Goal: Task Accomplishment & Management: Complete application form

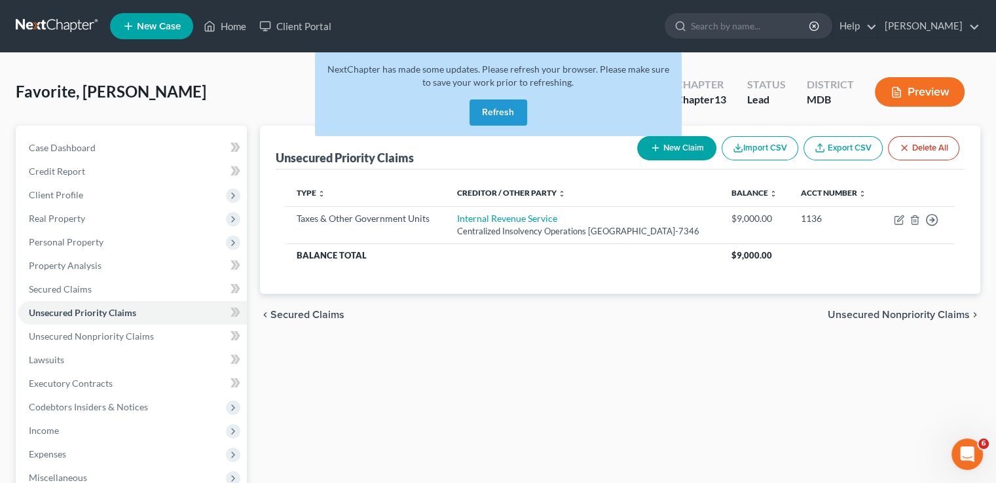
click at [505, 115] on button "Refresh" at bounding box center [498, 113] width 58 height 26
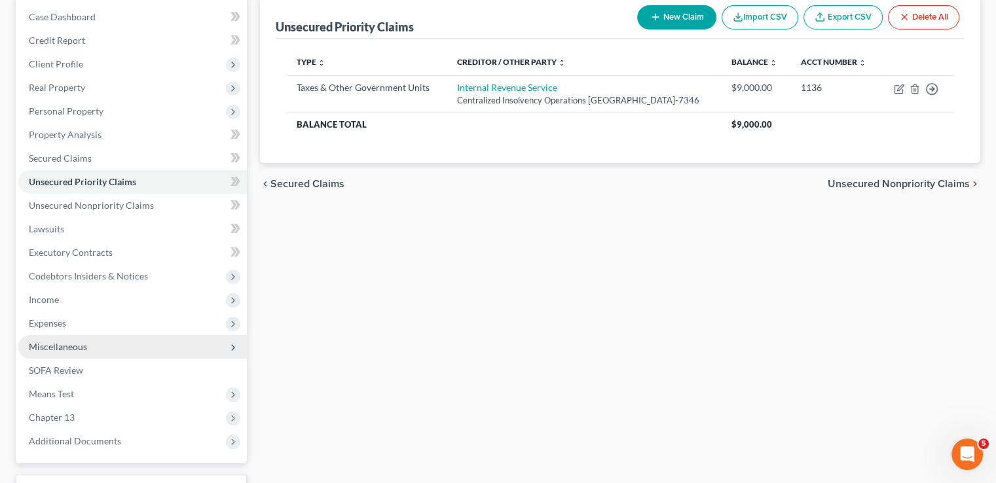
scroll to position [196, 0]
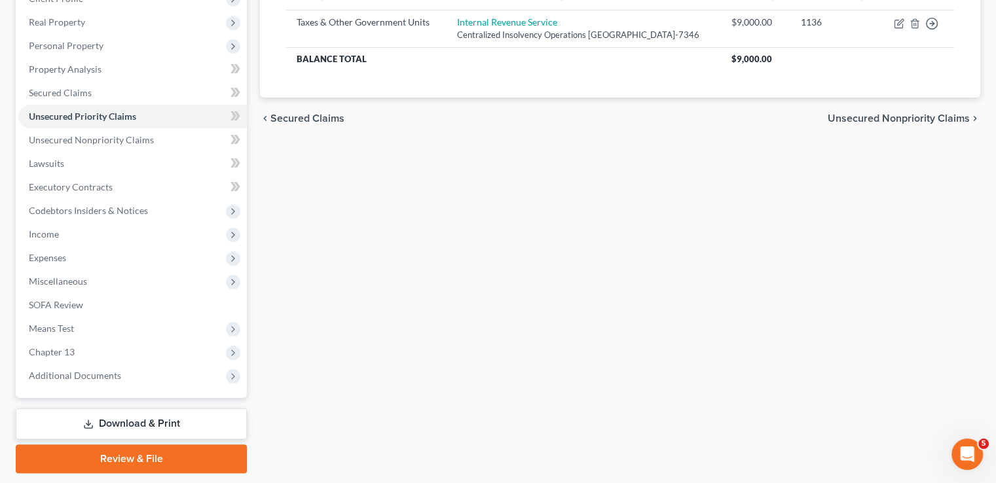
click at [143, 419] on link "Download & Print" at bounding box center [131, 424] width 231 height 31
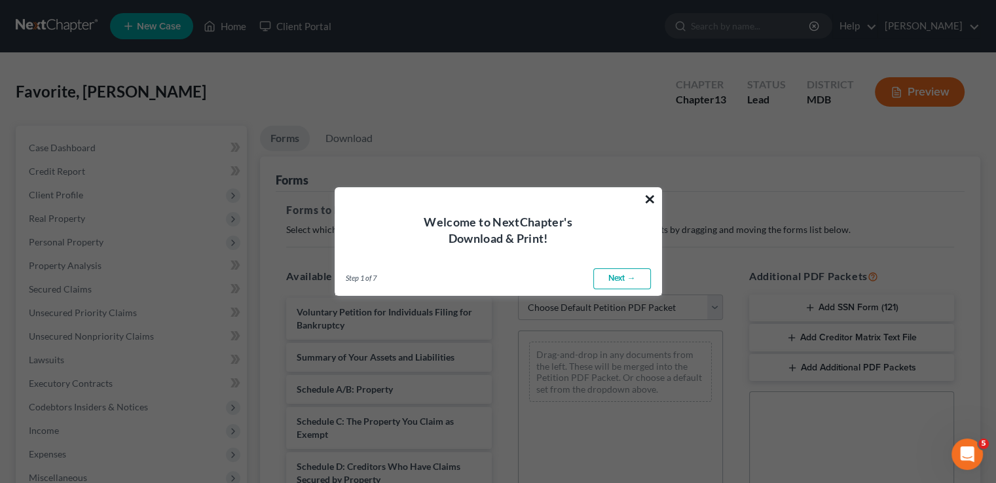
click at [648, 194] on button "×" at bounding box center [650, 199] width 12 height 21
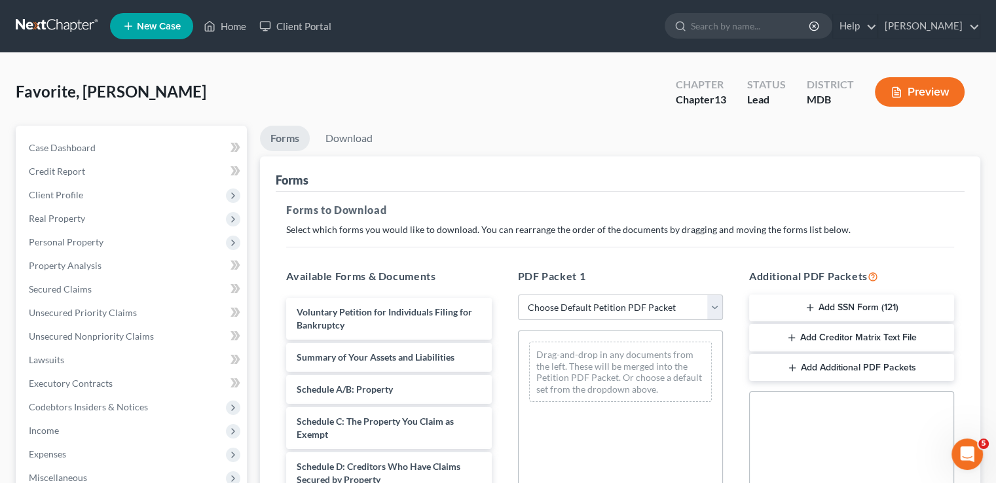
click at [579, 307] on select "Choose Default Petition PDF Packet Complete Bankruptcy Petition (all forms and …" at bounding box center [620, 308] width 205 height 26
select select "2"
click at [518, 295] on select "Choose Default Petition PDF Packet Complete Bankruptcy Petition (all forms and …" at bounding box center [620, 308] width 205 height 26
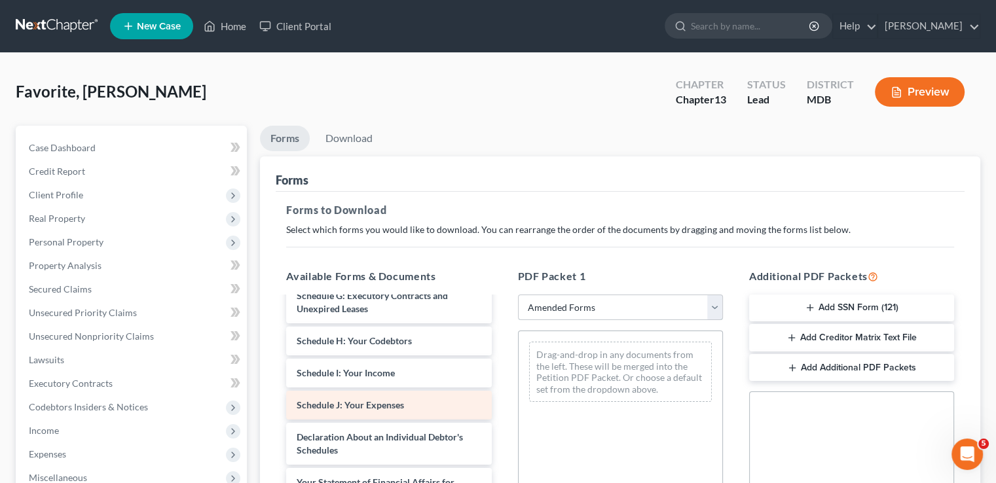
scroll to position [262, 0]
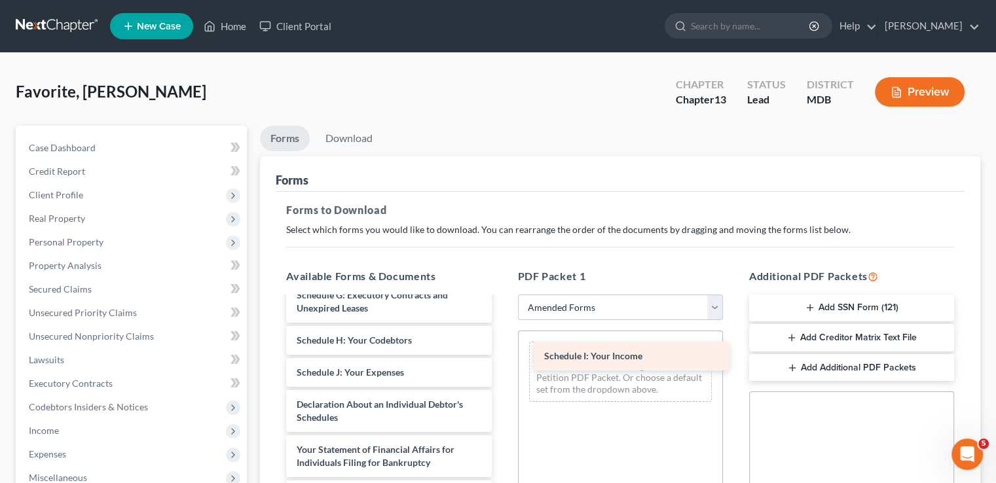
drag, startPoint x: 390, startPoint y: 374, endPoint x: 638, endPoint y: 359, distance: 248.6
click at [502, 359] on div "Schedule I: Your Income Voluntary Petition for Individuals Filing for Bankruptc…" at bounding box center [389, 372] width 226 height 673
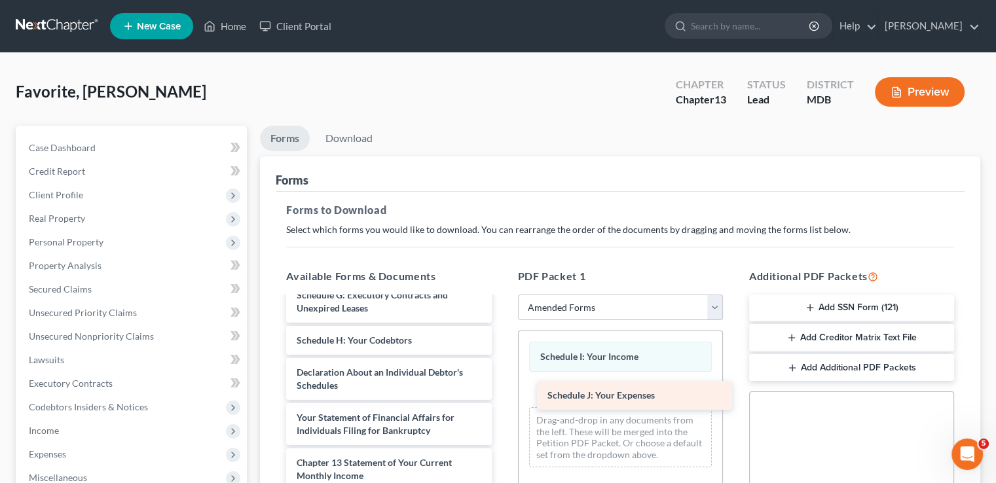
drag, startPoint x: 354, startPoint y: 378, endPoint x: 600, endPoint y: 399, distance: 247.1
click at [502, 401] on div "Schedule J: Your Expenses Voluntary Petition for Individuals Filing for Bankrup…" at bounding box center [389, 356] width 226 height 641
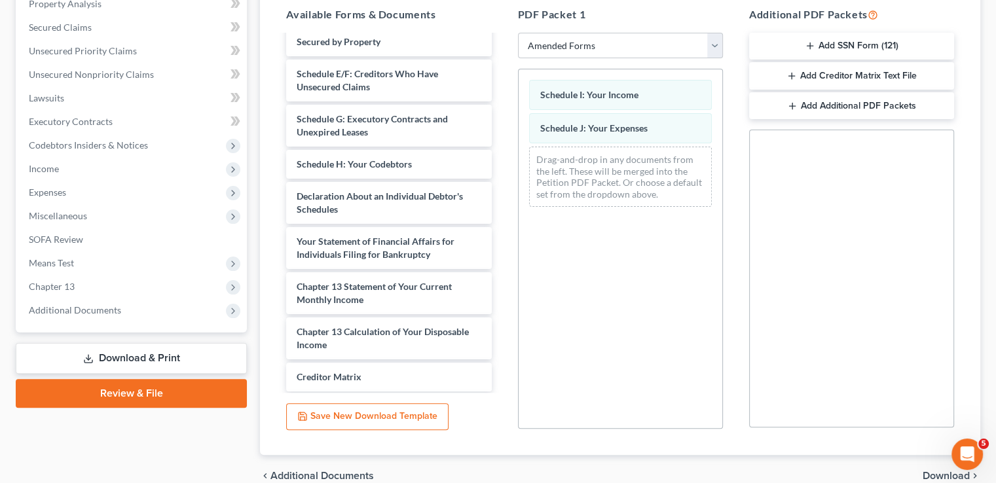
scroll to position [91, 0]
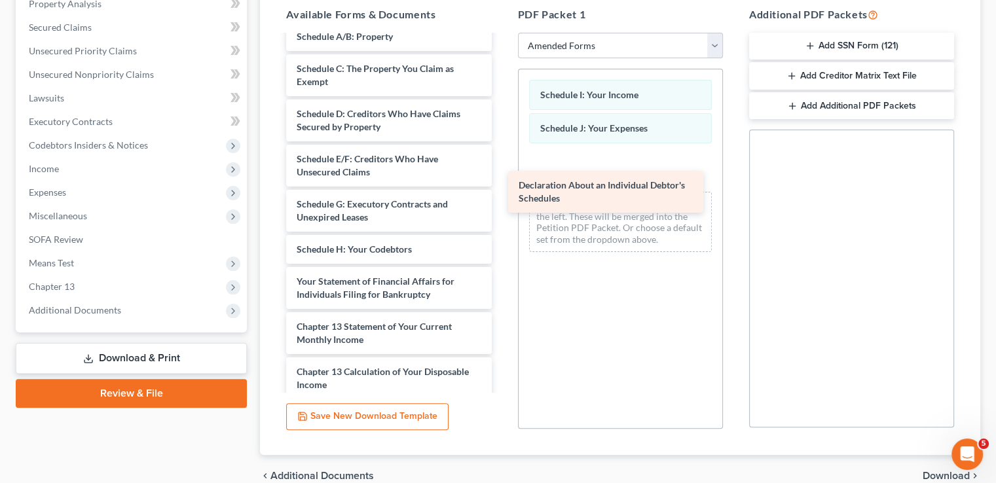
drag, startPoint x: 416, startPoint y: 278, endPoint x: 639, endPoint y: 184, distance: 242.3
click at [502, 183] on div "Declaration About an Individual Debtor's Schedules Voluntary Petition for Indiv…" at bounding box center [389, 243] width 226 height 596
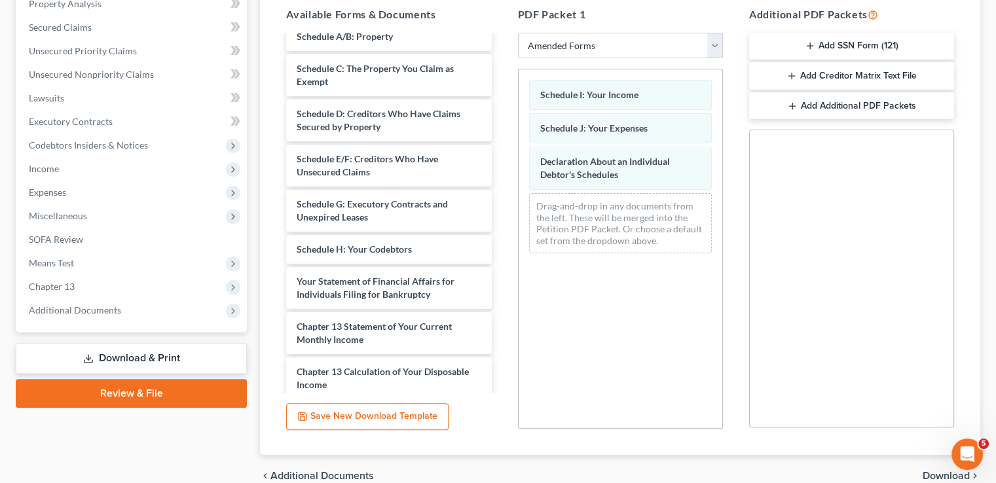
click at [155, 359] on link "Download & Print" at bounding box center [131, 358] width 231 height 31
click at [147, 352] on link "Download & Print" at bounding box center [131, 358] width 231 height 31
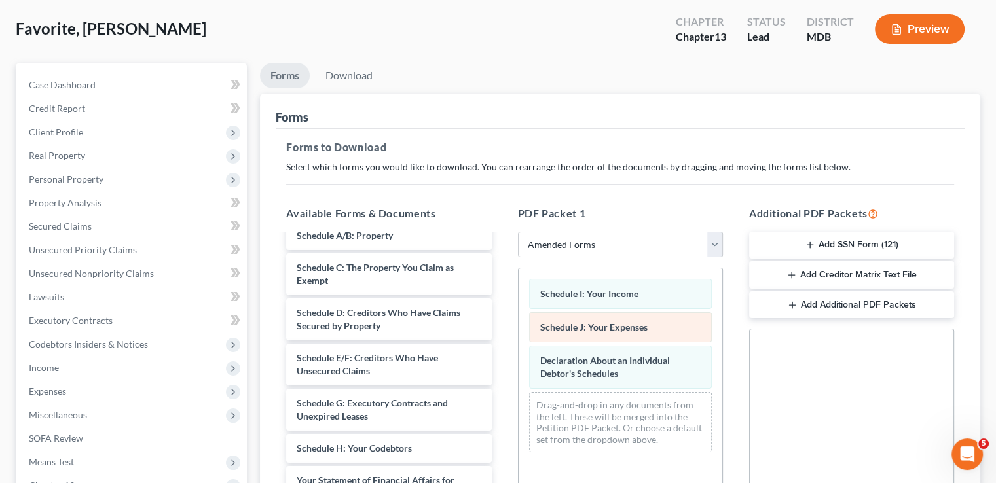
scroll to position [0, 0]
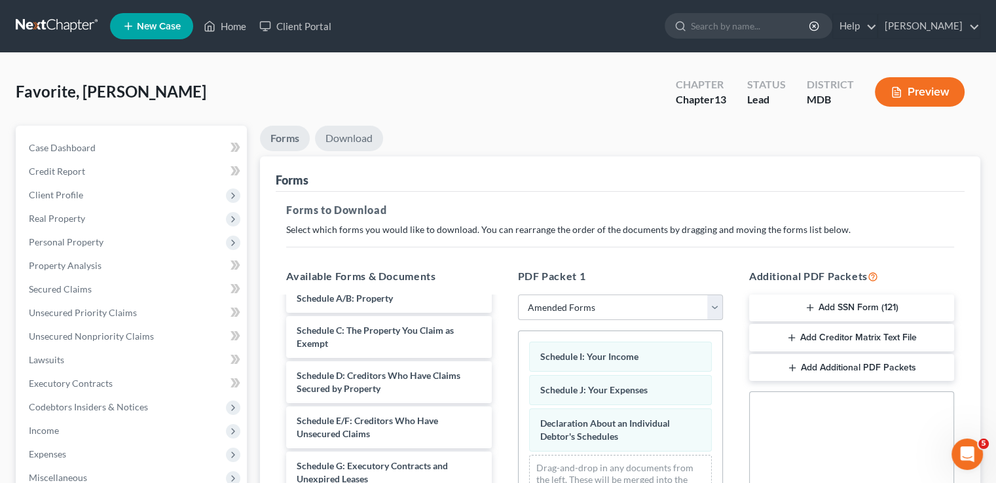
click at [352, 138] on link "Download" at bounding box center [349, 139] width 68 height 26
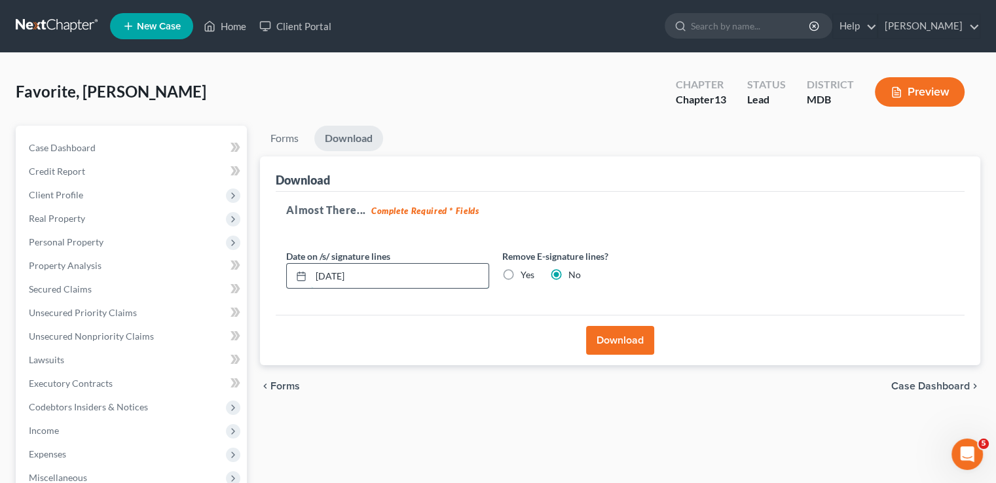
click at [338, 272] on input "[DATE]" at bounding box center [399, 276] width 177 height 25
click at [338, 276] on input "[DATE]" at bounding box center [399, 276] width 177 height 25
type input "[DATE]"
click at [620, 338] on button "Download" at bounding box center [620, 340] width 68 height 29
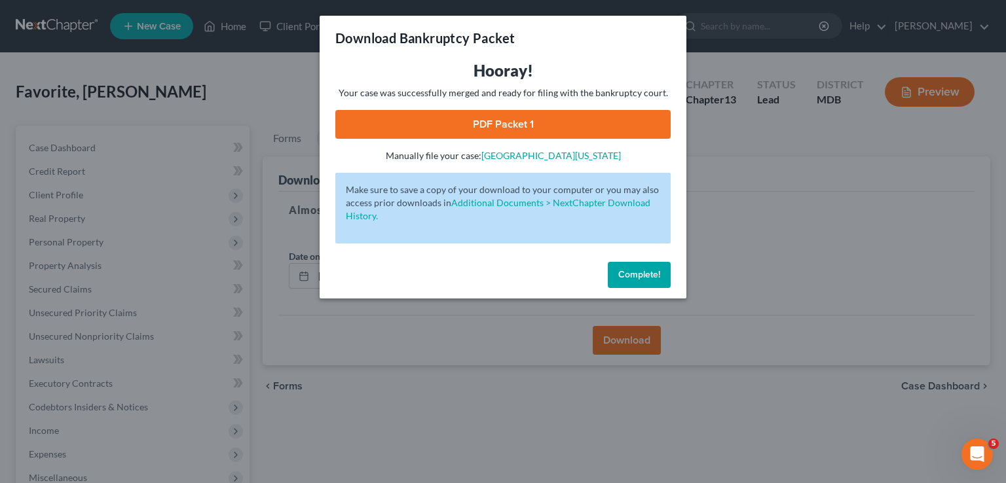
click at [503, 120] on link "PDF Packet 1" at bounding box center [502, 124] width 335 height 29
click at [637, 273] on span "Complete!" at bounding box center [639, 274] width 42 height 11
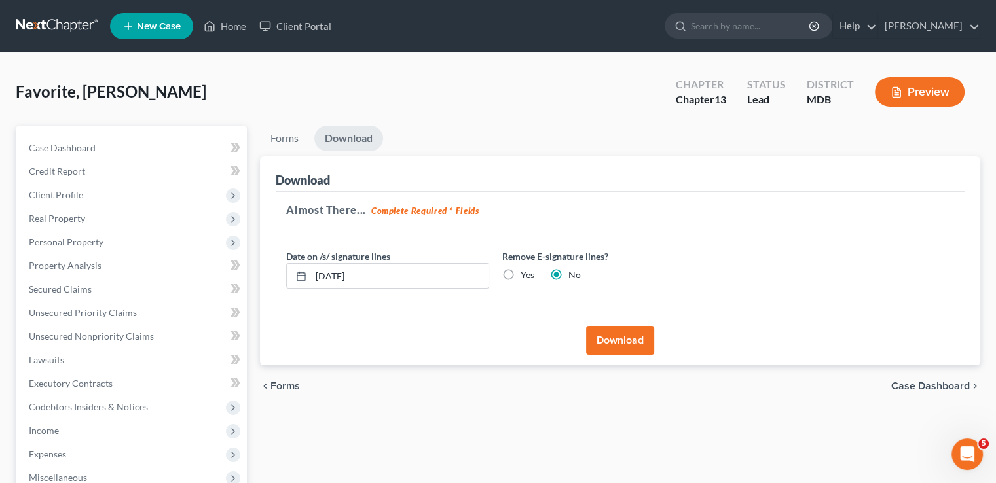
click at [357, 136] on link "Download" at bounding box center [348, 139] width 69 height 26
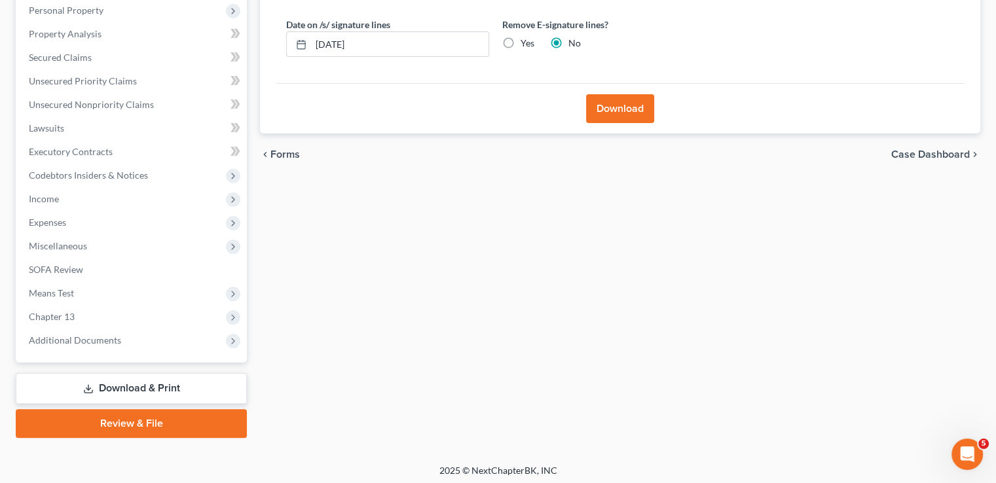
scroll to position [236, 0]
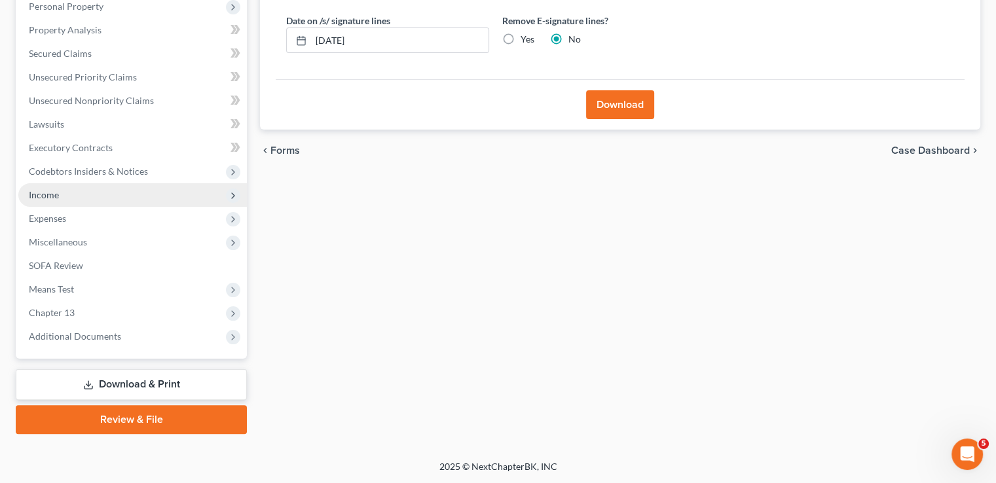
click at [76, 194] on span "Income" at bounding box center [132, 195] width 228 height 24
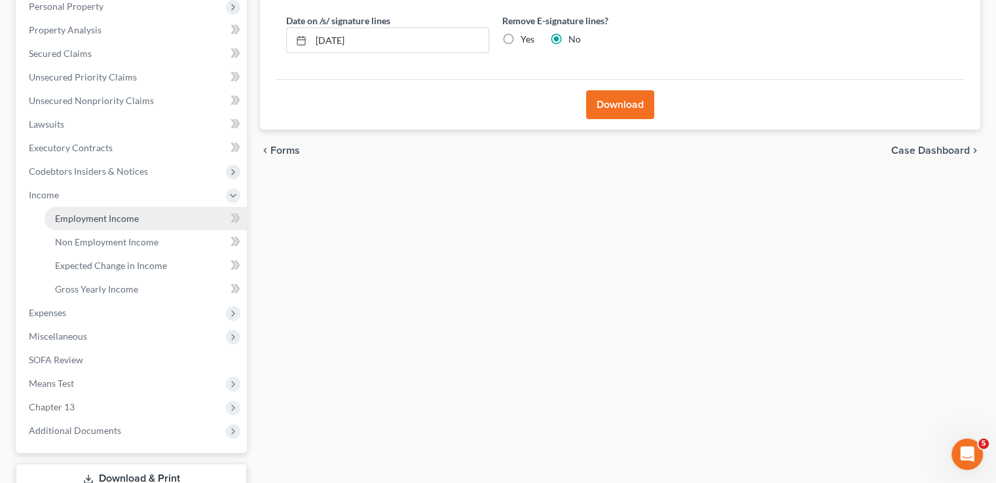
click at [118, 215] on span "Employment Income" at bounding box center [97, 218] width 84 height 11
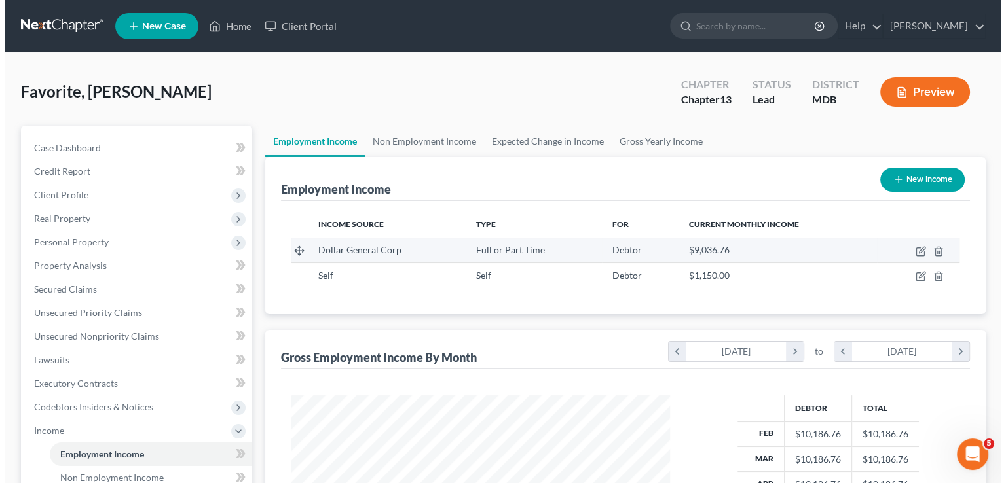
scroll to position [233, 404]
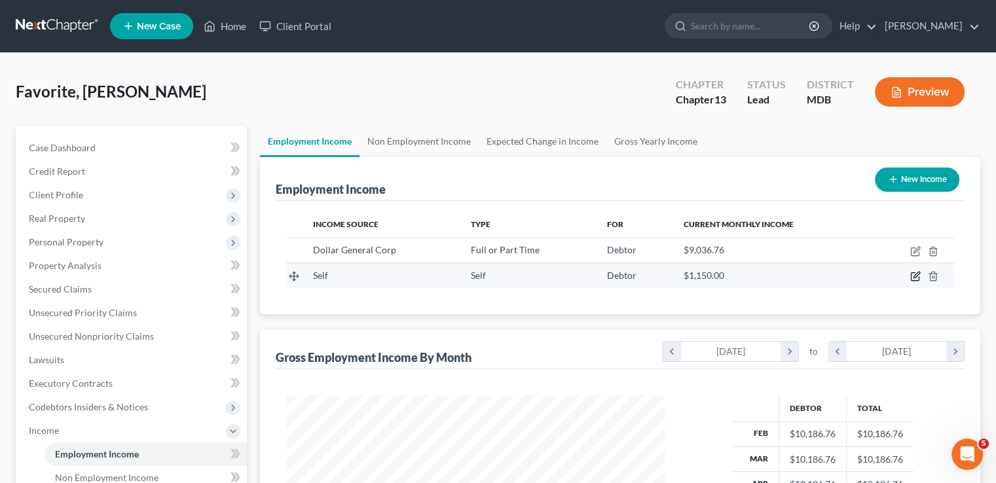
click at [913, 274] on icon "button" at bounding box center [915, 276] width 10 height 10
select select "1"
select select "0"
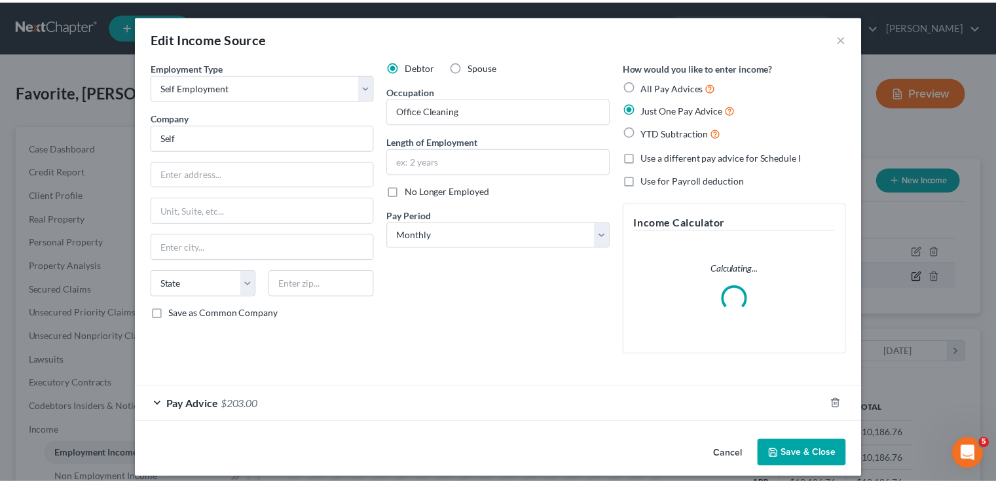
scroll to position [233, 409]
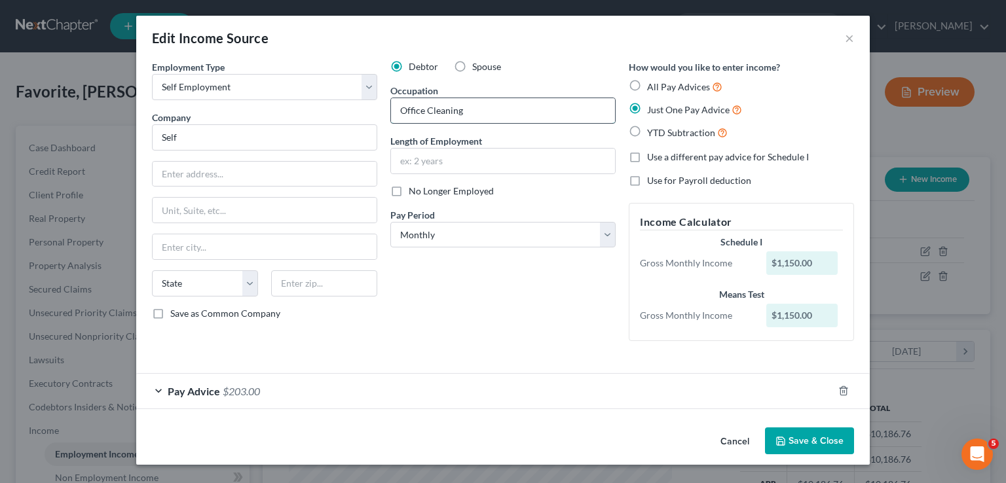
click at [397, 112] on input "Office Cleaning" at bounding box center [503, 110] width 224 height 25
type input "[DATE] Office Cleaning"
click at [185, 136] on input "Self" at bounding box center [264, 137] width 225 height 26
click at [240, 175] on input "text" at bounding box center [265, 174] width 224 height 25
type input "[STREET_ADDRESS]"
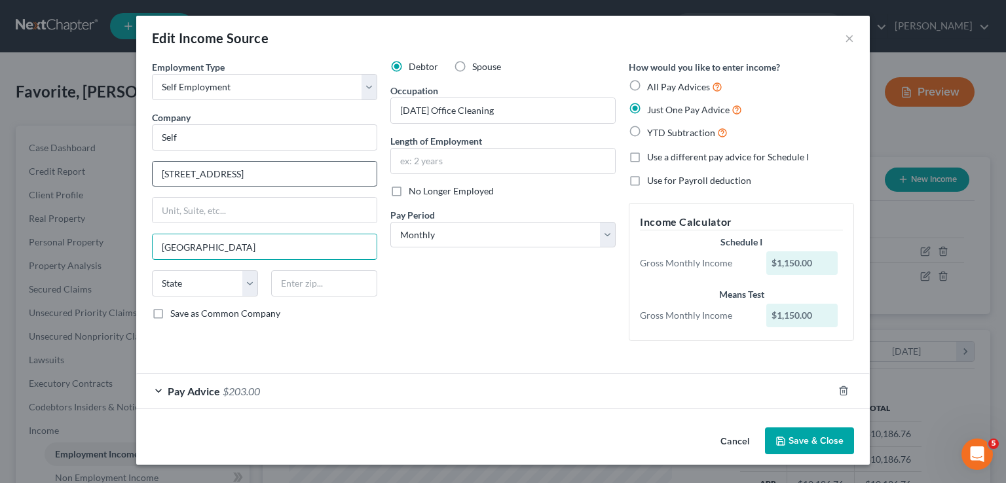
type input "[GEOGRAPHIC_DATA]"
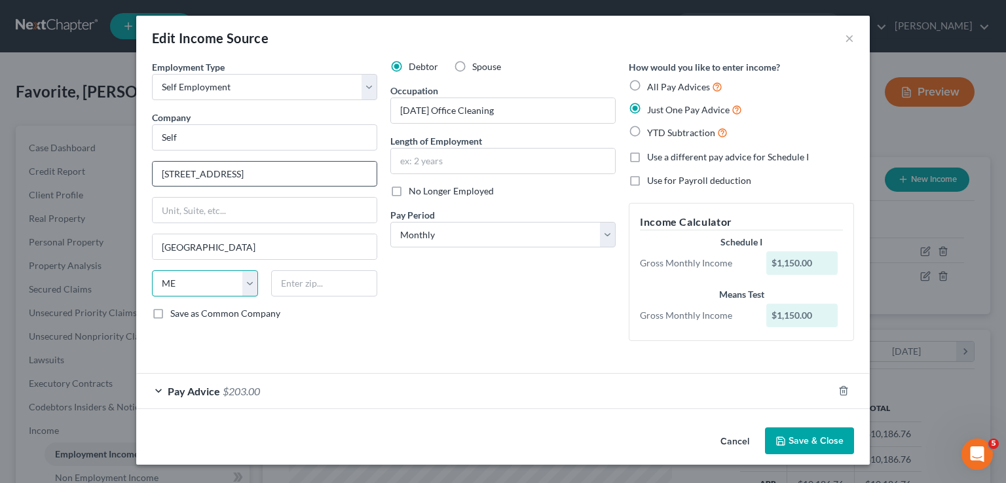
select select "21"
type input "21727"
click at [830, 441] on button "Save & Close" at bounding box center [809, 441] width 89 height 27
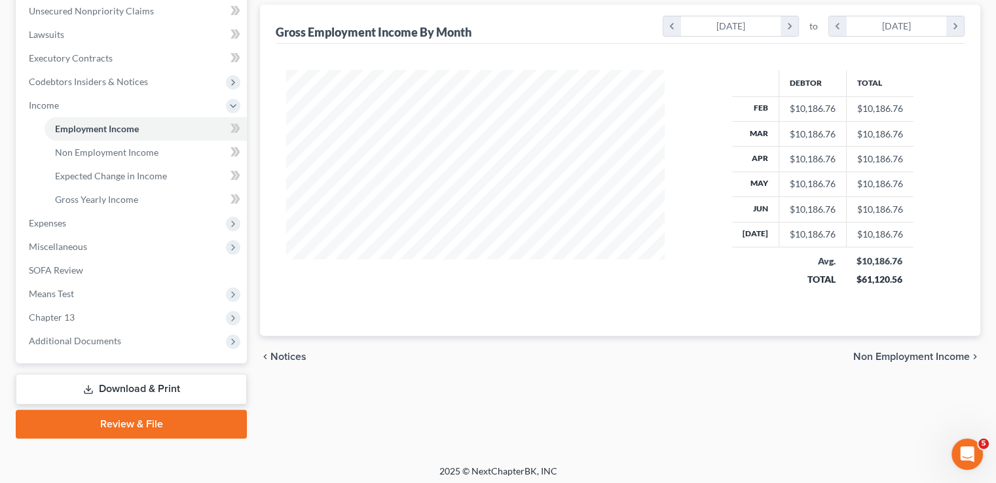
scroll to position [330, 0]
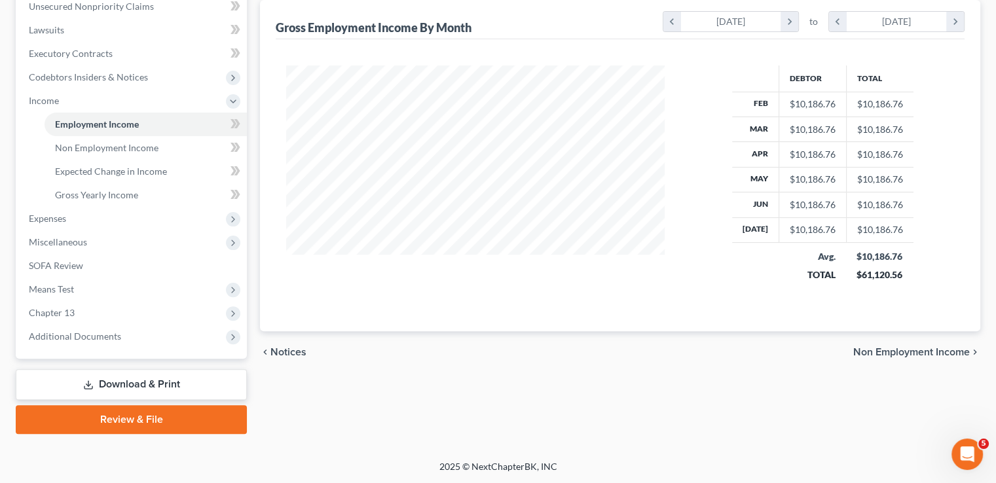
click at [149, 381] on link "Download & Print" at bounding box center [131, 384] width 231 height 31
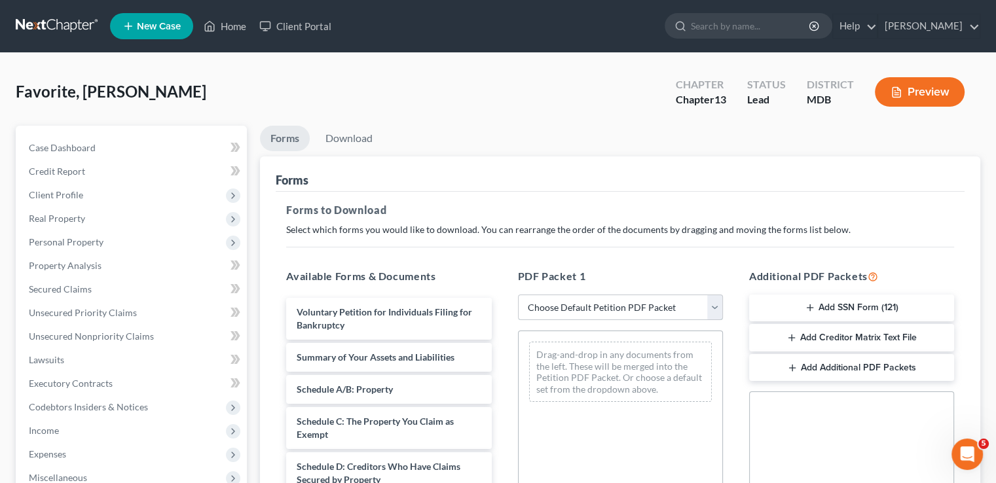
click at [630, 310] on select "Choose Default Petition PDF Packet Complete Bankruptcy Petition (all forms and …" at bounding box center [620, 308] width 205 height 26
select select "2"
click at [518, 295] on select "Choose Default Petition PDF Packet Complete Bankruptcy Petition (all forms and …" at bounding box center [620, 308] width 205 height 26
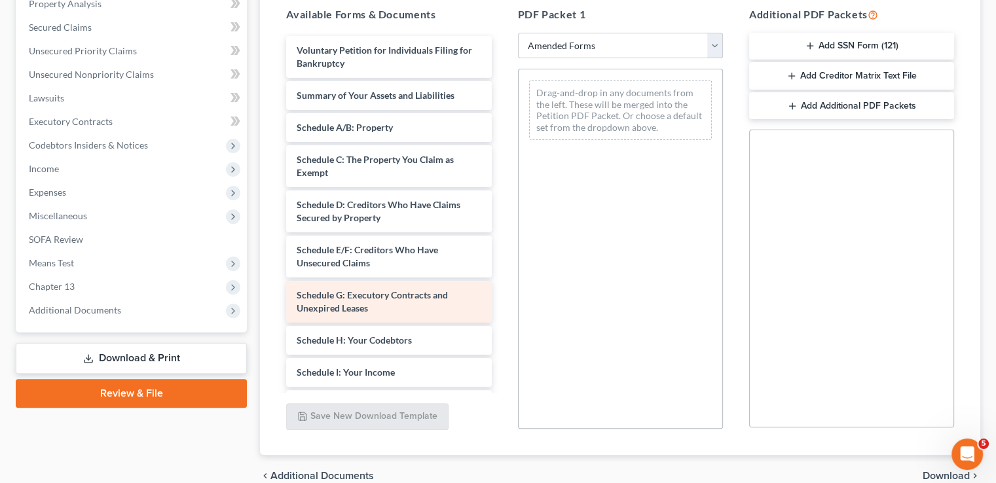
scroll to position [65, 0]
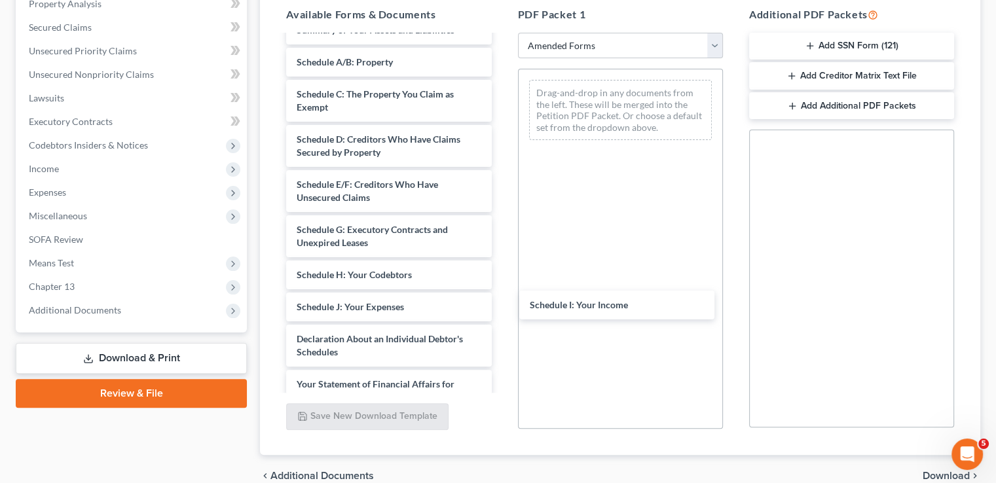
drag, startPoint x: 356, startPoint y: 302, endPoint x: 551, endPoint y: 314, distance: 194.8
click at [502, 301] on div "Schedule I: Your Income Voluntary Petition for Individuals Filing for Bankruptc…" at bounding box center [389, 307] width 226 height 673
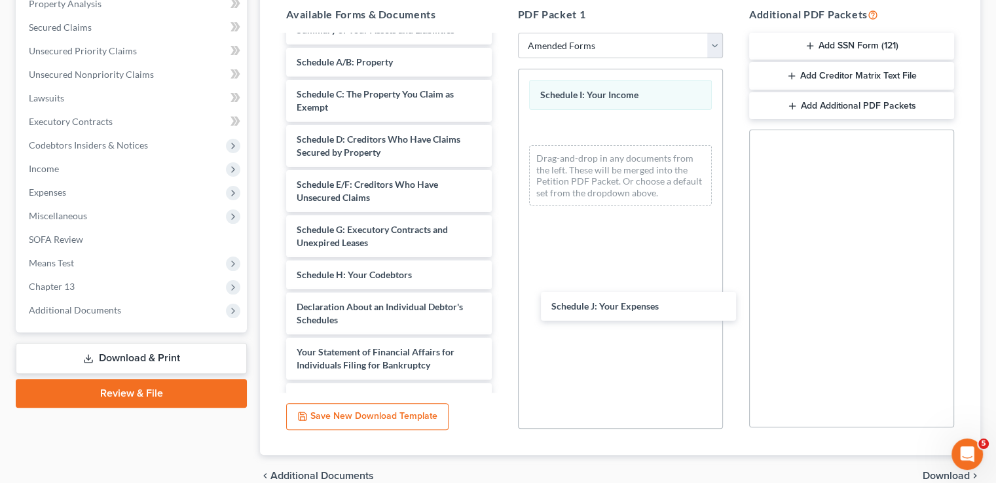
drag, startPoint x: 387, startPoint y: 305, endPoint x: 628, endPoint y: 303, distance: 240.9
click at [502, 304] on div "Schedule J: Your Expenses Voluntary Petition for Individuals Filing for Bankrup…" at bounding box center [389, 291] width 226 height 641
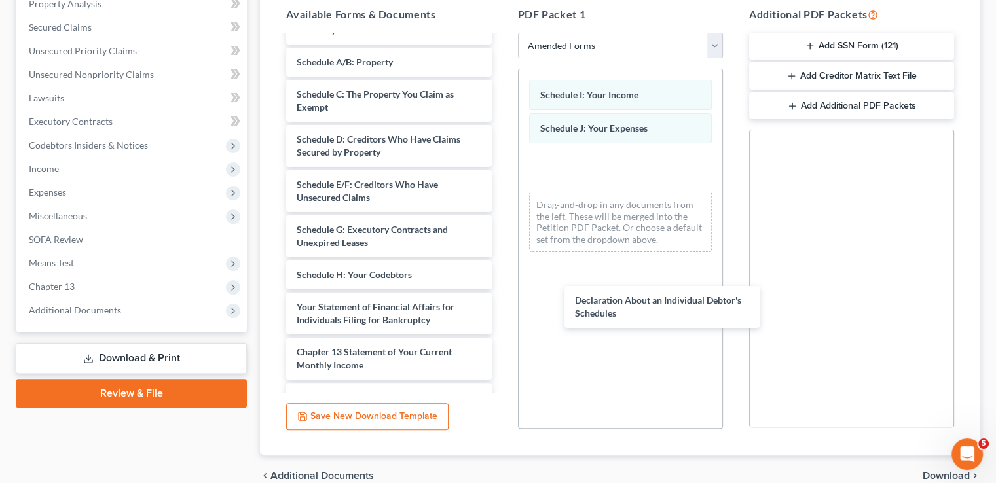
drag, startPoint x: 395, startPoint y: 315, endPoint x: 662, endPoint y: 306, distance: 266.6
click at [502, 310] on div "Declaration About an Individual Debtor's Schedules Voluntary Petition for Indiv…" at bounding box center [389, 269] width 226 height 596
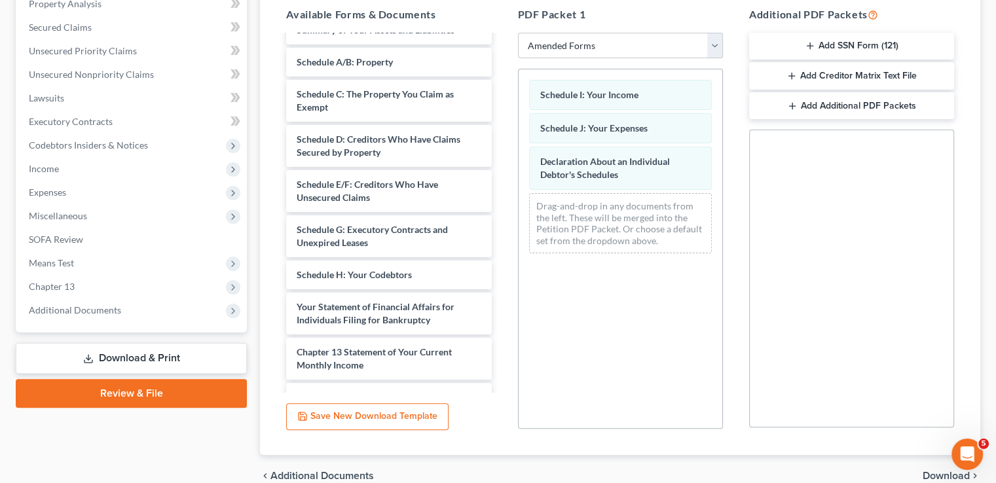
scroll to position [0, 0]
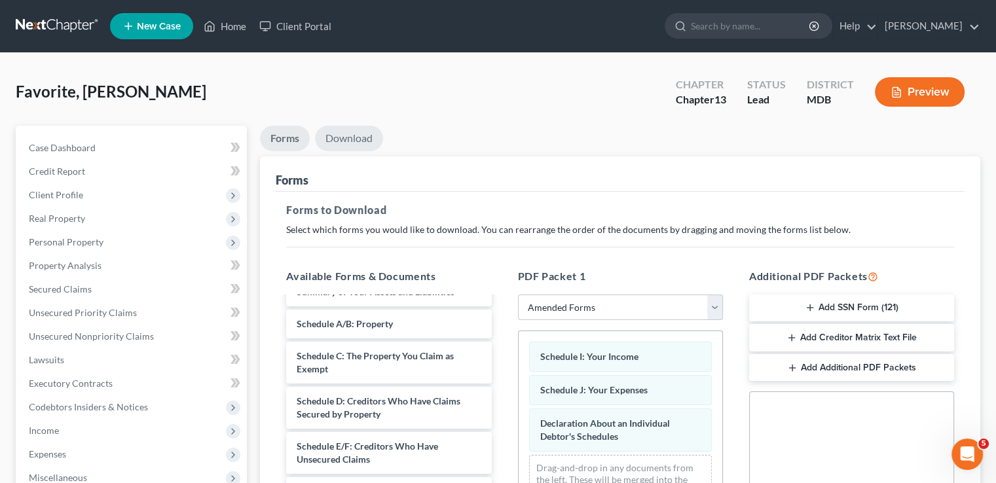
click at [357, 134] on link "Download" at bounding box center [349, 139] width 68 height 26
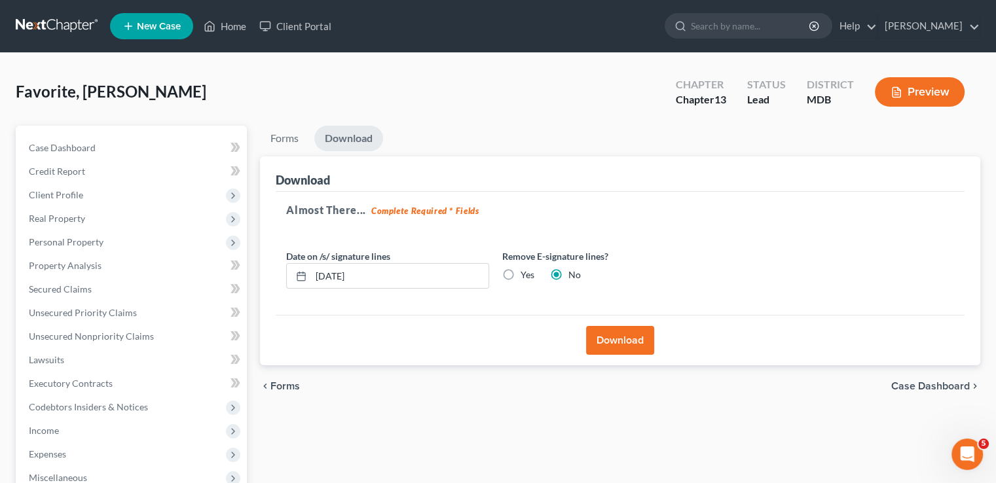
click at [626, 344] on button "Download" at bounding box center [620, 340] width 68 height 29
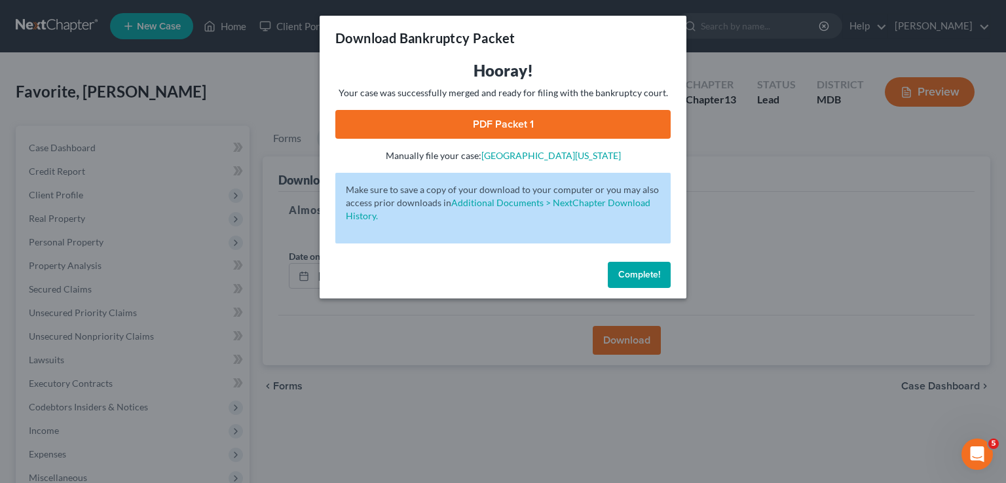
click at [496, 131] on link "PDF Packet 1" at bounding box center [502, 124] width 335 height 29
click at [623, 270] on span "Complete!" at bounding box center [639, 274] width 42 height 11
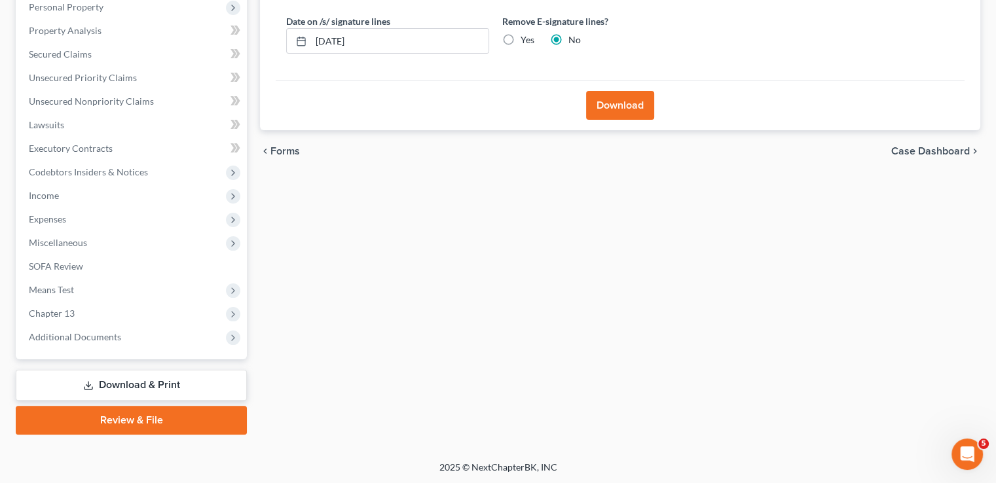
scroll to position [236, 0]
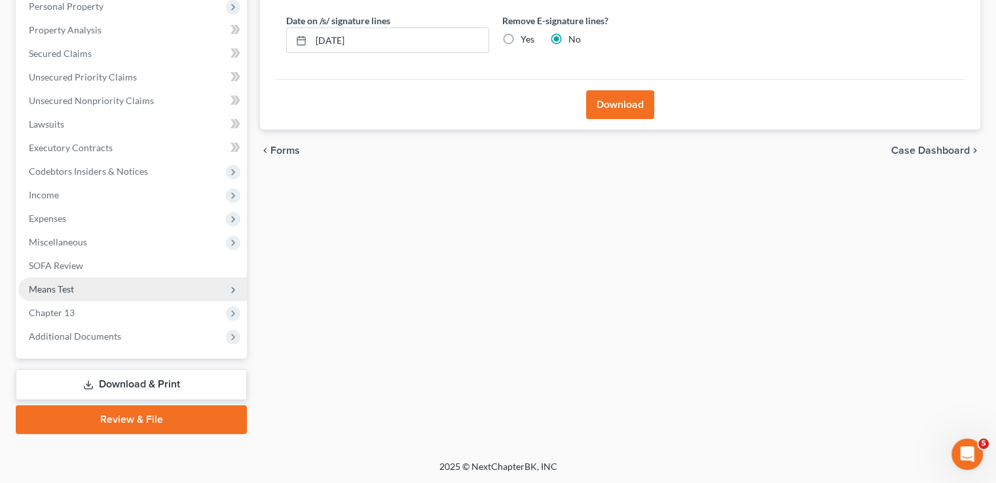
click at [50, 285] on span "Means Test" at bounding box center [51, 288] width 45 height 11
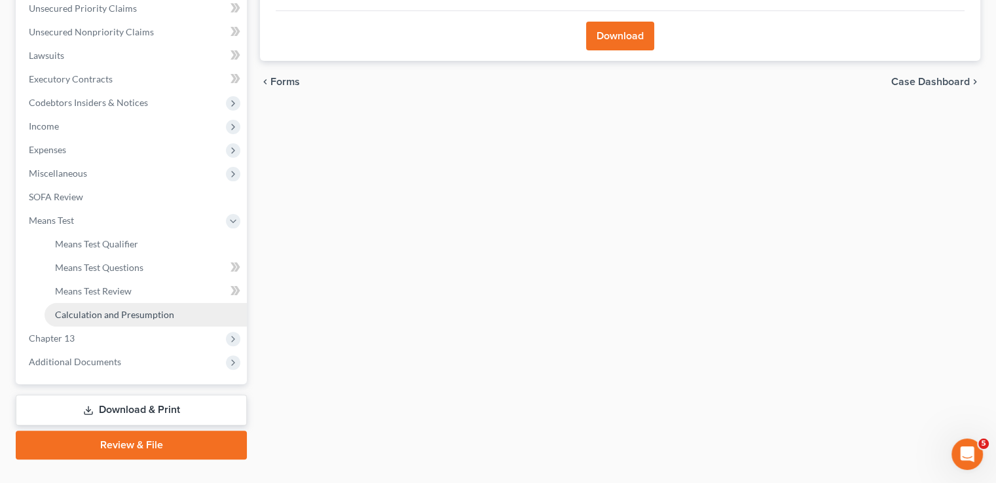
scroll to position [330, 0]
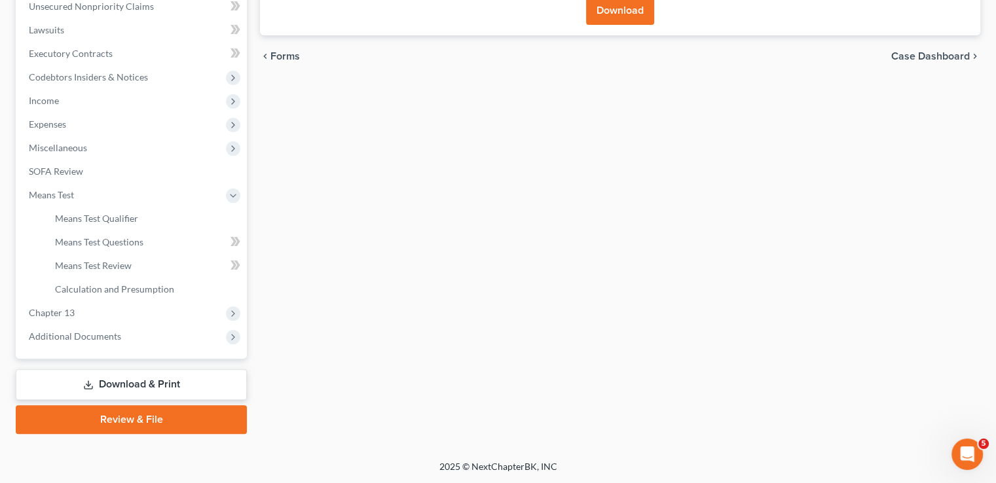
click at [110, 378] on link "Download & Print" at bounding box center [131, 384] width 231 height 31
click at [89, 213] on span "Means Test Qualifier" at bounding box center [96, 218] width 83 height 11
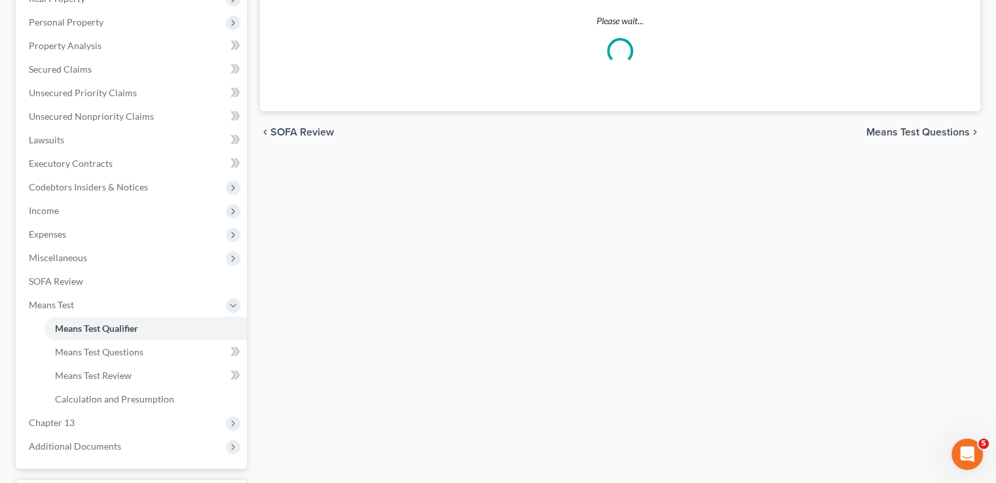
scroll to position [330, 0]
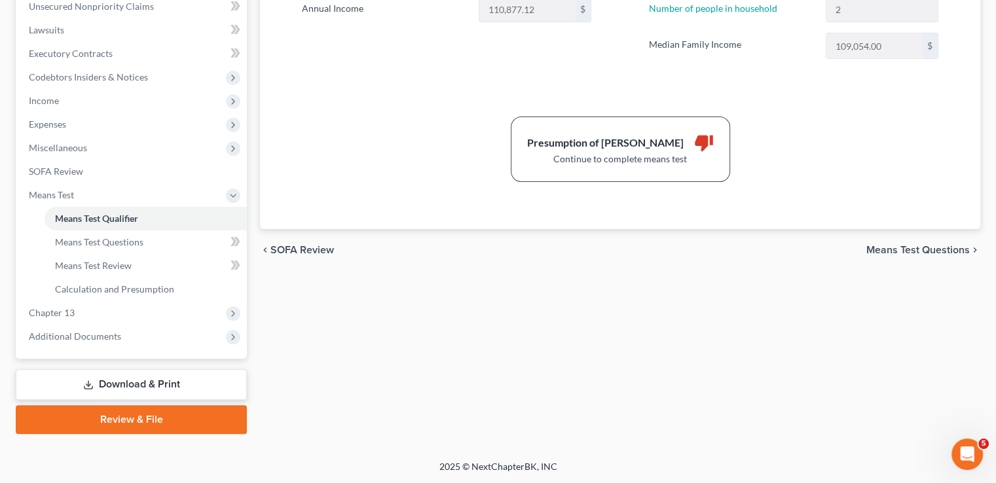
click at [115, 385] on link "Download & Print" at bounding box center [131, 384] width 231 height 31
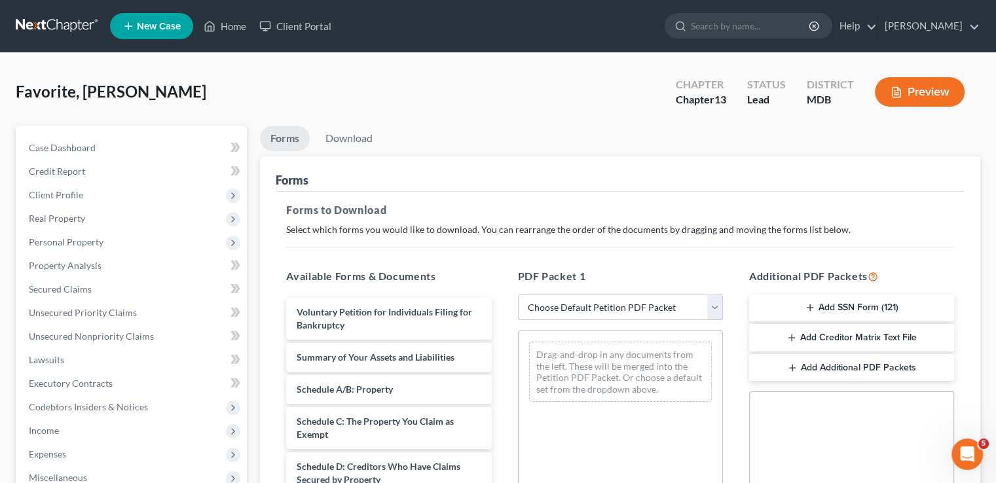
click at [622, 310] on select "Choose Default Petition PDF Packet Complete Bankruptcy Petition (all forms and …" at bounding box center [620, 308] width 205 height 26
select select "2"
click at [518, 295] on select "Choose Default Petition PDF Packet Complete Bankruptcy Petition (all forms and …" at bounding box center [620, 308] width 205 height 26
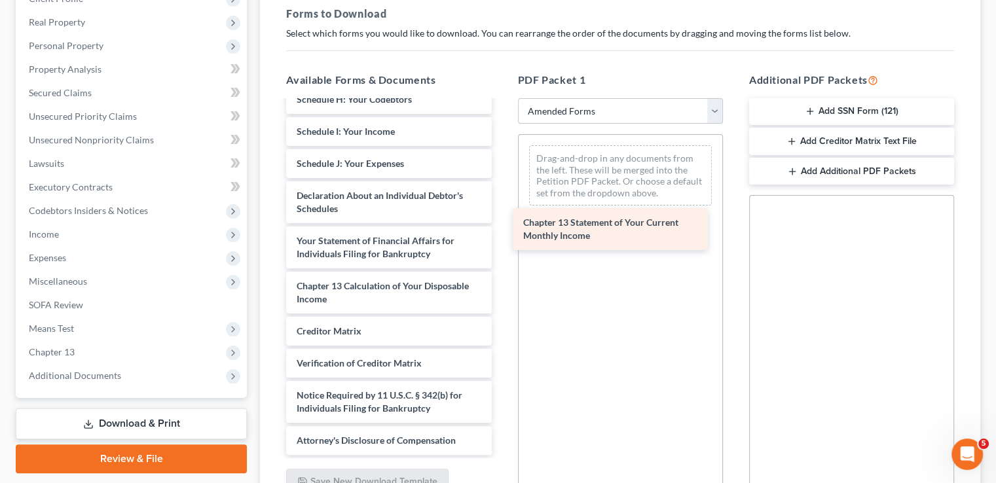
scroll to position [306, 0]
drag, startPoint x: 373, startPoint y: 252, endPoint x: 610, endPoint y: 233, distance: 237.1
click at [502, 233] on div "Chapter 13 Statement of Your Current Monthly Income Voluntary Petition for Indi…" at bounding box center [389, 125] width 226 height 660
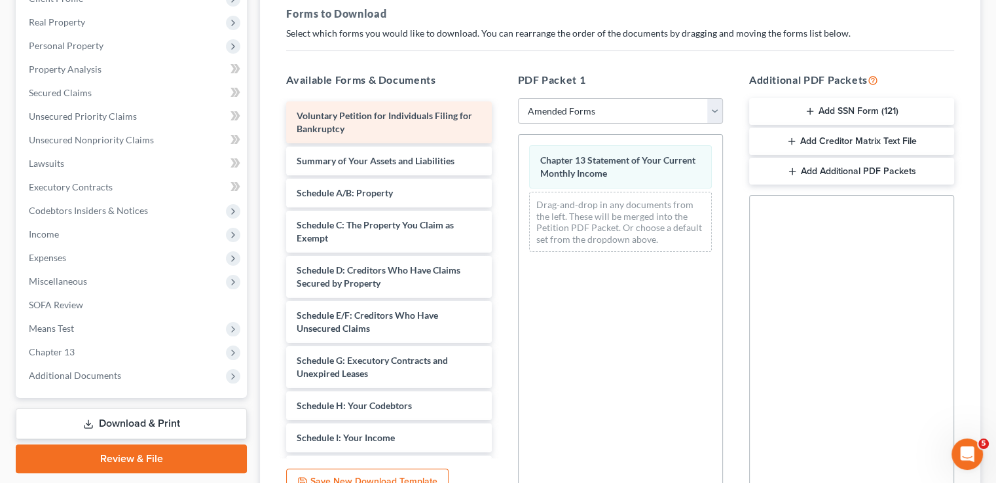
scroll to position [0, 0]
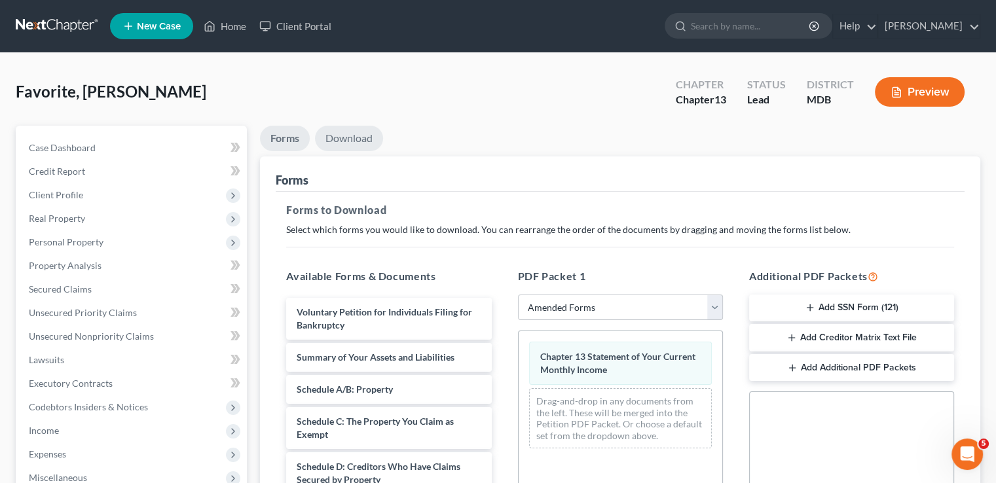
click at [348, 137] on link "Download" at bounding box center [349, 139] width 68 height 26
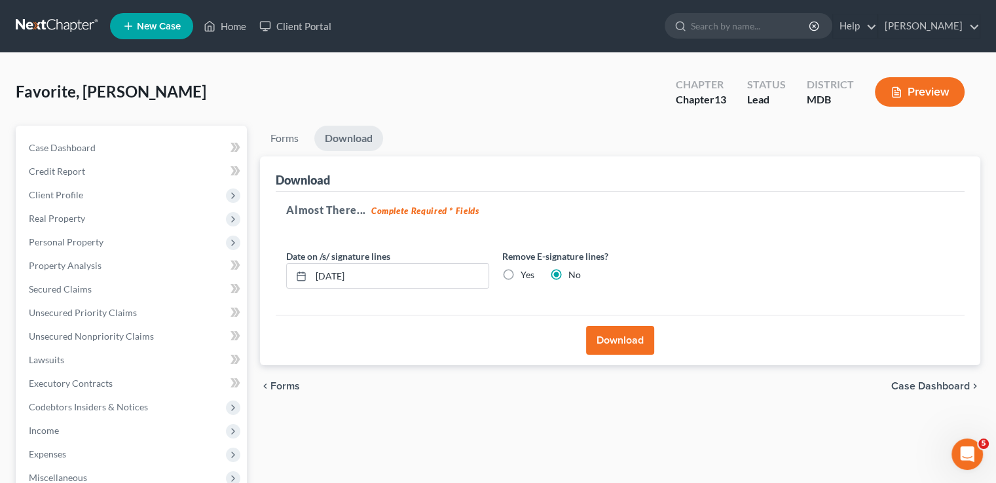
click at [630, 343] on button "Download" at bounding box center [620, 340] width 68 height 29
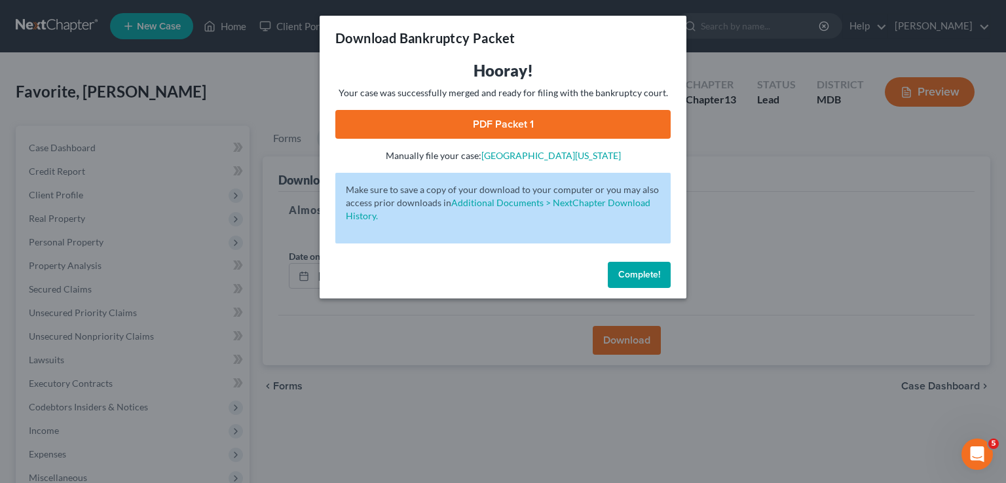
click at [494, 124] on link "PDF Packet 1" at bounding box center [502, 124] width 335 height 29
click at [646, 274] on span "Complete!" at bounding box center [639, 274] width 42 height 11
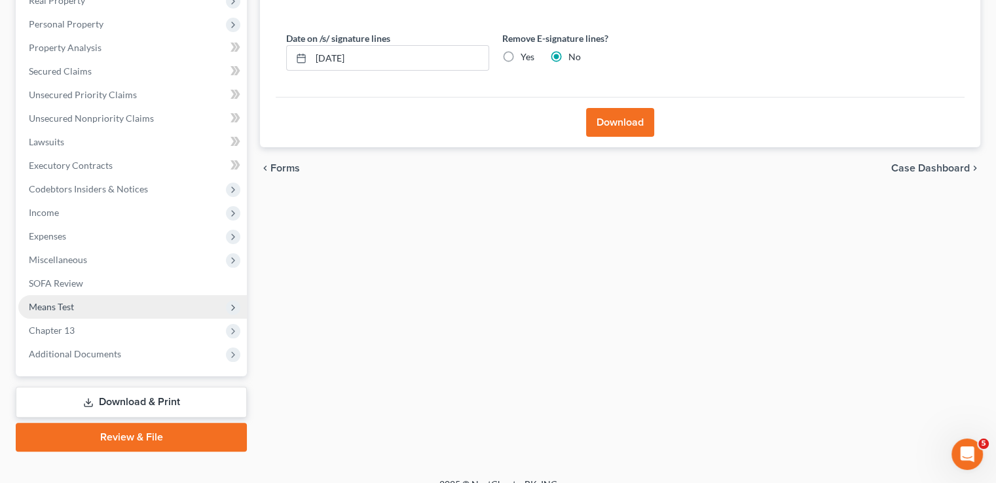
scroll to position [236, 0]
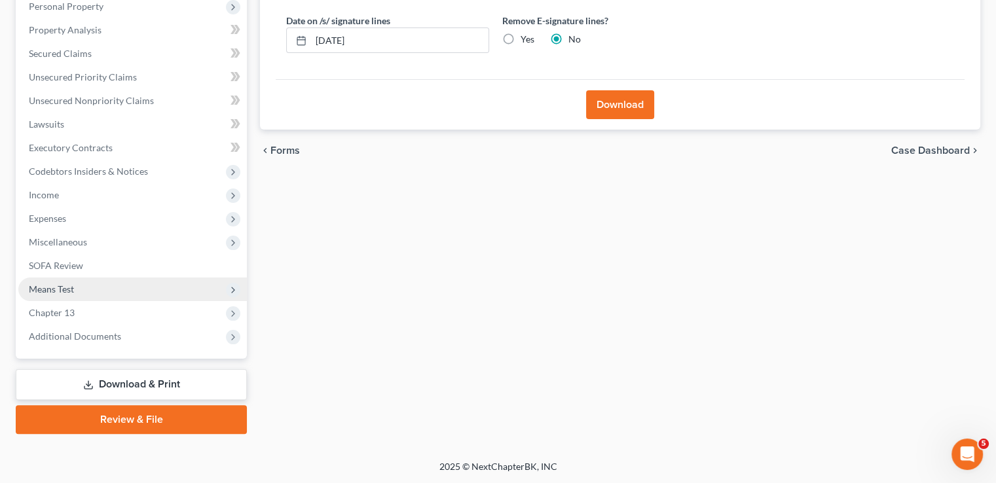
click at [75, 291] on span "Means Test" at bounding box center [132, 290] width 228 height 24
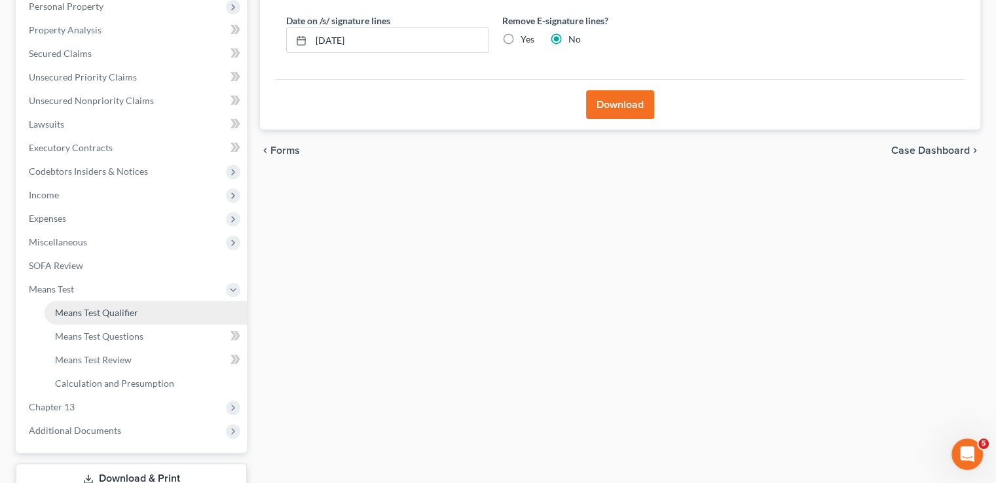
click at [86, 312] on span "Means Test Qualifier" at bounding box center [96, 312] width 83 height 11
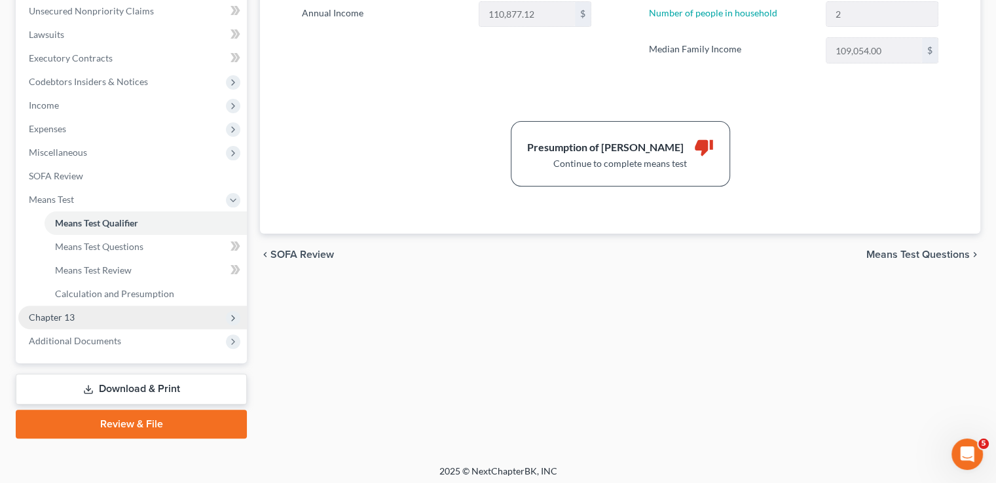
scroll to position [327, 0]
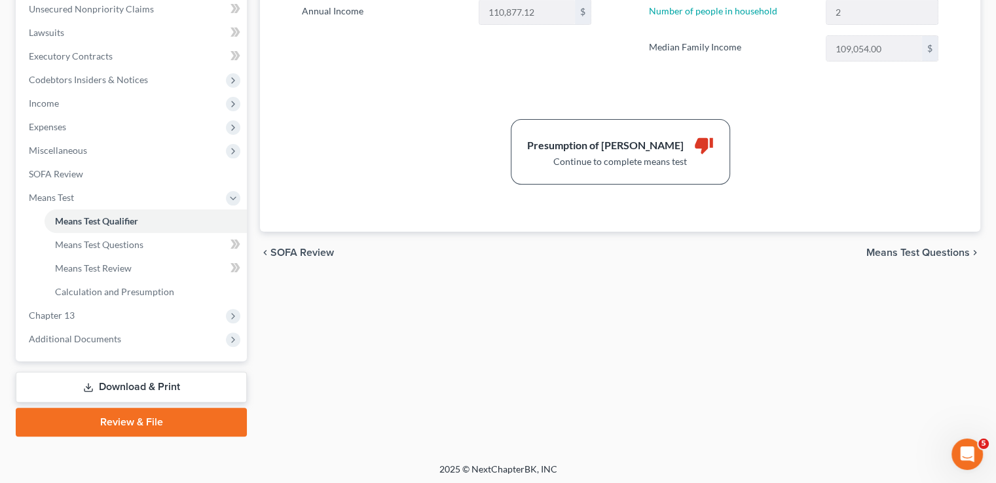
click at [913, 249] on span "Means Test Questions" at bounding box center [917, 252] width 103 height 10
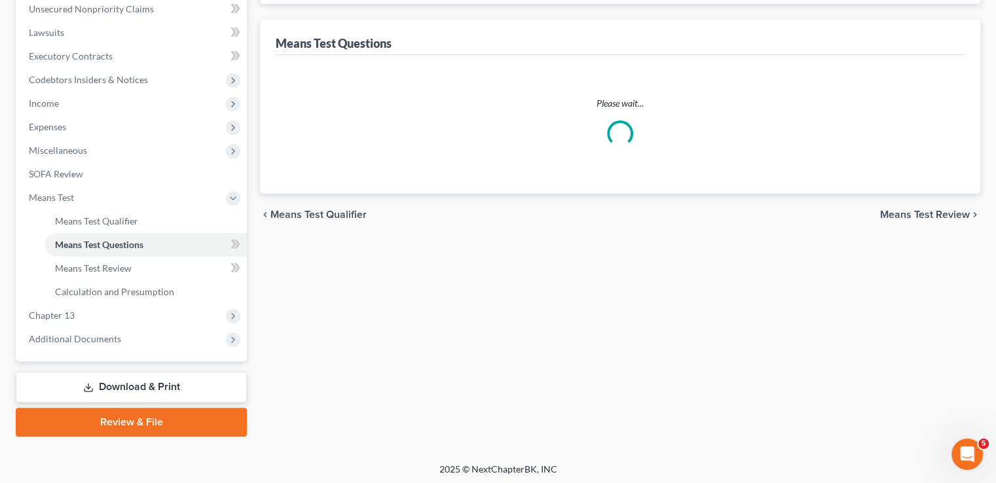
select select "0"
select select "60"
select select "1"
select select "60"
select select "1"
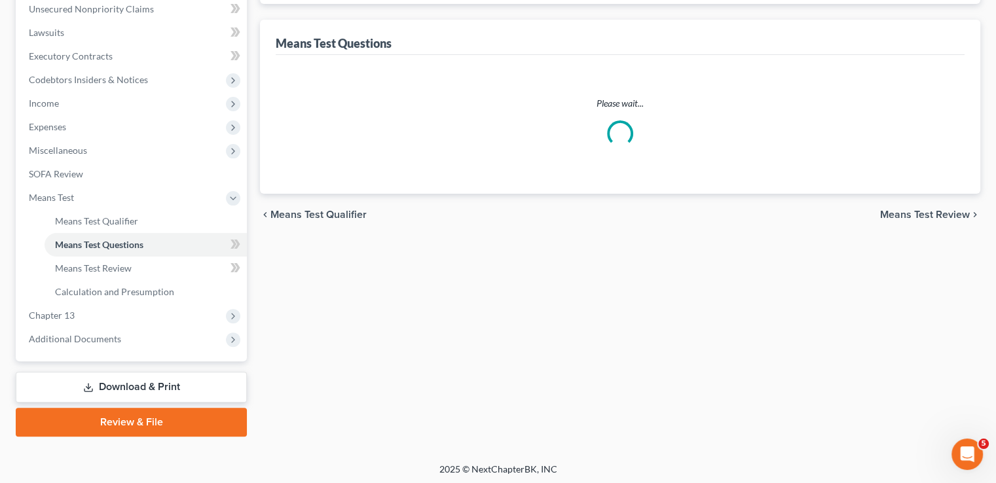
select select "1"
select select "2"
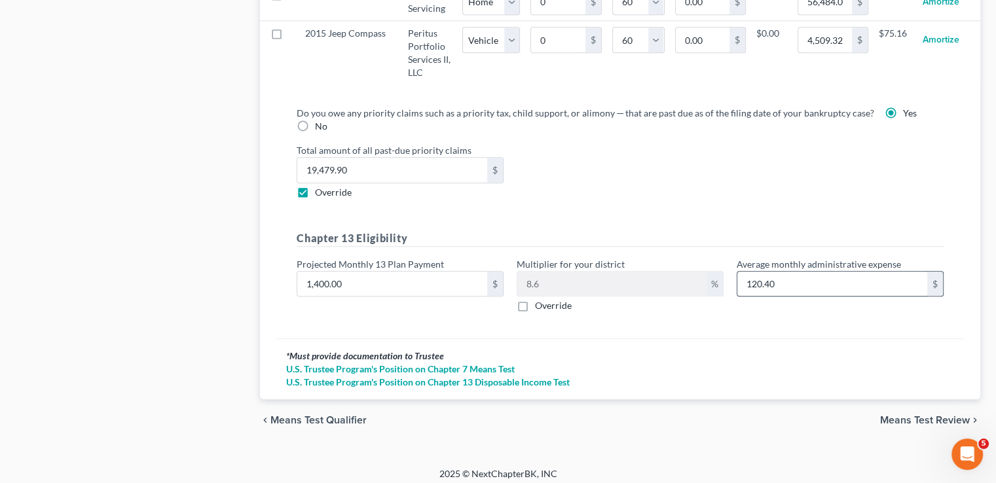
scroll to position [1444, 0]
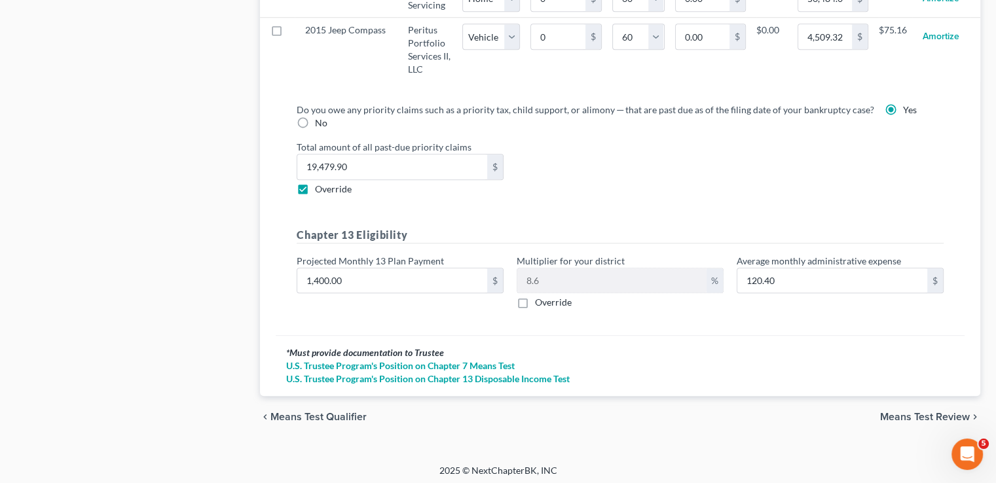
click at [929, 412] on span "Means Test Review" at bounding box center [925, 417] width 90 height 10
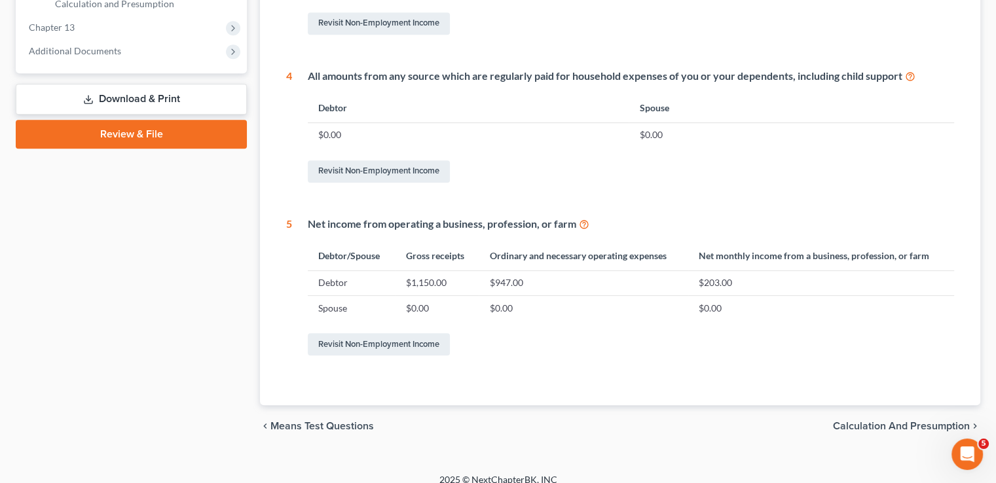
scroll to position [629, 0]
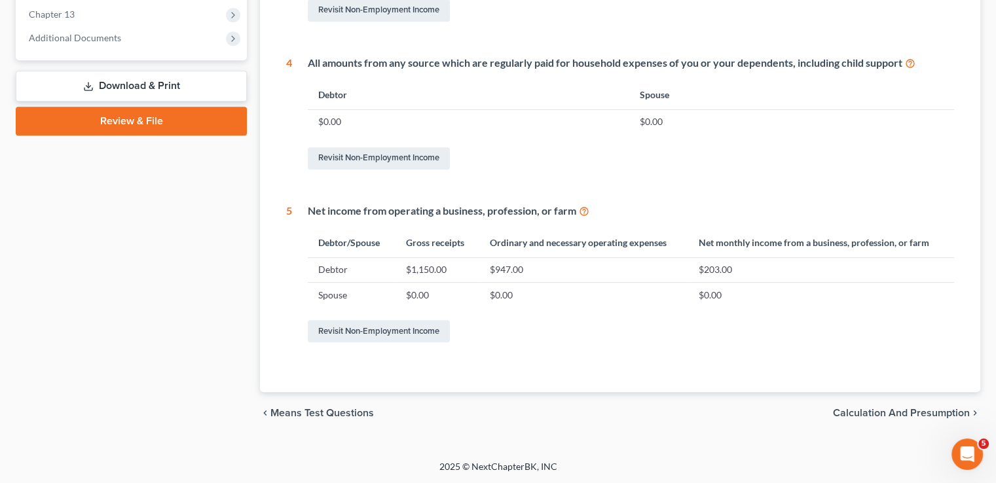
click at [903, 409] on span "Calculation and Presumption" at bounding box center [901, 413] width 137 height 10
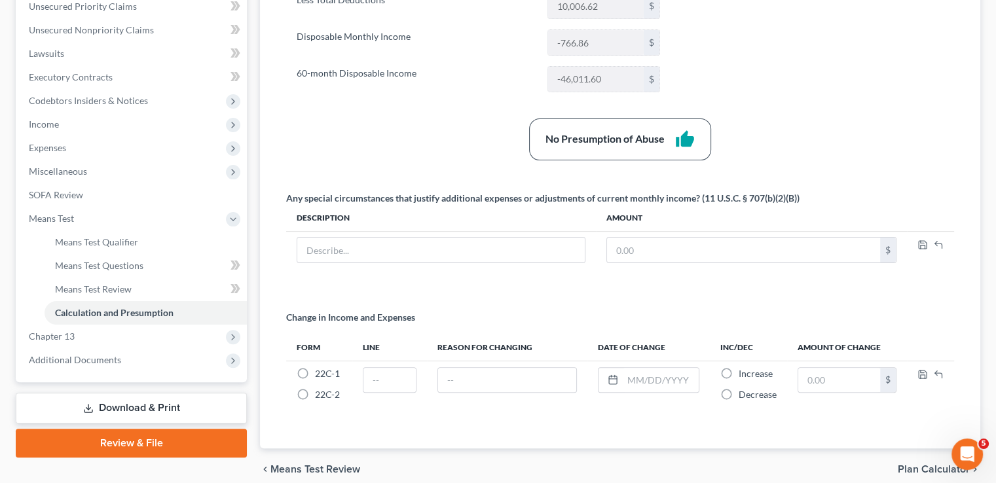
scroll to position [361, 0]
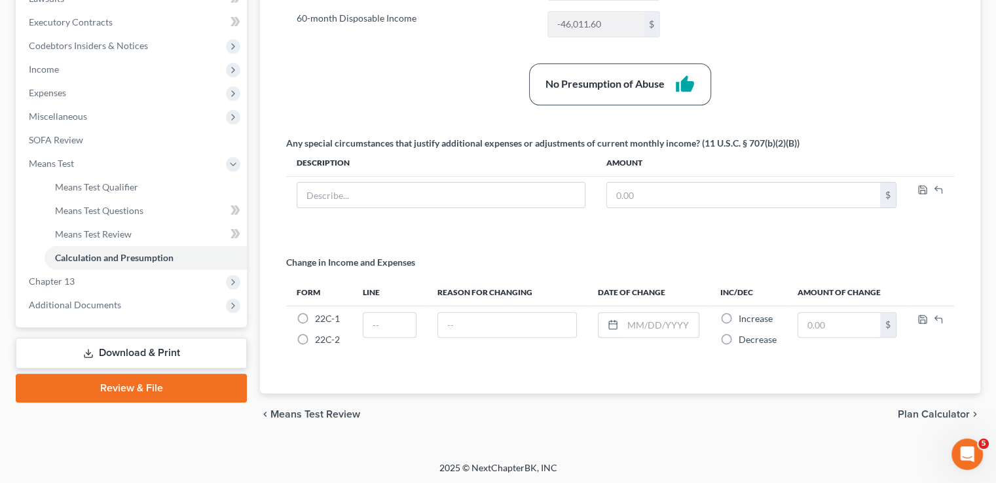
click at [126, 349] on link "Download & Print" at bounding box center [131, 353] width 231 height 31
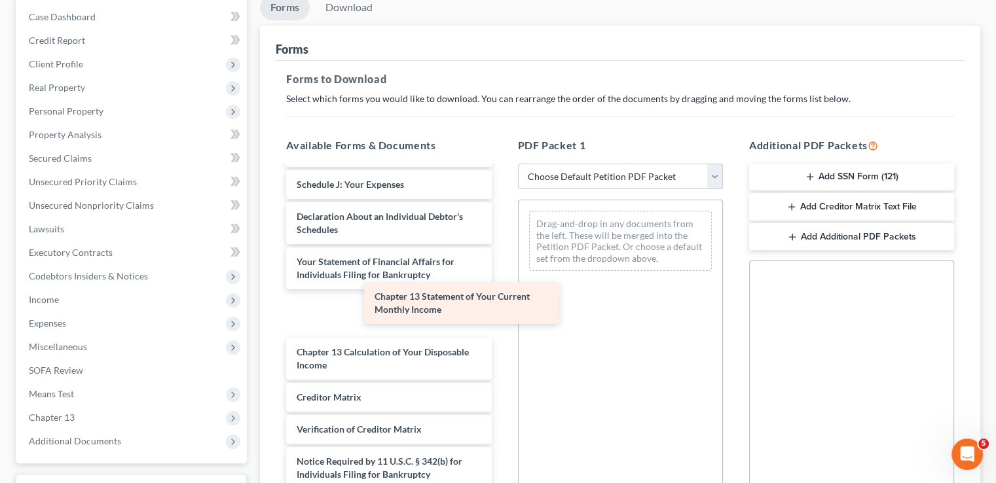
scroll to position [306, 0]
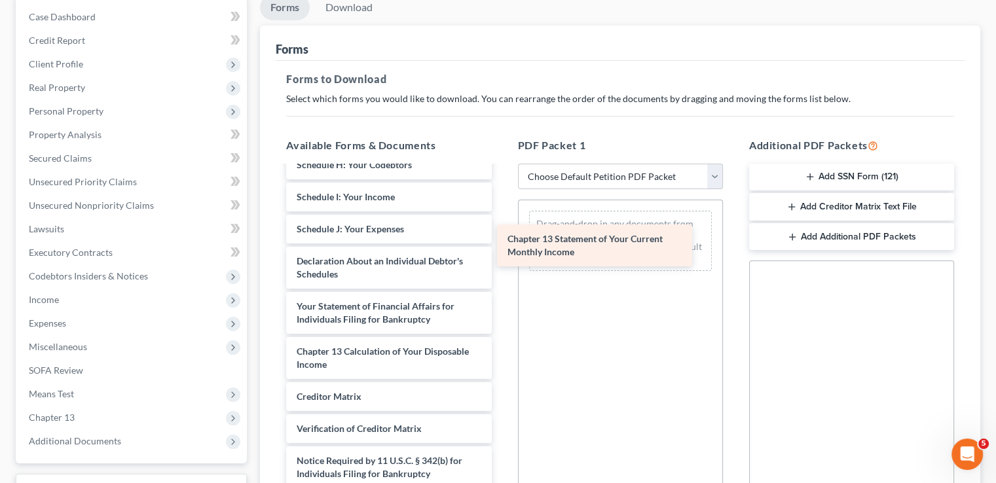
drag, startPoint x: 367, startPoint y: 323, endPoint x: 578, endPoint y: 257, distance: 221.1
click at [502, 257] on div "Chapter 13 Statement of Your Current Monthly Income Voluntary Petition for Indi…" at bounding box center [389, 191] width 226 height 660
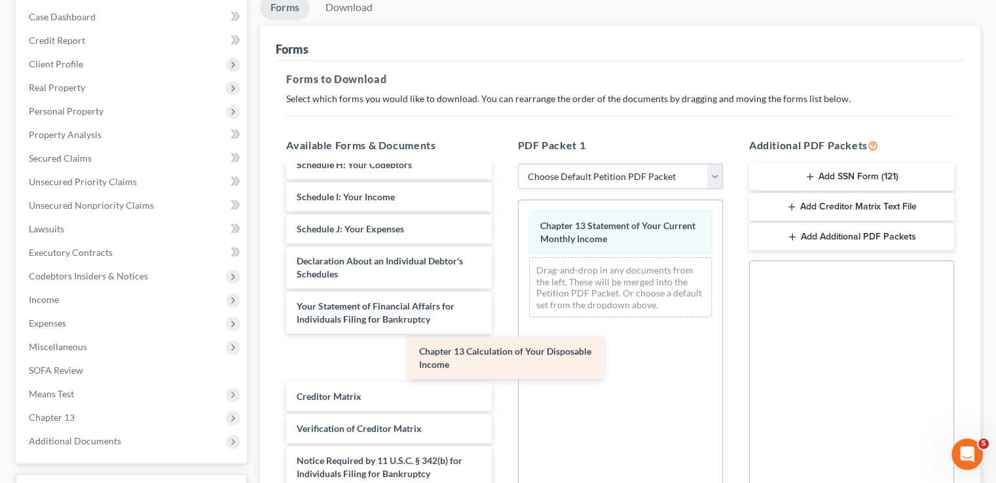
scroll to position [261, 0]
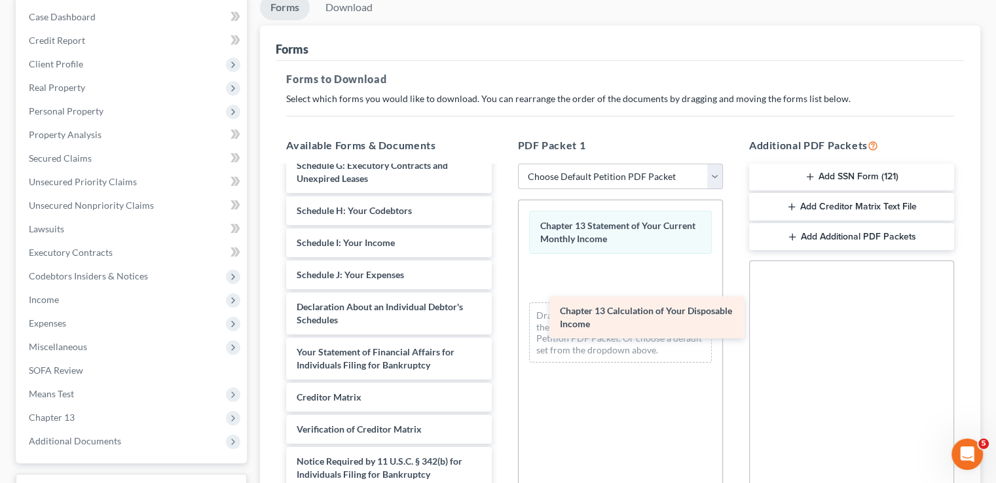
drag, startPoint x: 383, startPoint y: 352, endPoint x: 629, endPoint y: 308, distance: 249.4
click at [502, 312] on div "Chapter 13 Calculation of Your Disposable Income Voluntary Petition for Individ…" at bounding box center [389, 213] width 226 height 615
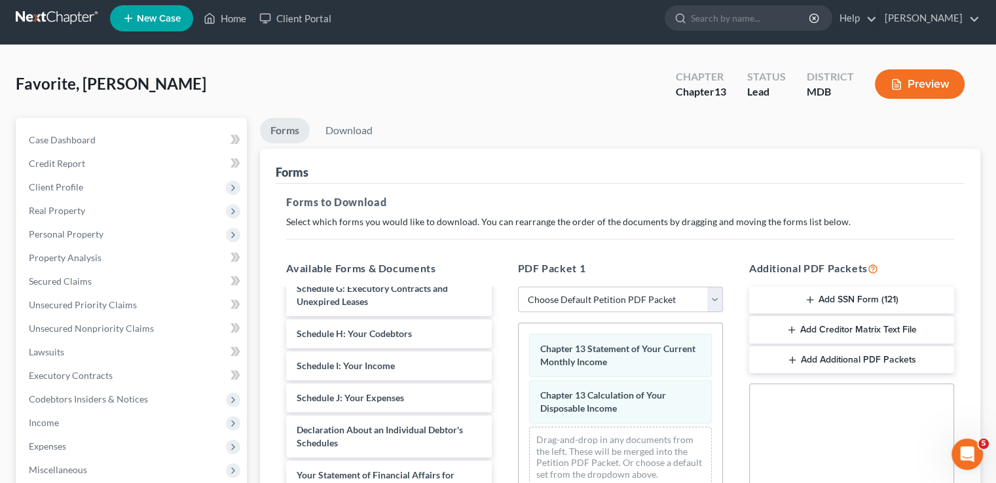
scroll to position [0, 0]
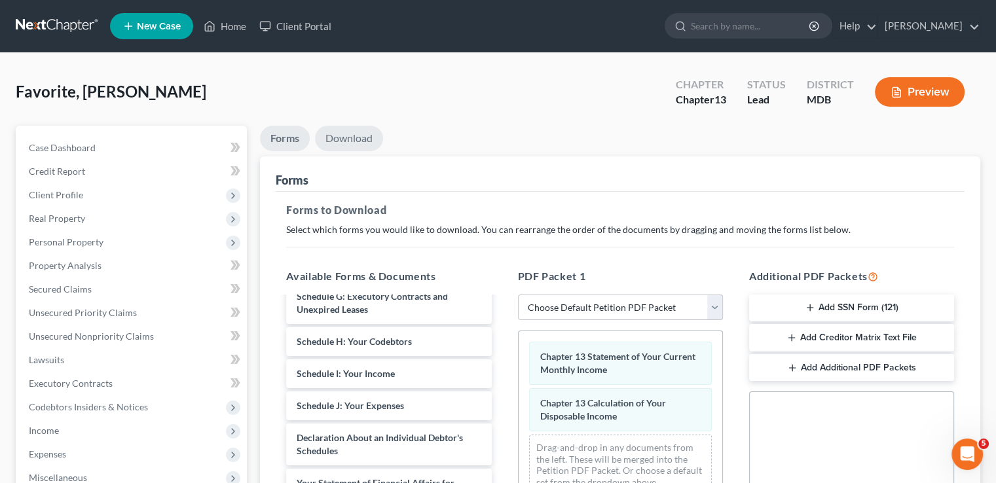
click at [346, 137] on link "Download" at bounding box center [349, 139] width 68 height 26
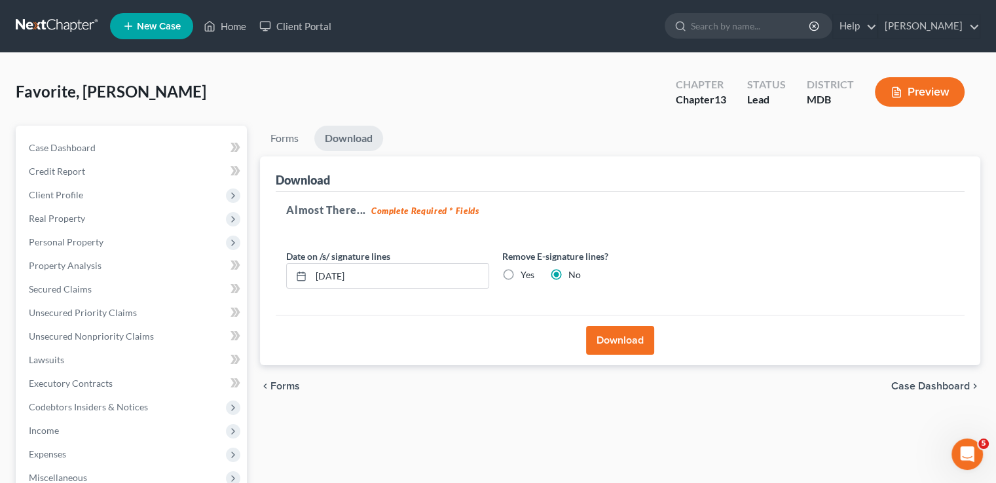
click at [623, 341] on button "Download" at bounding box center [620, 340] width 68 height 29
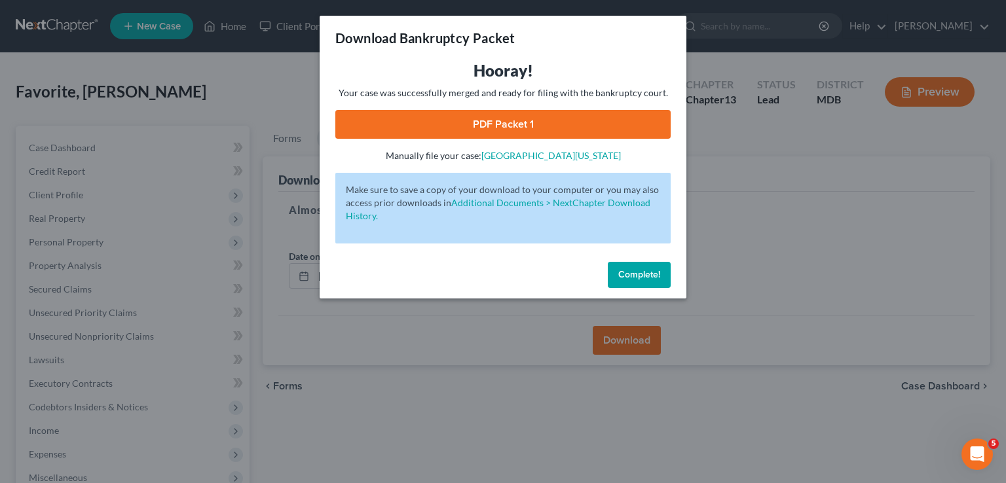
click at [496, 119] on link "PDF Packet 1" at bounding box center [502, 124] width 335 height 29
click at [646, 277] on span "Complete!" at bounding box center [639, 274] width 42 height 11
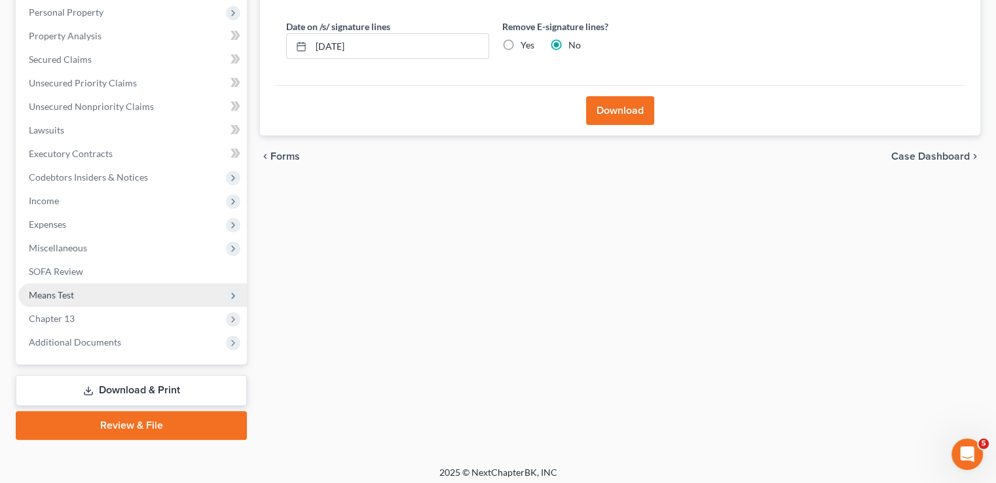
scroll to position [236, 0]
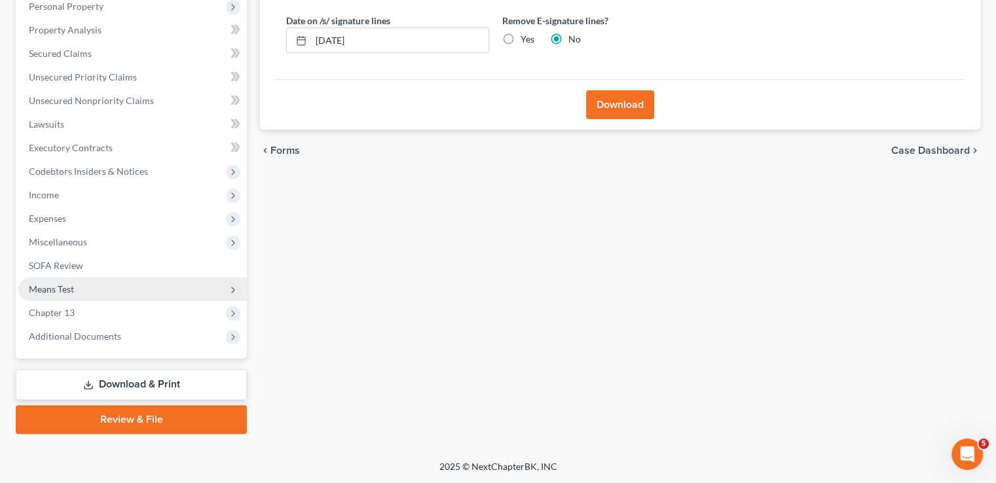
click at [60, 288] on span "Means Test" at bounding box center [51, 288] width 45 height 11
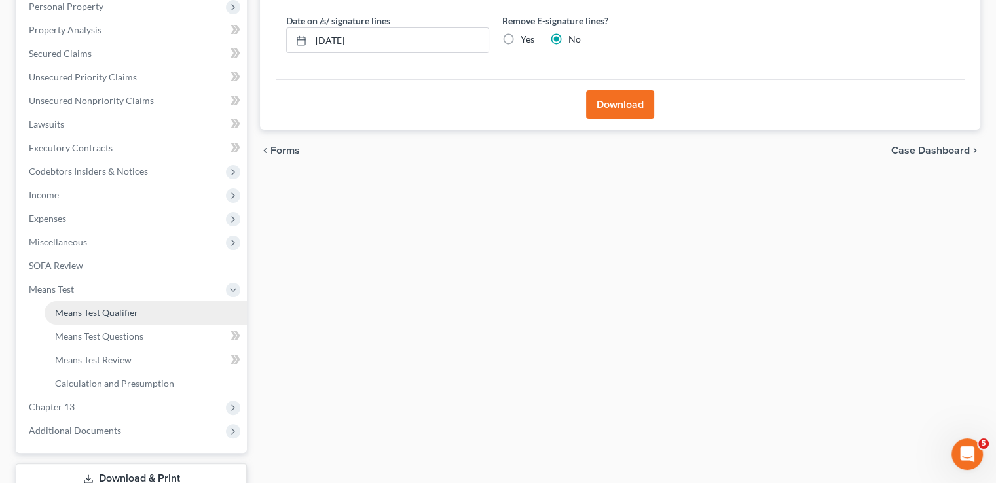
click at [99, 313] on span "Means Test Qualifier" at bounding box center [96, 312] width 83 height 11
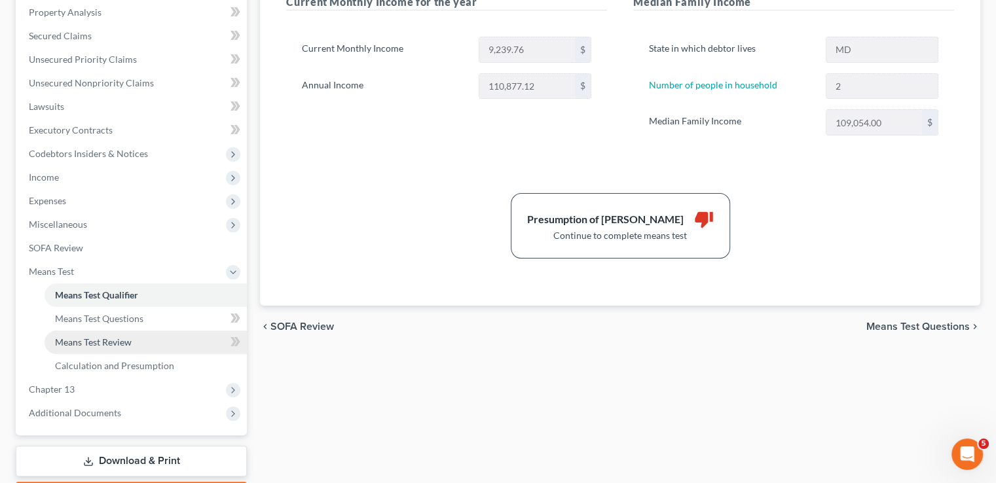
scroll to position [262, 0]
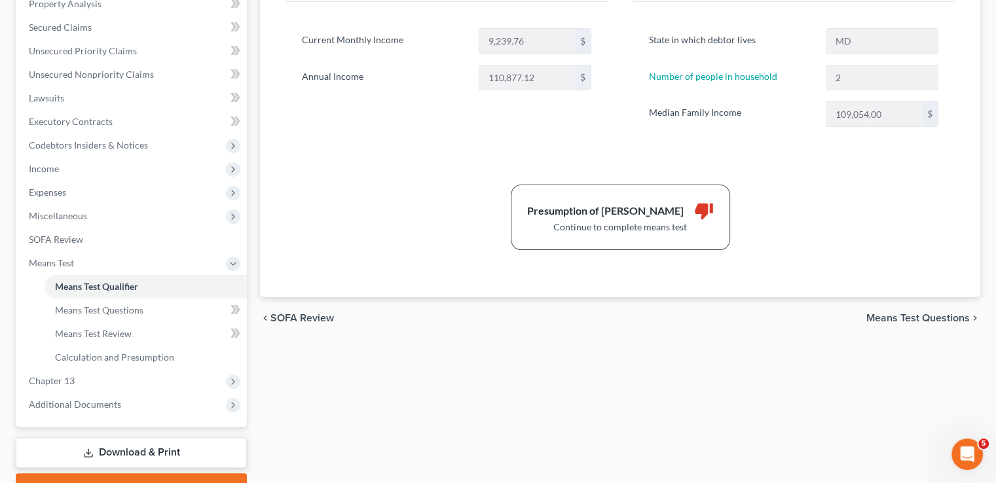
click at [869, 318] on span "Means Test Questions" at bounding box center [917, 318] width 103 height 10
select select "1"
select select "2"
select select "0"
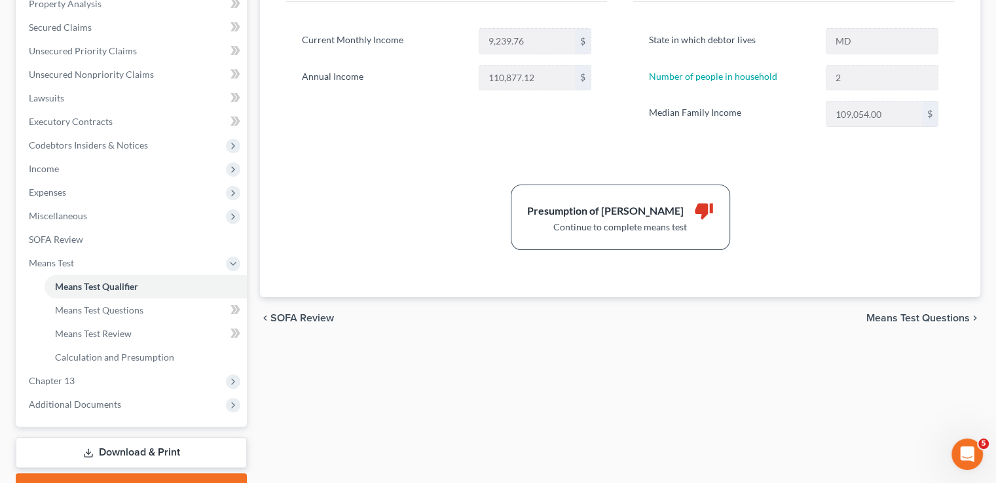
select select "60"
select select "1"
select select "60"
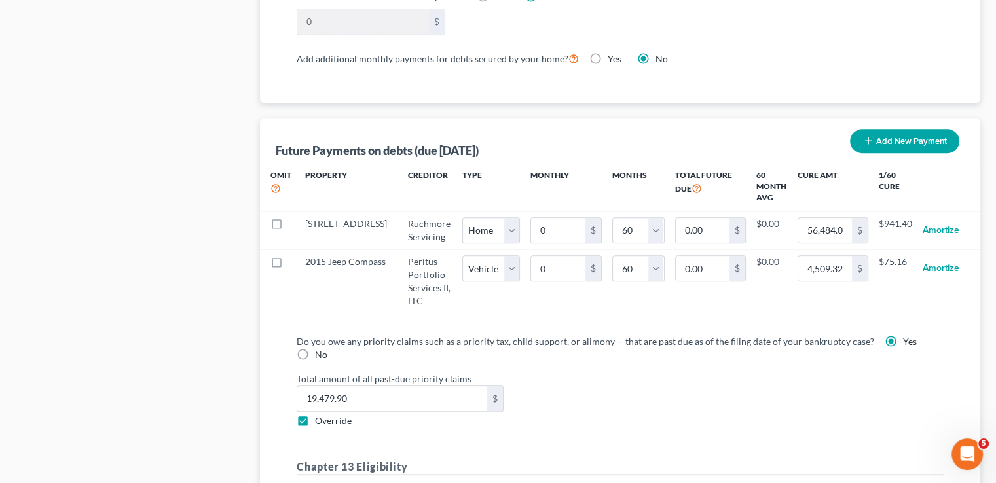
scroll to position [1244, 0]
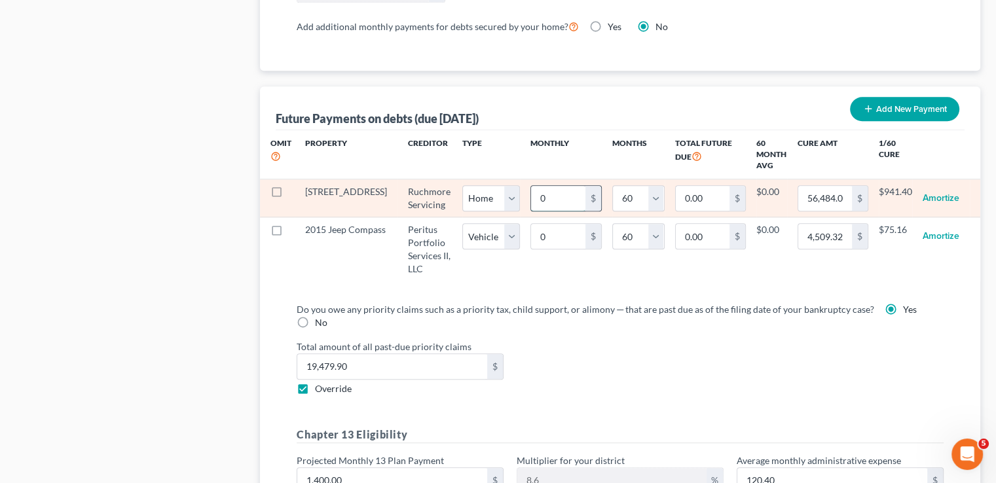
click at [531, 194] on input "0" at bounding box center [558, 198] width 54 height 25
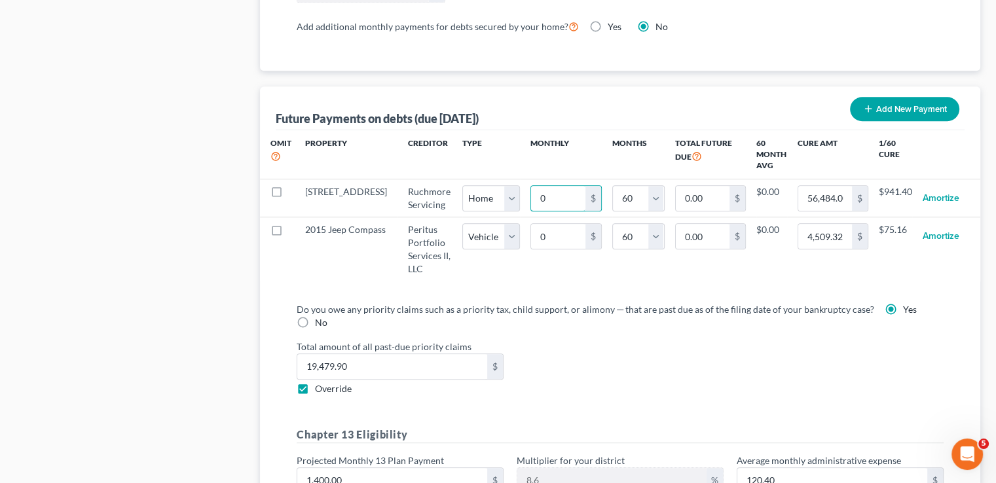
type input "1"
type input "60.00"
type input "11"
type input "660.00"
type input "113"
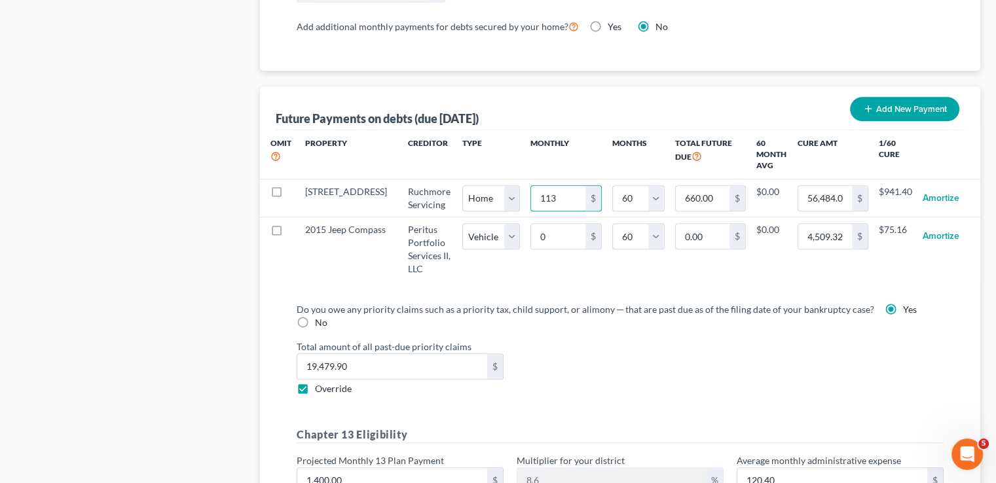
type input "6,780.00"
type input "1137"
type input "68,220.00"
select select "0"
select select "60"
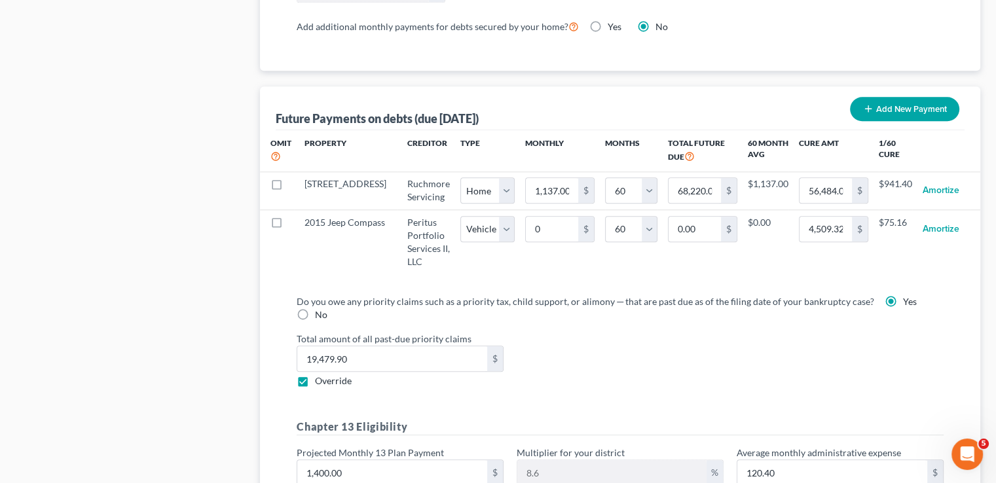
select select "0"
select select "60"
select select "0"
select select "60"
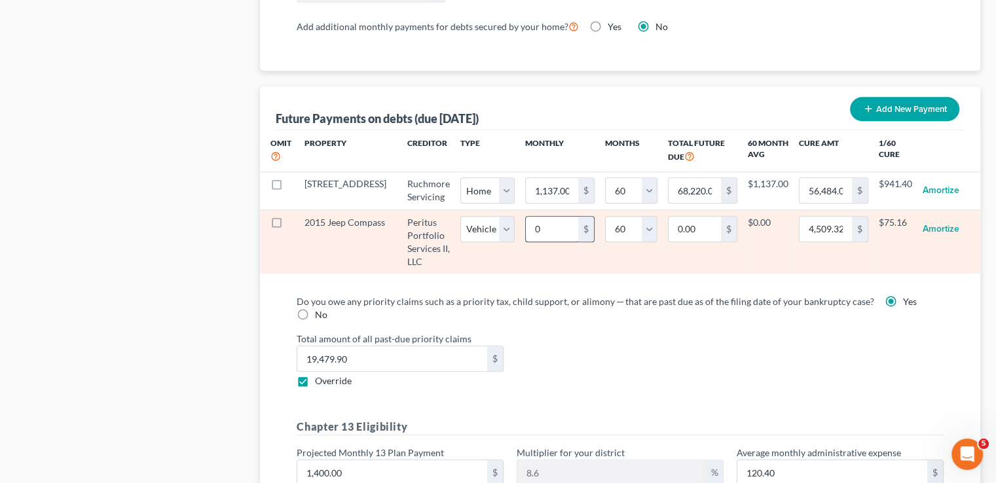
click at [530, 228] on input "0" at bounding box center [552, 229] width 52 height 25
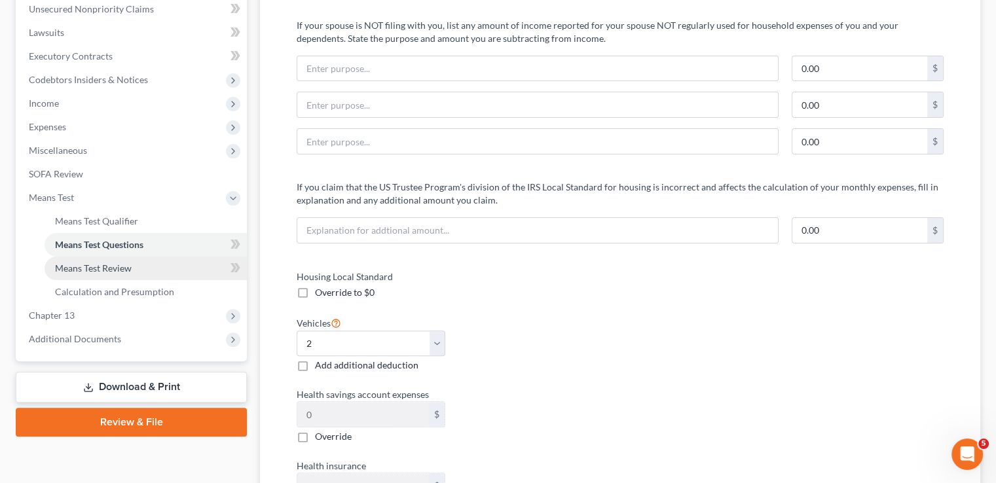
scroll to position [192, 0]
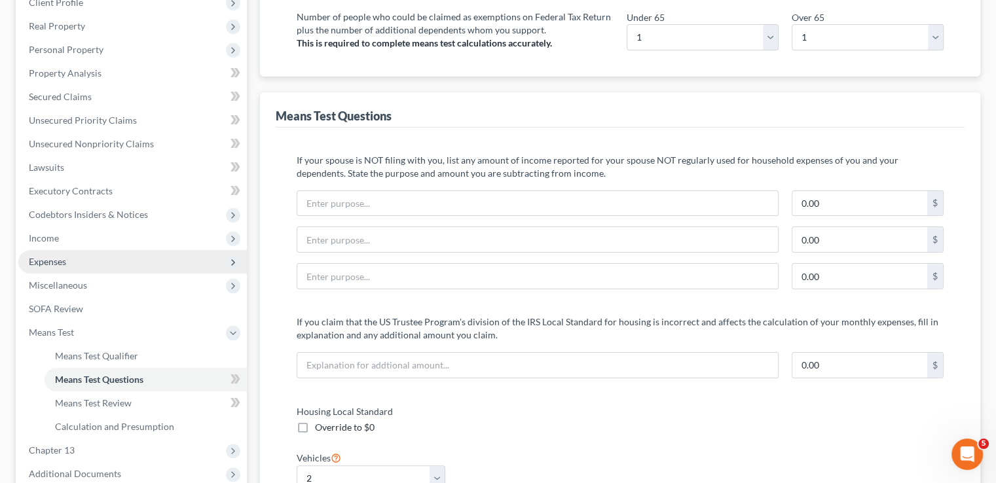
click at [65, 260] on span "Expenses" at bounding box center [47, 261] width 37 height 11
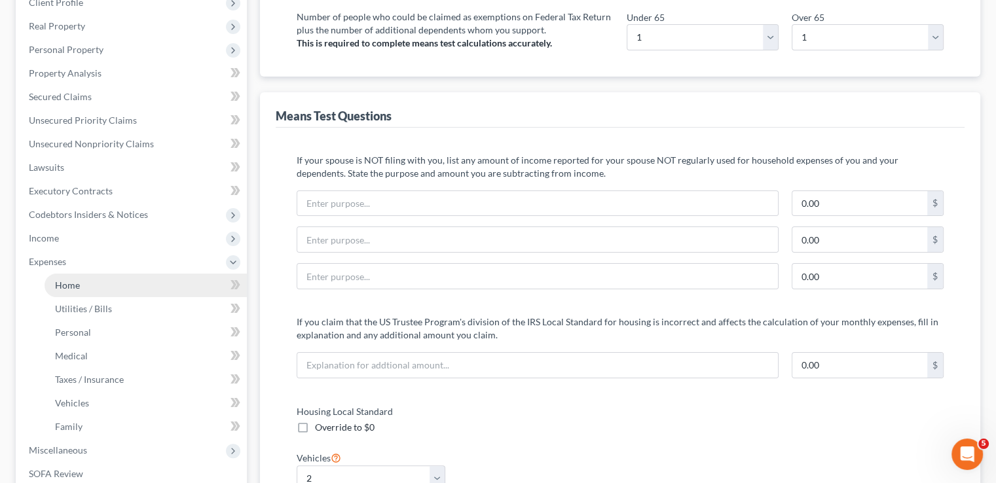
click at [115, 285] on link "Home" at bounding box center [146, 286] width 202 height 24
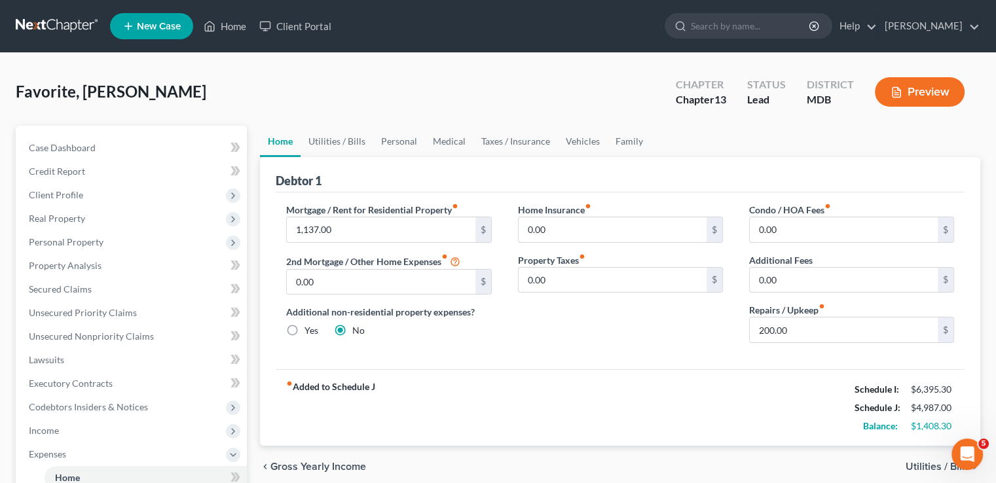
click at [918, 464] on span "Utilities / Bills" at bounding box center [937, 467] width 64 height 10
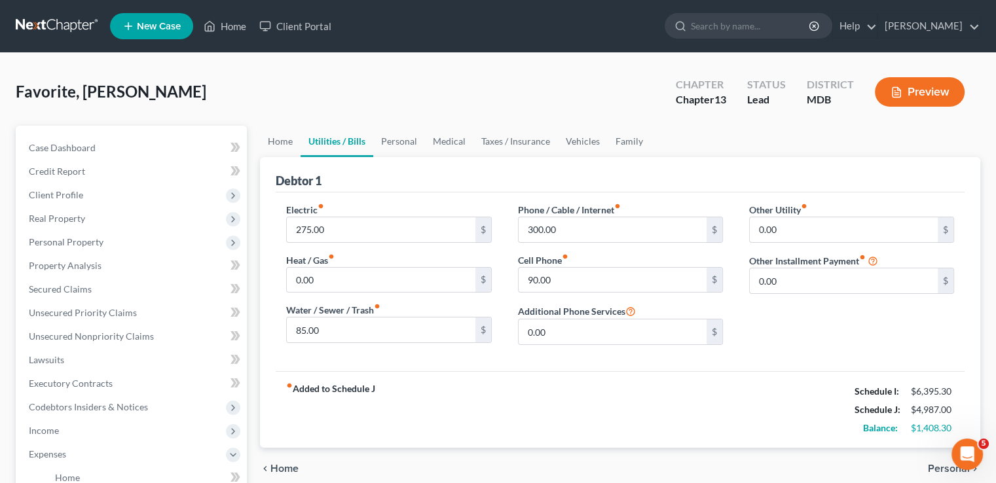
click at [947, 465] on span "Personal" at bounding box center [949, 469] width 42 height 10
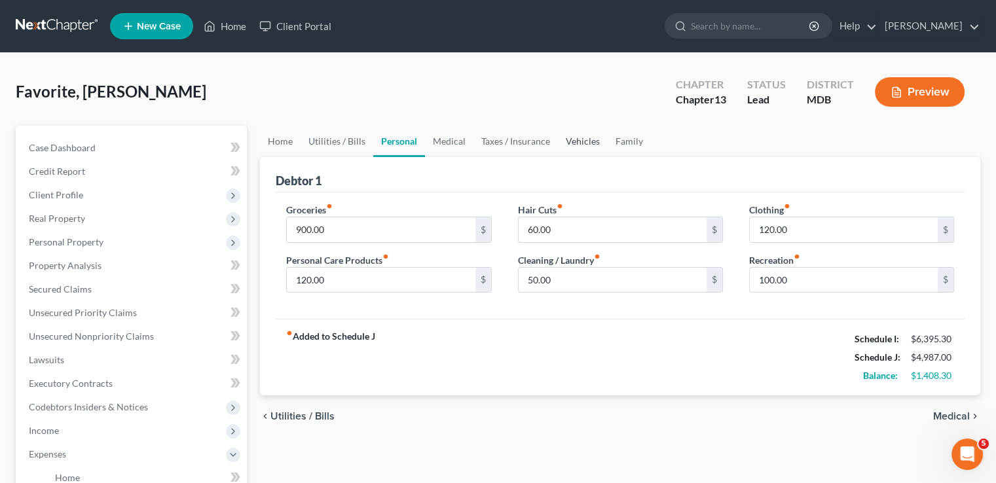
click at [571, 139] on link "Vehicles" at bounding box center [583, 141] width 50 height 31
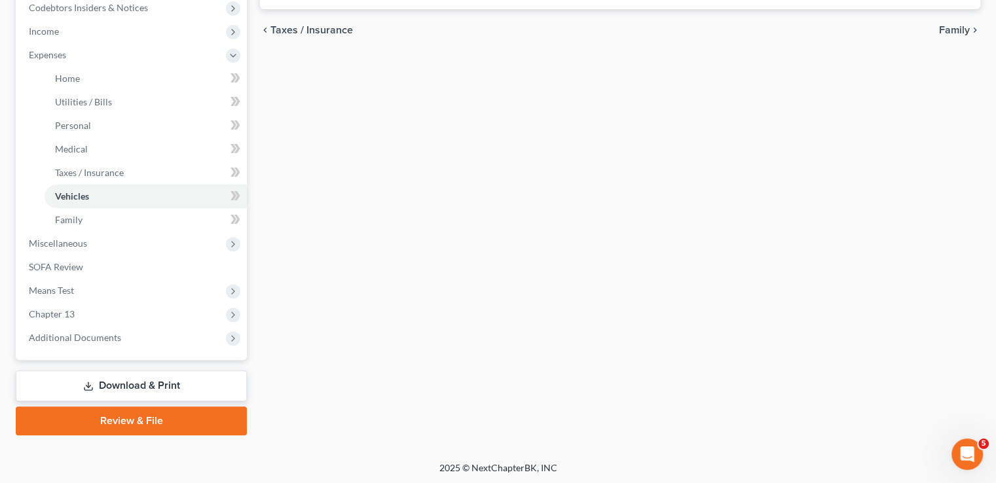
scroll to position [401, 0]
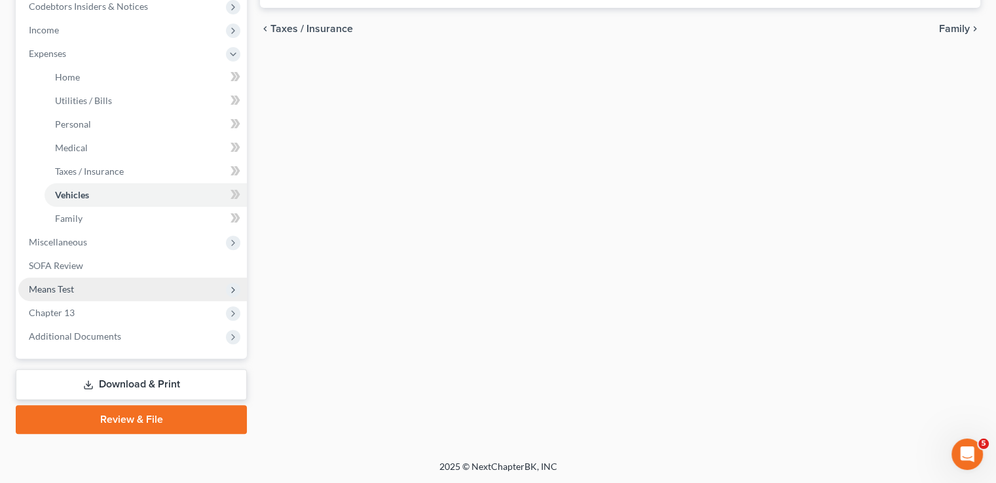
click at [70, 289] on span "Means Test" at bounding box center [51, 288] width 45 height 11
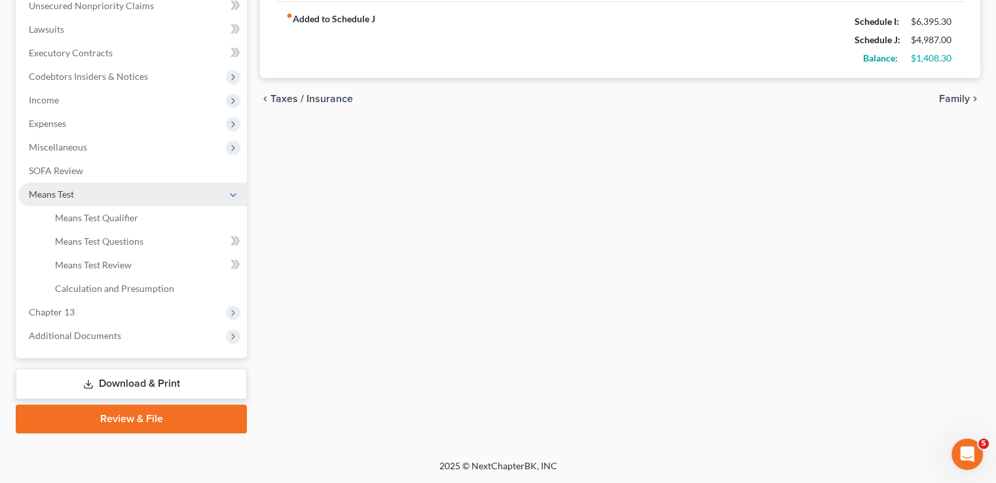
scroll to position [330, 0]
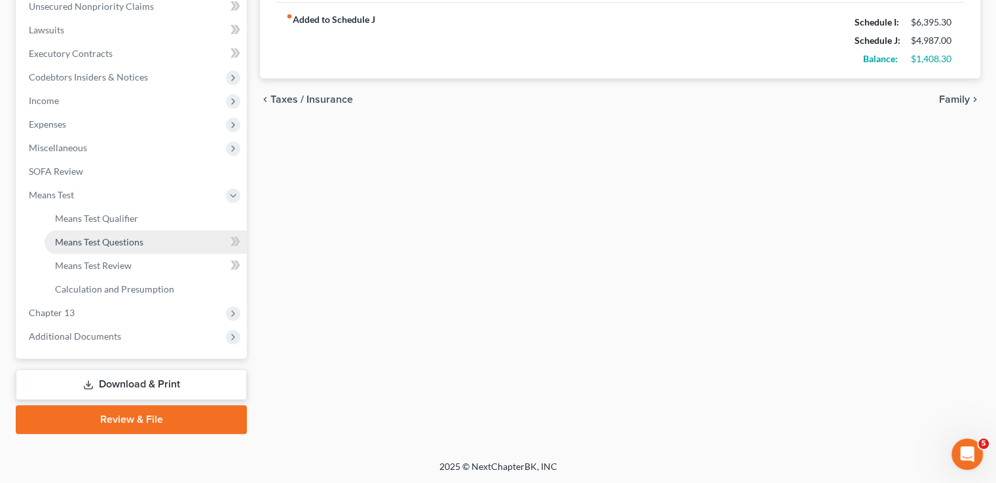
click at [128, 240] on span "Means Test Questions" at bounding box center [99, 241] width 88 height 11
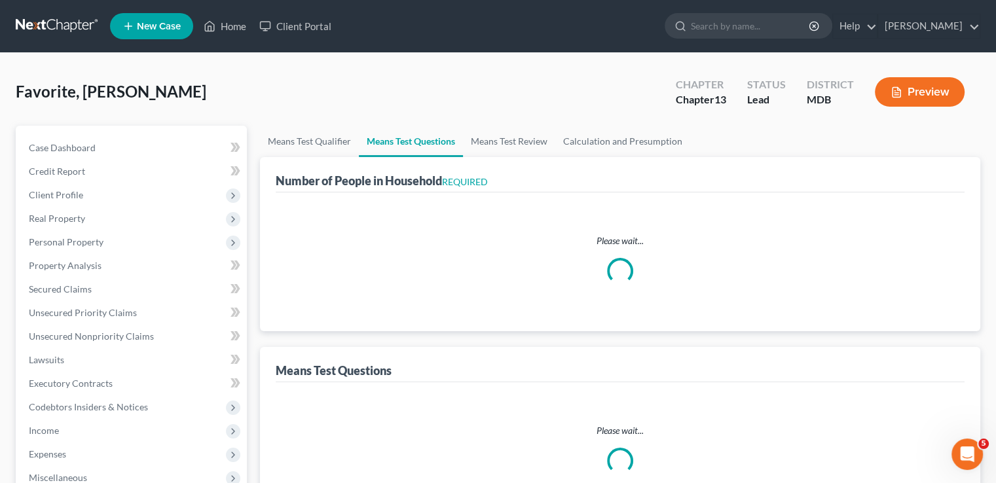
select select "0"
select select "60"
select select "1"
select select "60"
select select "2"
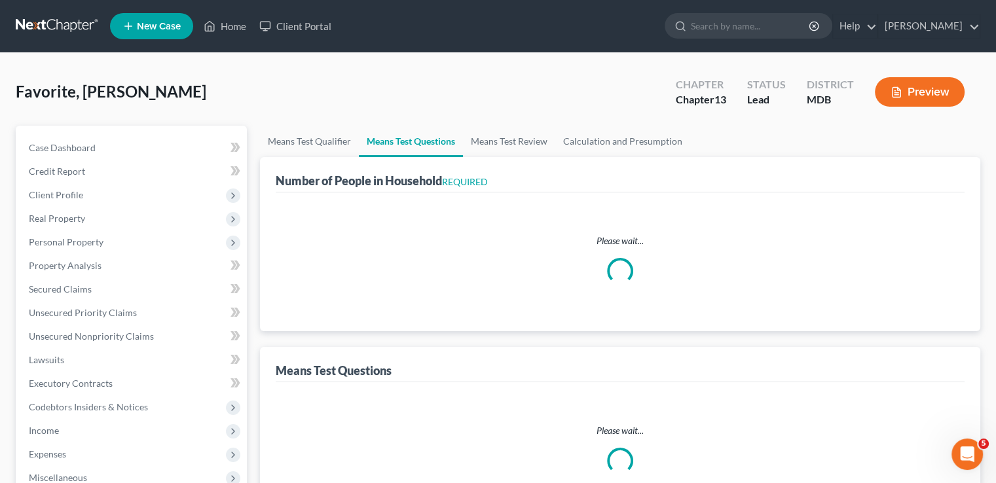
select select "1"
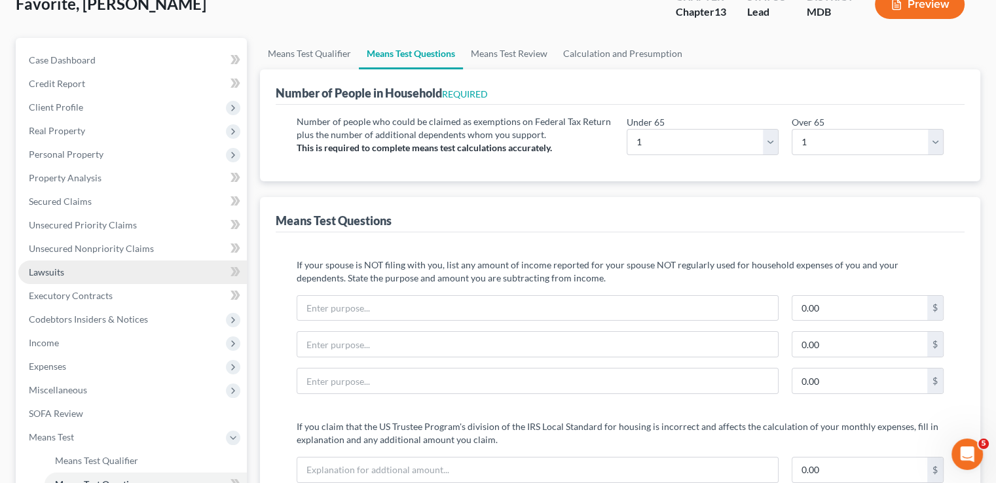
scroll to position [65, 0]
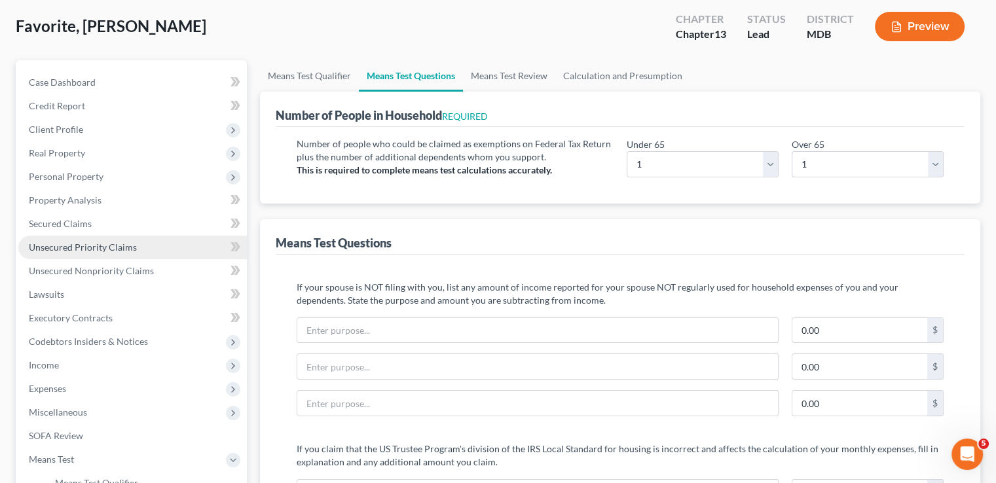
click at [88, 246] on span "Unsecured Priority Claims" at bounding box center [83, 247] width 108 height 11
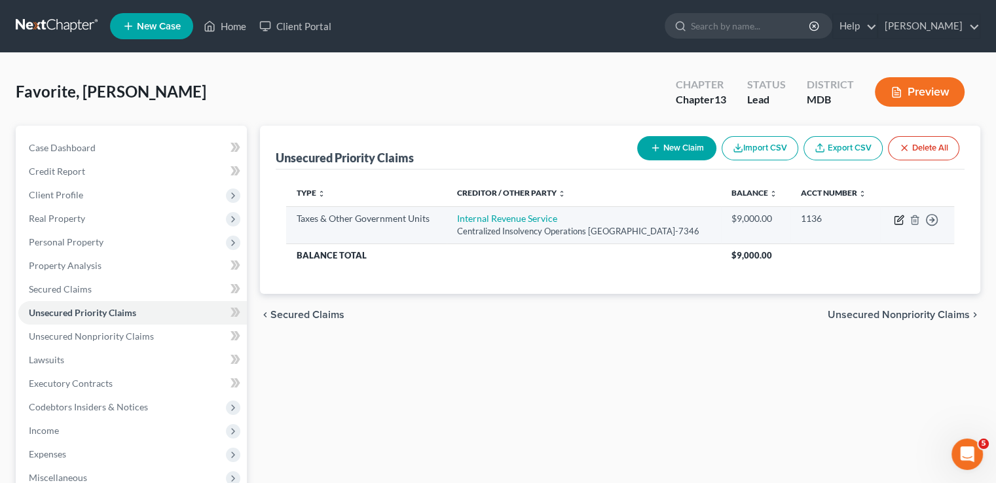
click at [900, 225] on icon "button" at bounding box center [899, 220] width 10 height 10
select select "0"
select select "39"
select select "3"
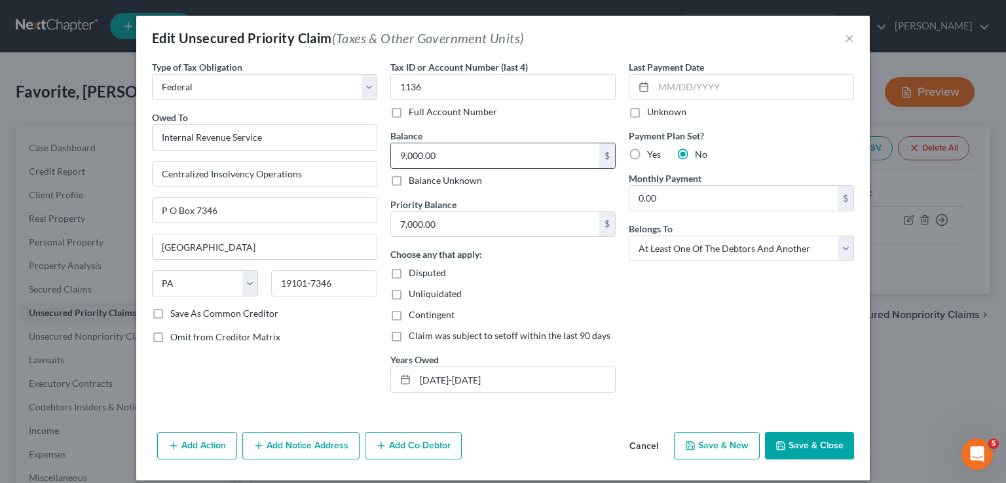
click at [395, 156] on input "9,000.00" at bounding box center [495, 155] width 208 height 25
type input "19,479.90"
click at [814, 449] on button "Save & Close" at bounding box center [809, 445] width 89 height 27
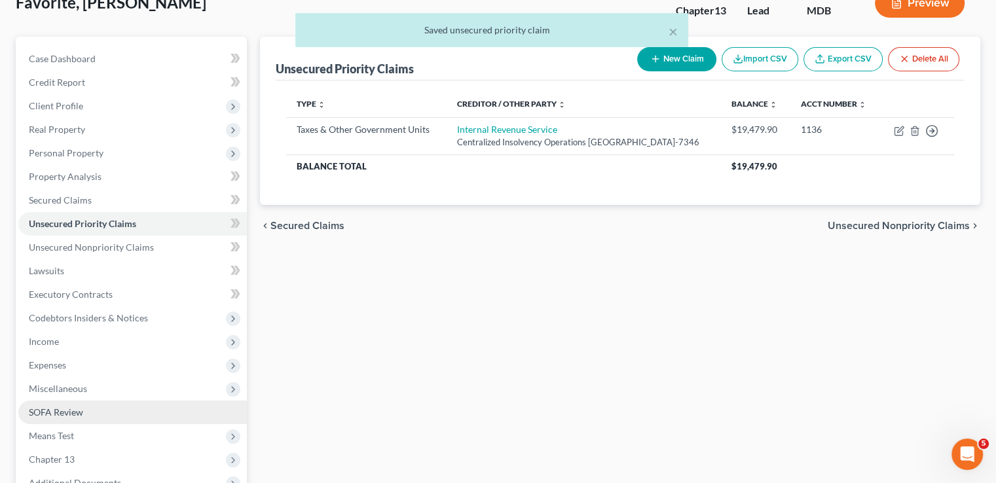
scroll to position [236, 0]
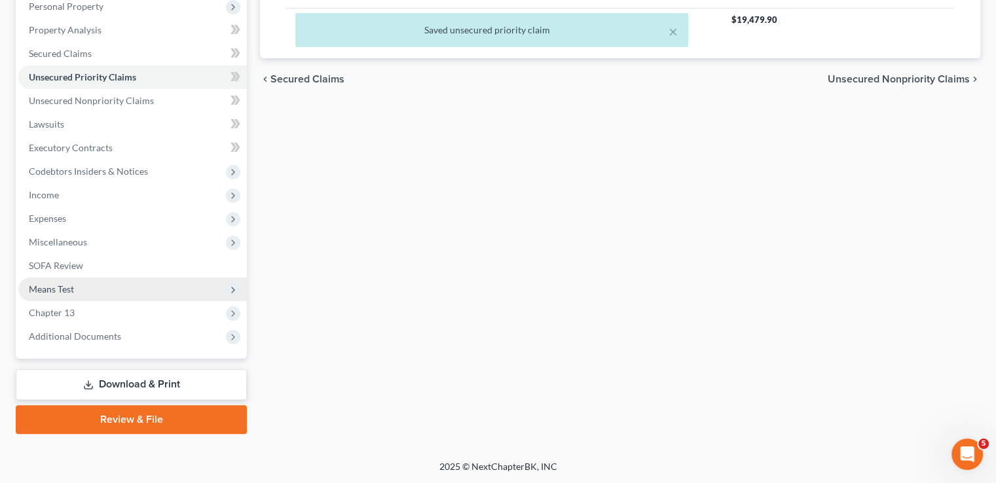
click at [56, 288] on span "Means Test" at bounding box center [51, 288] width 45 height 11
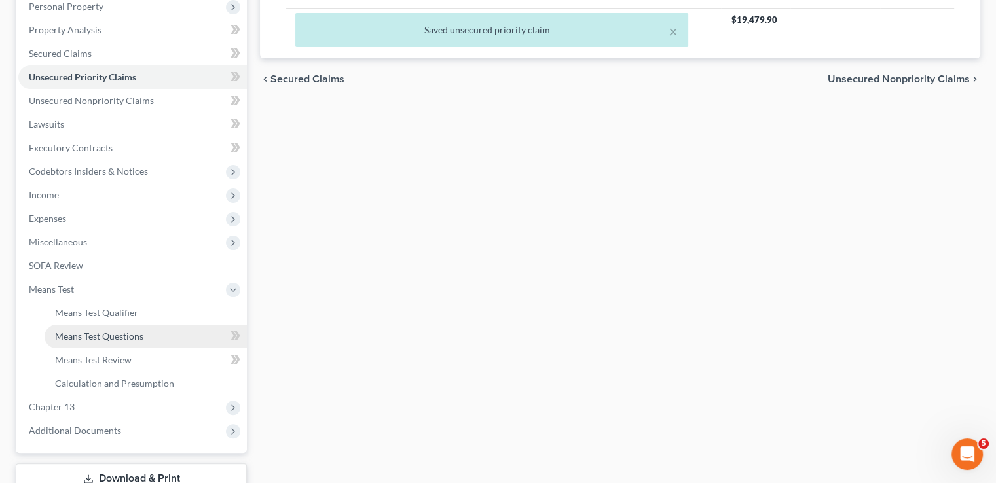
click at [78, 336] on span "Means Test Questions" at bounding box center [99, 336] width 88 height 11
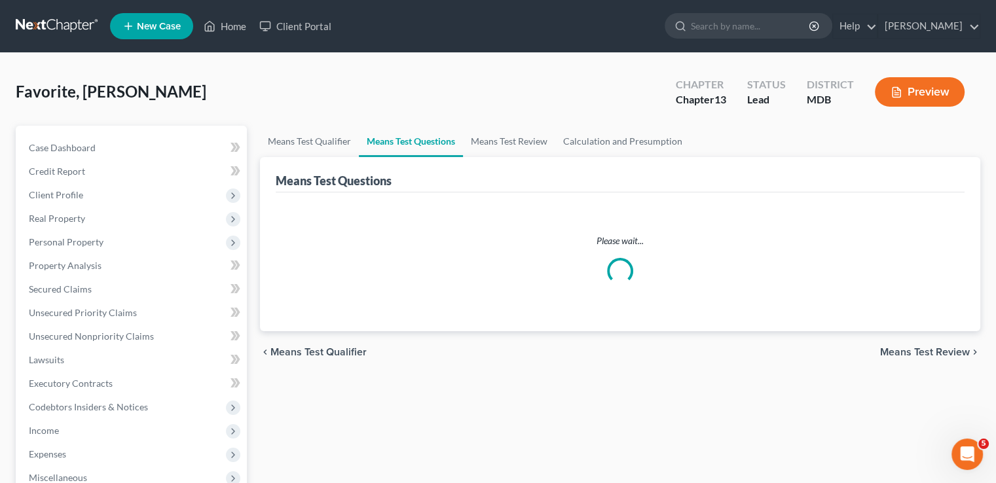
select select "1"
select select "0"
select select "60"
select select "1"
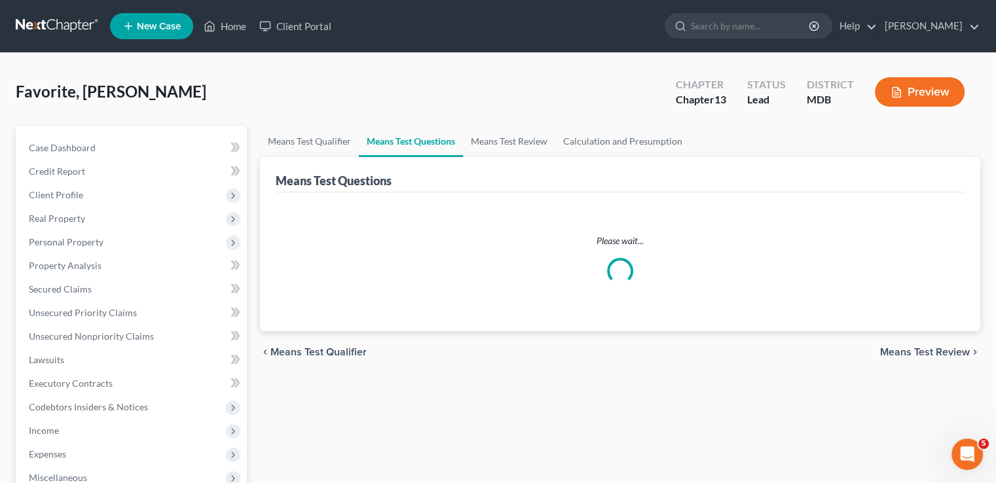
select select "60"
select select "2"
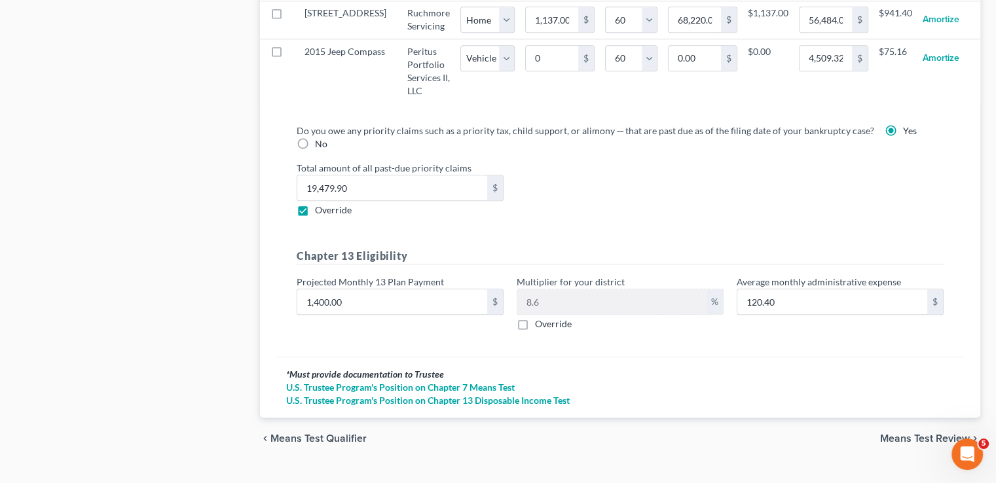
scroll to position [1436, 0]
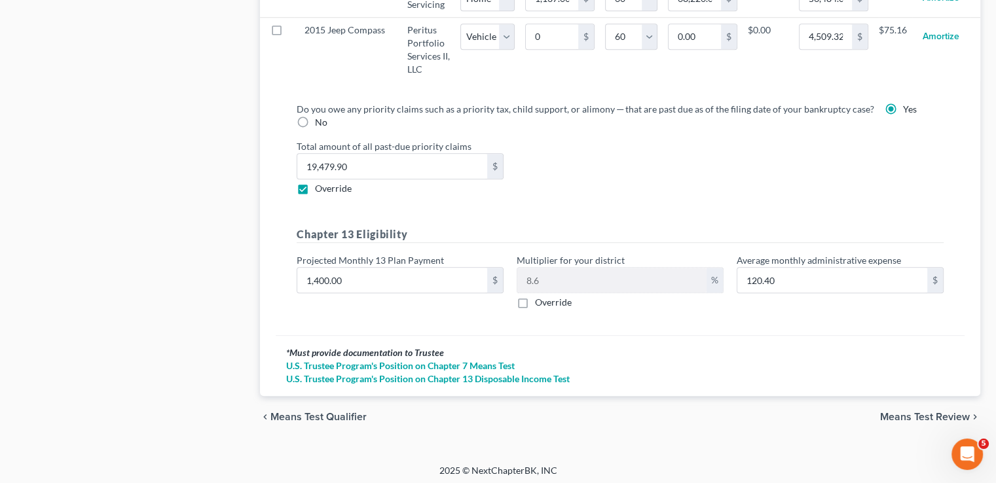
click at [928, 412] on span "Means Test Review" at bounding box center [925, 417] width 90 height 10
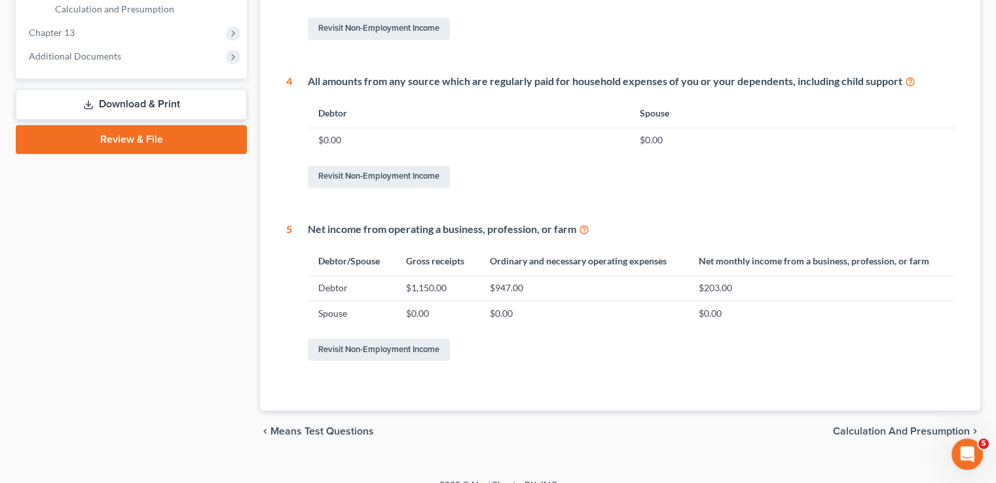
scroll to position [629, 0]
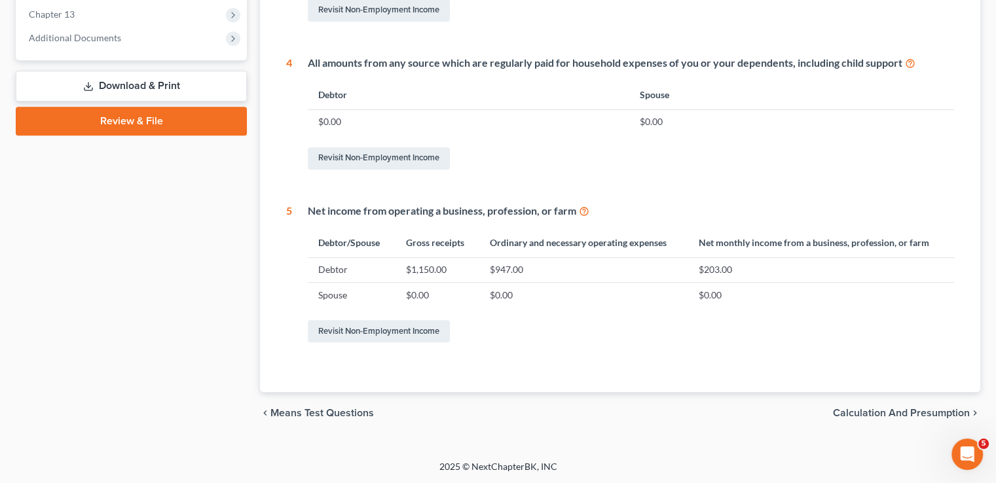
click at [931, 412] on span "Calculation and Presumption" at bounding box center [901, 413] width 137 height 10
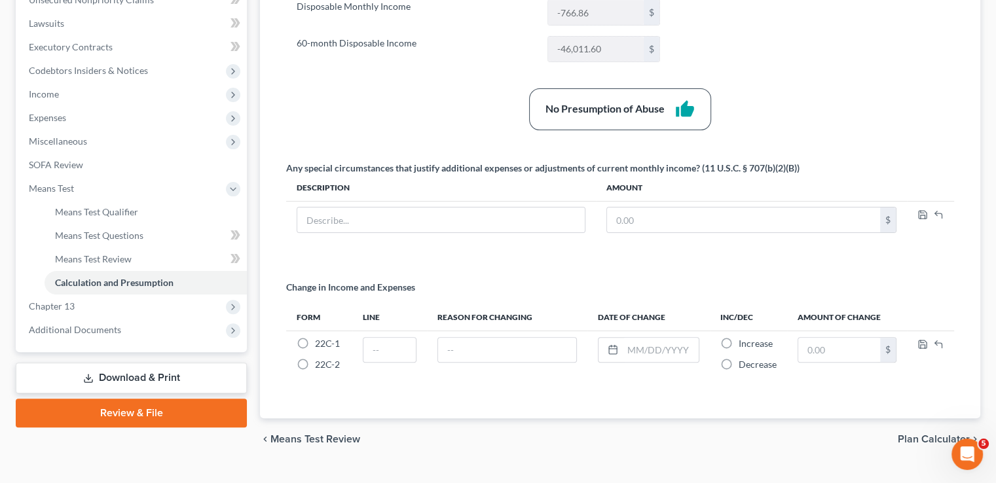
scroll to position [361, 0]
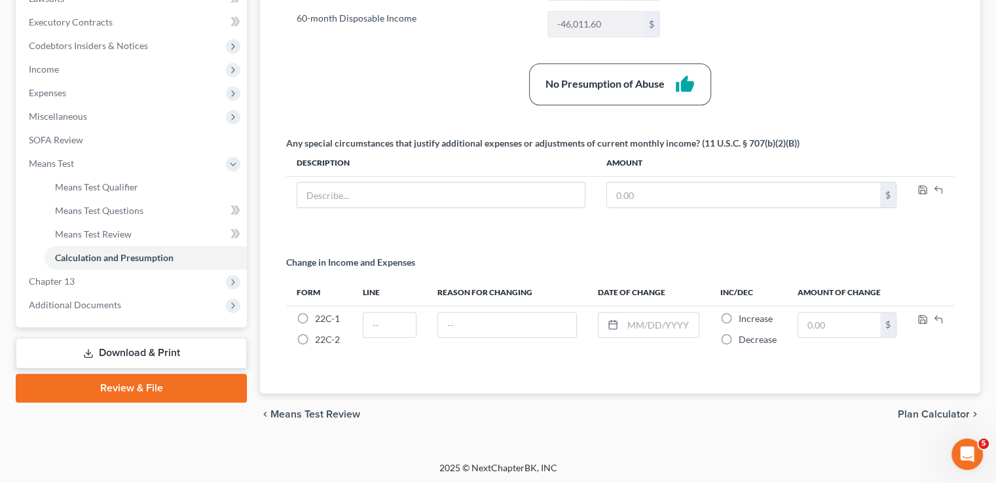
click at [161, 346] on link "Download & Print" at bounding box center [131, 353] width 231 height 31
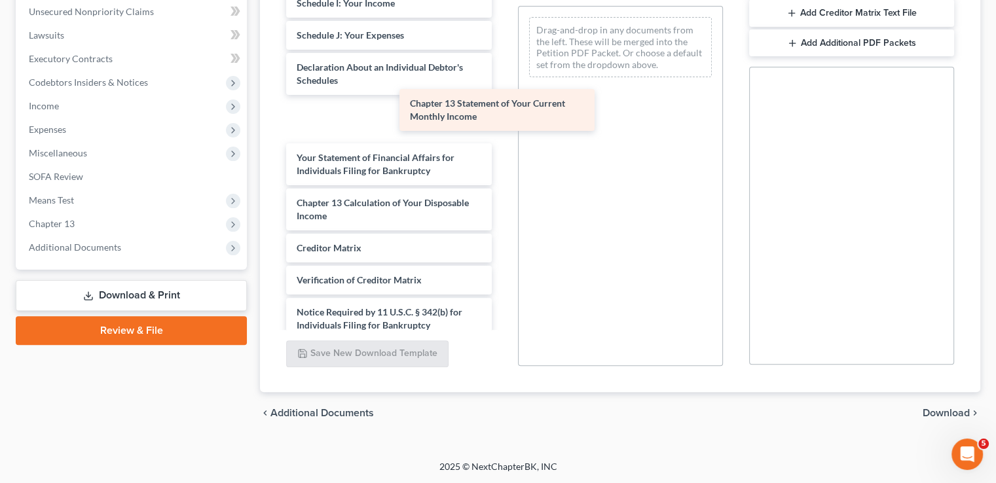
scroll to position [351, 0]
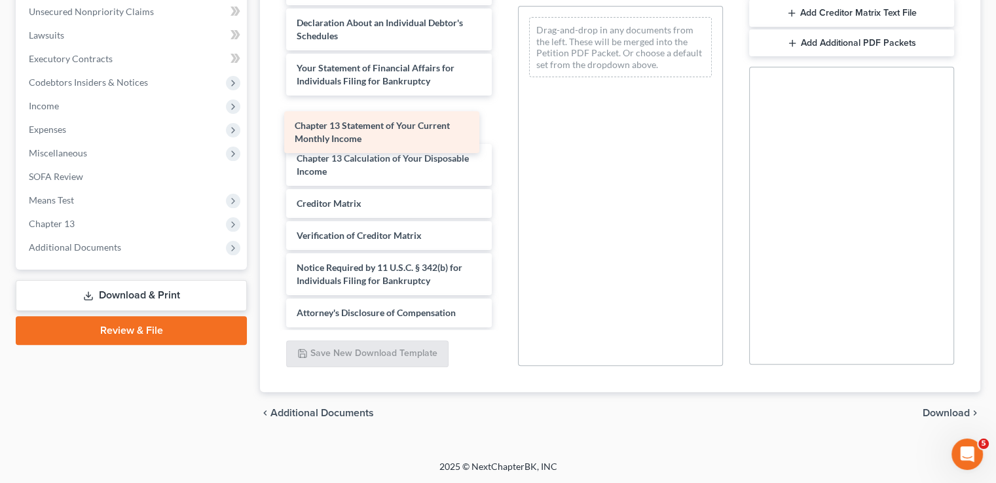
drag, startPoint x: 379, startPoint y: 117, endPoint x: 377, endPoint y: 130, distance: 13.9
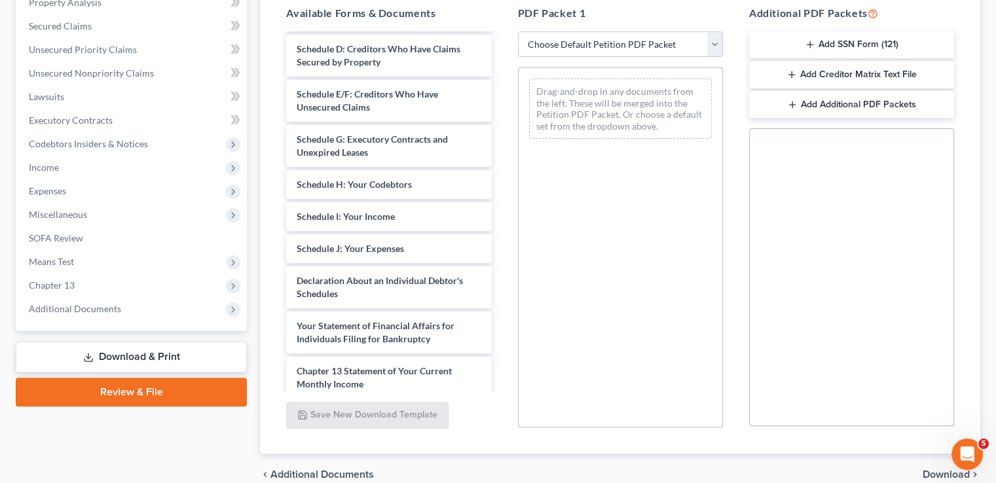
scroll to position [63, 0]
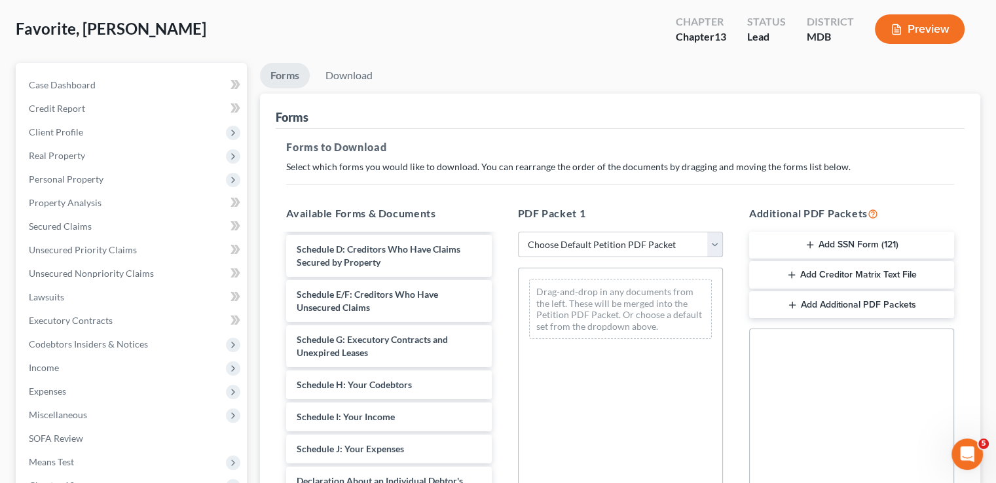
click at [695, 247] on select "Choose Default Petition PDF Packet Complete Bankruptcy Petition (all forms and …" at bounding box center [620, 245] width 205 height 26
select select "2"
click at [518, 232] on select "Choose Default Petition PDF Packet Complete Bankruptcy Petition (all forms and …" at bounding box center [620, 245] width 205 height 26
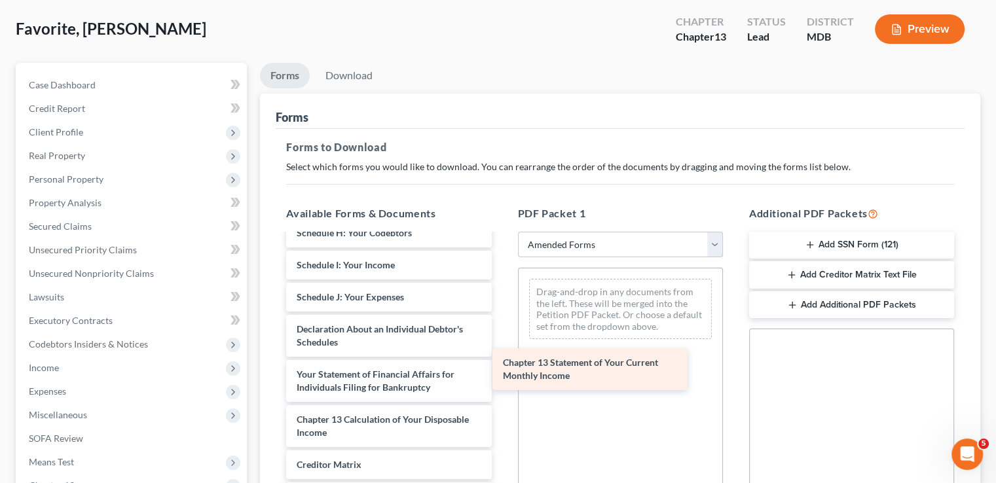
scroll to position [306, 0]
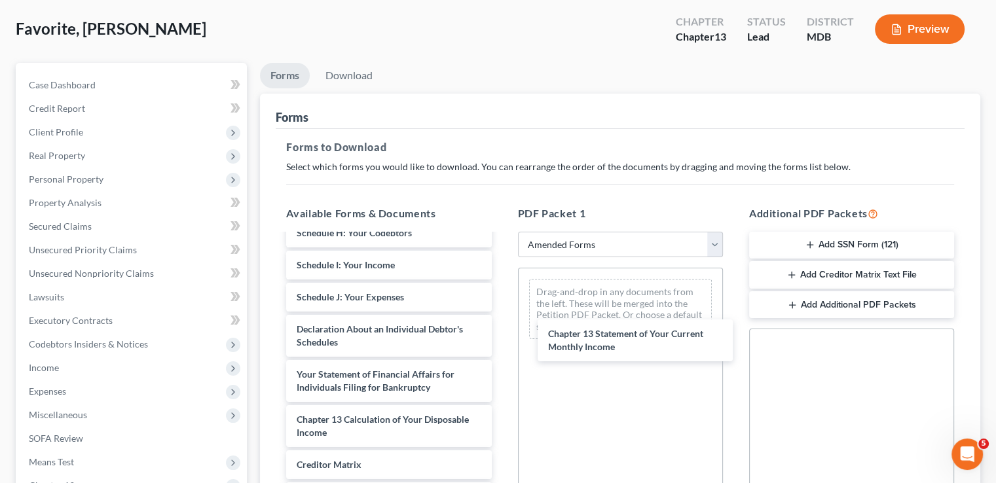
drag, startPoint x: 397, startPoint y: 376, endPoint x: 572, endPoint y: 354, distance: 176.1
click at [502, 336] on div "Chapter 13 Statement of Your Current Monthly Income Voluntary Petition for Indi…" at bounding box center [389, 259] width 226 height 660
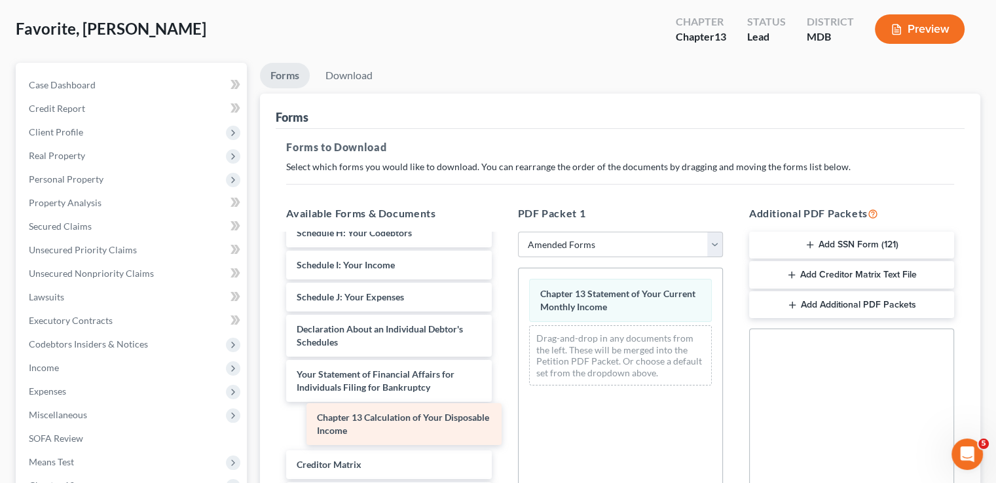
scroll to position [261, 0]
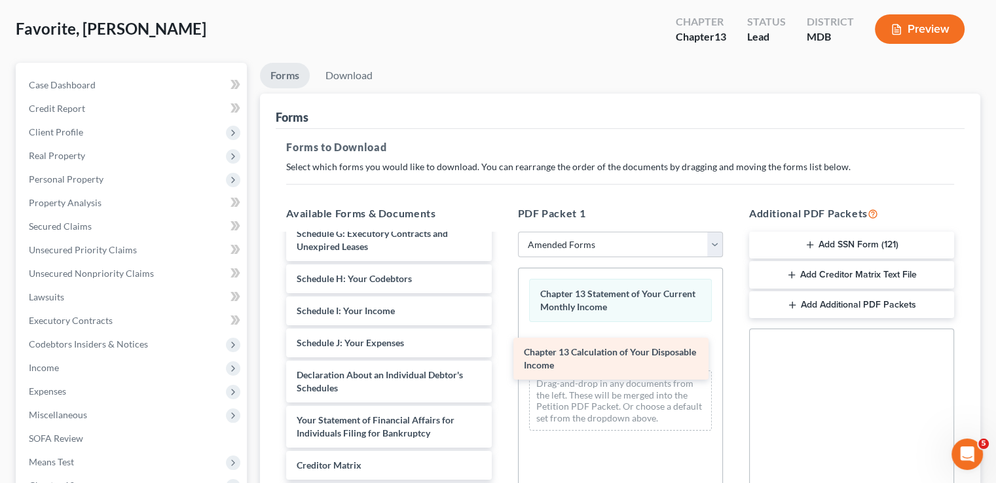
drag, startPoint x: 395, startPoint y: 429, endPoint x: 623, endPoint y: 363, distance: 236.6
click at [502, 363] on div "Chapter 13 Calculation of Your Disposable Income Voluntary Petition for Individ…" at bounding box center [389, 281] width 226 height 615
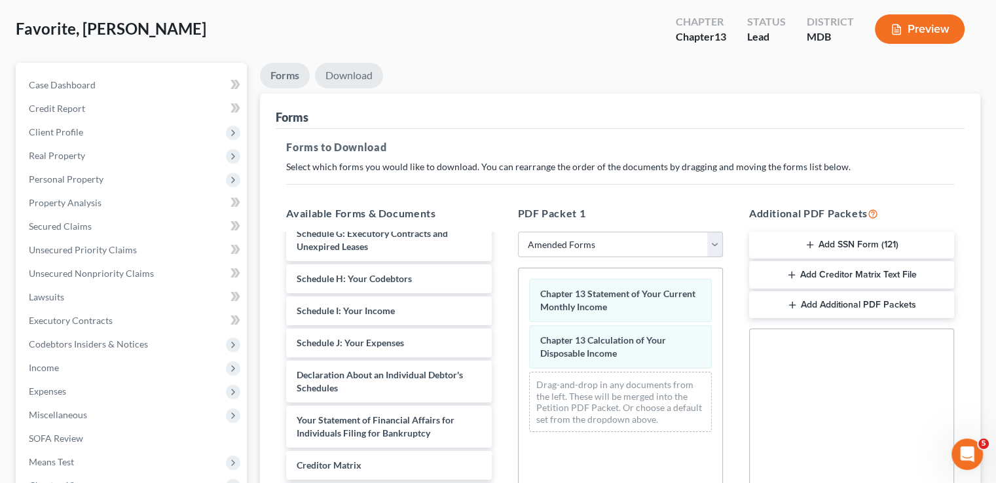
click at [349, 77] on link "Download" at bounding box center [349, 76] width 68 height 26
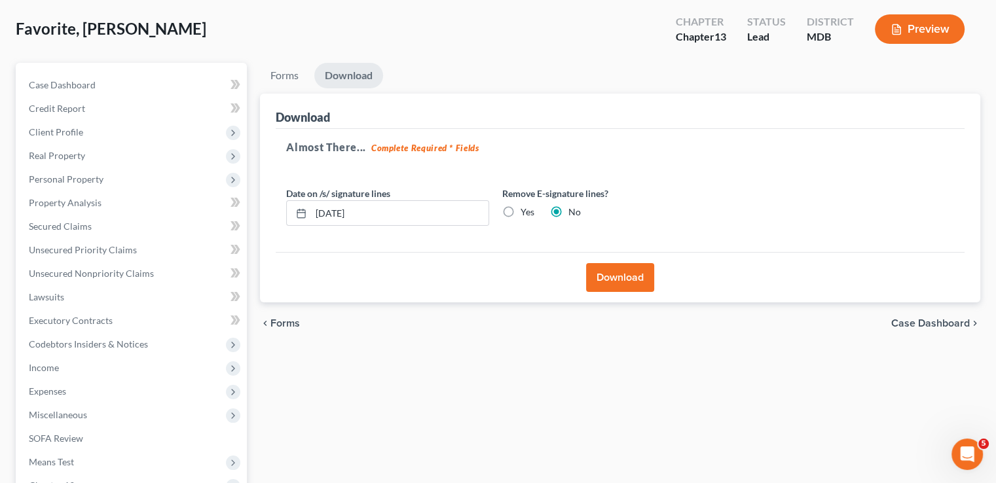
click at [615, 278] on button "Download" at bounding box center [620, 277] width 68 height 29
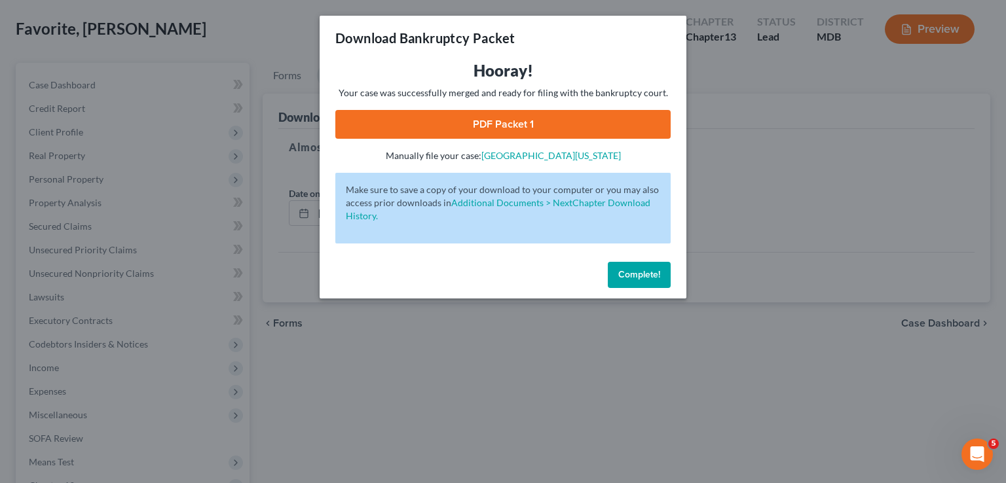
click at [494, 125] on link "PDF Packet 1" at bounding box center [502, 124] width 335 height 29
click at [638, 279] on span "Complete!" at bounding box center [639, 274] width 42 height 11
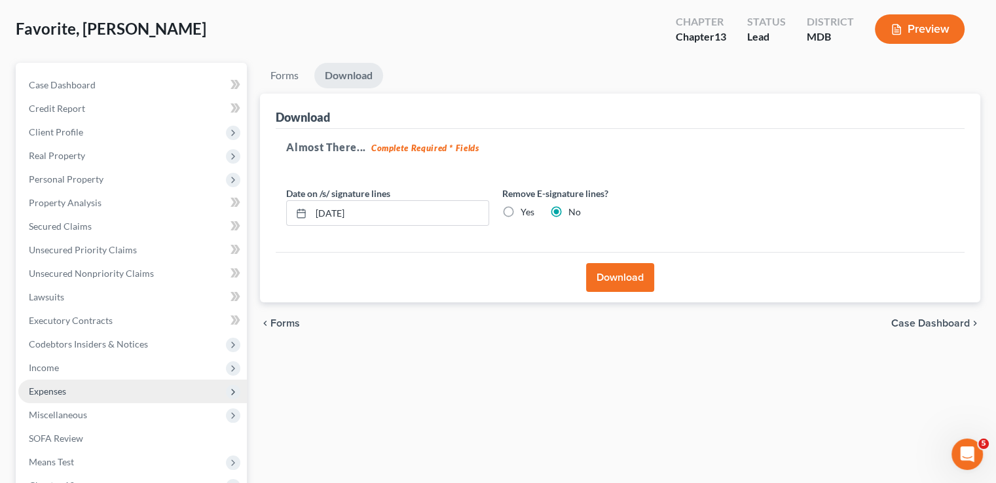
click at [63, 391] on span "Expenses" at bounding box center [47, 391] width 37 height 11
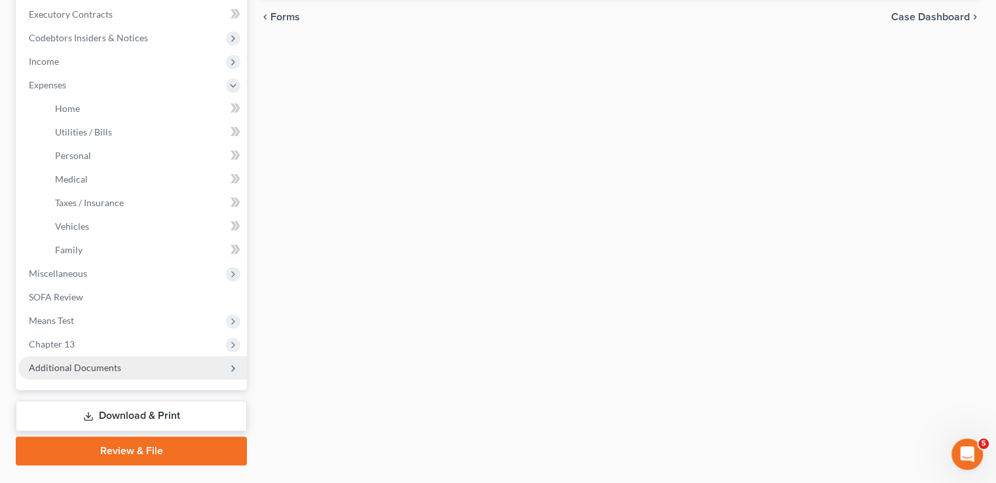
scroll to position [390, 0]
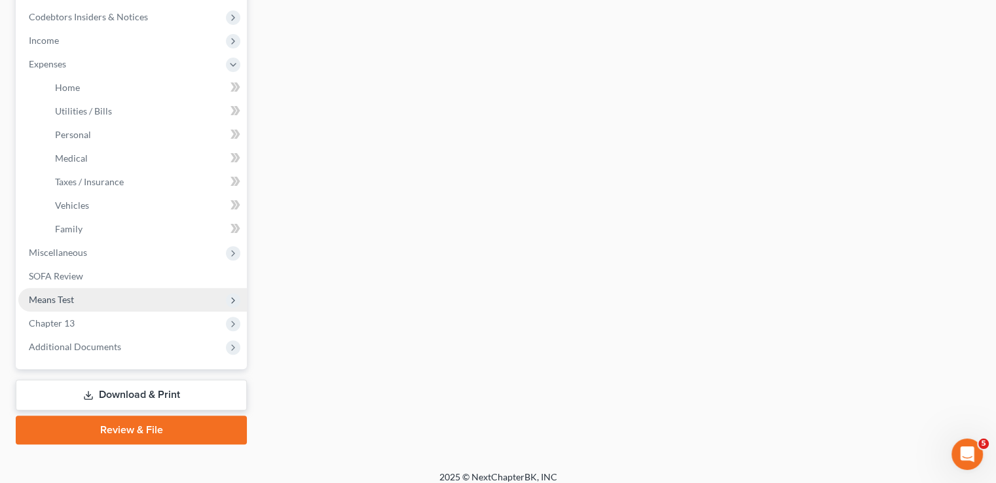
click at [83, 303] on span "Means Test" at bounding box center [132, 300] width 228 height 24
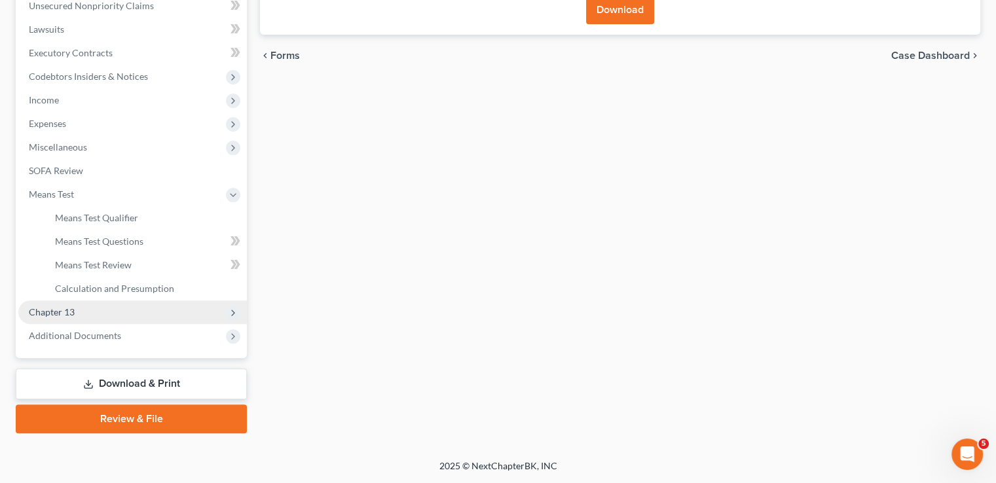
scroll to position [330, 0]
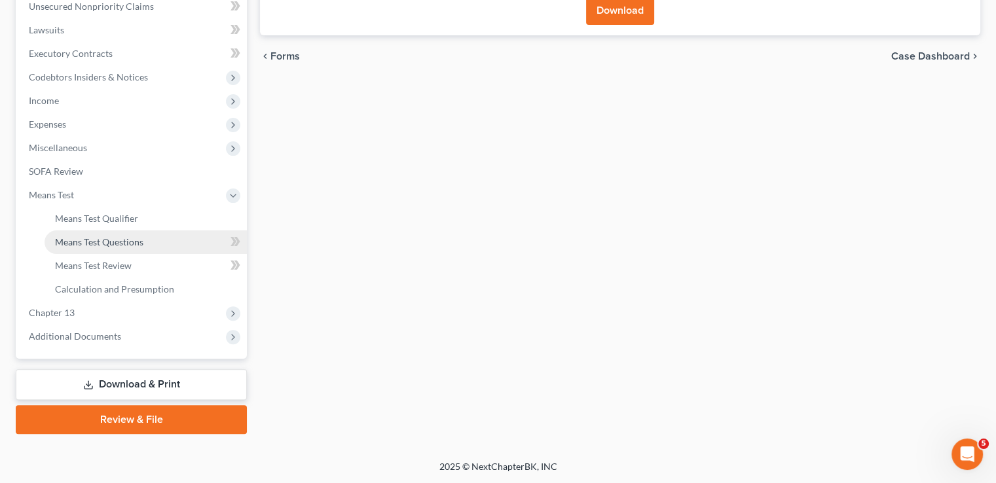
click at [128, 239] on span "Means Test Questions" at bounding box center [99, 241] width 88 height 11
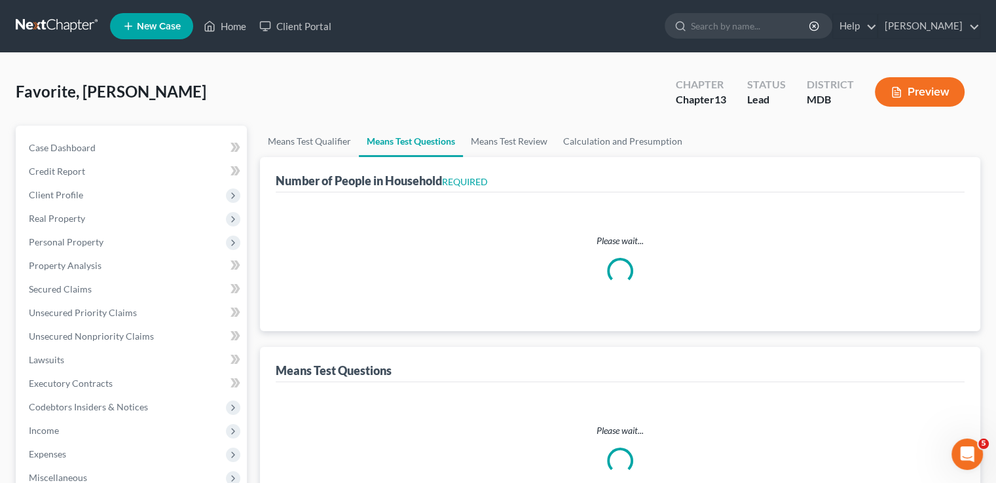
select select "0"
select select "60"
select select "1"
select select "60"
select select "2"
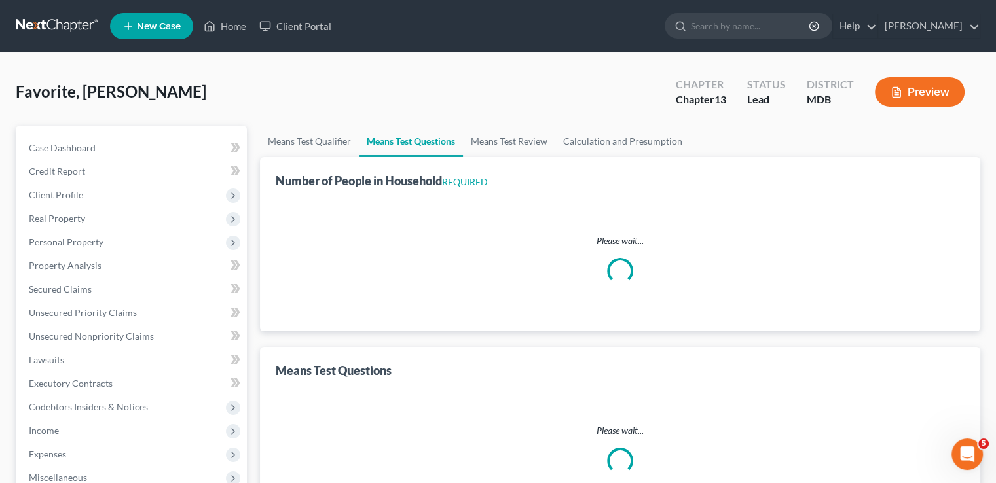
select select "1"
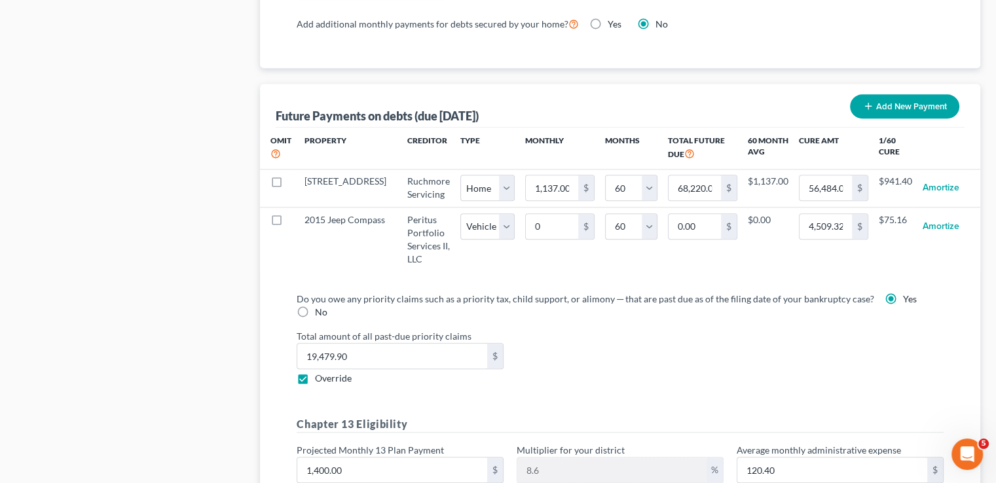
scroll to position [1244, 0]
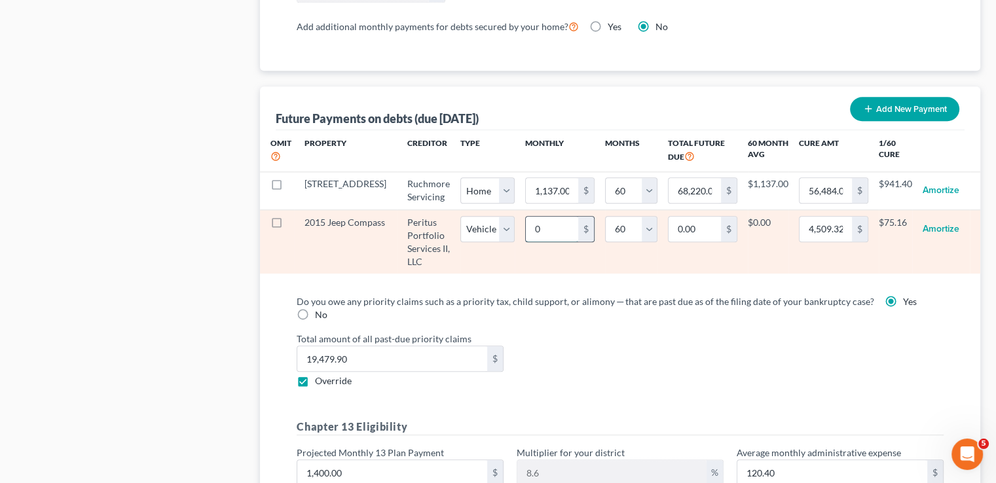
click at [526, 228] on input "0" at bounding box center [552, 229] width 52 height 25
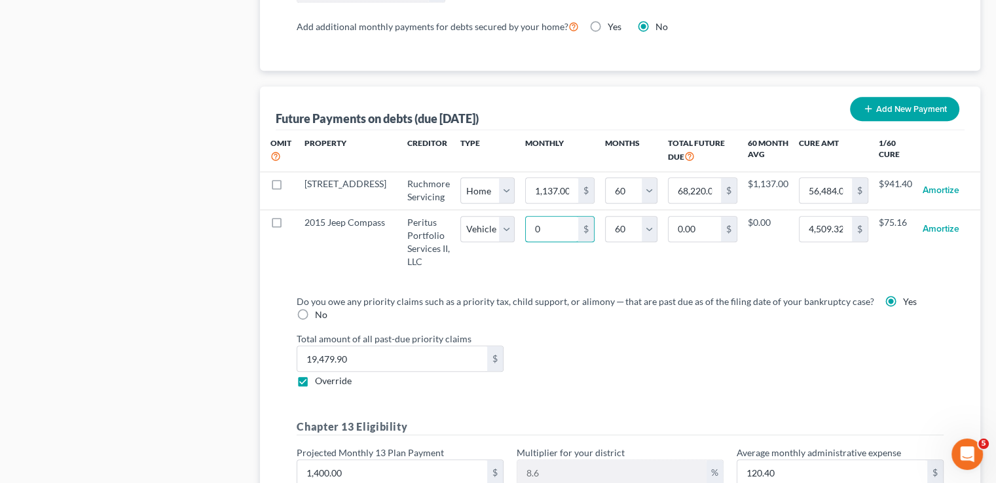
type input "1"
type input "60.00"
type input "11"
type input "660.00"
type input "112"
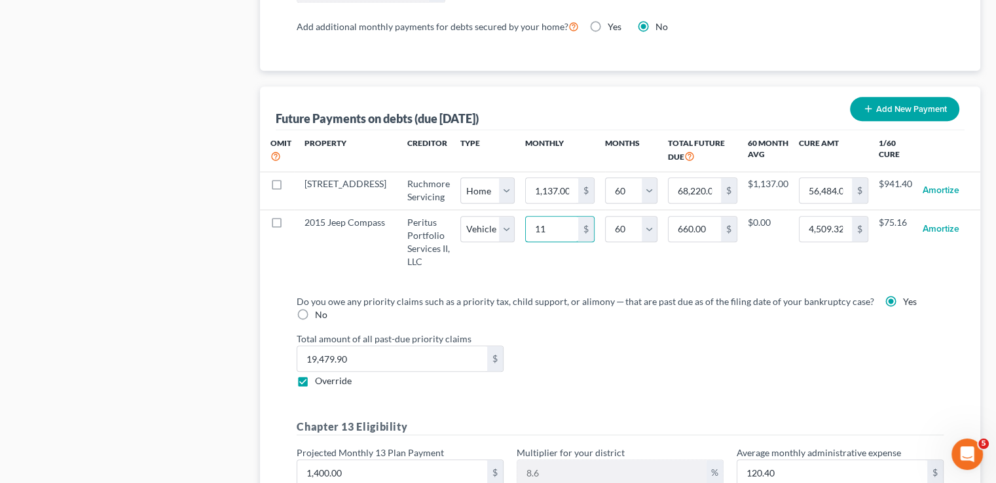
type input "6,720.00"
type input "112."
select select "1"
select select "60"
select select "1"
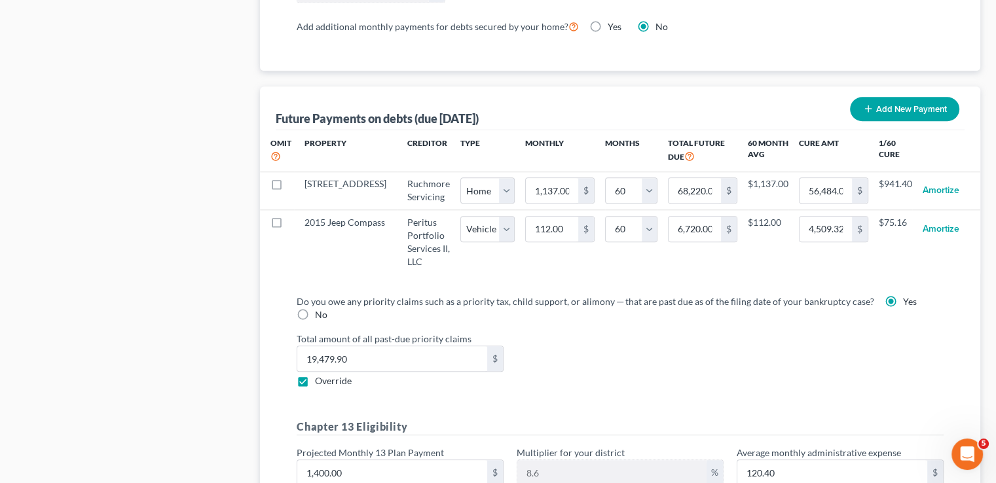
select select "60"
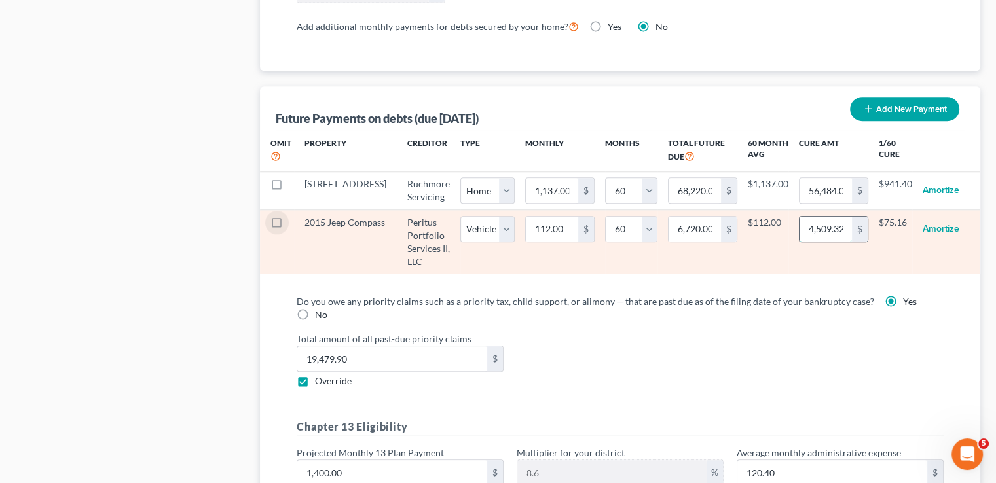
click at [835, 224] on input "4,509.32" at bounding box center [825, 229] width 52 height 25
type input "5,386"
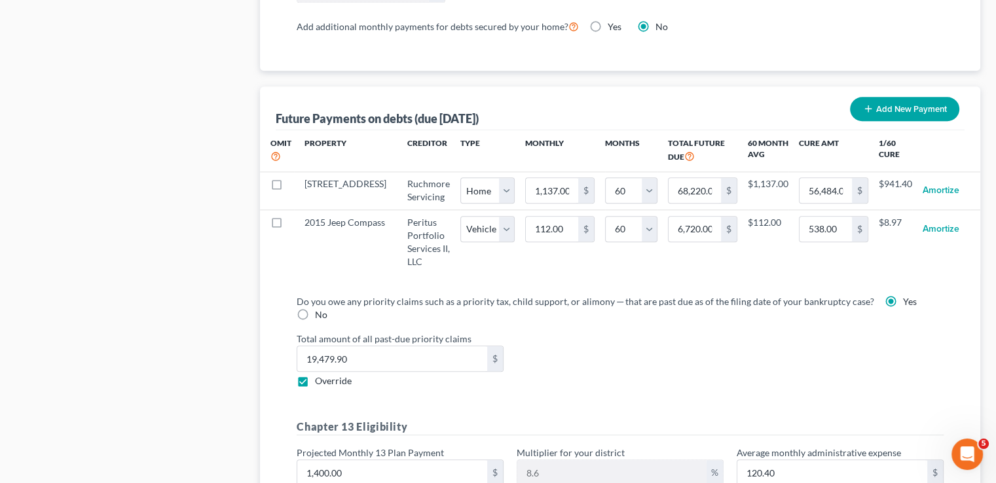
select select "1"
select select "60"
select select "1"
select select "60"
select select "1"
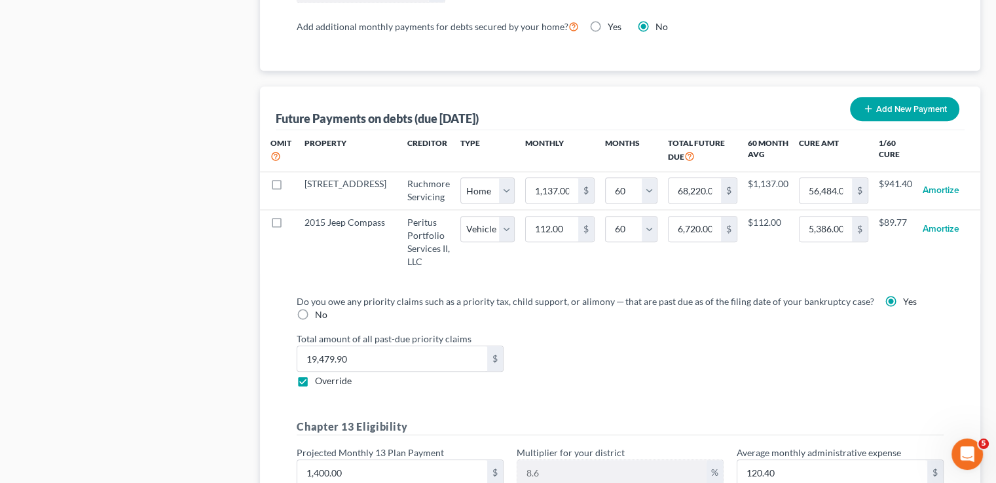
select select "60"
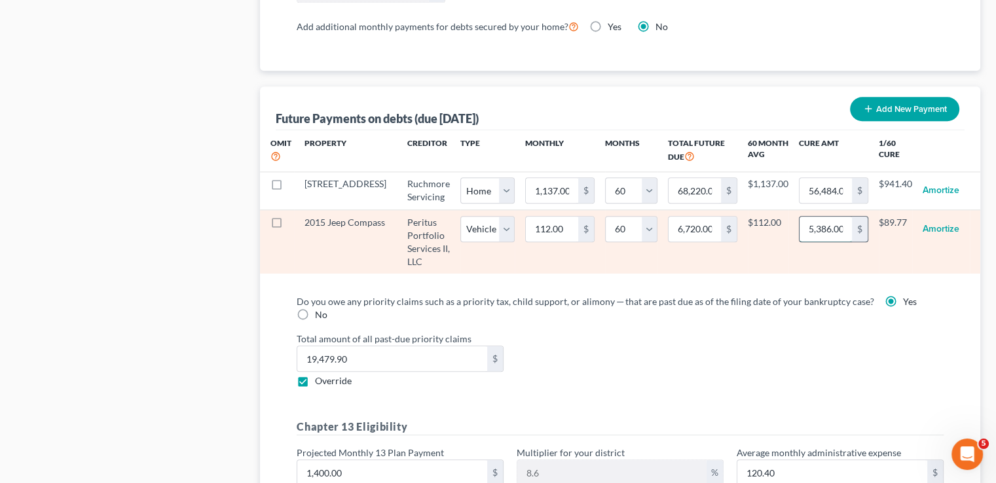
click at [838, 223] on input "5,386.00" at bounding box center [825, 229] width 52 height 25
type input "5,386.3"
select select "1"
select select "60"
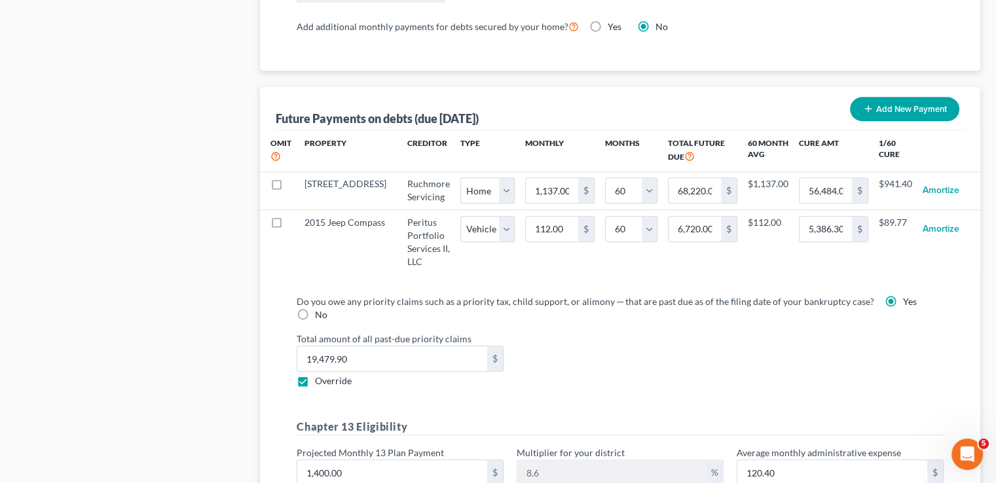
select select "1"
select select "60"
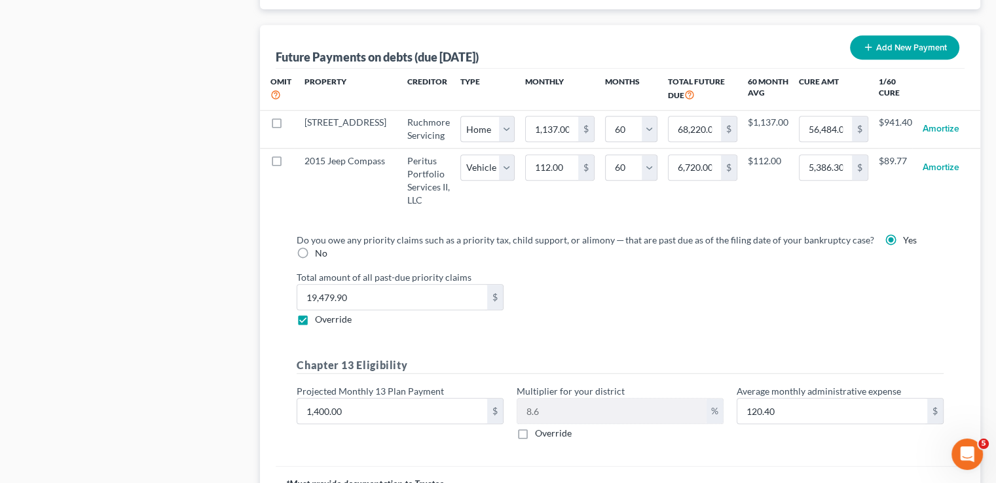
scroll to position [1375, 0]
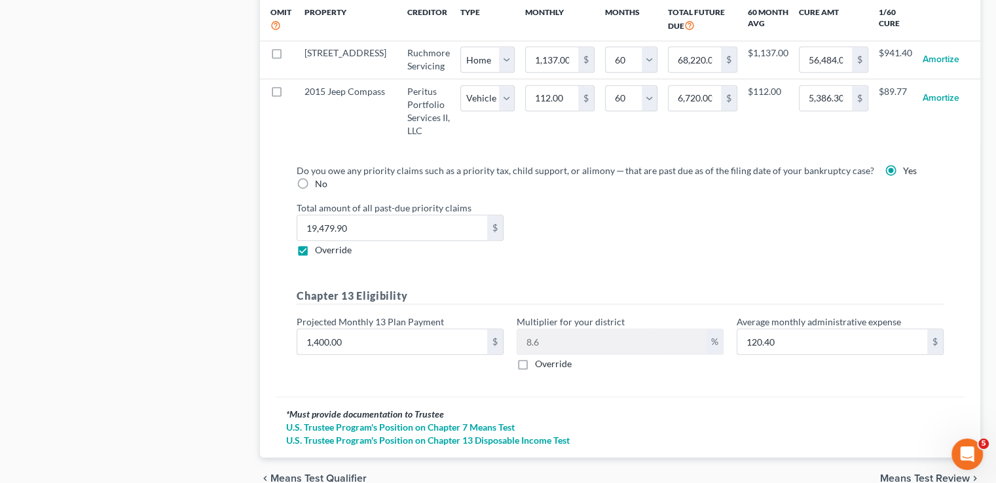
click at [315, 246] on label "Override" at bounding box center [333, 250] width 37 height 13
click at [320, 246] on input "Override" at bounding box center [324, 248] width 9 height 9
checkbox input "false"
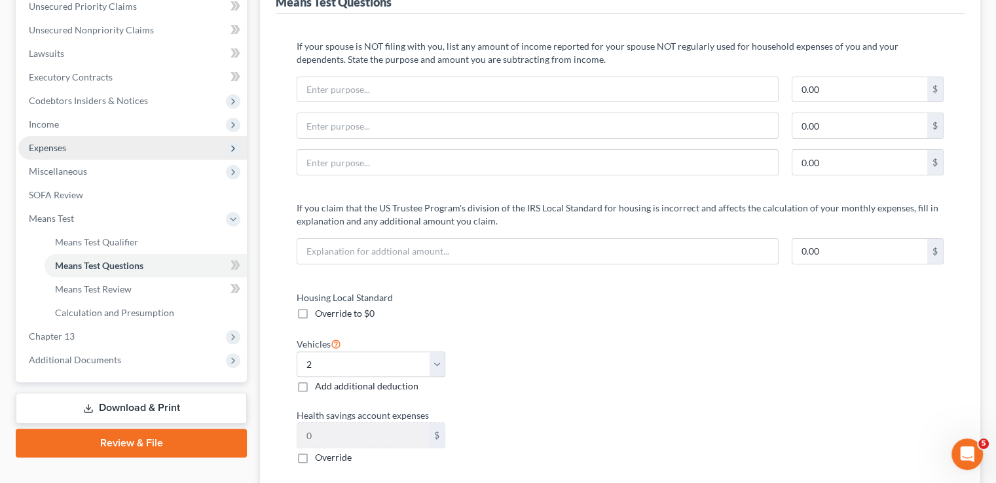
scroll to position [262, 0]
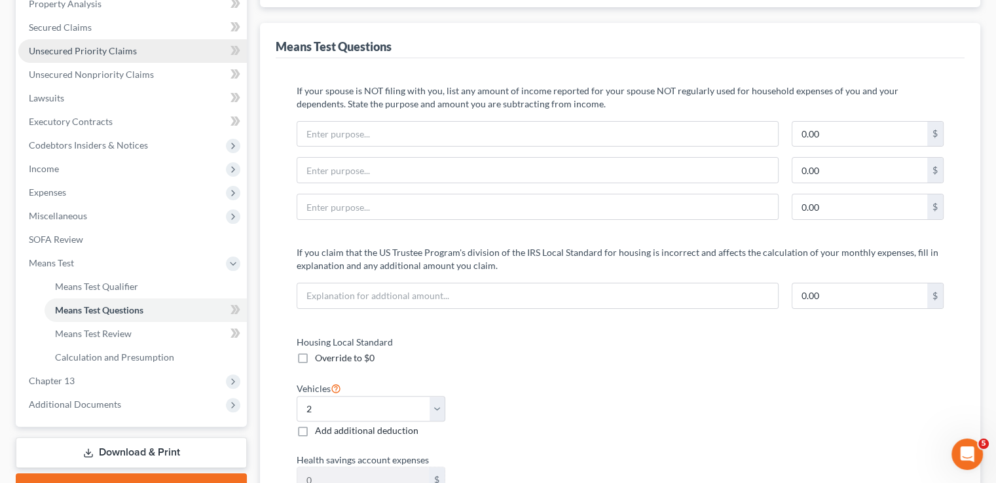
click at [100, 50] on span "Unsecured Priority Claims" at bounding box center [83, 50] width 108 height 11
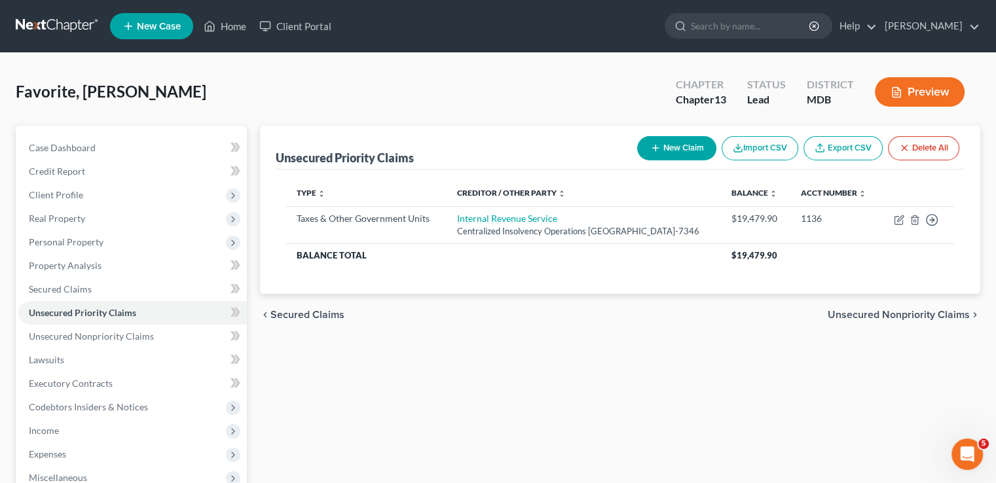
click at [875, 320] on span "Unsecured Nonpriority Claims" at bounding box center [899, 315] width 142 height 10
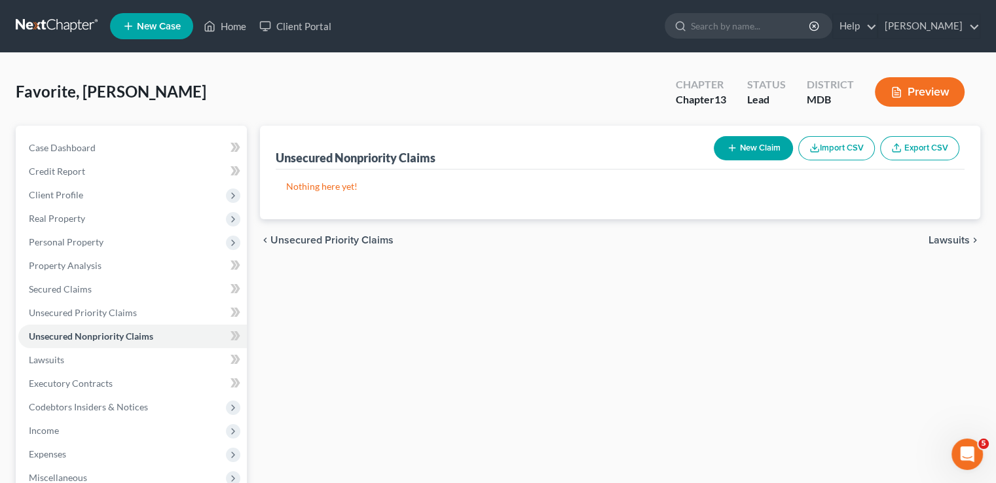
click at [962, 241] on span "Lawsuits" at bounding box center [948, 240] width 41 height 10
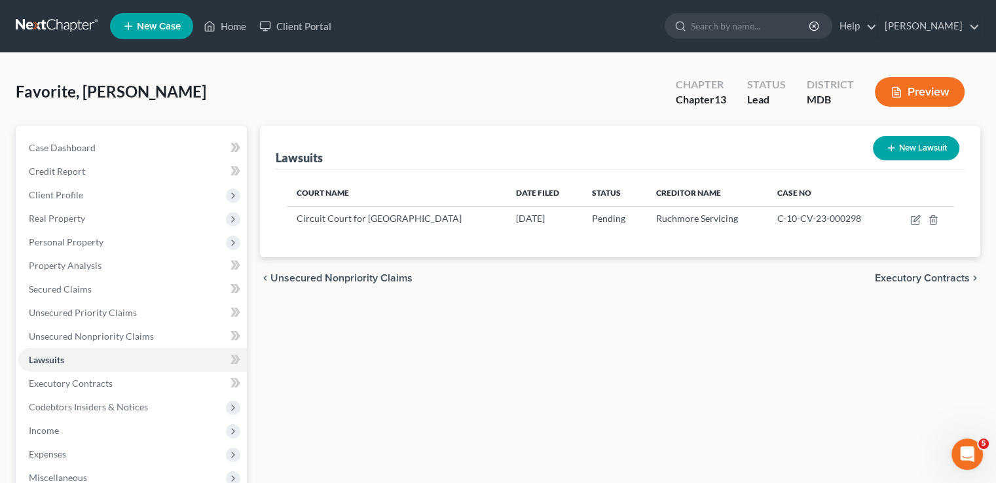
click at [953, 278] on span "Executory Contracts" at bounding box center [922, 278] width 95 height 10
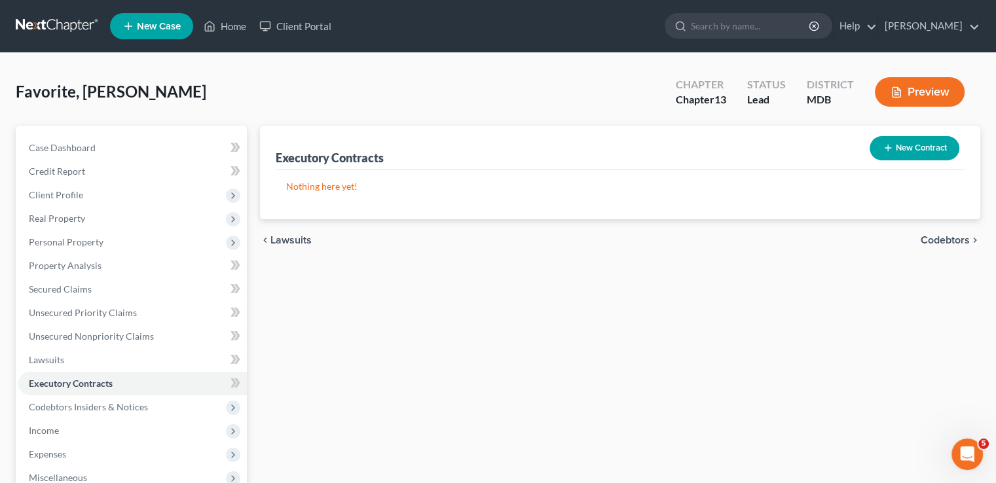
click at [955, 240] on span "Codebtors" at bounding box center [945, 240] width 49 height 10
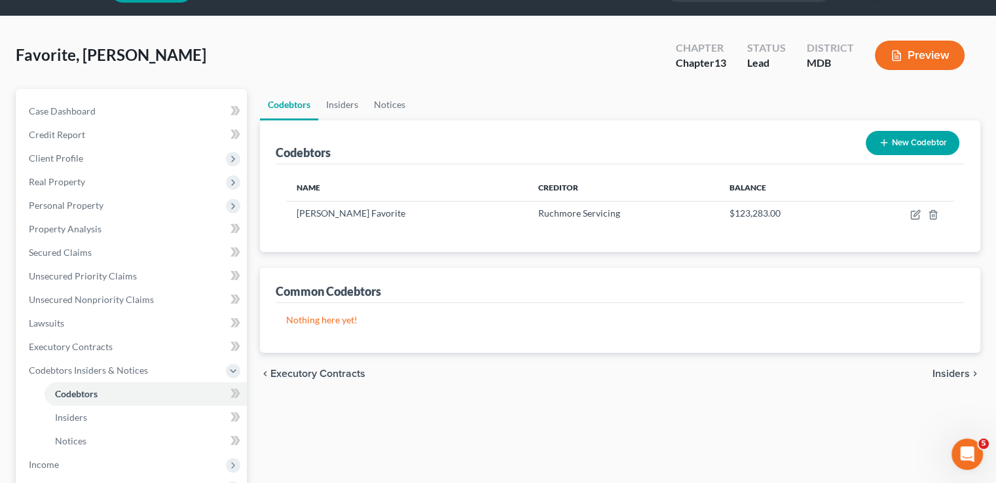
scroll to position [131, 0]
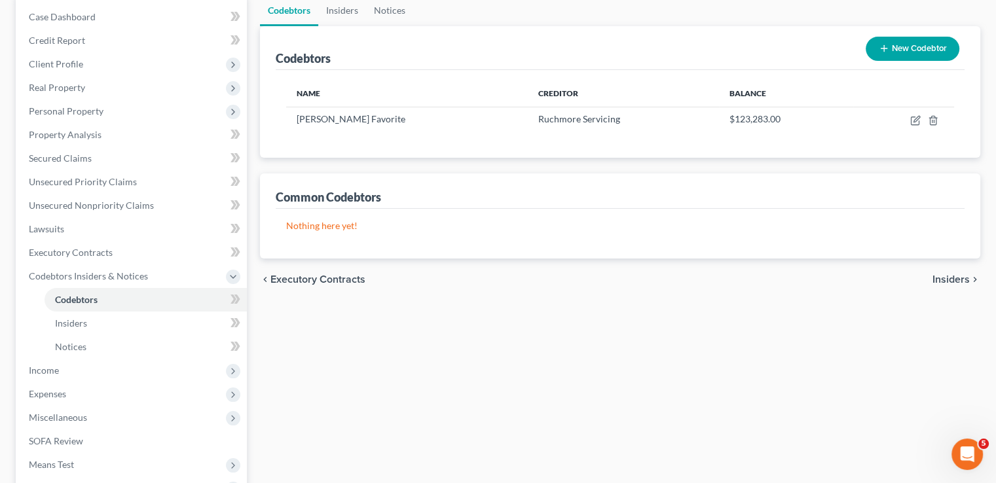
click at [954, 278] on span "Insiders" at bounding box center [950, 279] width 37 height 10
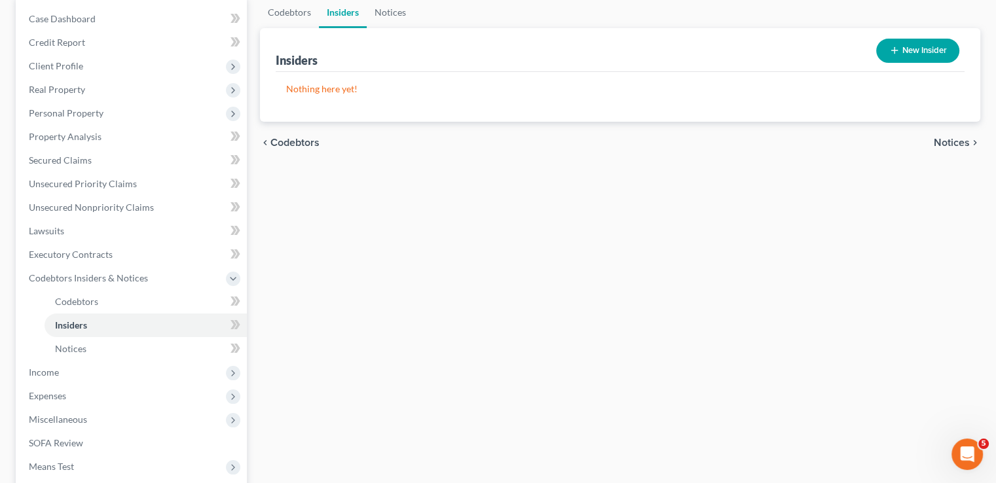
scroll to position [131, 0]
click at [953, 138] on span "Notices" at bounding box center [952, 141] width 36 height 10
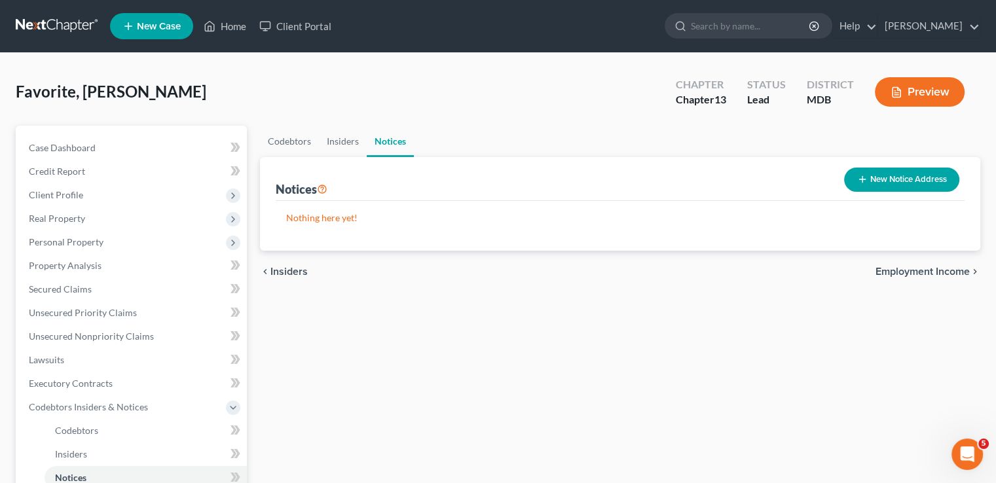
click at [921, 268] on span "Employment Income" at bounding box center [922, 271] width 94 height 10
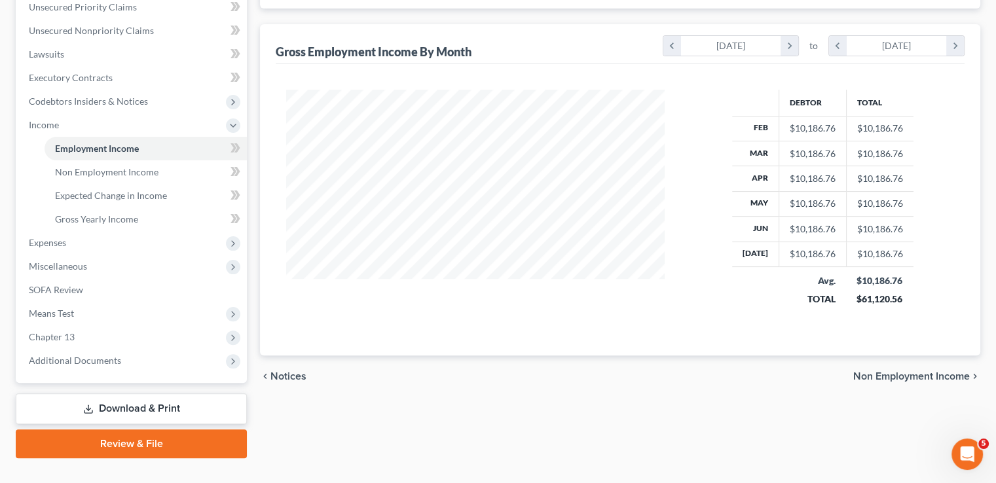
scroll to position [330, 0]
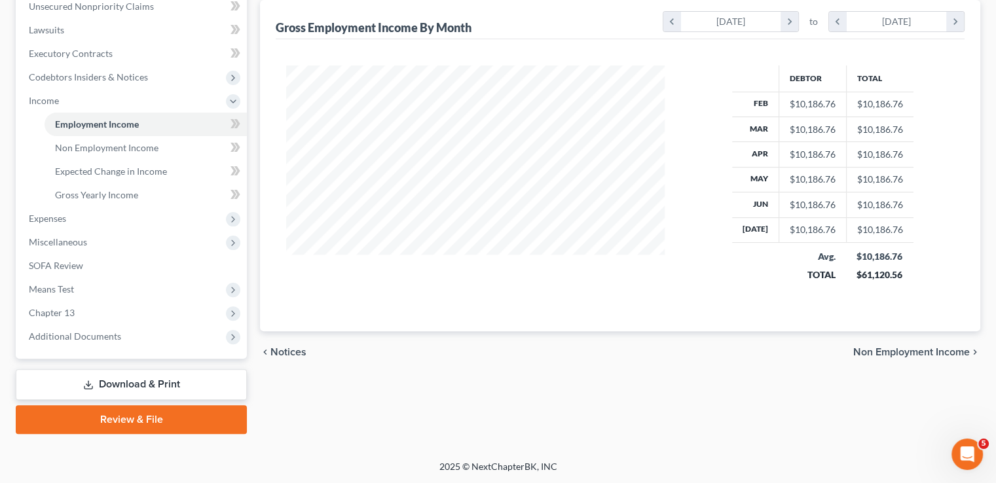
click at [902, 351] on span "Non Employment Income" at bounding box center [911, 352] width 117 height 10
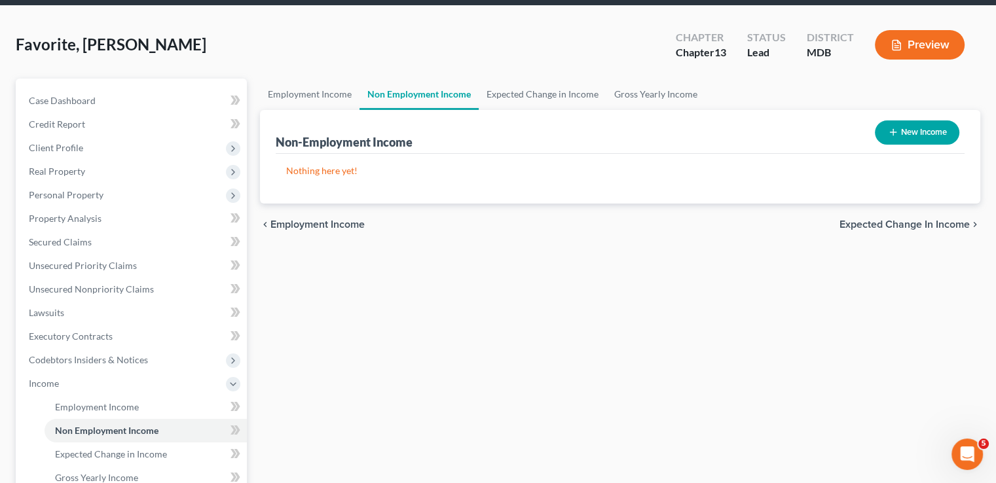
scroll to position [68, 0]
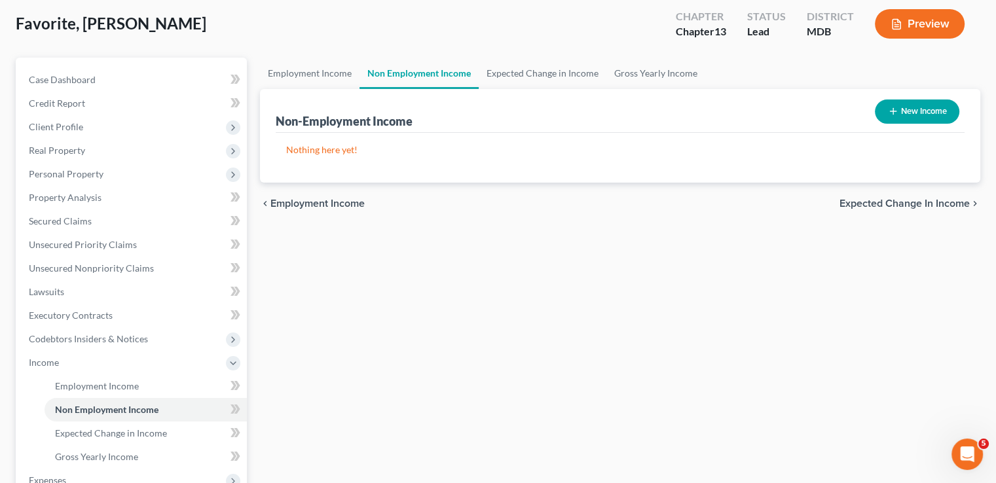
click at [905, 200] on span "Expected Change in Income" at bounding box center [904, 203] width 130 height 10
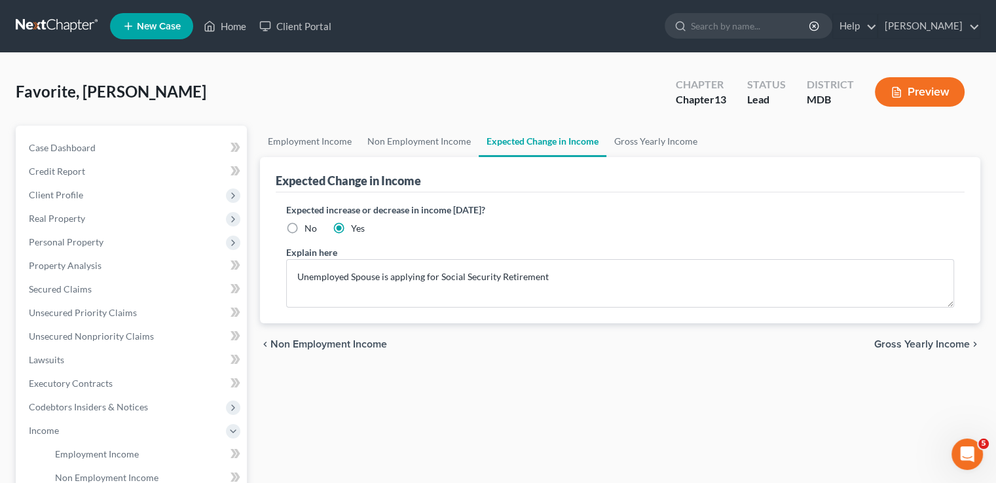
click at [901, 343] on span "Gross Yearly Income" at bounding box center [922, 344] width 96 height 10
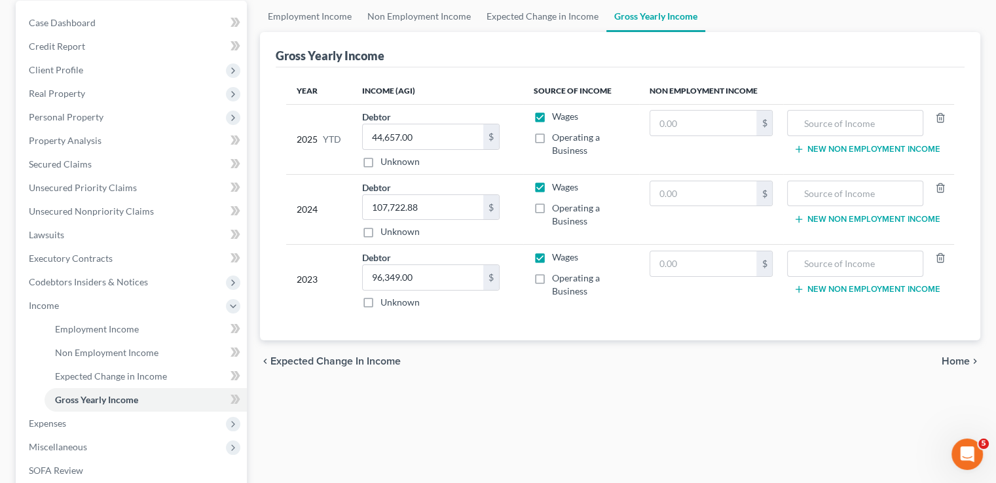
scroll to position [131, 0]
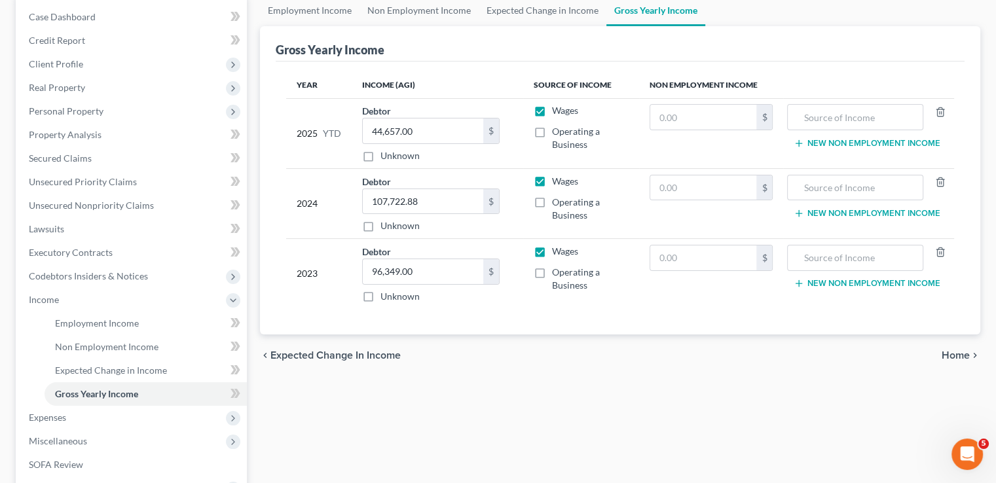
click at [960, 357] on span "Home" at bounding box center [955, 355] width 28 height 10
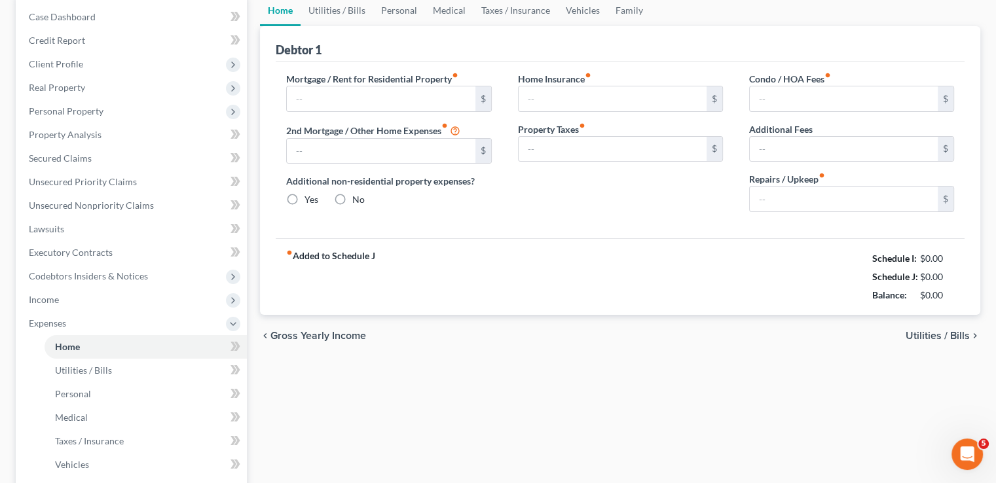
type input "1,137.00"
type input "0.00"
radio input "true"
type input "0.00"
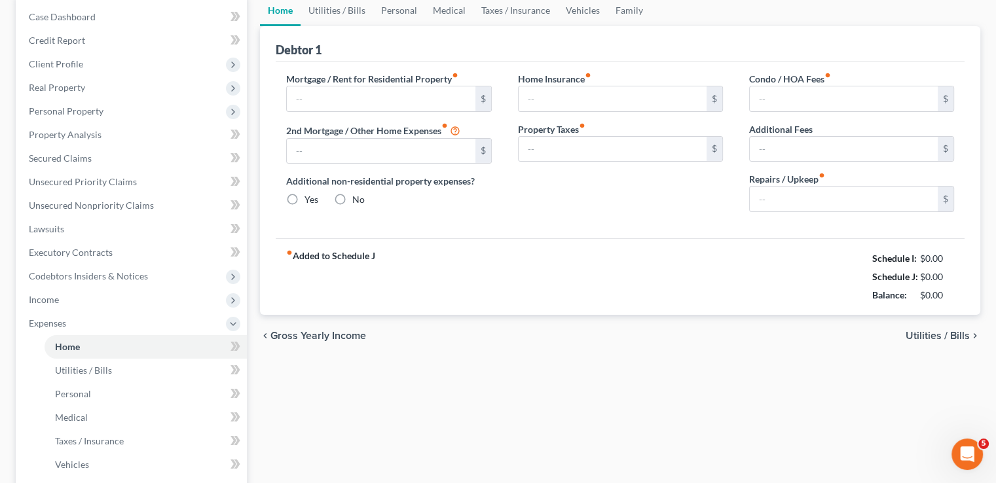
type input "0.00"
type input "200.00"
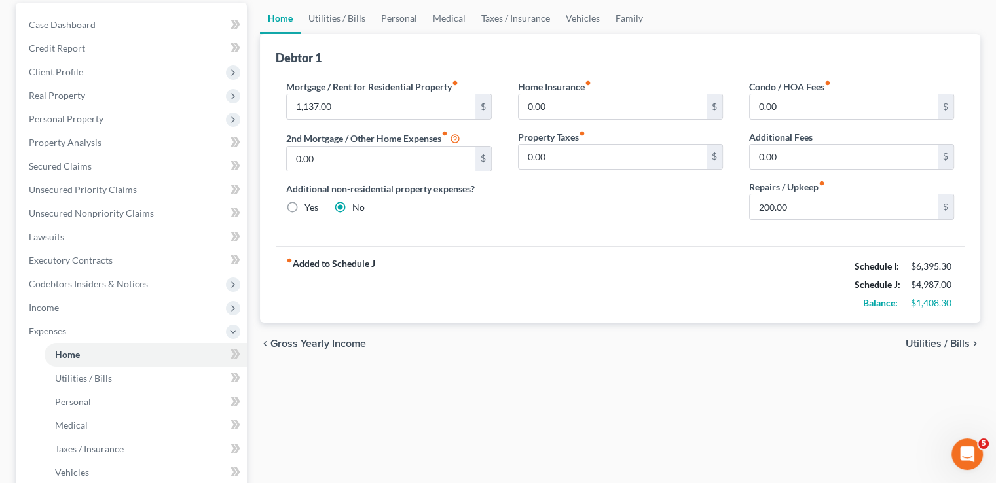
scroll to position [131, 0]
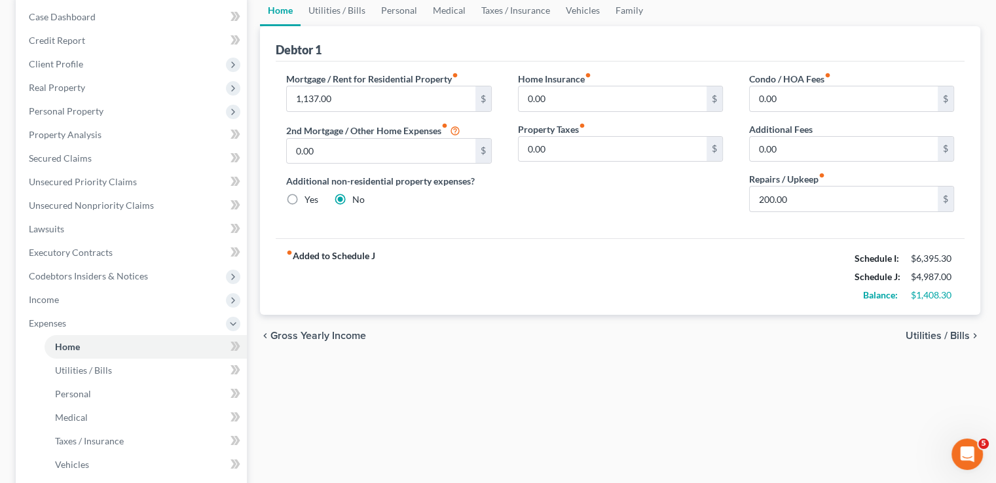
click at [942, 331] on span "Utilities / Bills" at bounding box center [937, 336] width 64 height 10
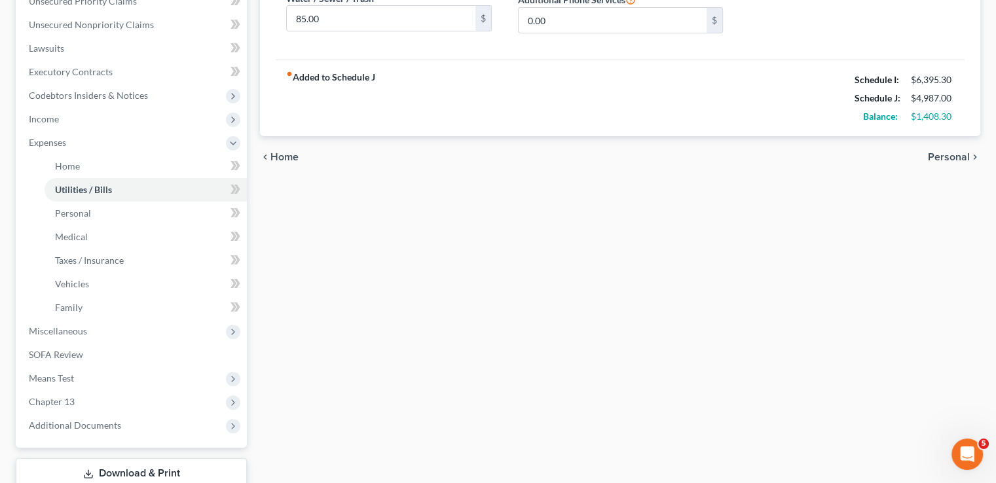
scroll to position [327, 0]
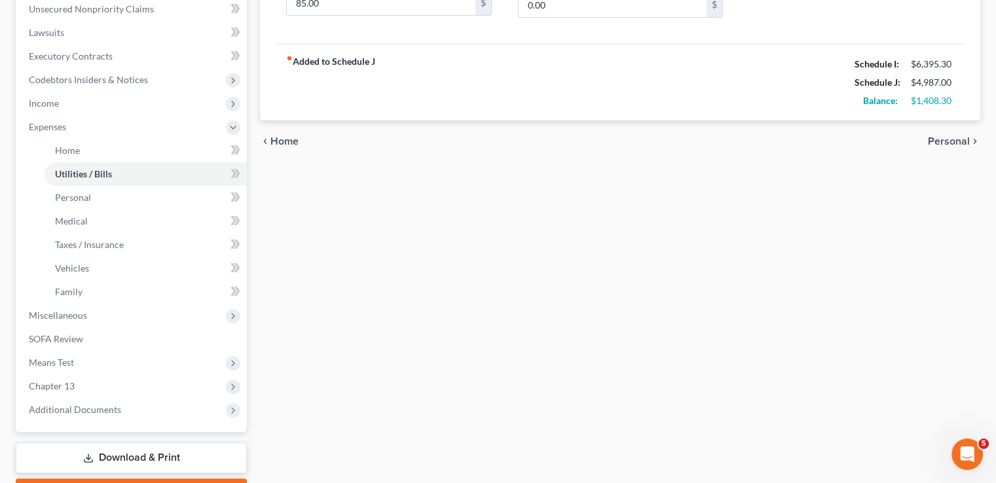
click at [958, 142] on span "Personal" at bounding box center [949, 141] width 42 height 10
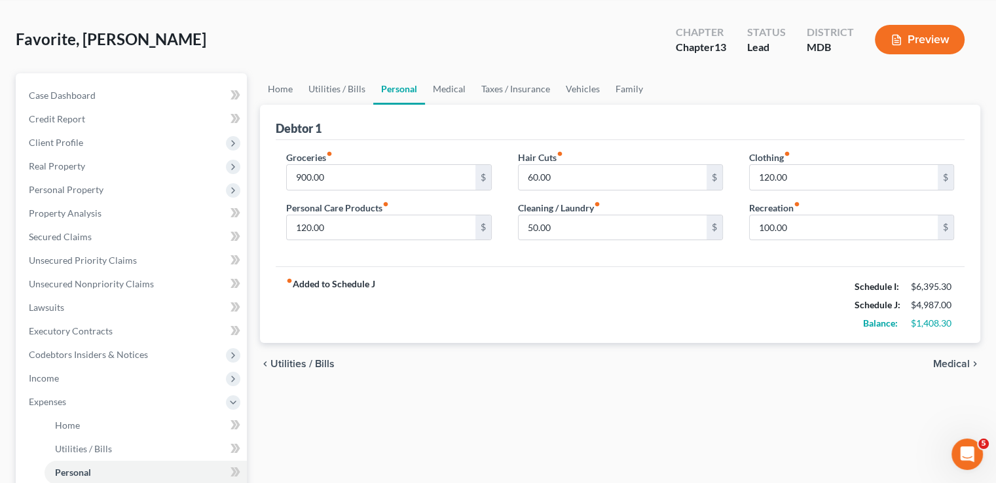
scroll to position [196, 0]
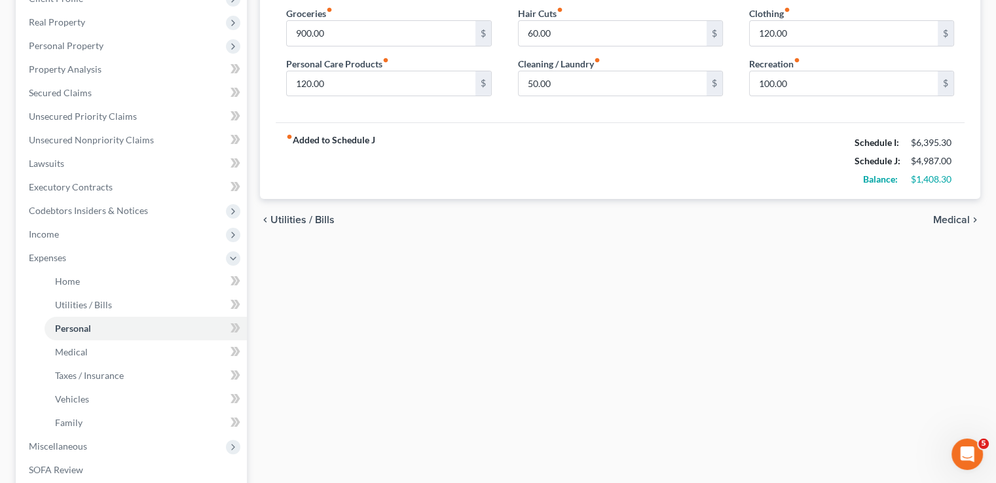
click at [960, 220] on span "Medical" at bounding box center [951, 220] width 37 height 10
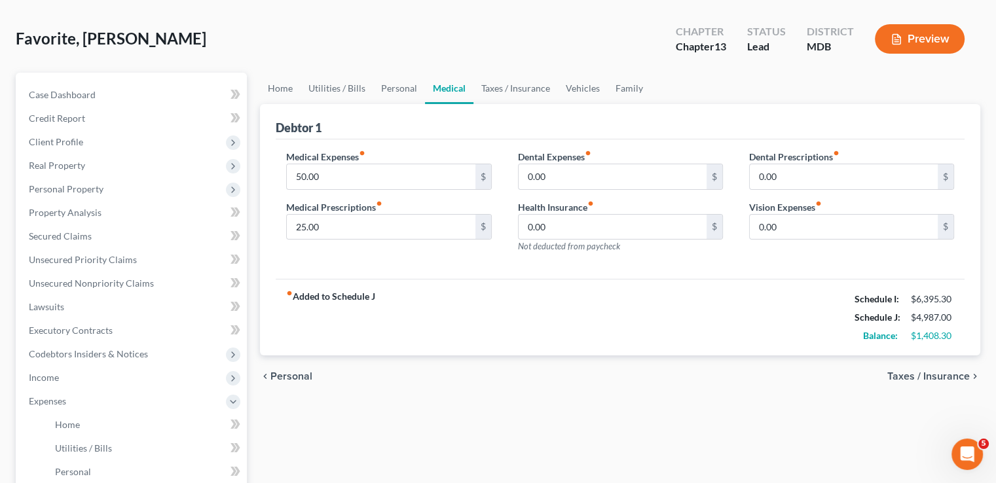
scroll to position [196, 0]
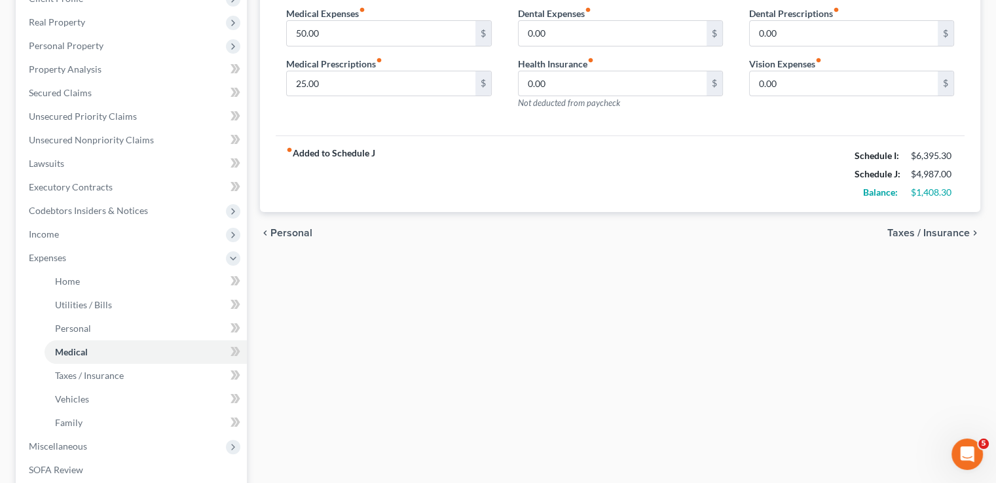
click at [953, 234] on span "Taxes / Insurance" at bounding box center [928, 233] width 82 height 10
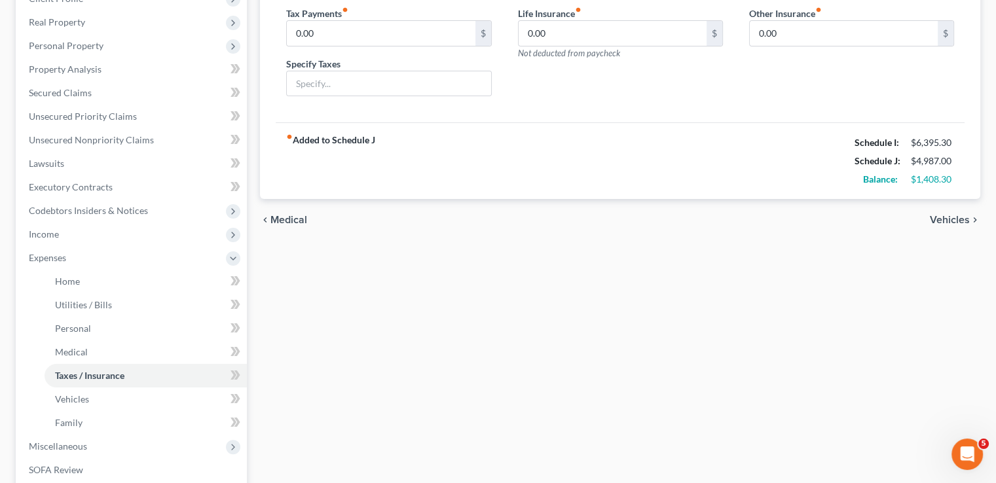
click at [953, 221] on span "Vehicles" at bounding box center [950, 220] width 40 height 10
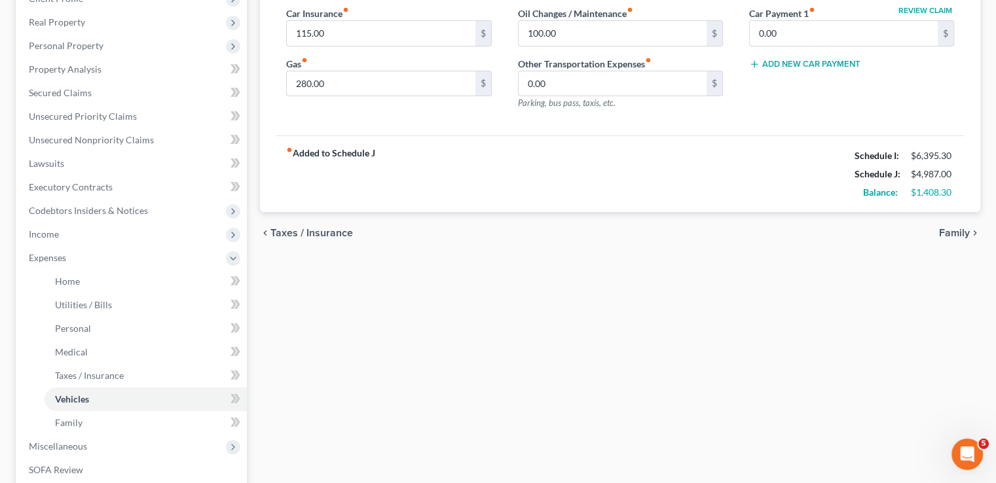
click at [956, 234] on span "Family" at bounding box center [954, 233] width 31 height 10
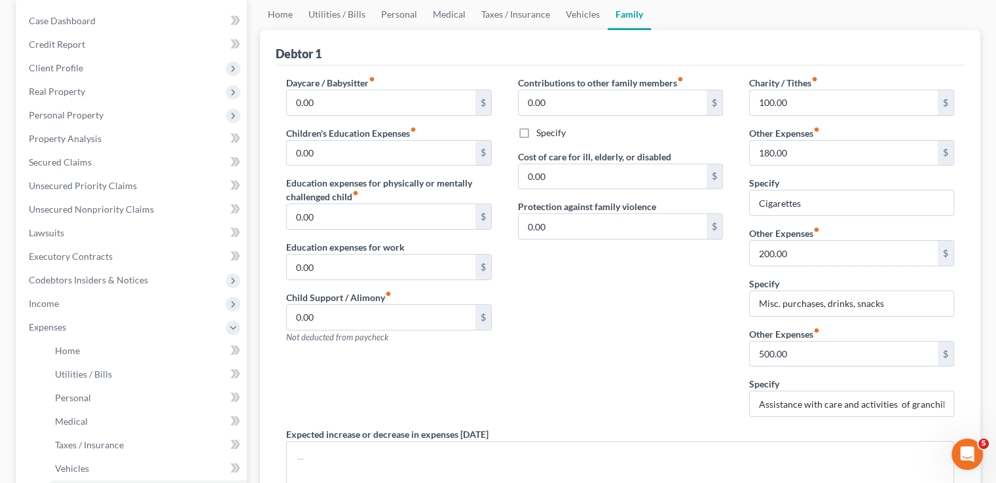
scroll to position [12, 0]
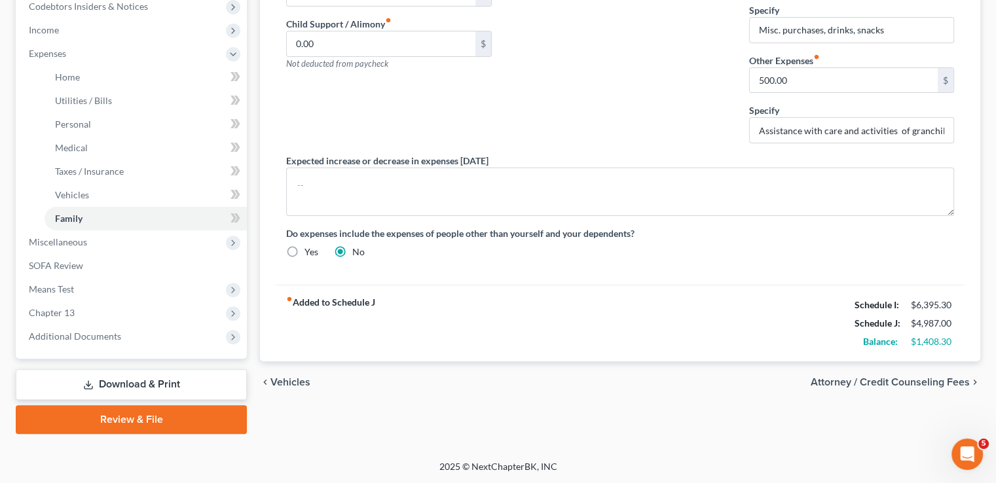
click at [924, 384] on span "Attorney / Credit Counseling Fees" at bounding box center [890, 382] width 159 height 10
select select "0"
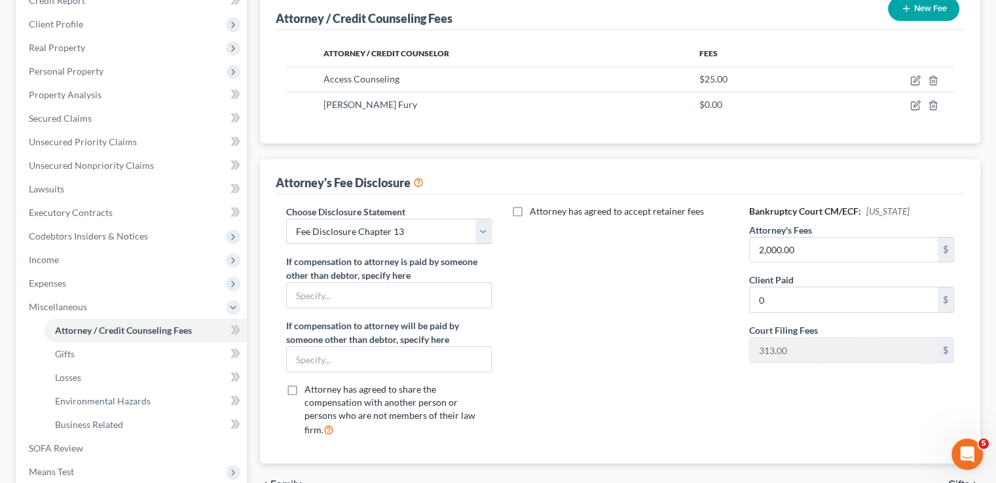
scroll to position [14, 0]
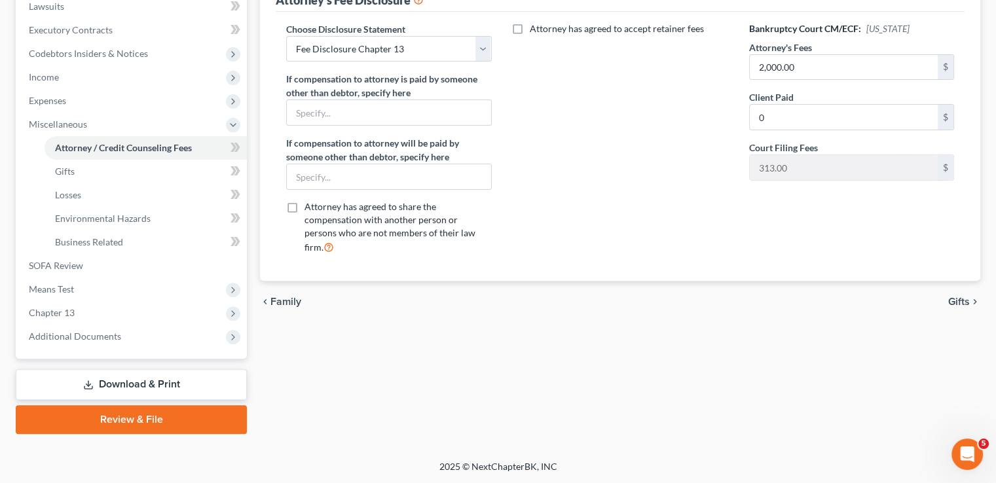
click at [964, 297] on span "Gifts" at bounding box center [959, 302] width 22 height 10
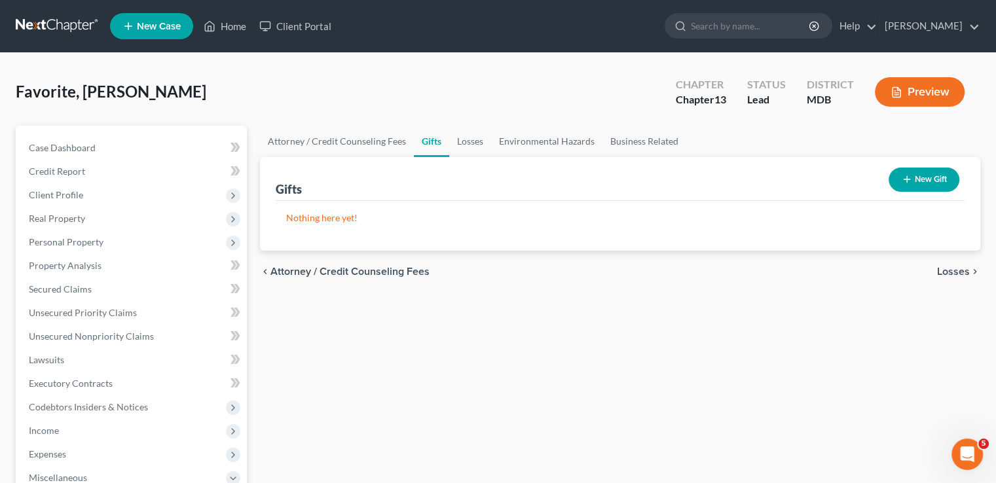
click at [964, 272] on span "Losses" at bounding box center [953, 271] width 33 height 10
click at [964, 272] on span "Environmental Hazards" at bounding box center [915, 271] width 110 height 10
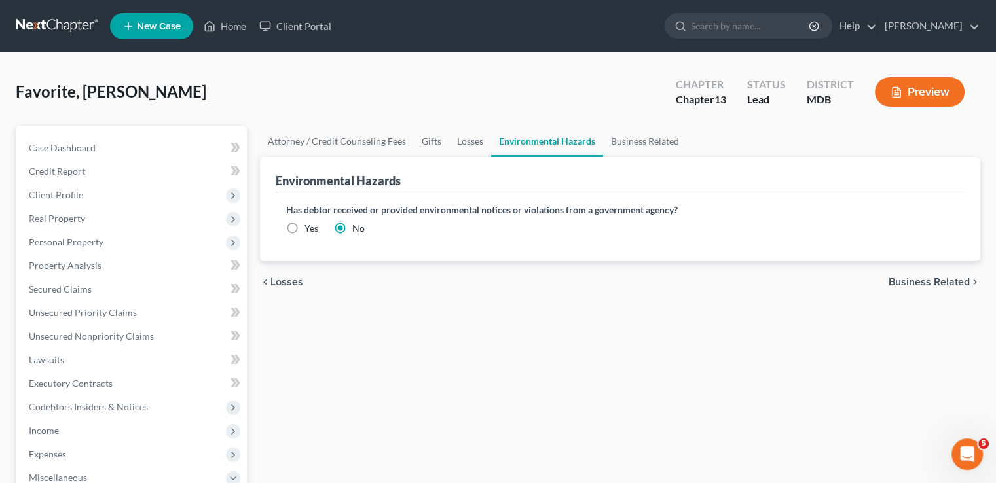
click at [956, 283] on span "Business Related" at bounding box center [928, 282] width 81 height 10
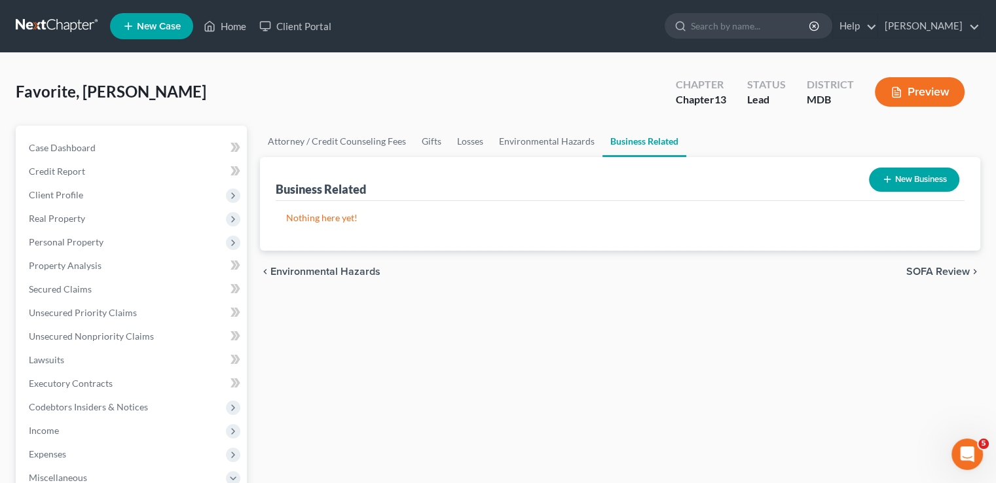
click at [959, 268] on span "SOFA Review" at bounding box center [938, 271] width 64 height 10
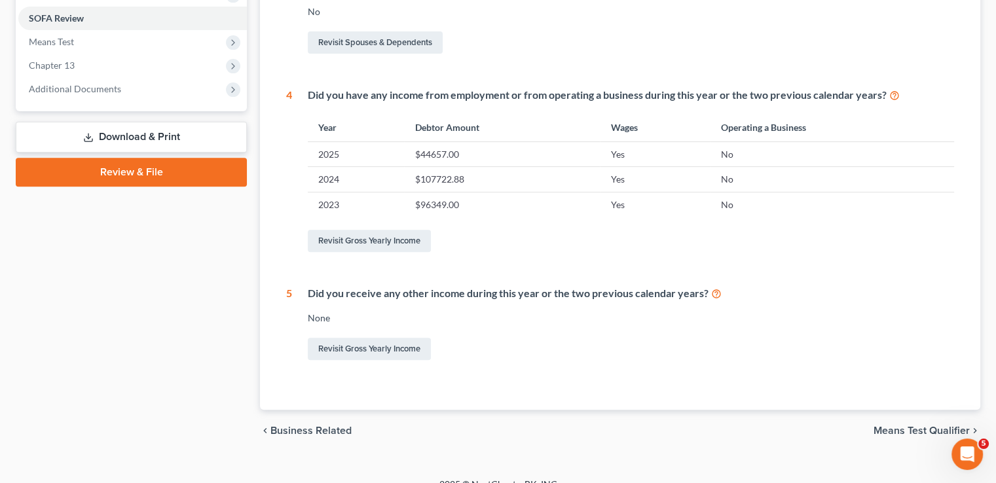
scroll to position [500, 0]
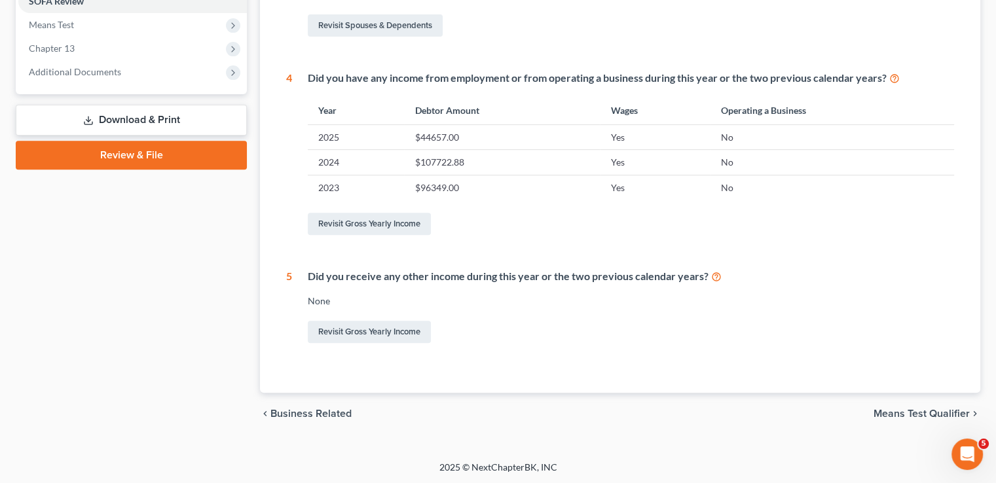
click at [916, 409] on span "Means Test Qualifier" at bounding box center [921, 414] width 96 height 10
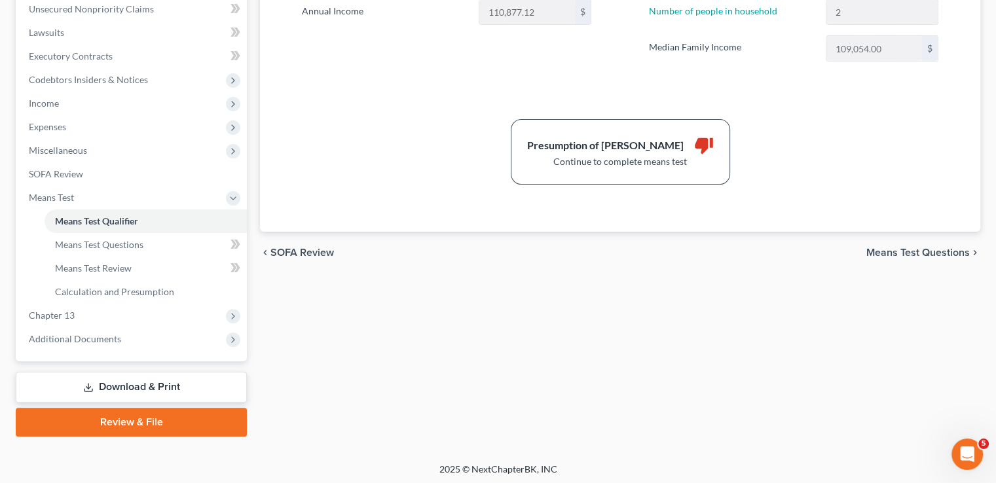
click at [924, 249] on span "Means Test Questions" at bounding box center [917, 252] width 103 height 10
select select "1"
select select "2"
select select "0"
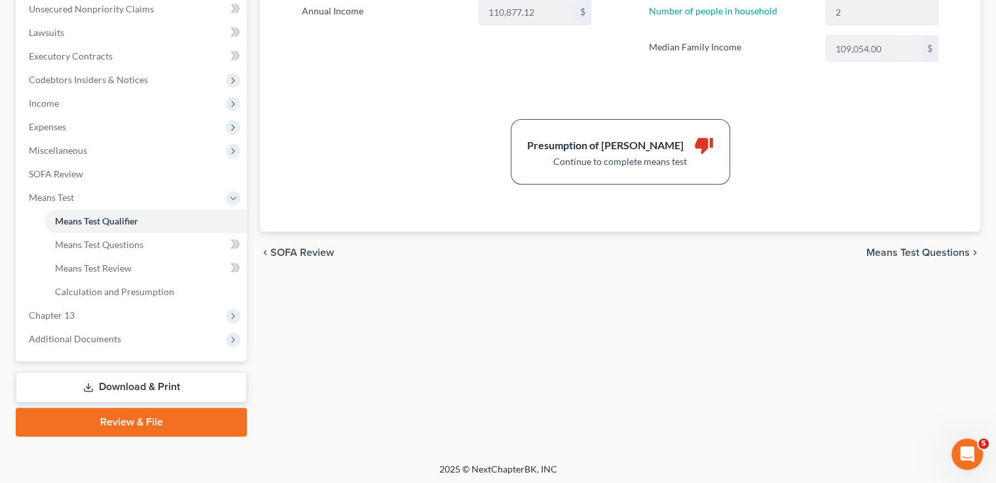
select select "60"
select select "1"
select select "60"
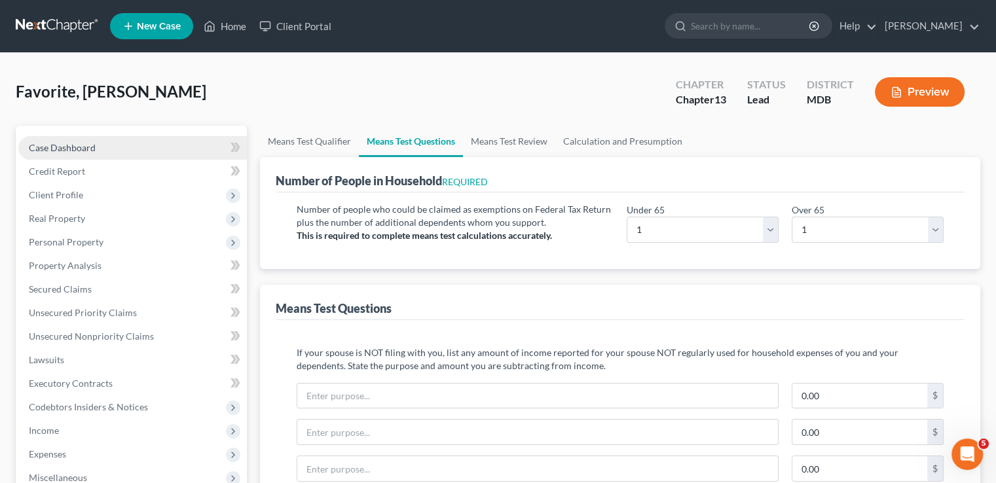
click at [84, 147] on span "Case Dashboard" at bounding box center [62, 147] width 67 height 11
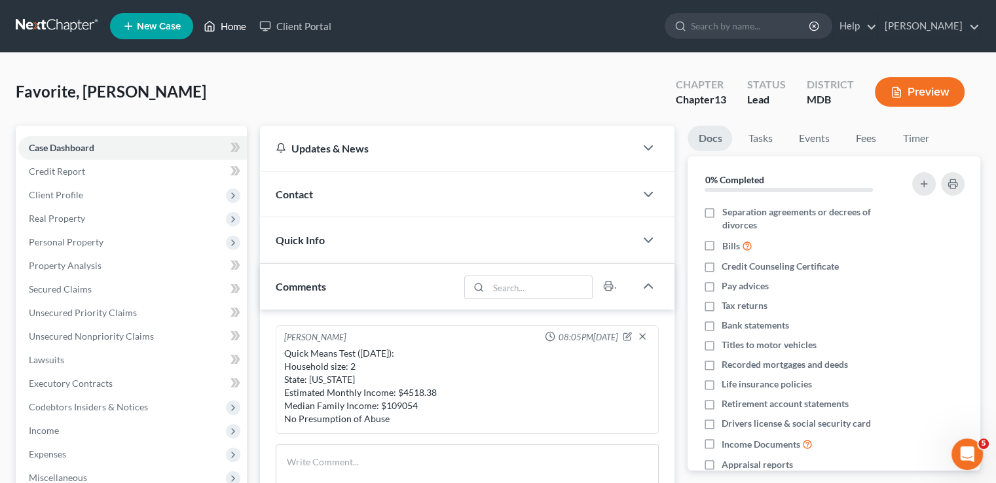
click at [232, 27] on link "Home" at bounding box center [225, 26] width 56 height 24
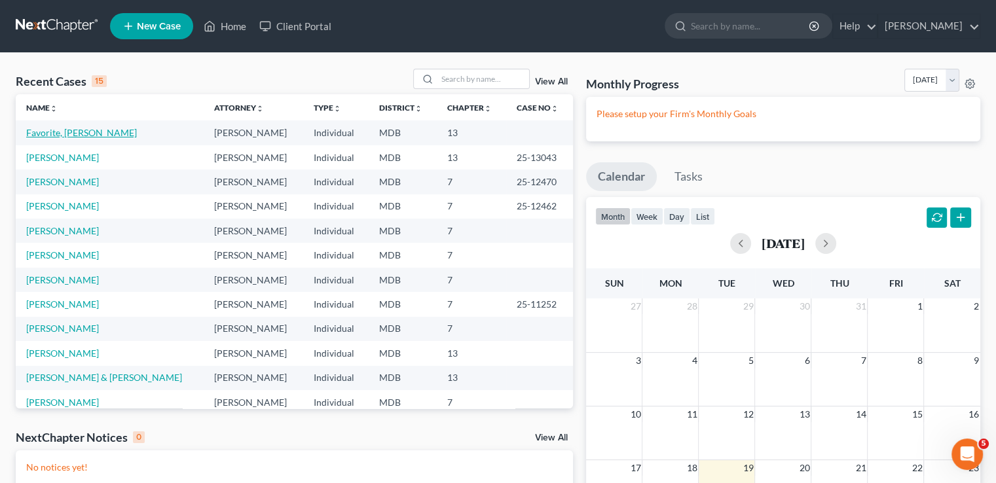
click at [65, 132] on link "Favorite, [PERSON_NAME]" at bounding box center [81, 132] width 111 height 11
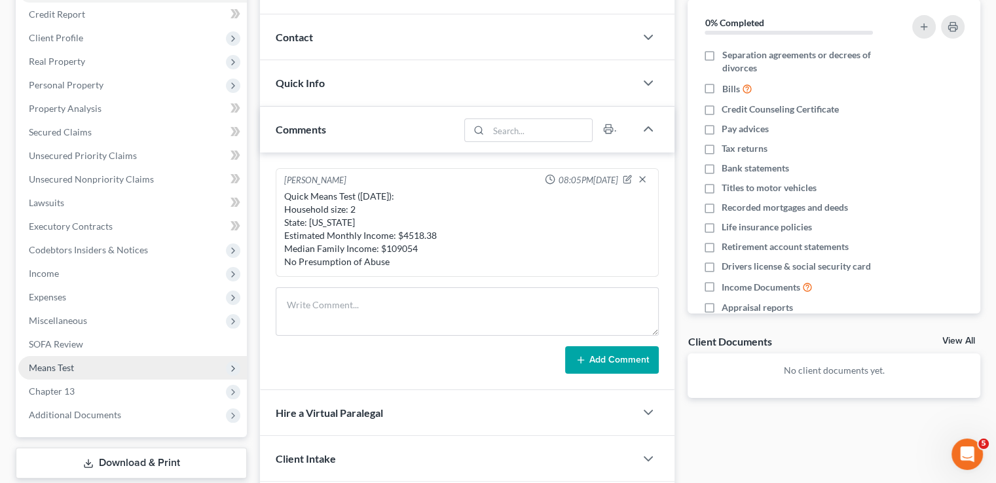
scroll to position [249, 0]
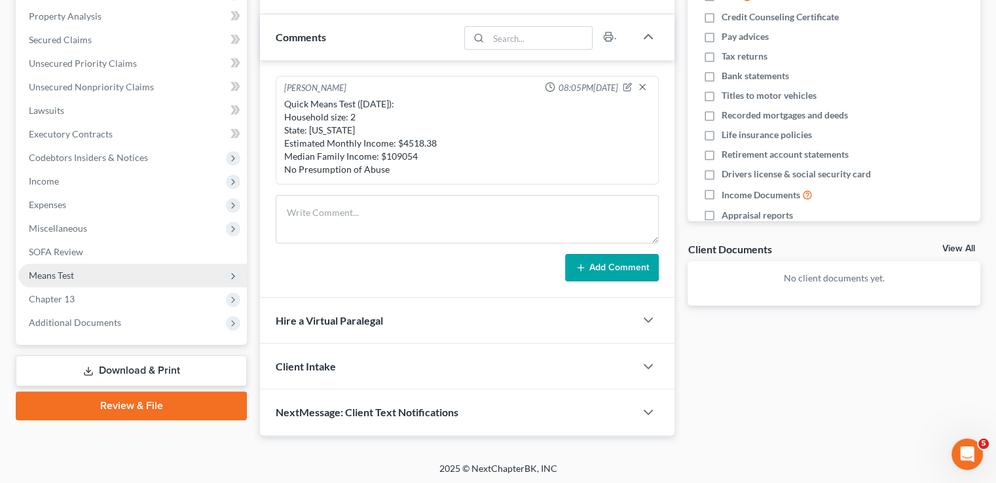
click at [60, 275] on span "Means Test" at bounding box center [51, 275] width 45 height 11
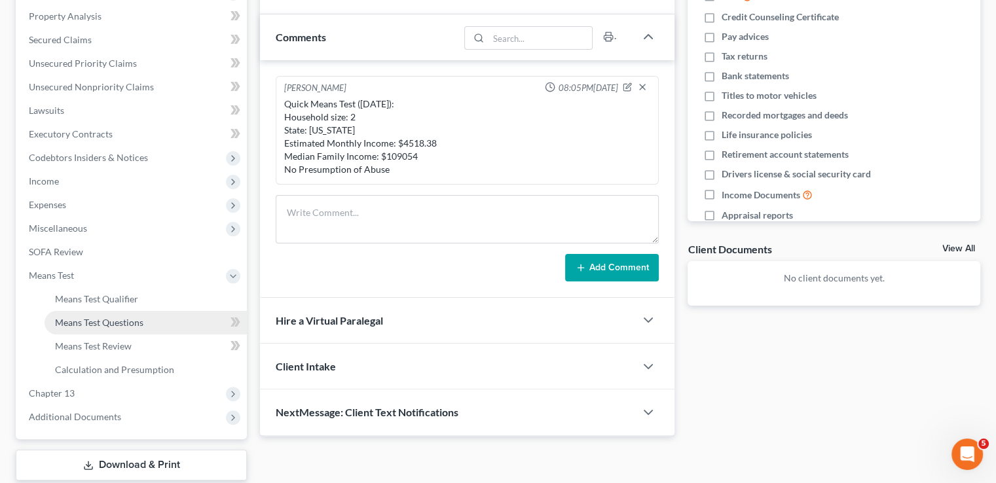
click at [86, 323] on span "Means Test Questions" at bounding box center [99, 322] width 88 height 11
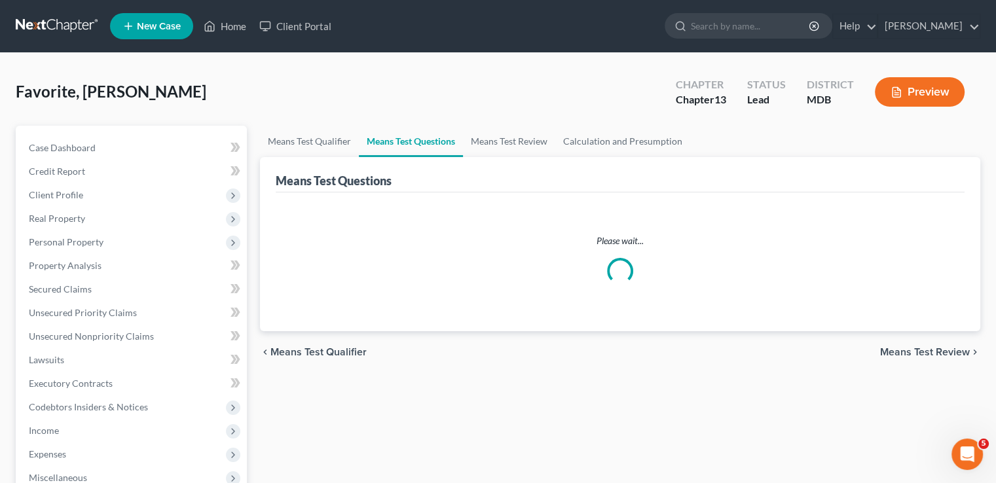
select select "1"
select select "0"
select select "60"
select select "1"
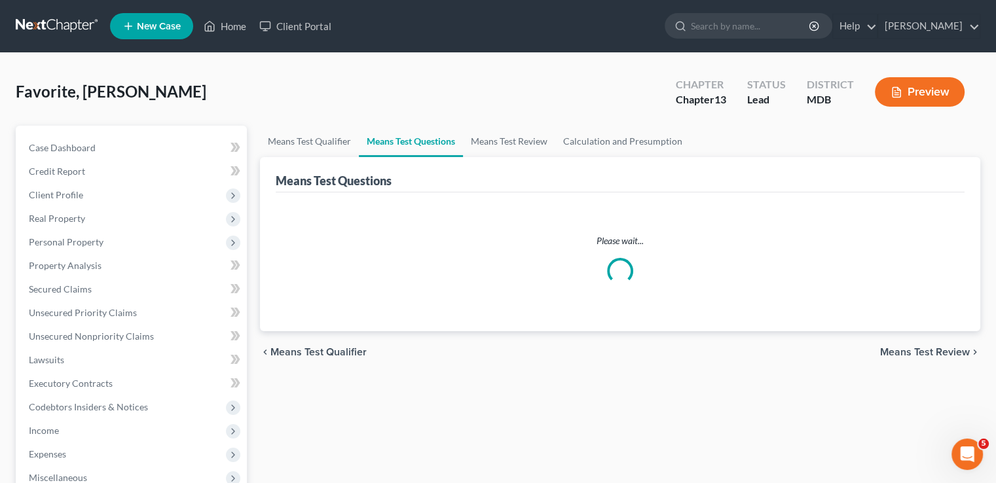
select select "60"
select select "2"
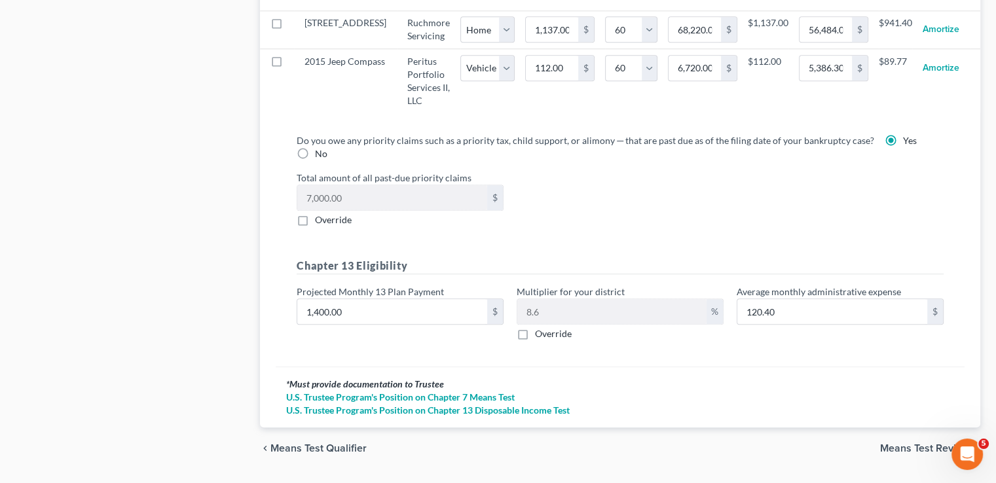
scroll to position [1436, 0]
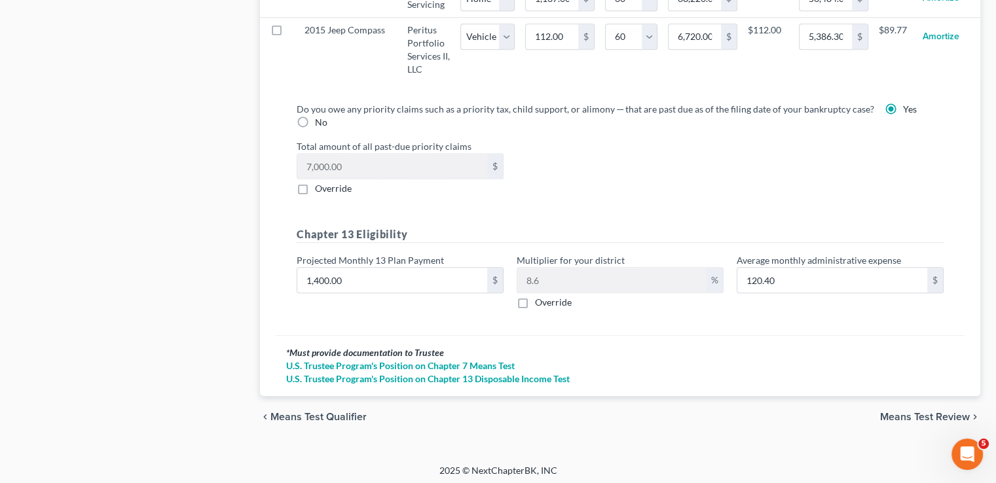
click at [315, 187] on label "Override" at bounding box center [333, 188] width 37 height 13
click at [320, 187] on input "Override" at bounding box center [324, 186] width 9 height 9
checkbox input "true"
click at [937, 412] on span "Means Test Review" at bounding box center [925, 417] width 90 height 10
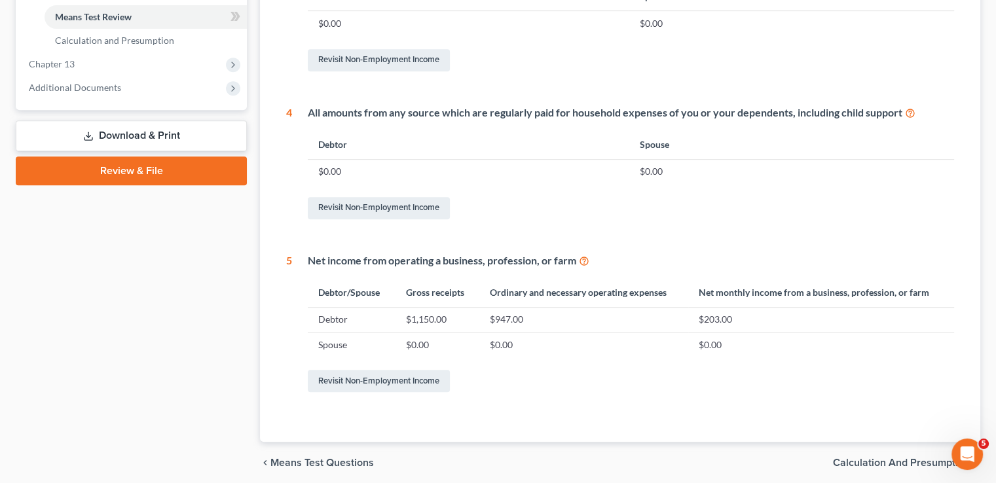
scroll to position [629, 0]
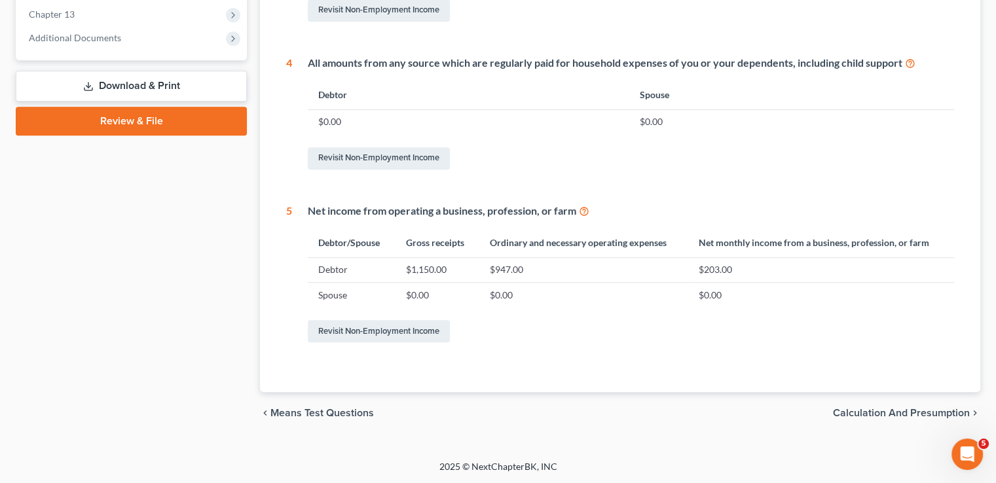
click at [917, 412] on span "Calculation and Presumption" at bounding box center [901, 413] width 137 height 10
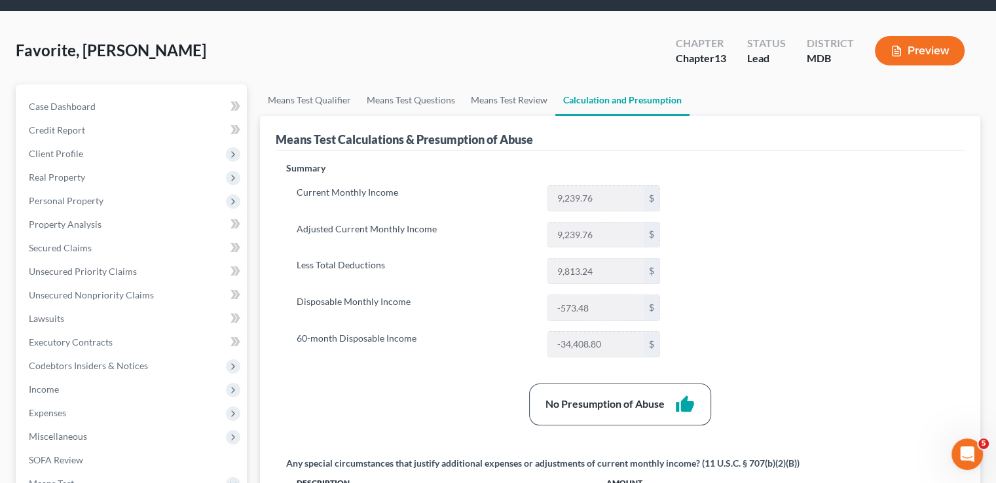
scroll to position [327, 0]
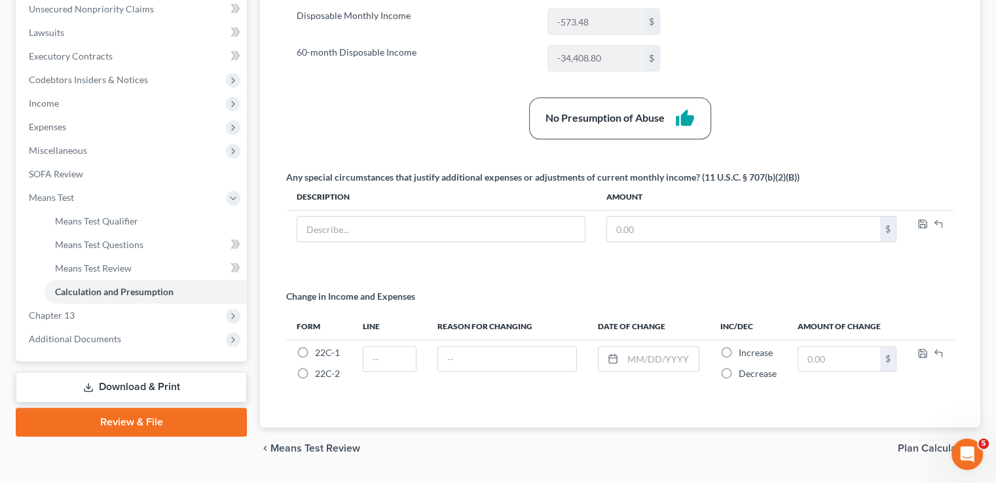
click at [122, 381] on link "Download & Print" at bounding box center [131, 387] width 231 height 31
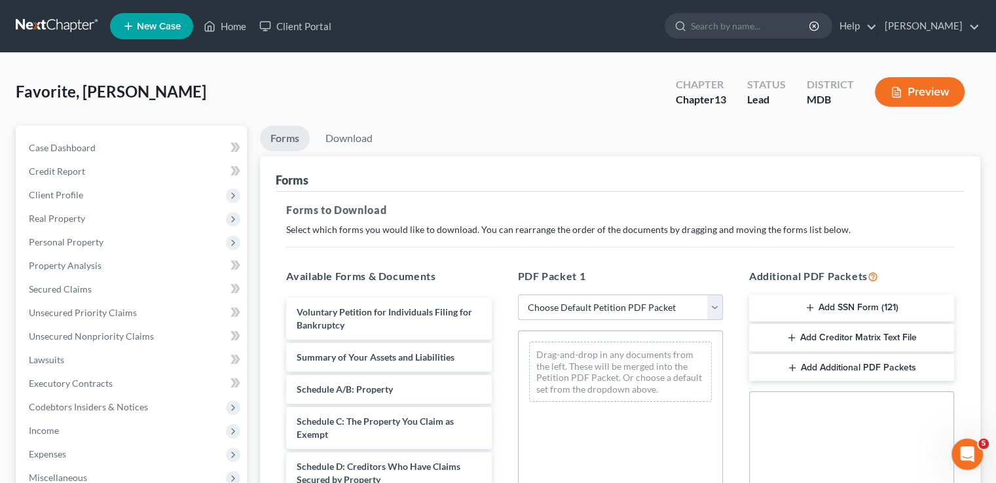
click at [631, 307] on select "Choose Default Petition PDF Packet Complete Bankruptcy Petition (all forms and …" at bounding box center [620, 308] width 205 height 26
select select "2"
click at [518, 295] on select "Choose Default Petition PDF Packet Complete Bankruptcy Petition (all forms and …" at bounding box center [620, 308] width 205 height 26
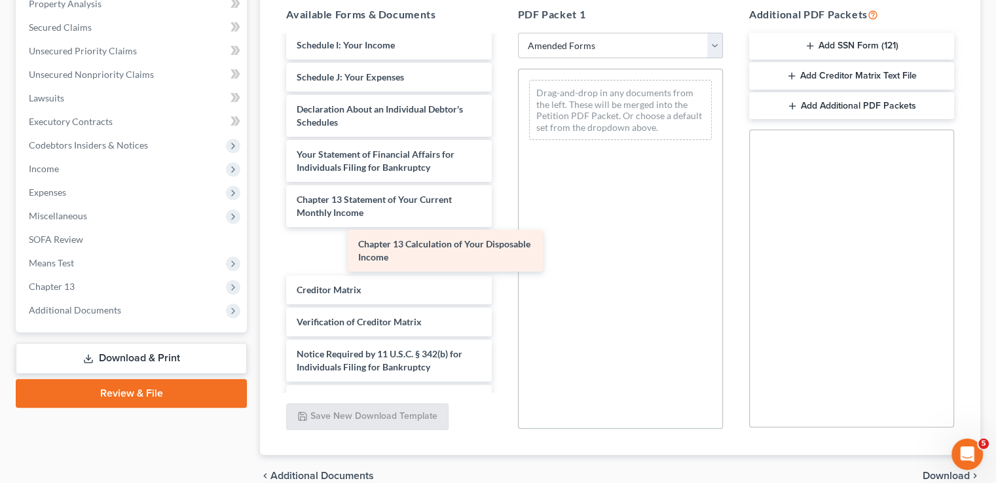
scroll to position [306, 0]
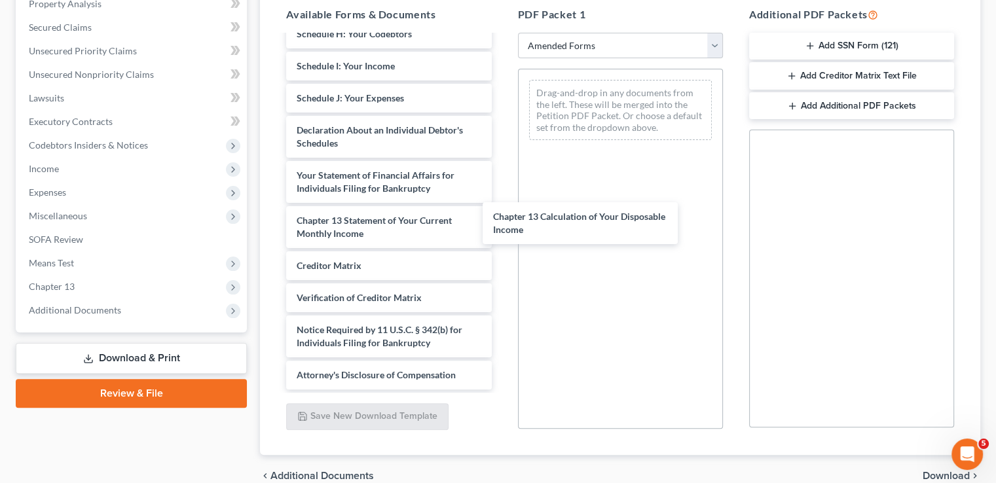
drag, startPoint x: 409, startPoint y: 253, endPoint x: 561, endPoint y: 249, distance: 151.9
click at [502, 224] on div "Chapter 13 Calculation of Your Disposable Income Voluntary Petition for Individ…" at bounding box center [389, 60] width 226 height 660
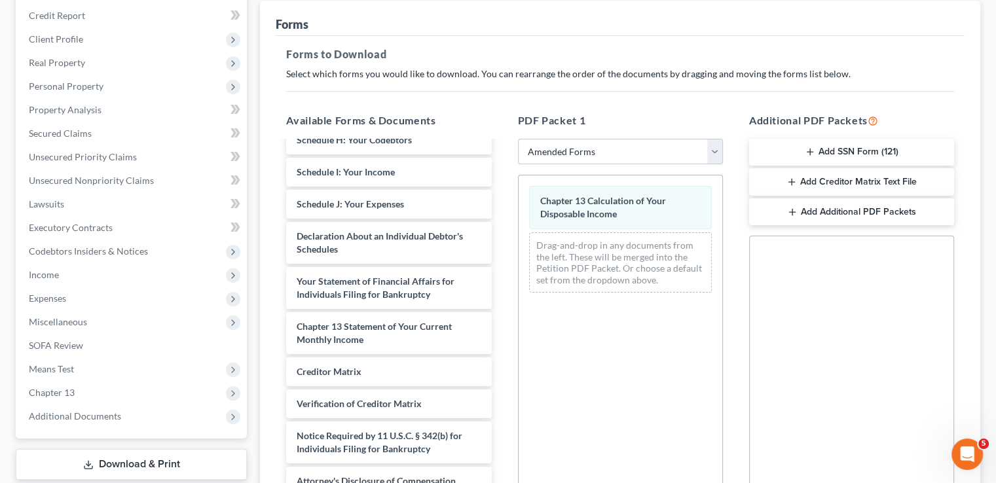
scroll to position [63, 0]
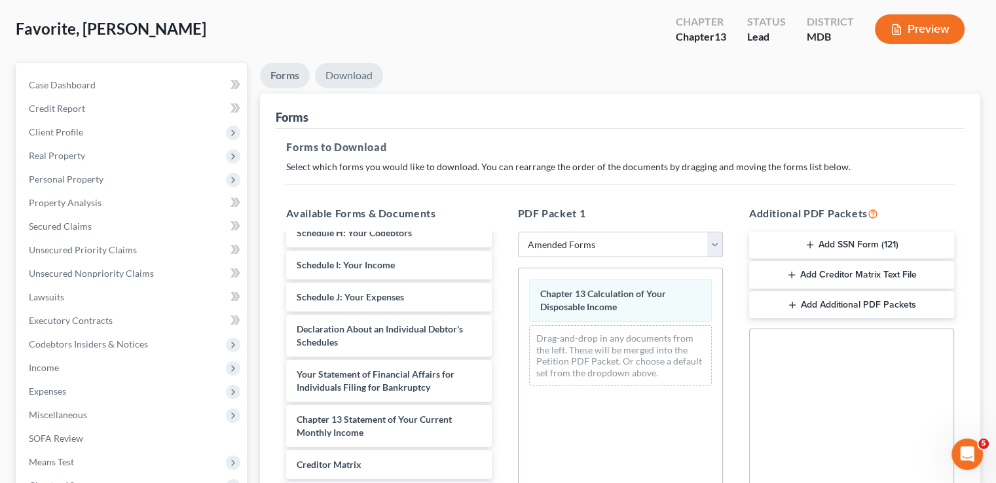
click at [365, 76] on link "Download" at bounding box center [349, 76] width 68 height 26
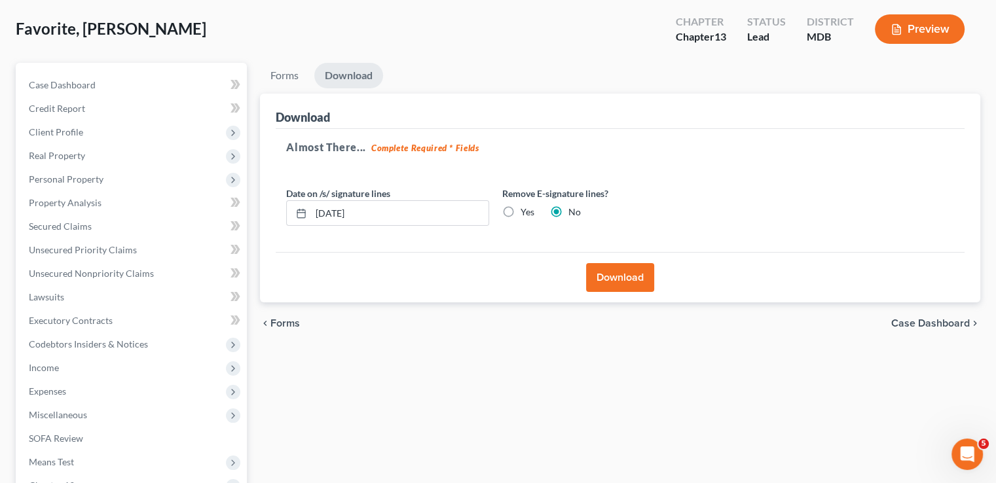
click at [619, 280] on button "Download" at bounding box center [620, 277] width 68 height 29
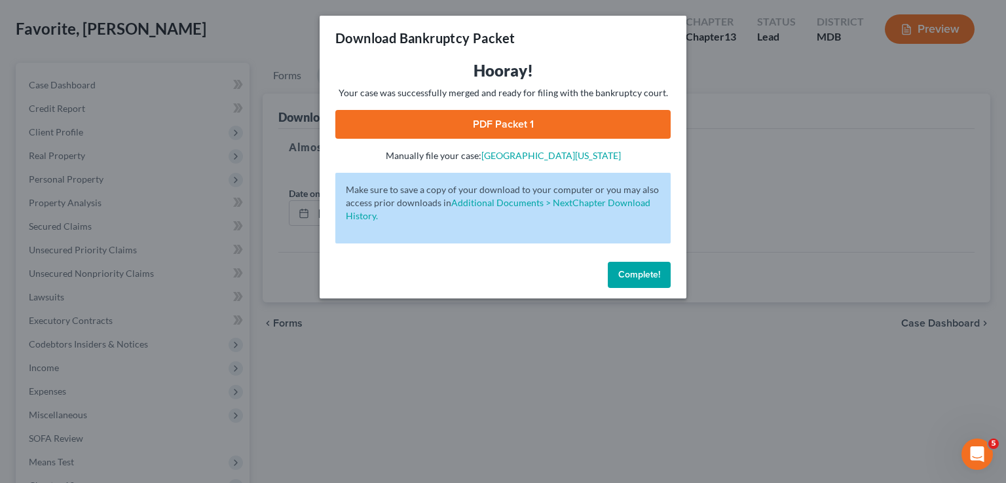
click at [538, 121] on link "PDF Packet 1" at bounding box center [502, 124] width 335 height 29
click at [630, 276] on span "Complete!" at bounding box center [639, 274] width 42 height 11
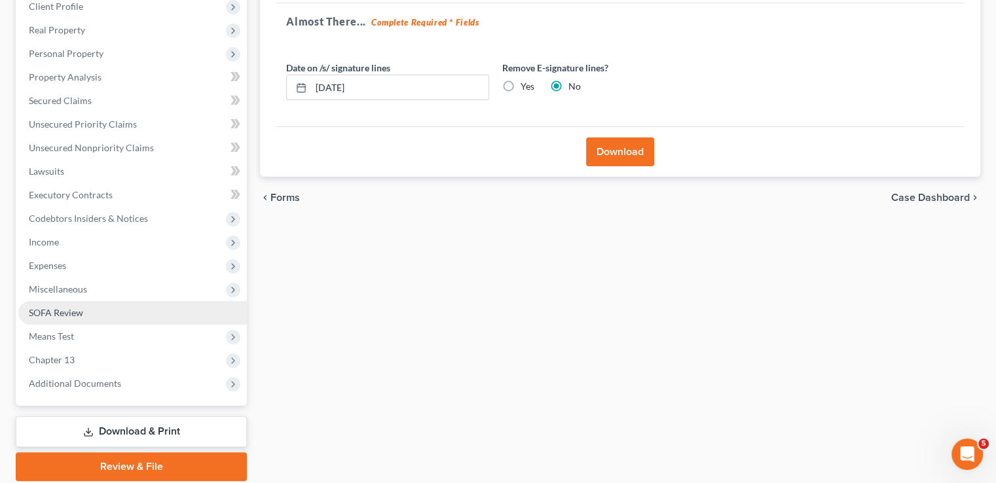
scroll to position [194, 0]
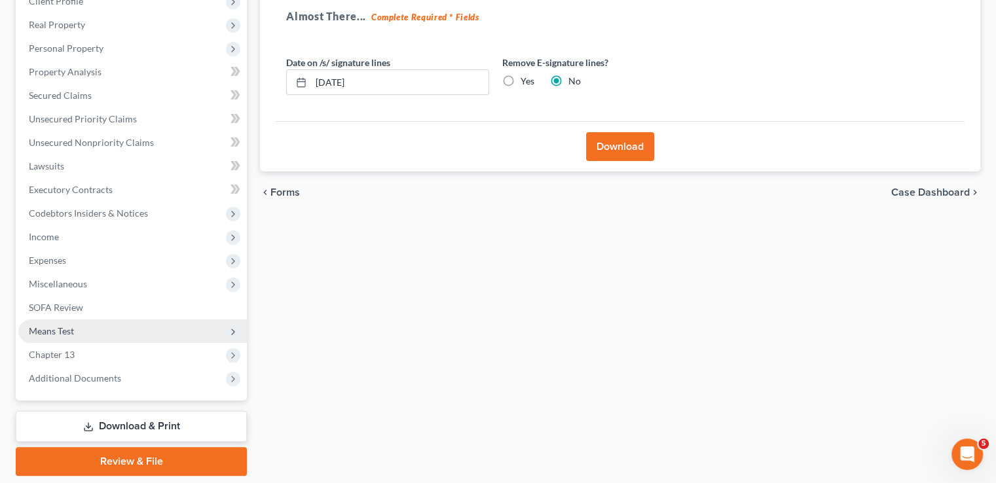
click at [72, 328] on span "Means Test" at bounding box center [51, 330] width 45 height 11
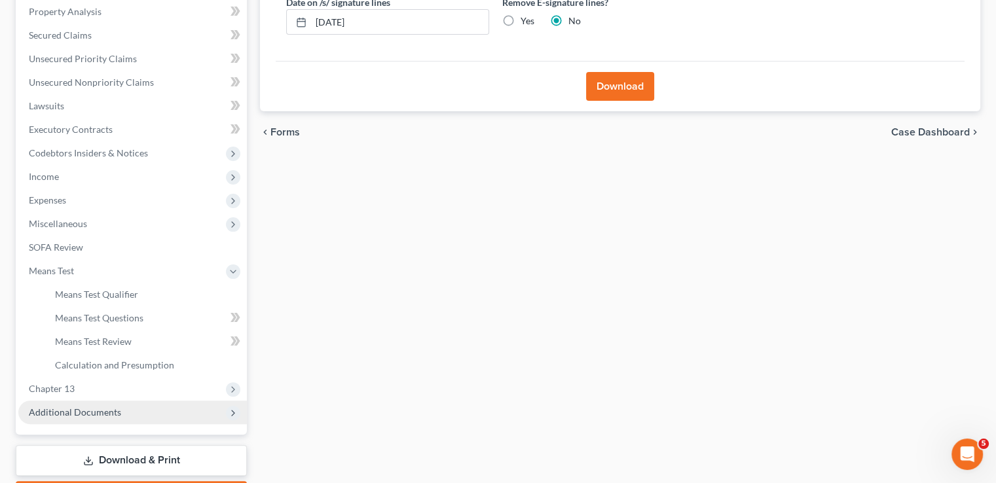
scroll to position [330, 0]
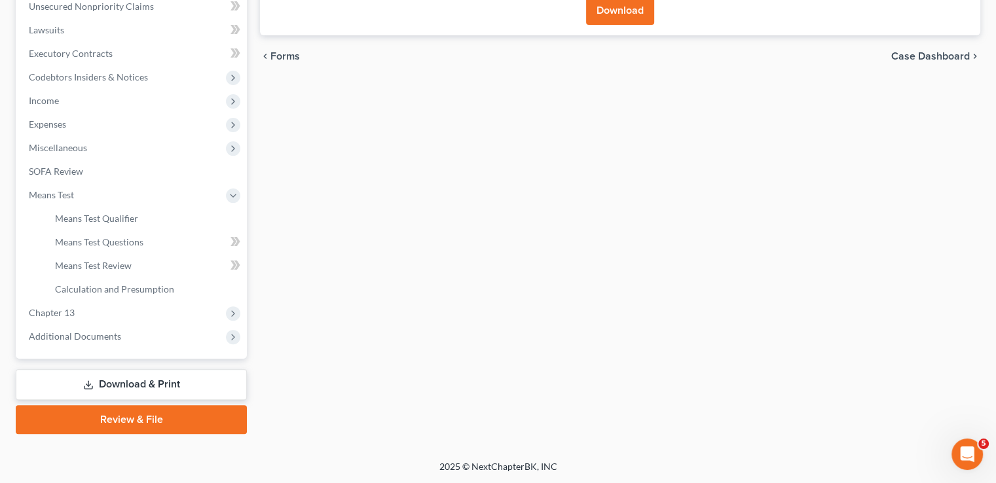
click at [123, 386] on link "Download & Print" at bounding box center [131, 384] width 231 height 31
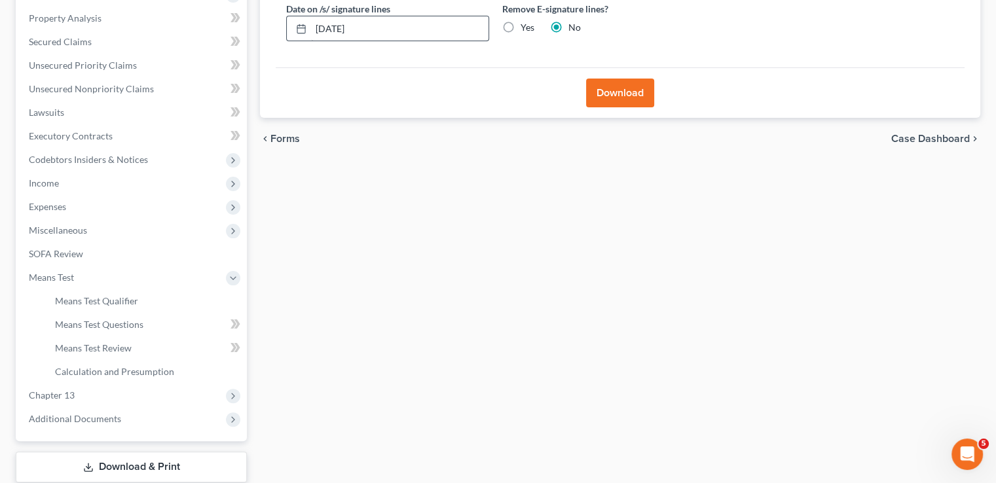
scroll to position [3, 0]
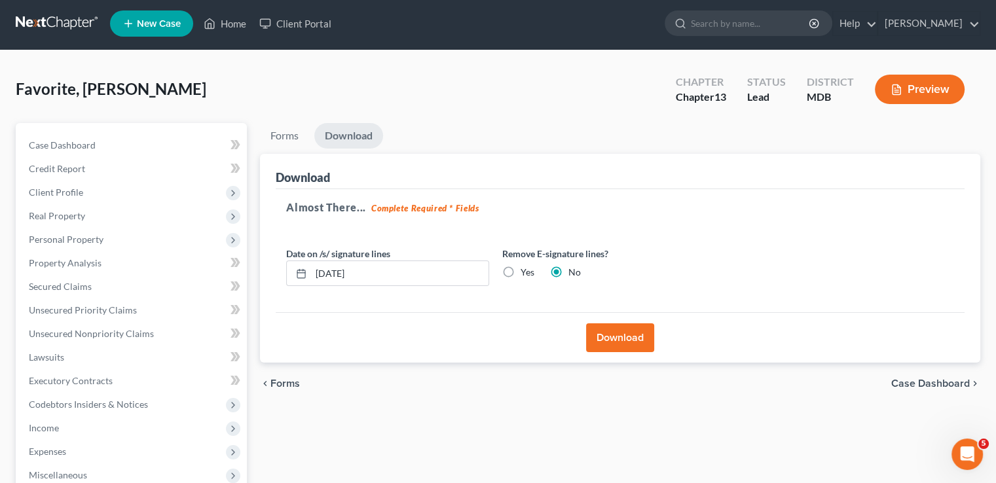
click at [367, 137] on link "Download" at bounding box center [348, 136] width 69 height 26
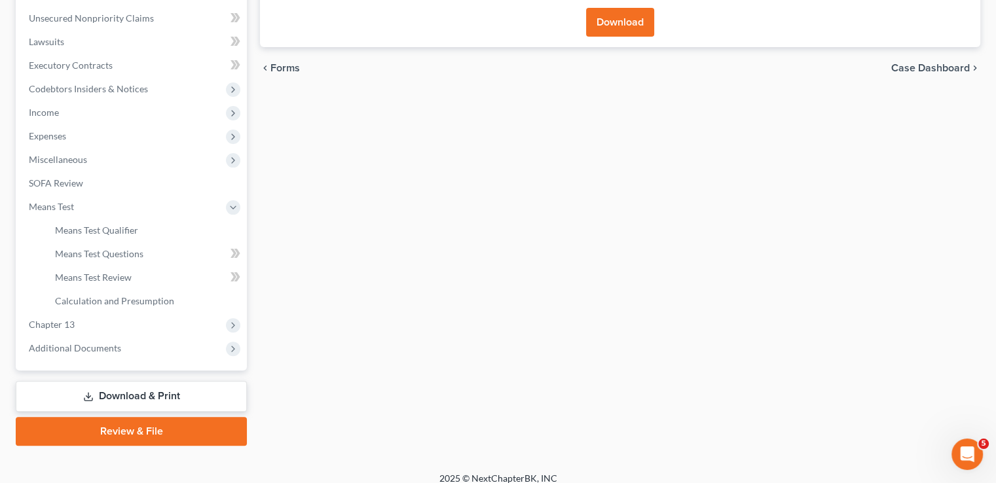
scroll to position [330, 0]
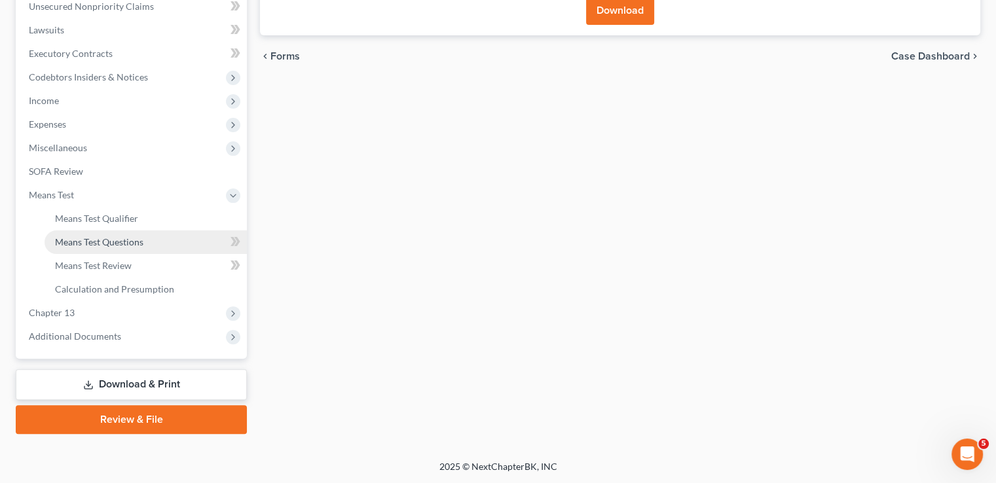
click at [97, 239] on span "Means Test Questions" at bounding box center [99, 241] width 88 height 11
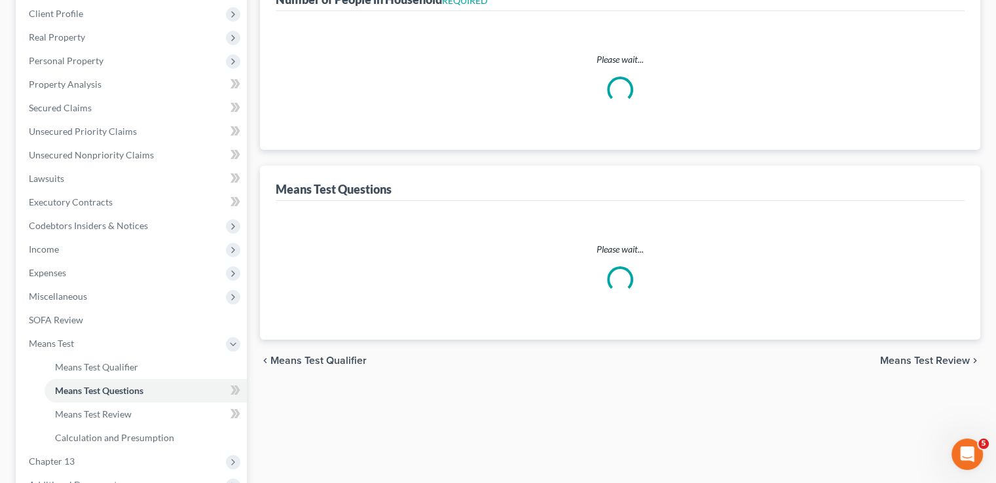
select select "0"
select select "60"
select select "1"
select select "60"
select select "2"
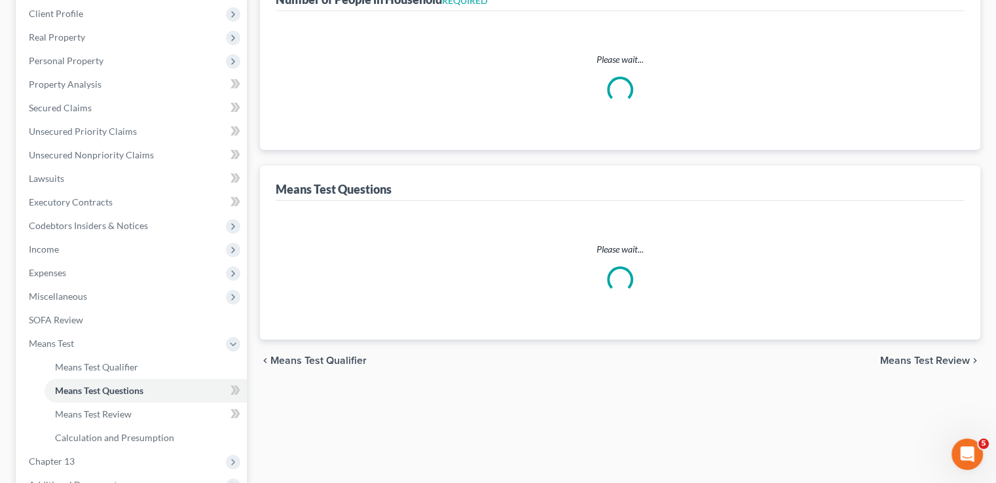
select select "1"
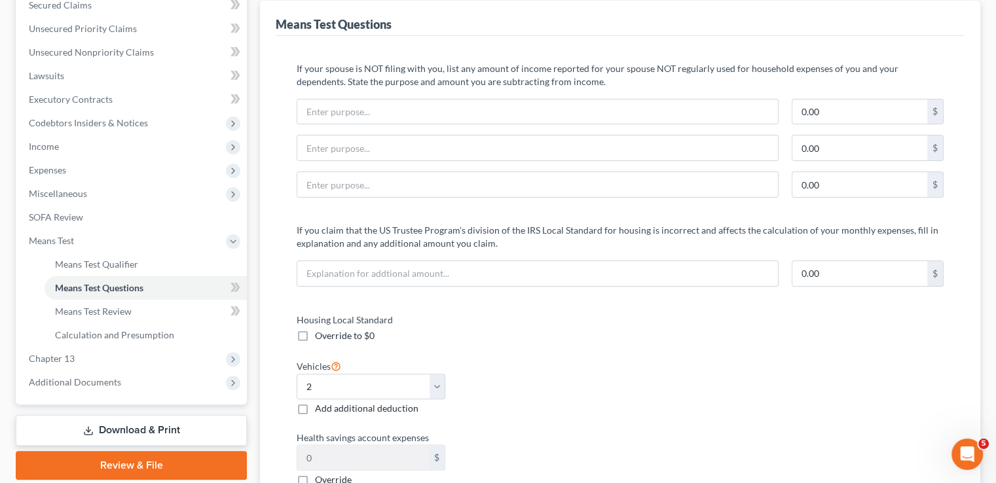
scroll to position [393, 0]
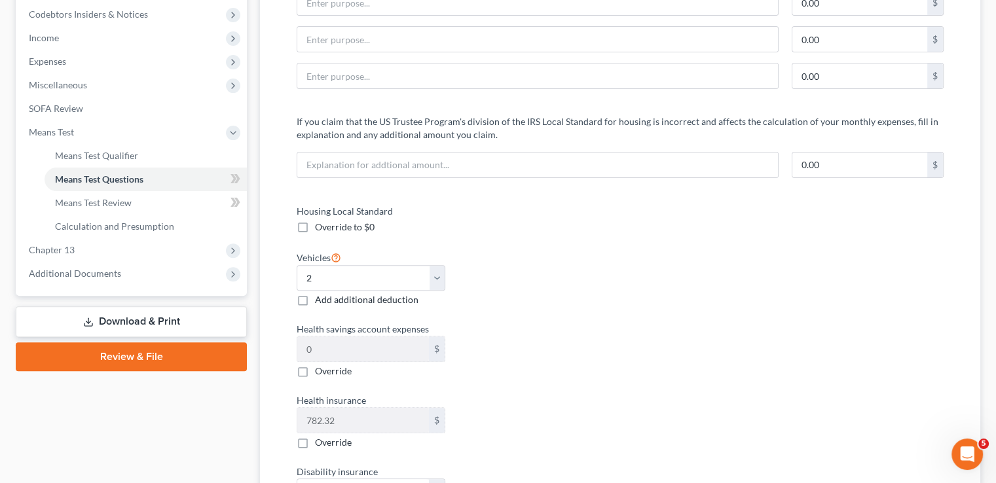
click at [142, 318] on link "Download & Print" at bounding box center [131, 321] width 231 height 31
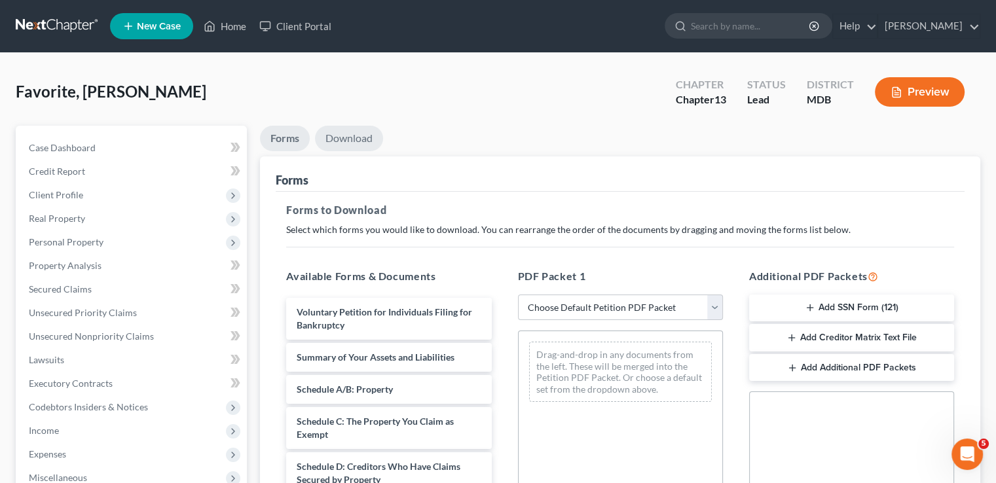
click at [342, 139] on link "Download" at bounding box center [349, 139] width 68 height 26
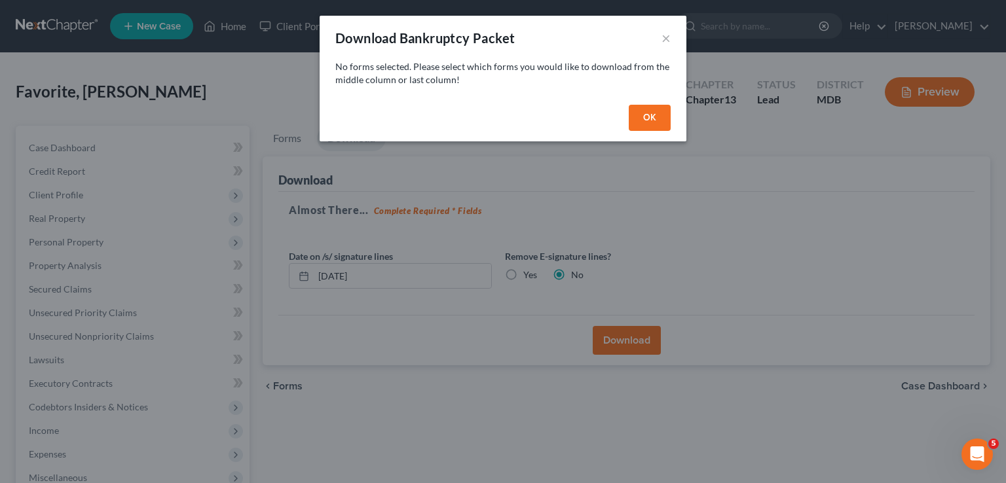
drag, startPoint x: 649, startPoint y: 115, endPoint x: 769, endPoint y: 346, distance: 260.3
click at [650, 115] on button "OK" at bounding box center [650, 118] width 42 height 26
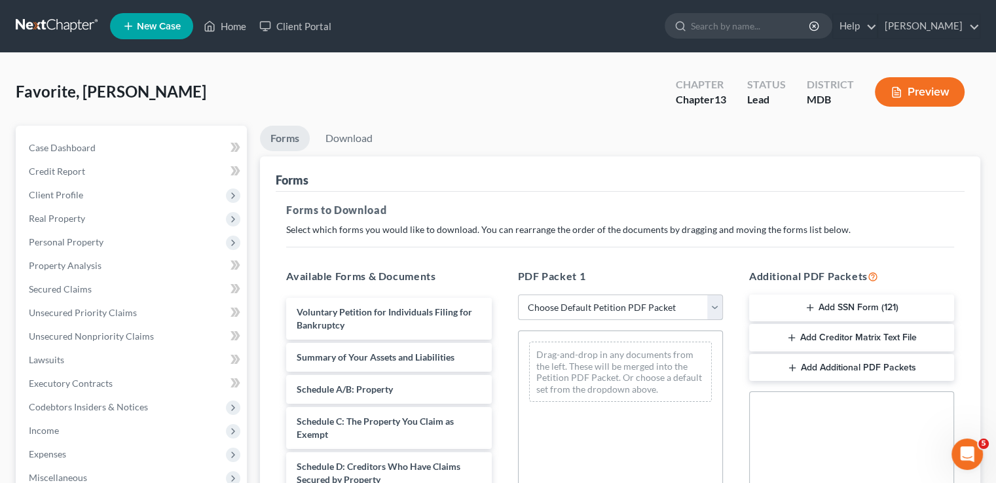
drag, startPoint x: 640, startPoint y: 310, endPoint x: 629, endPoint y: 296, distance: 17.8
click at [640, 310] on select "Choose Default Petition PDF Packet Complete Bankruptcy Petition (all forms and …" at bounding box center [620, 308] width 205 height 26
select select "2"
click at [518, 295] on select "Choose Default Petition PDF Packet Complete Bankruptcy Petition (all forms and …" at bounding box center [620, 308] width 205 height 26
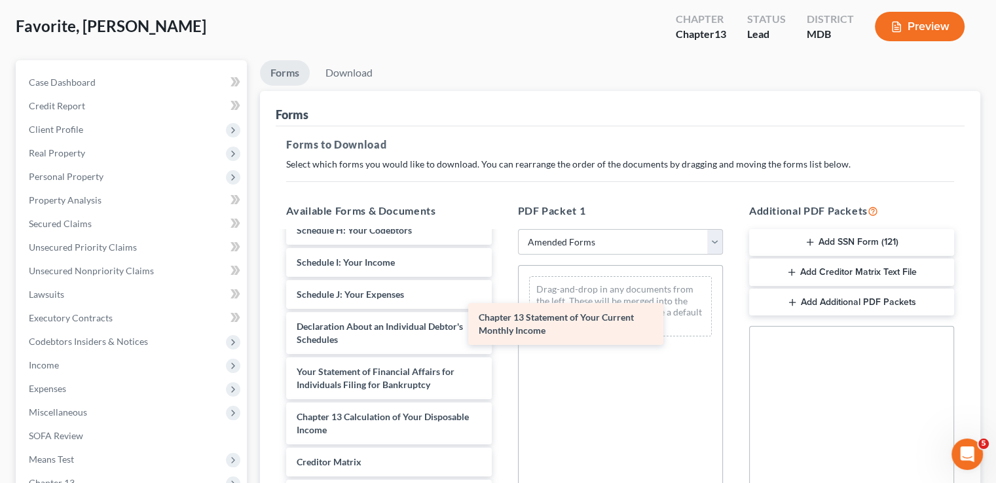
scroll to position [306, 0]
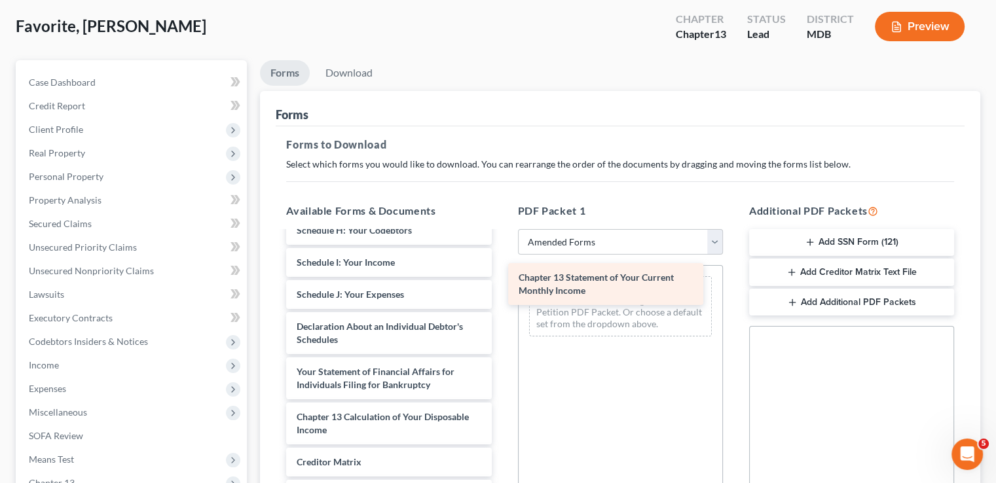
drag, startPoint x: 411, startPoint y: 375, endPoint x: 633, endPoint y: 282, distance: 240.9
click at [502, 282] on div "Chapter 13 Statement of Your Current Monthly Income Voluntary Petition for Indi…" at bounding box center [389, 256] width 226 height 660
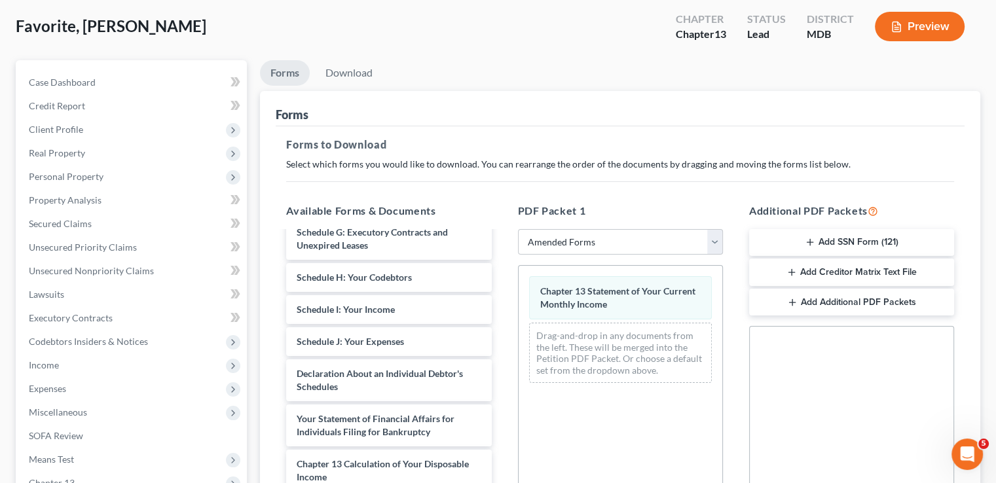
scroll to position [45, 0]
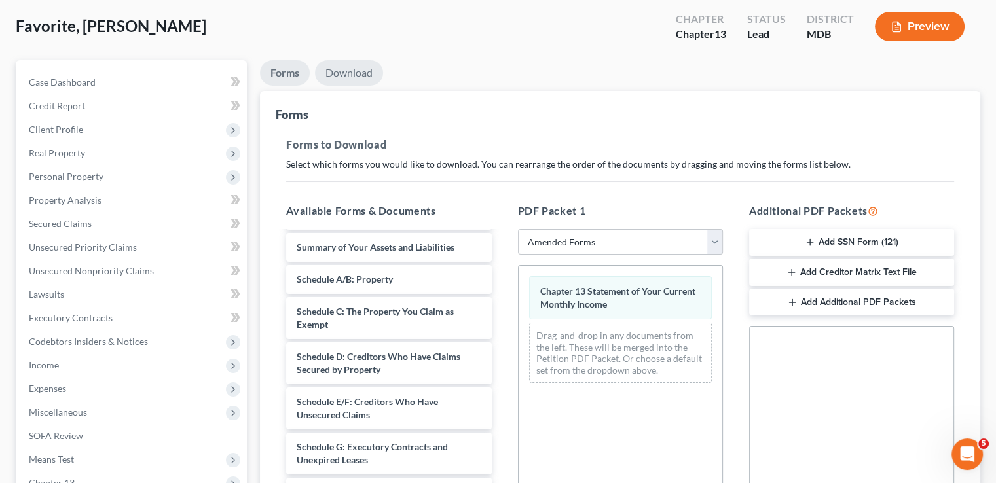
click at [352, 72] on link "Download" at bounding box center [349, 73] width 68 height 26
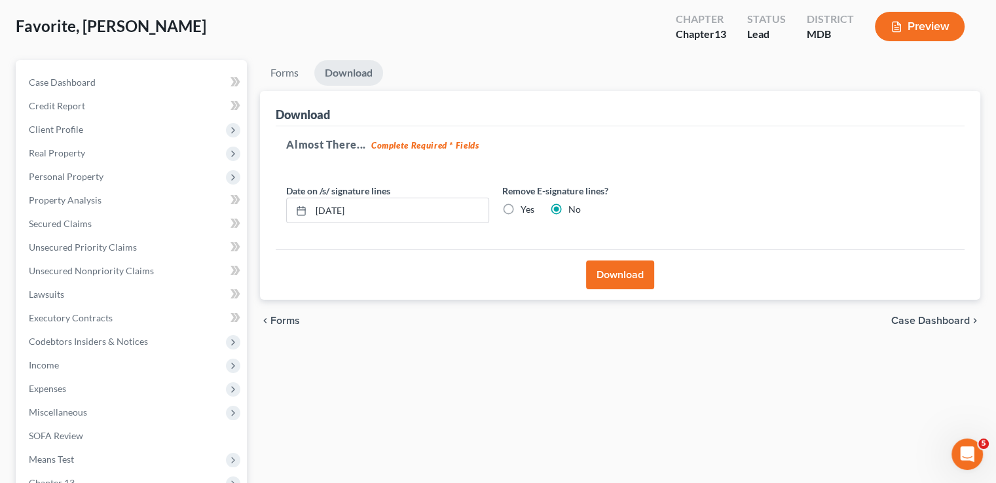
click at [614, 281] on button "Download" at bounding box center [620, 275] width 68 height 29
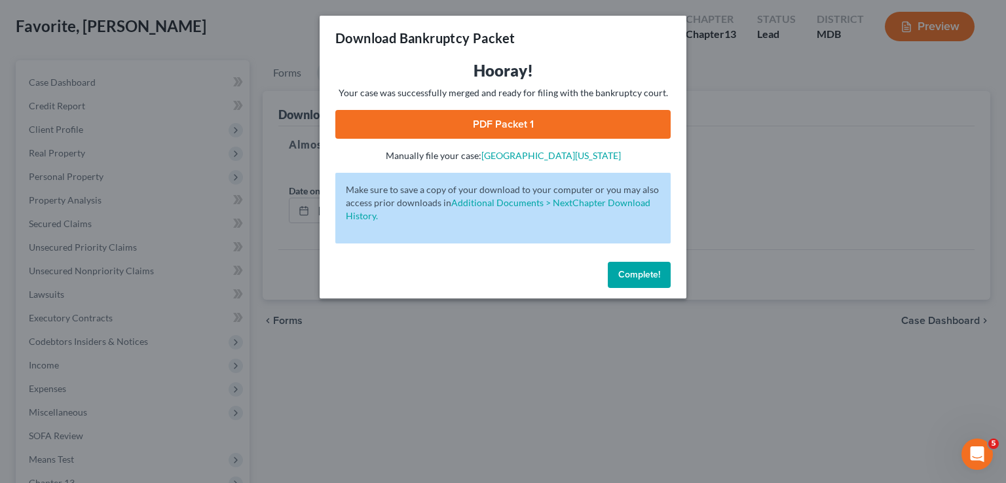
click at [519, 121] on link "PDF Packet 1" at bounding box center [502, 124] width 335 height 29
drag, startPoint x: 628, startPoint y: 272, endPoint x: 585, endPoint y: 252, distance: 47.7
click at [627, 270] on span "Complete!" at bounding box center [639, 274] width 42 height 11
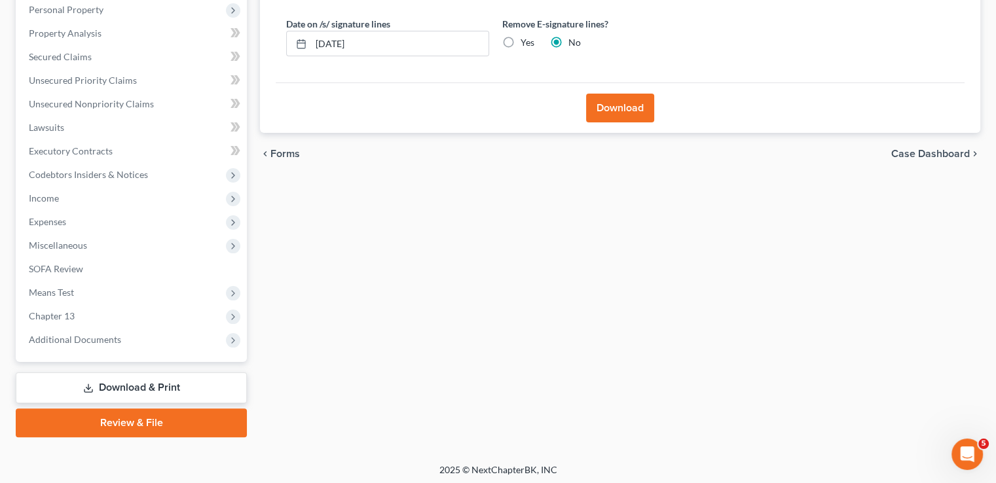
scroll to position [236, 0]
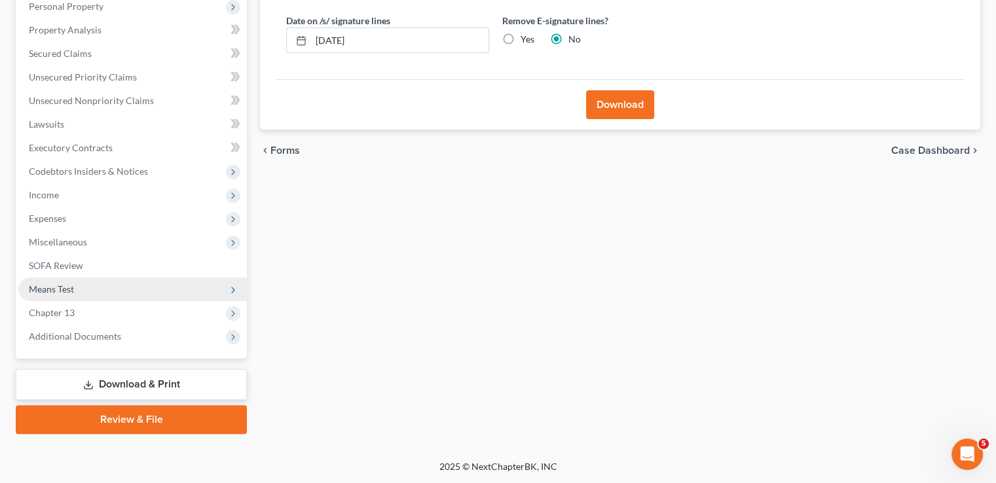
click at [77, 287] on span "Means Test" at bounding box center [132, 290] width 228 height 24
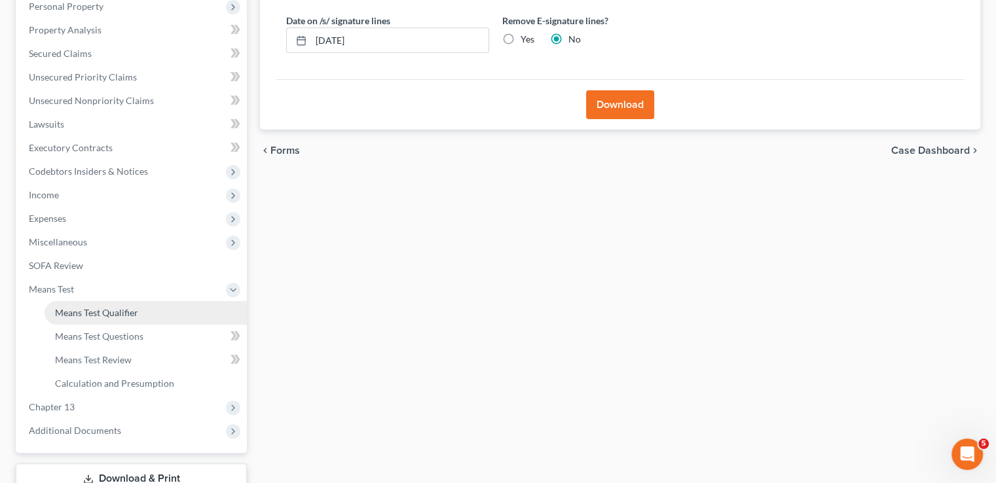
click at [89, 312] on span "Means Test Qualifier" at bounding box center [96, 312] width 83 height 11
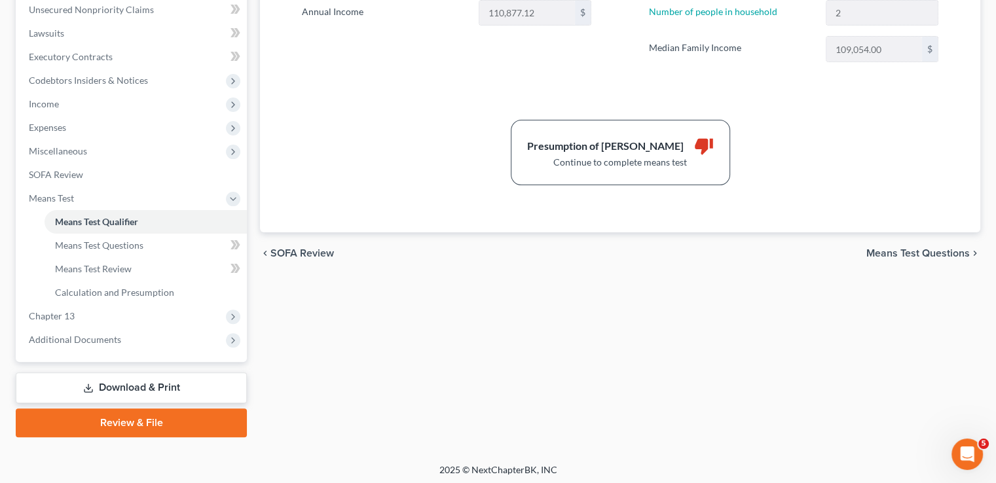
scroll to position [330, 0]
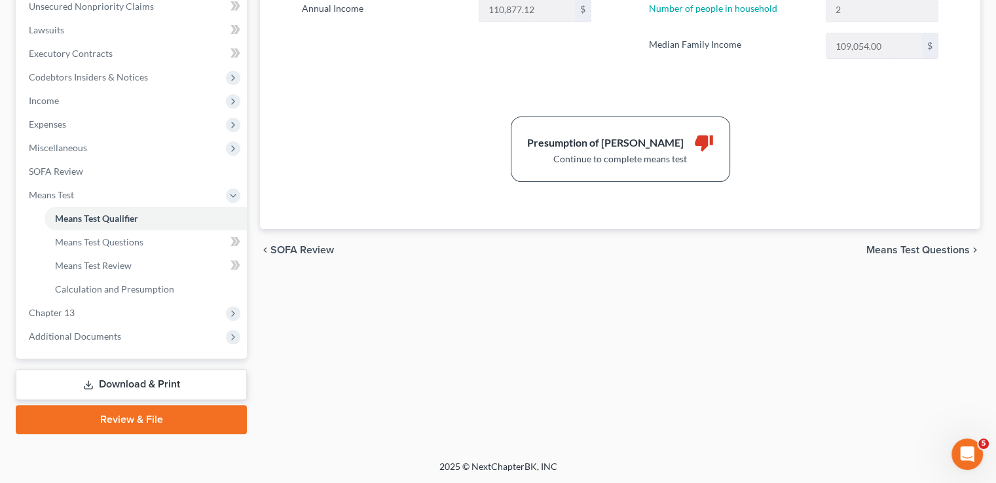
click at [129, 386] on link "Download & Print" at bounding box center [131, 384] width 231 height 31
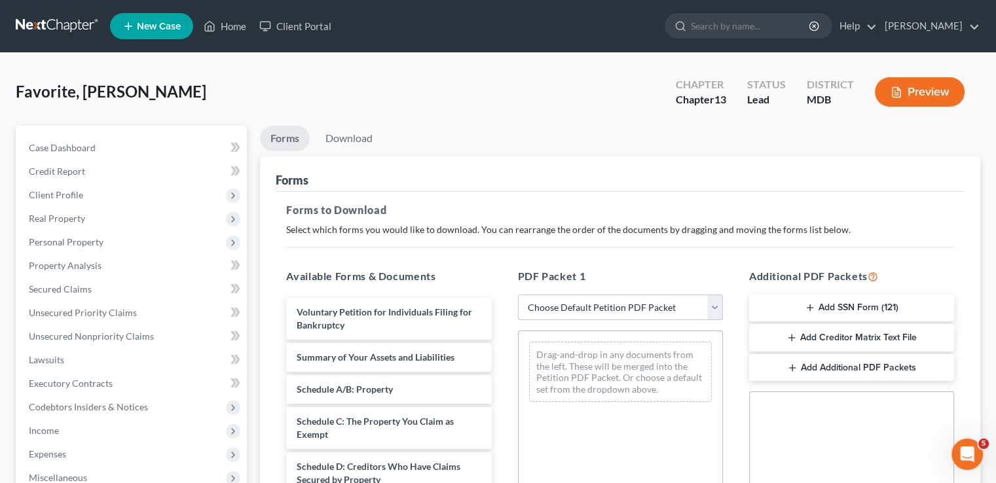
click at [621, 304] on select "Choose Default Petition PDF Packet Complete Bankruptcy Petition (all forms and …" at bounding box center [620, 308] width 205 height 26
select select "2"
click at [518, 295] on select "Choose Default Petition PDF Packet Complete Bankruptcy Petition (all forms and …" at bounding box center [620, 308] width 205 height 26
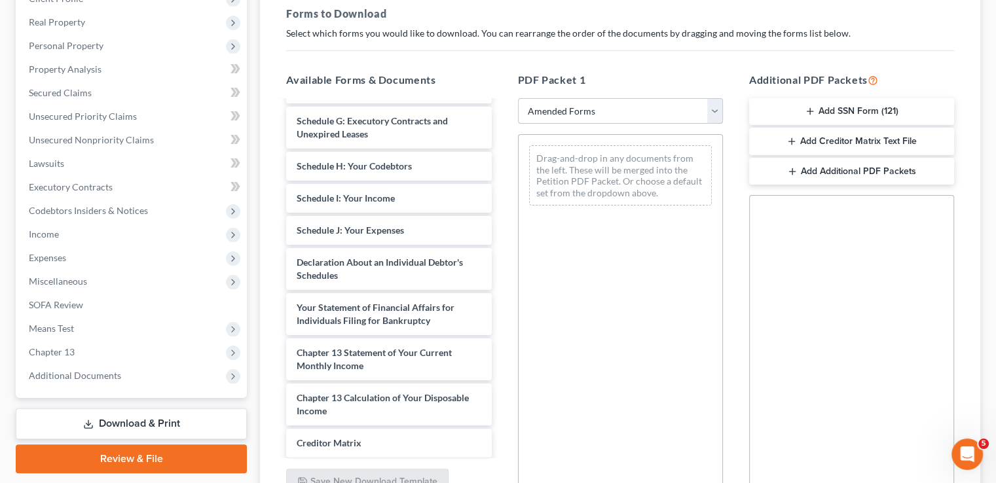
scroll to position [262, 0]
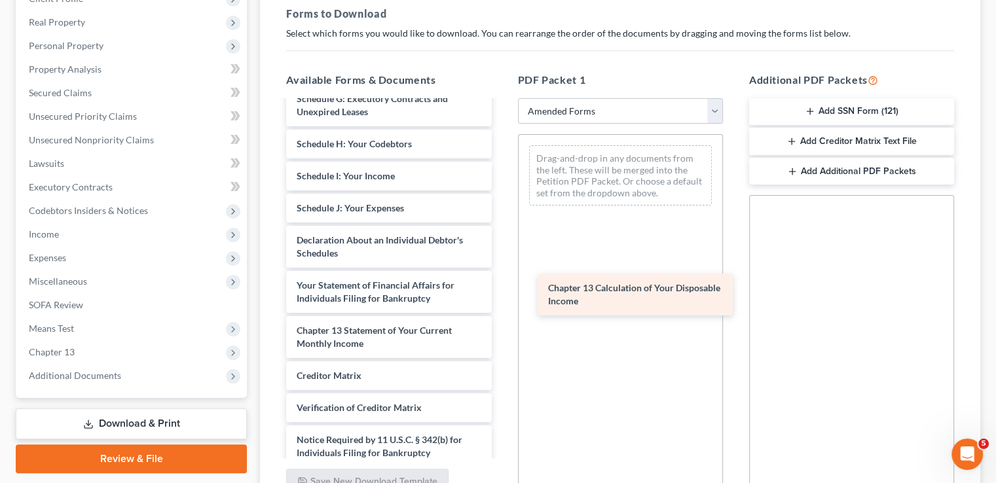
drag, startPoint x: 367, startPoint y: 383, endPoint x: 597, endPoint y: 292, distance: 247.8
click at [502, 296] on div "Chapter 13 Calculation of Your Disposable Income Voluntary Petition for Individ…" at bounding box center [389, 170] width 226 height 660
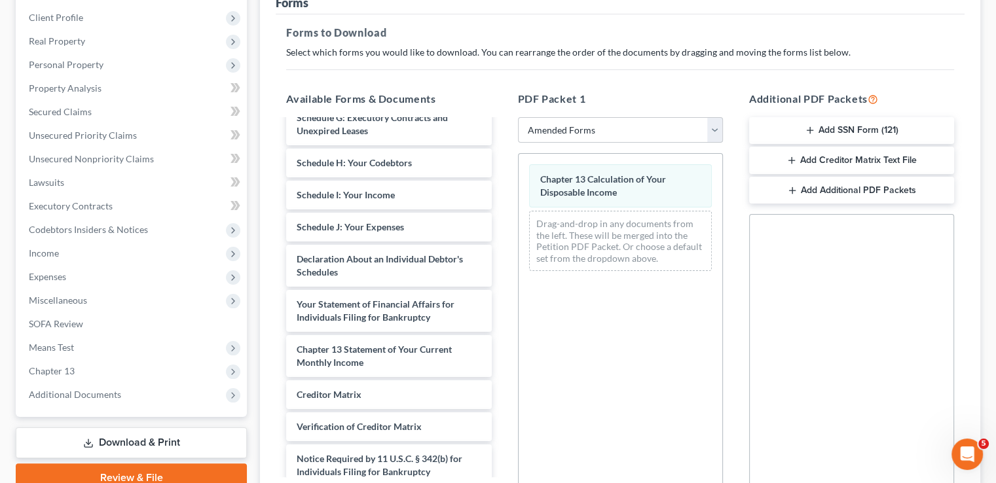
scroll to position [0, 0]
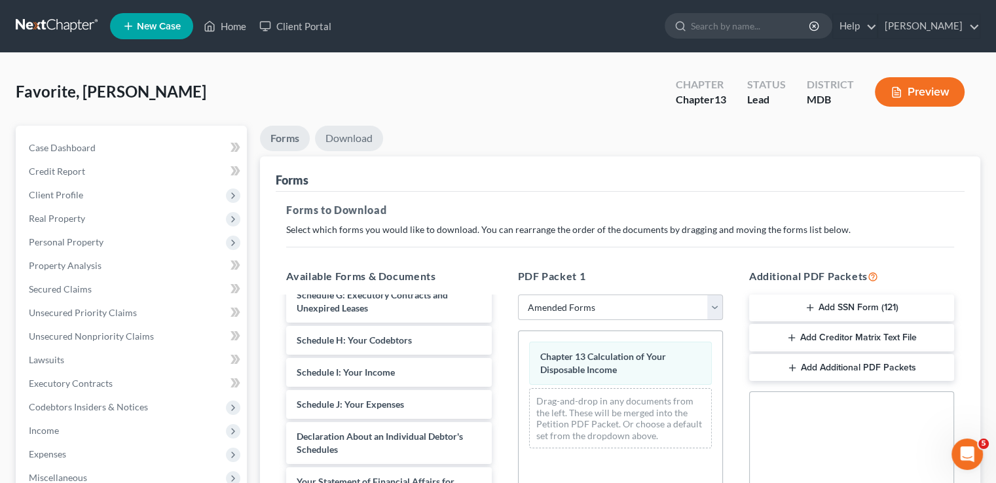
click at [362, 137] on link "Download" at bounding box center [349, 139] width 68 height 26
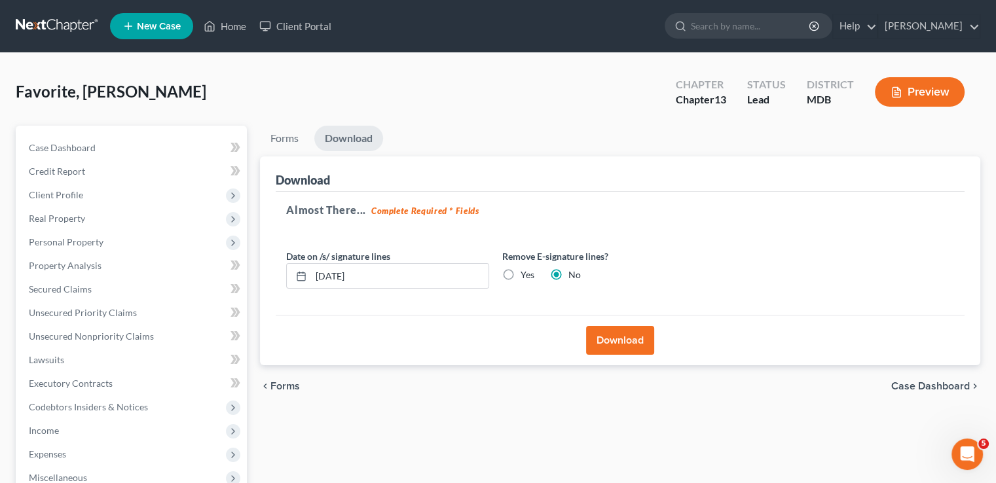
click at [625, 341] on button "Download" at bounding box center [620, 340] width 68 height 29
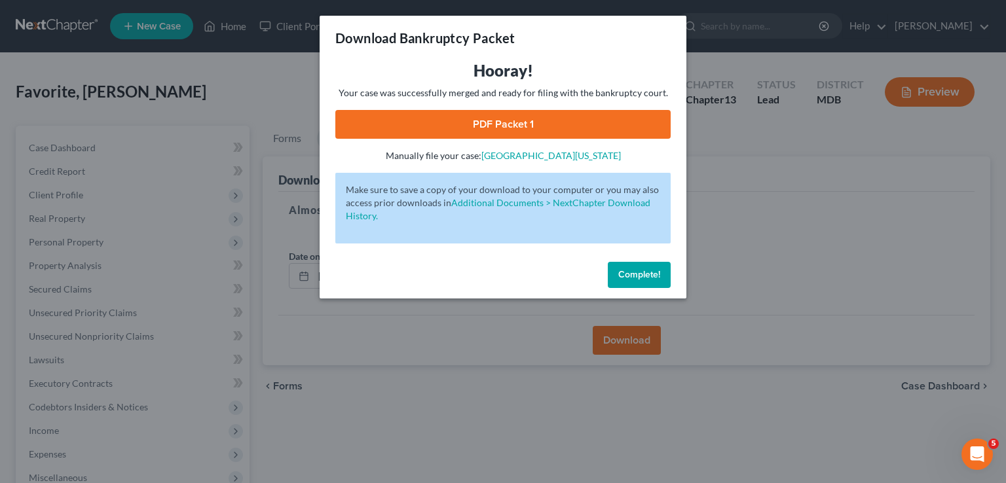
click at [496, 127] on link "PDF Packet 1" at bounding box center [502, 124] width 335 height 29
click at [634, 275] on span "Complete!" at bounding box center [639, 274] width 42 height 11
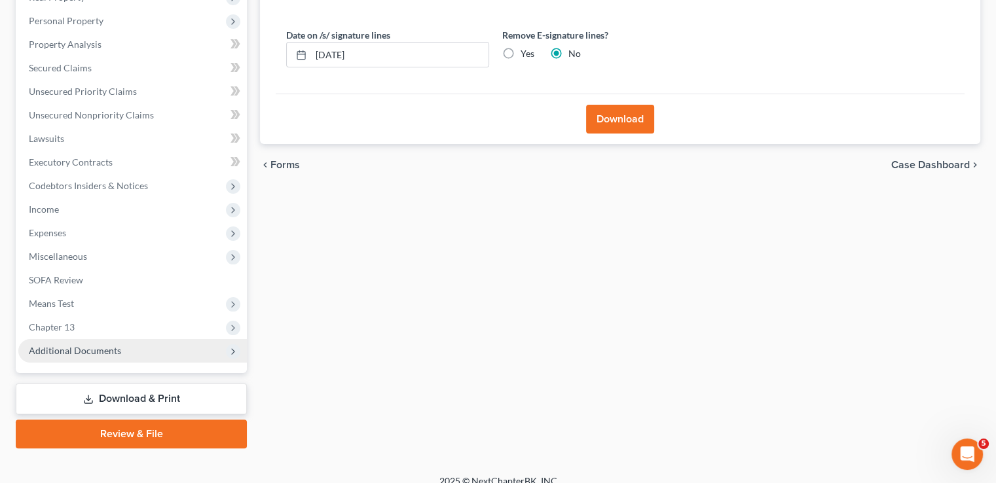
scroll to position [236, 0]
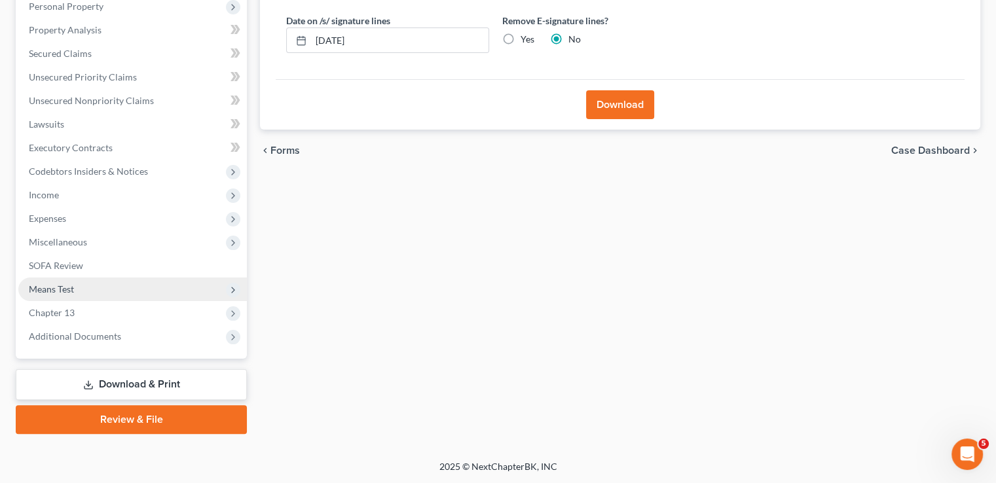
click at [69, 286] on span "Means Test" at bounding box center [51, 288] width 45 height 11
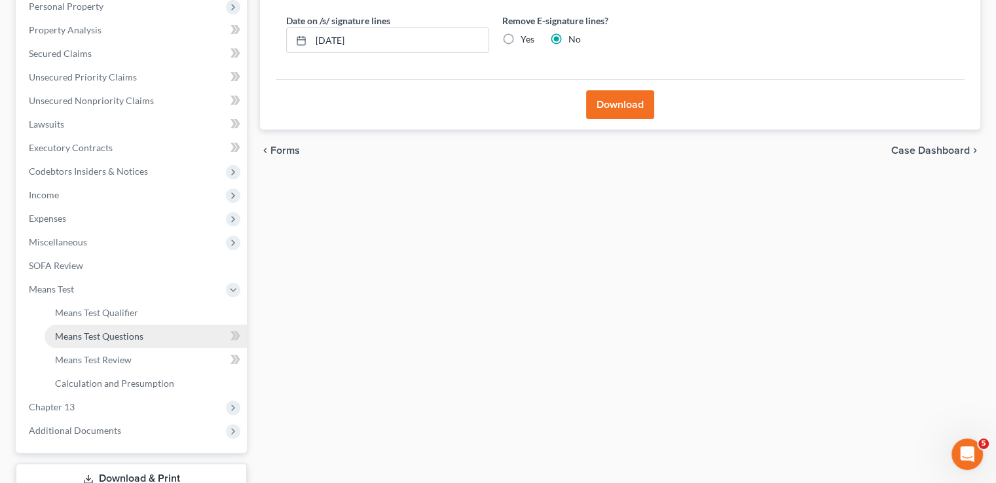
click at [84, 336] on span "Means Test Questions" at bounding box center [99, 336] width 88 height 11
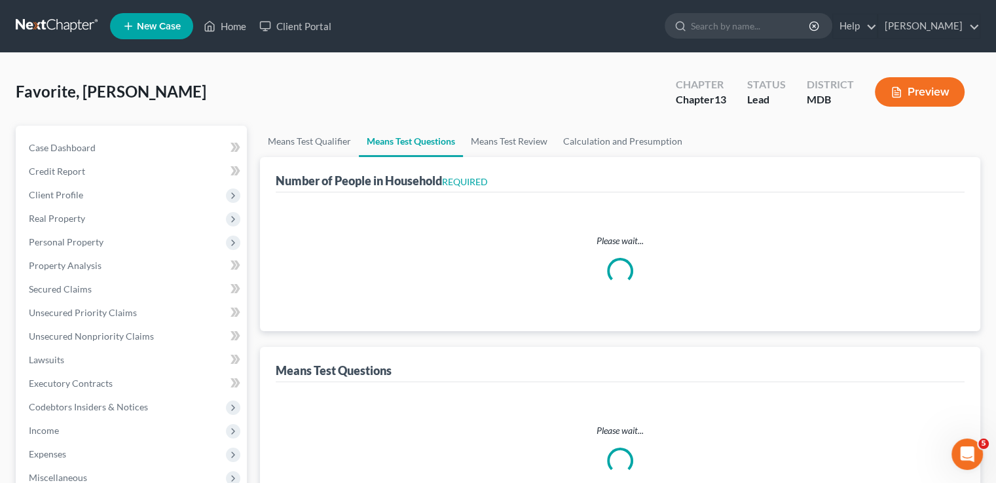
select select "0"
select select "60"
select select "1"
select select "60"
select select "2"
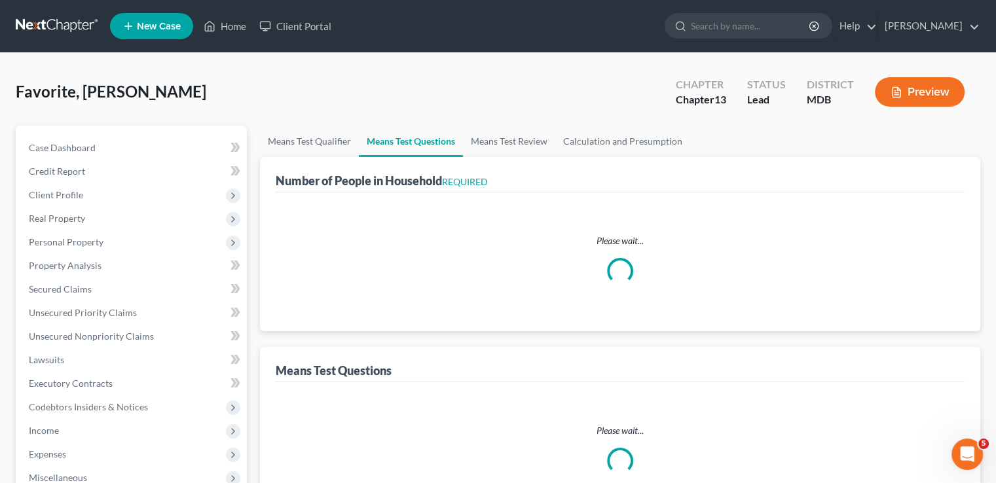
select select "1"
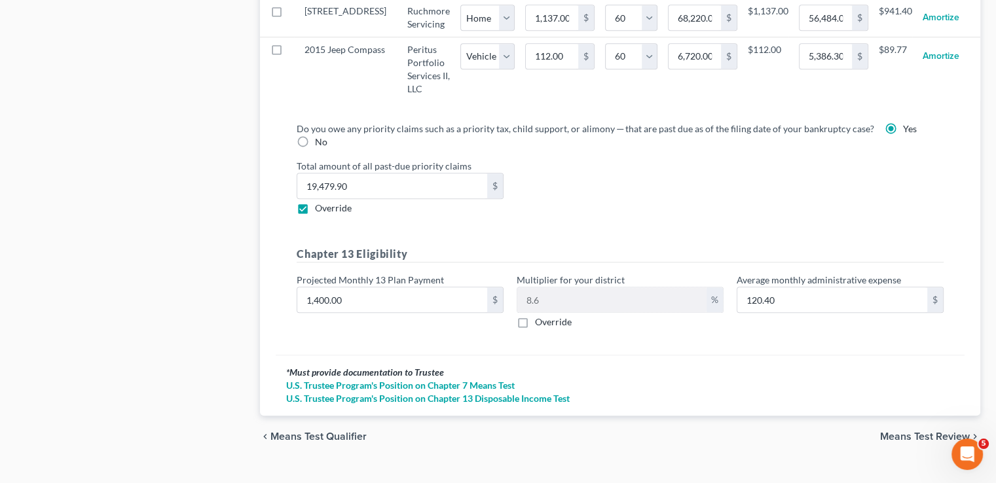
scroll to position [1436, 0]
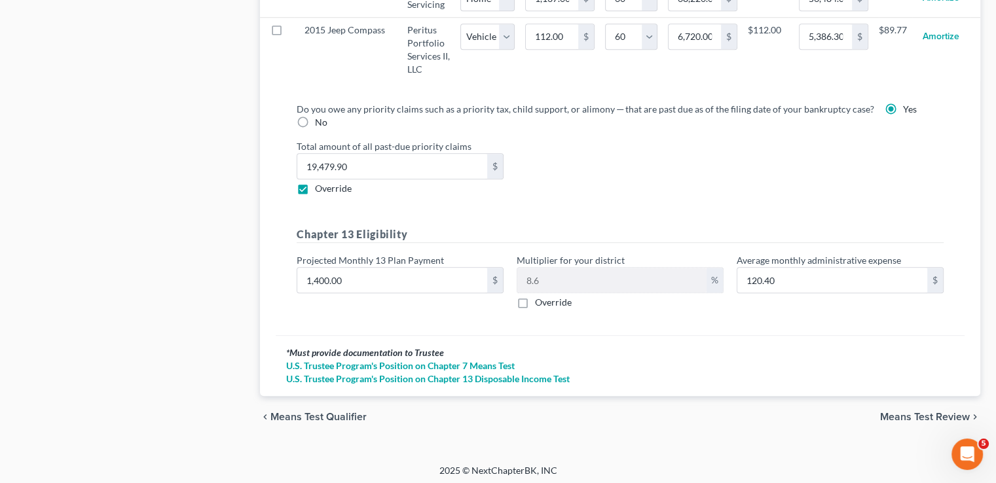
click at [888, 412] on span "Means Test Review" at bounding box center [925, 417] width 90 height 10
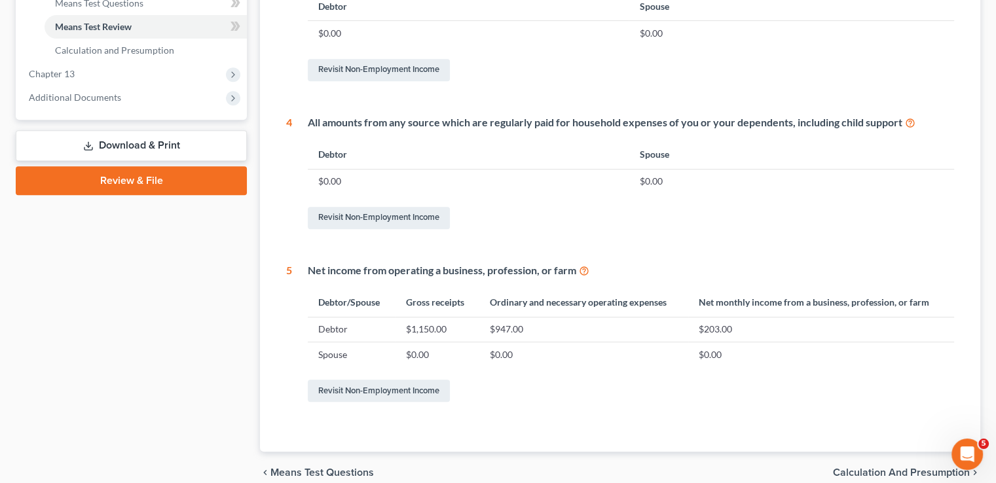
scroll to position [589, 0]
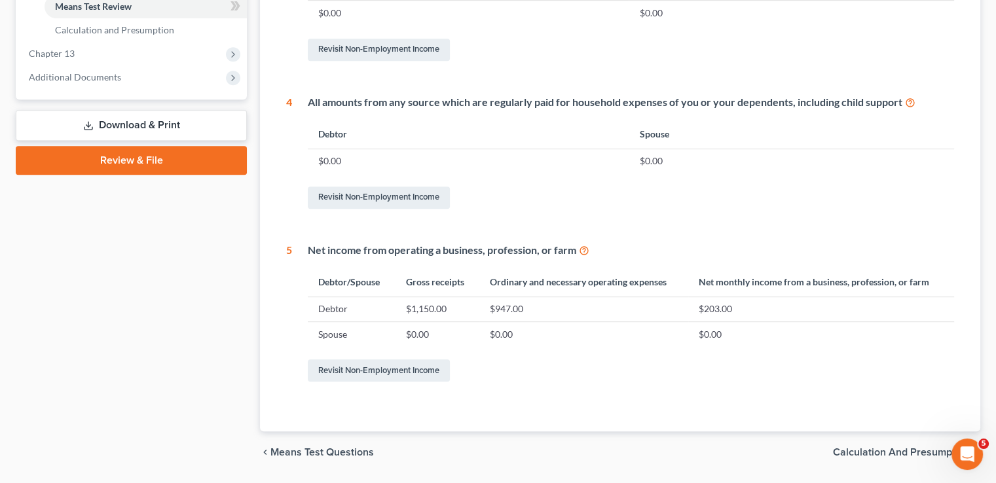
click at [869, 451] on span "Calculation and Presumption" at bounding box center [901, 452] width 137 height 10
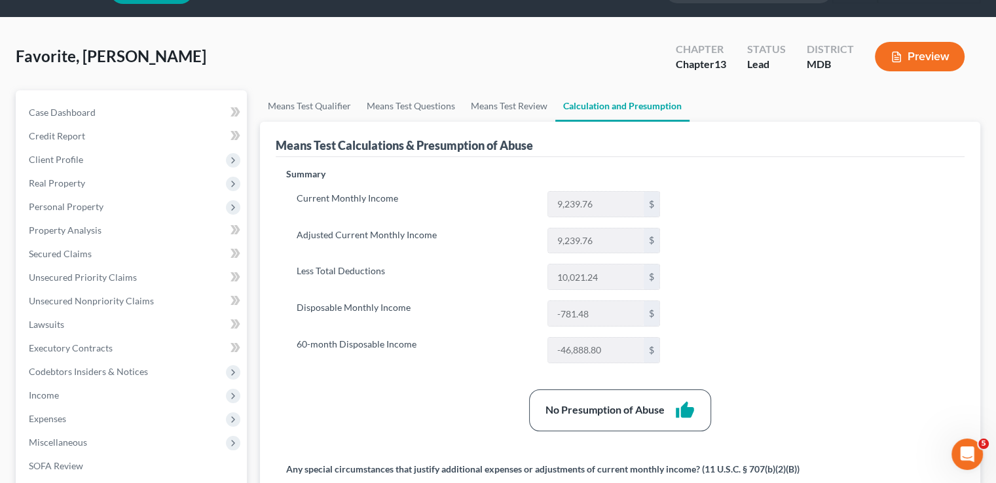
scroll to position [65, 0]
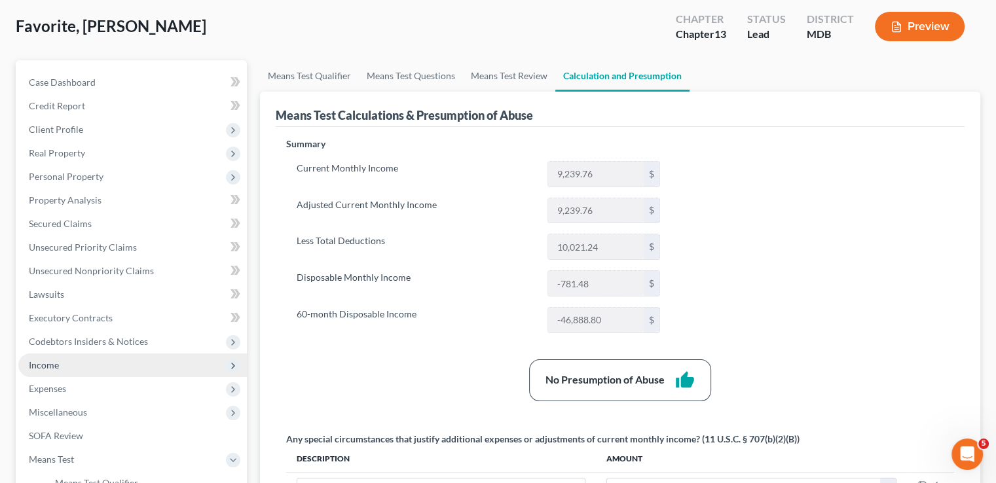
click at [59, 370] on span "Income" at bounding box center [132, 366] width 228 height 24
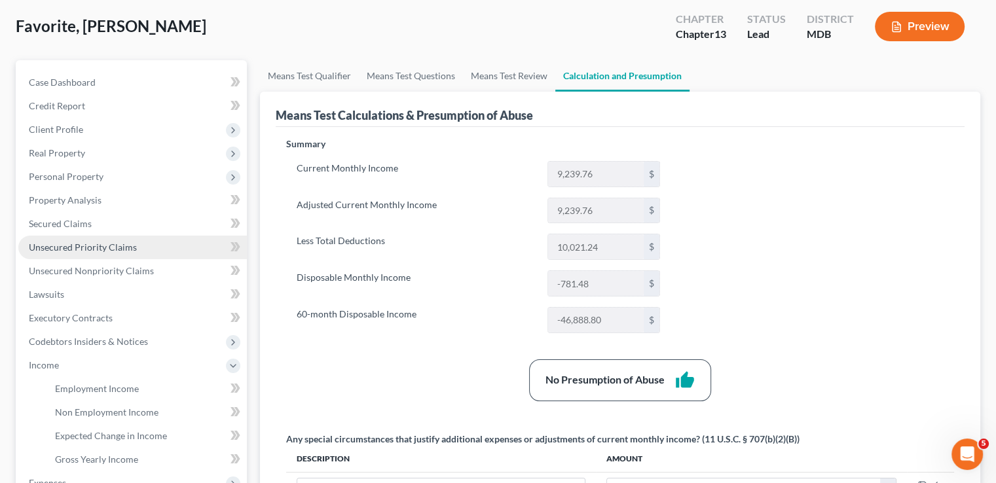
click at [94, 245] on span "Unsecured Priority Claims" at bounding box center [83, 247] width 108 height 11
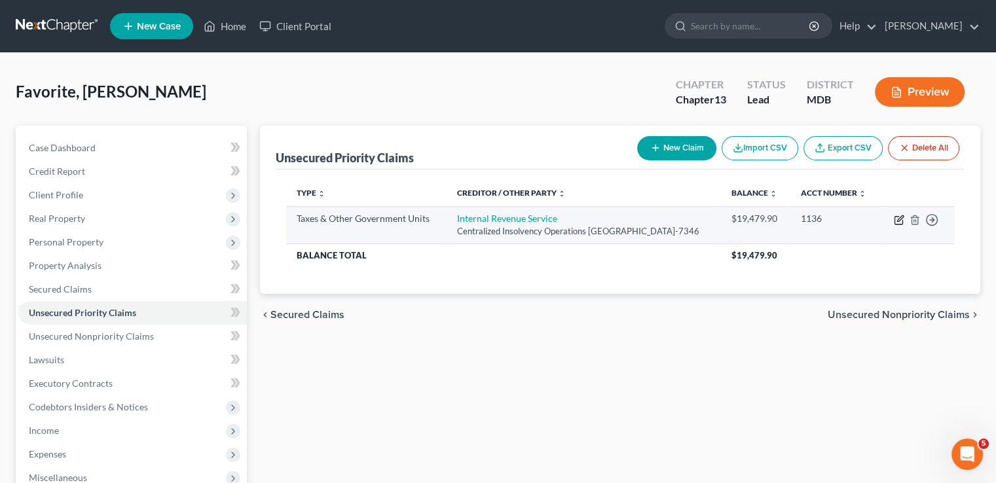
click at [900, 225] on icon "button" at bounding box center [899, 220] width 10 height 10
select select "0"
select select "39"
select select "3"
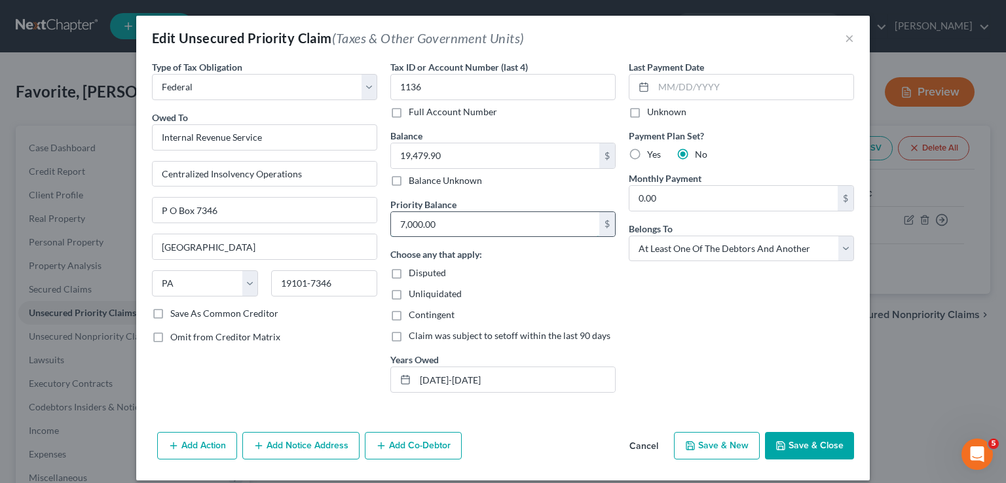
click at [444, 228] on input "7,000.00" at bounding box center [495, 224] width 208 height 25
type input "19,479.90"
click at [817, 445] on button "Save & Close" at bounding box center [809, 445] width 89 height 27
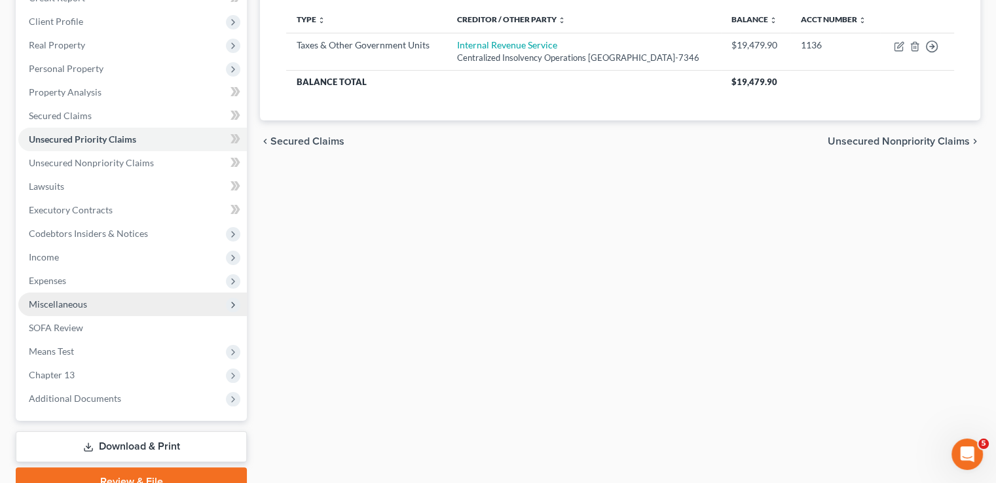
scroll to position [196, 0]
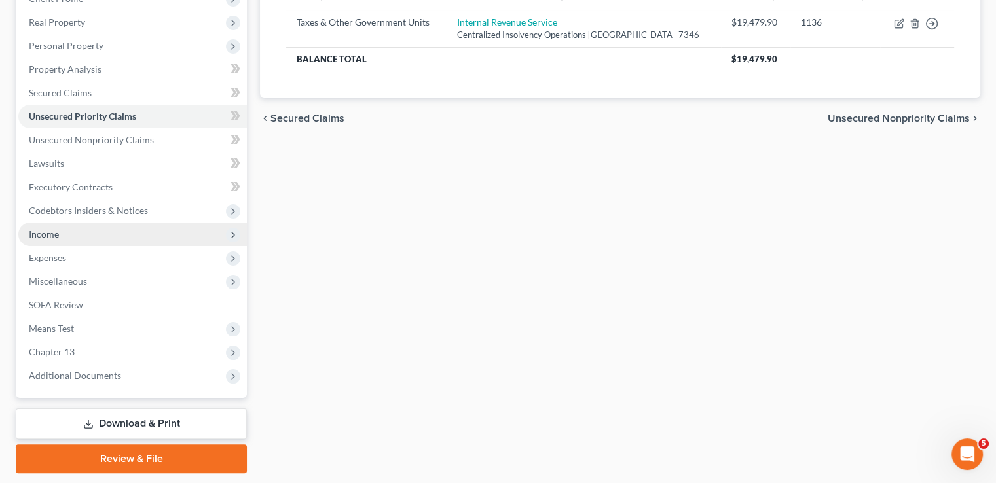
click at [66, 233] on span "Income" at bounding box center [132, 235] width 228 height 24
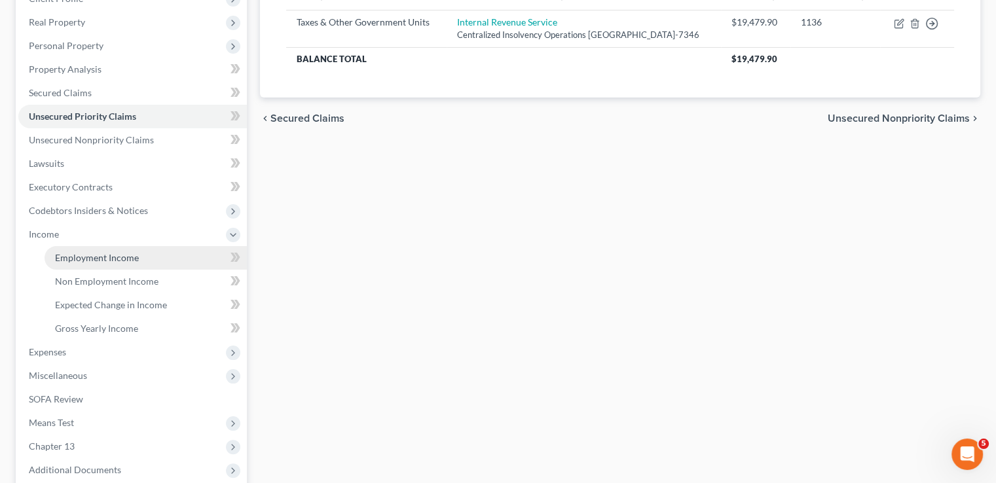
click at [134, 258] on span "Employment Income" at bounding box center [97, 257] width 84 height 11
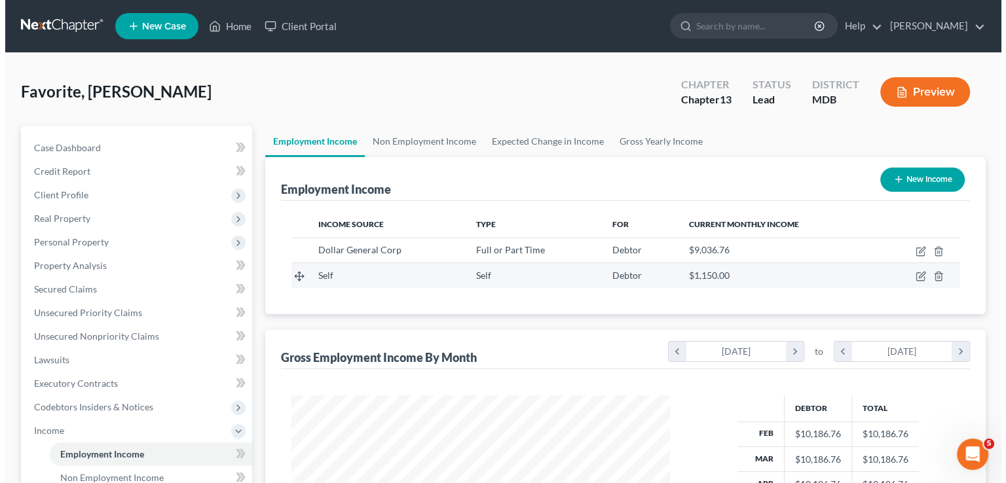
scroll to position [233, 404]
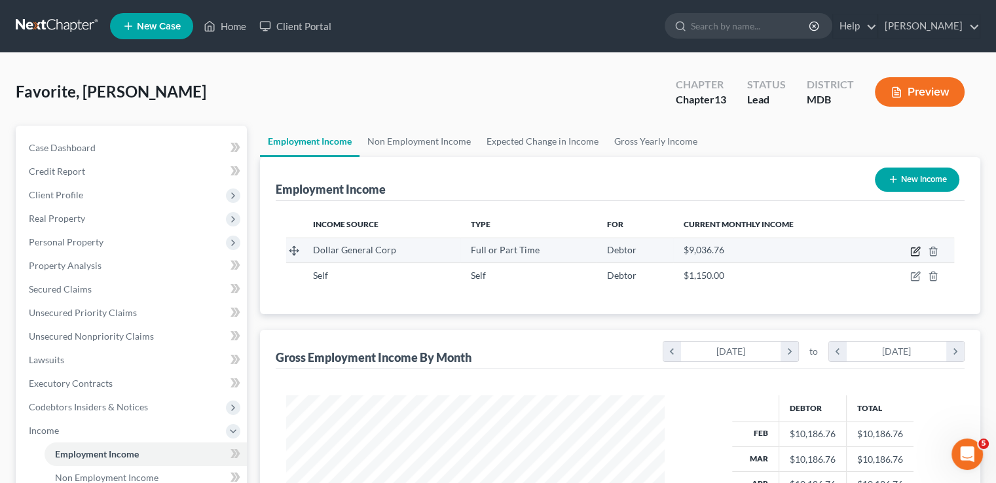
click at [913, 250] on icon "button" at bounding box center [915, 251] width 10 height 10
select select "0"
select select "44"
select select "0"
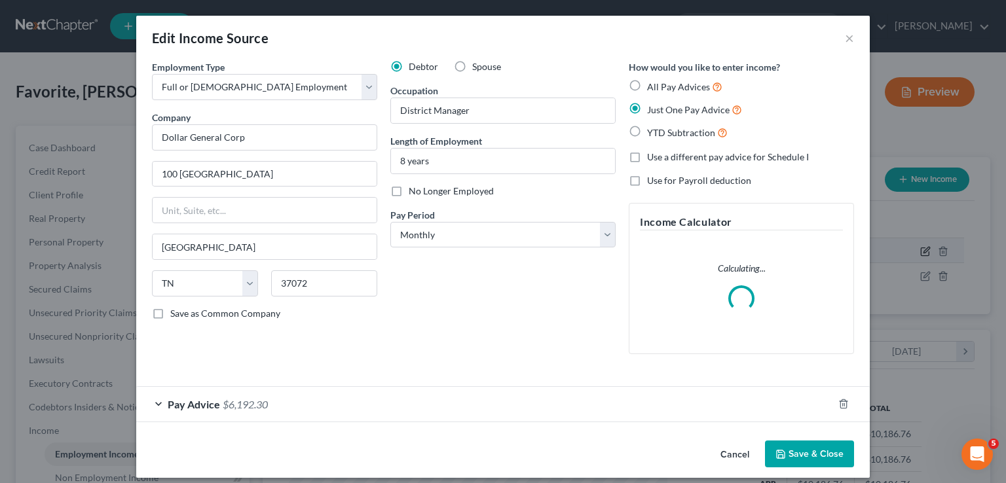
scroll to position [233, 409]
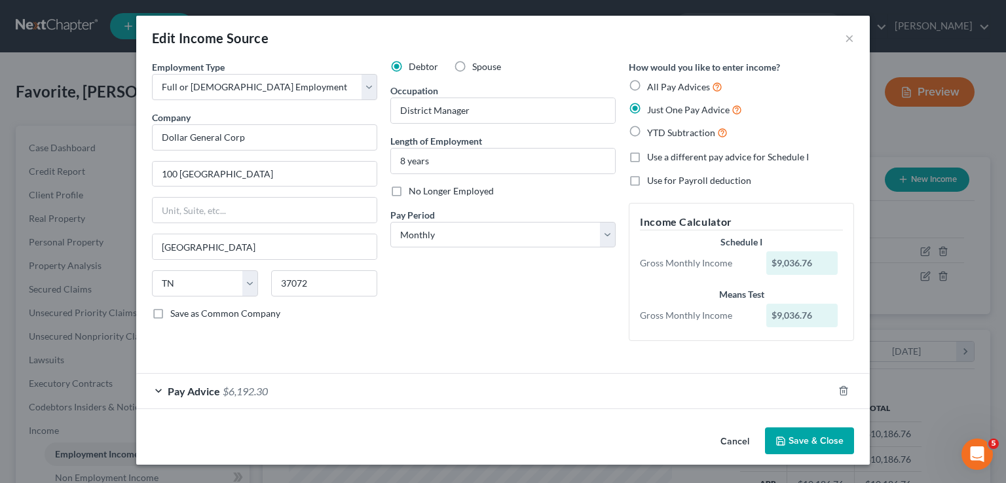
click at [157, 392] on div "Pay Advice $6,192.30" at bounding box center [484, 391] width 697 height 35
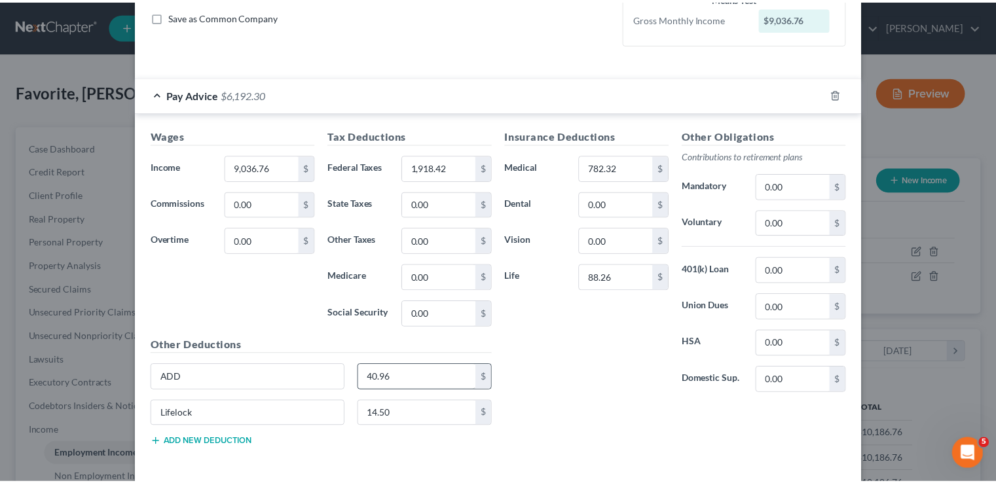
scroll to position [327, 0]
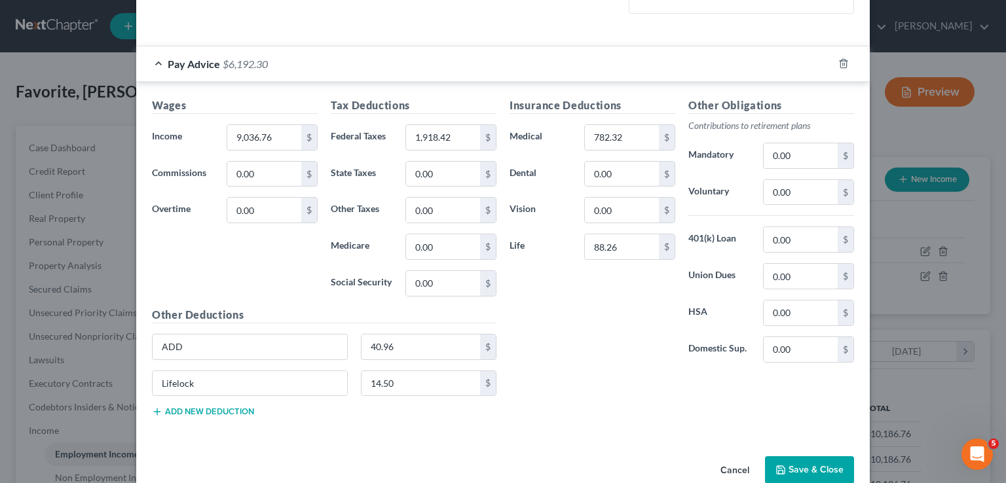
click at [782, 464] on button "Save & Close" at bounding box center [809, 469] width 89 height 27
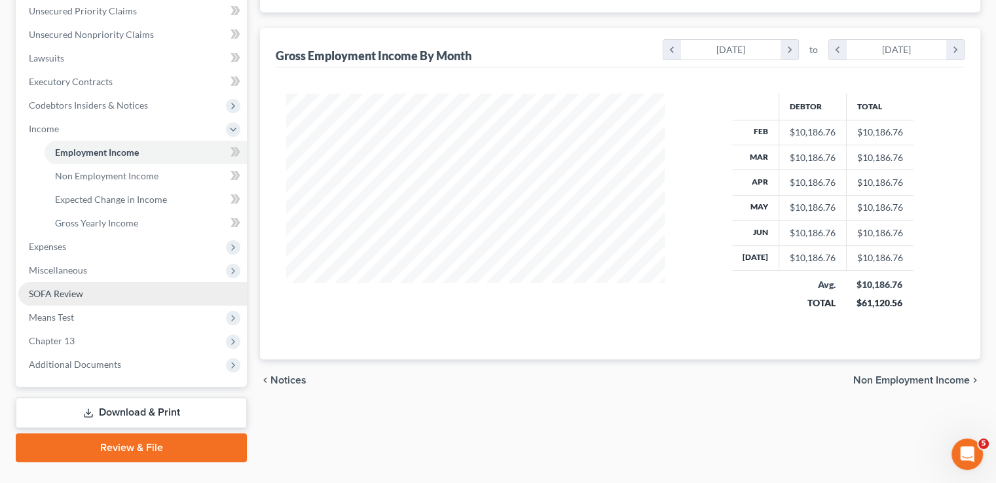
scroll to position [330, 0]
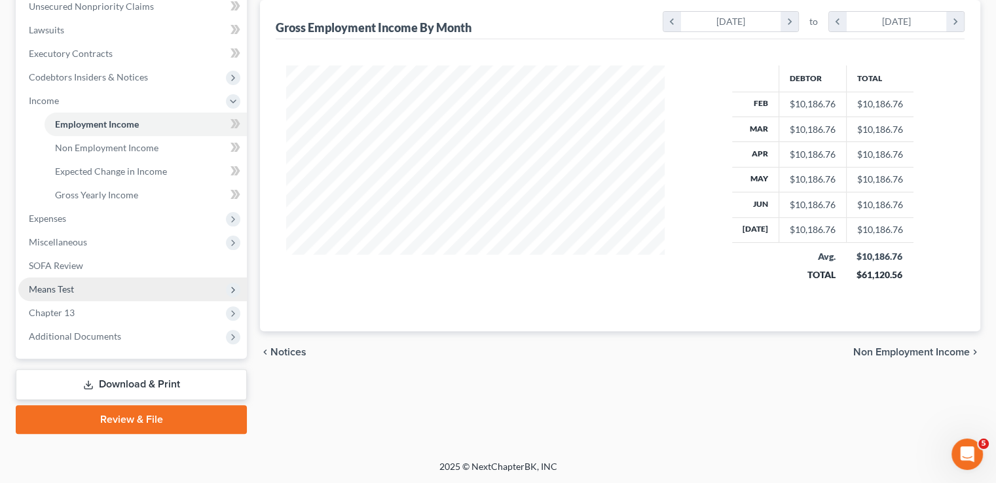
click at [58, 288] on span "Means Test" at bounding box center [51, 288] width 45 height 11
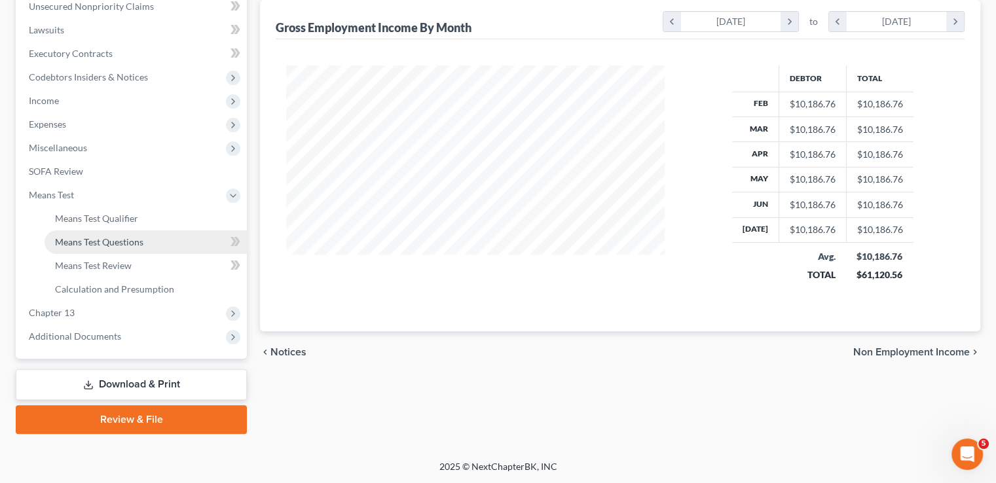
click at [102, 244] on span "Means Test Questions" at bounding box center [99, 241] width 88 height 11
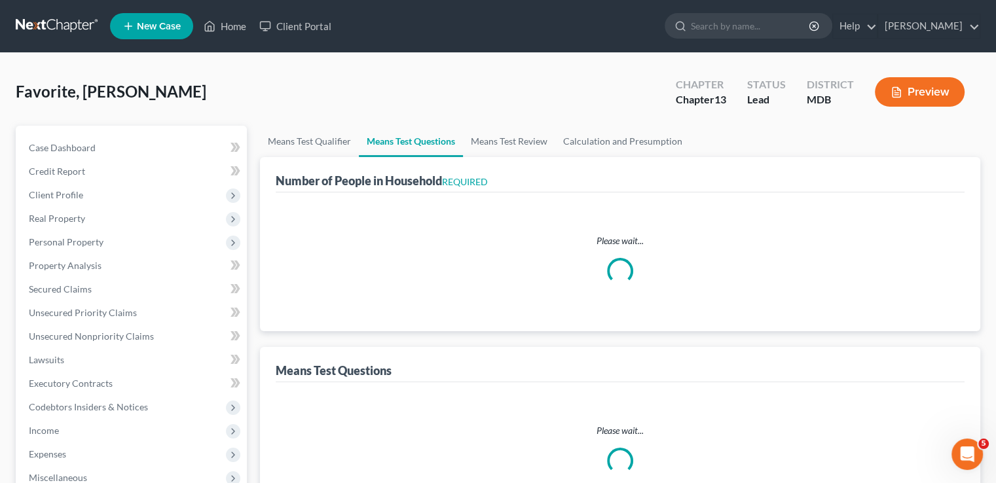
select select "0"
select select "60"
select select "1"
select select "60"
select select "2"
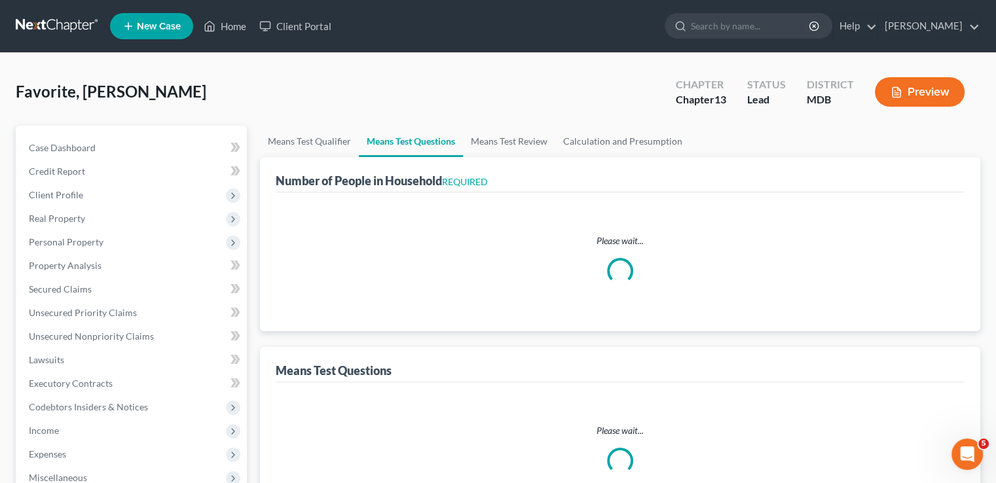
select select "1"
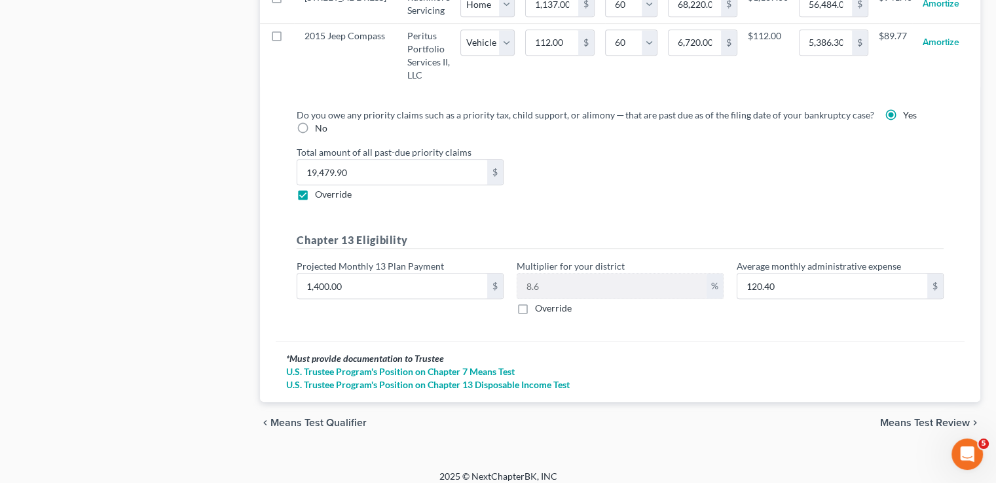
scroll to position [1436, 0]
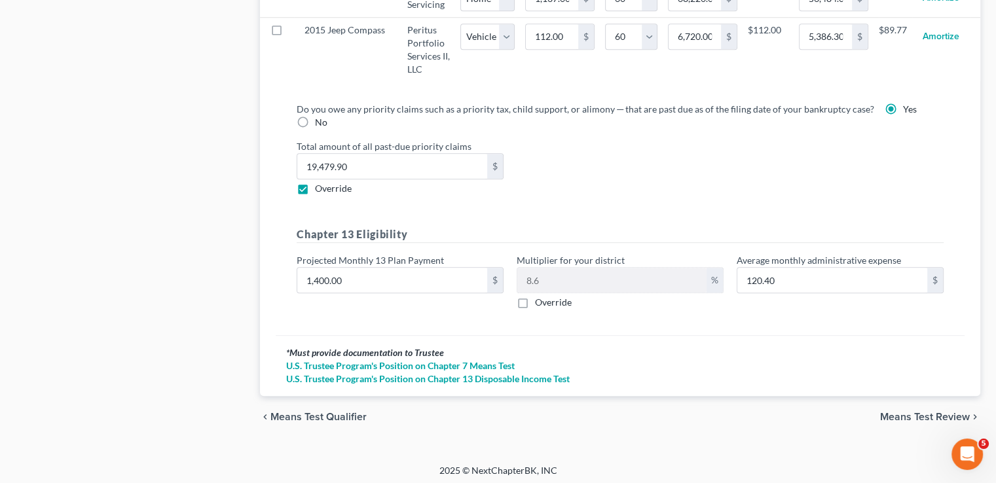
click at [315, 184] on label "Override" at bounding box center [333, 188] width 37 height 13
click at [320, 184] on input "Override" at bounding box center [324, 186] width 9 height 9
checkbox input "false"
click at [932, 412] on span "Means Test Review" at bounding box center [925, 417] width 90 height 10
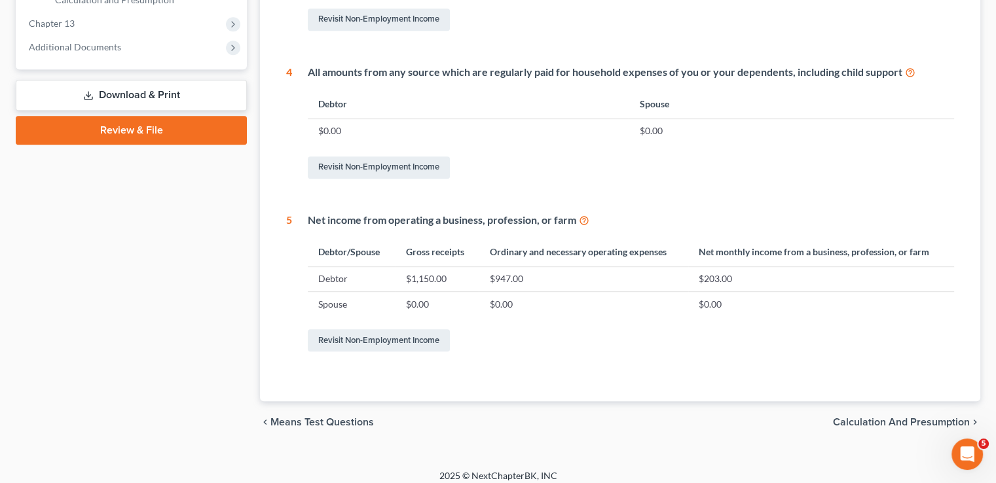
scroll to position [629, 0]
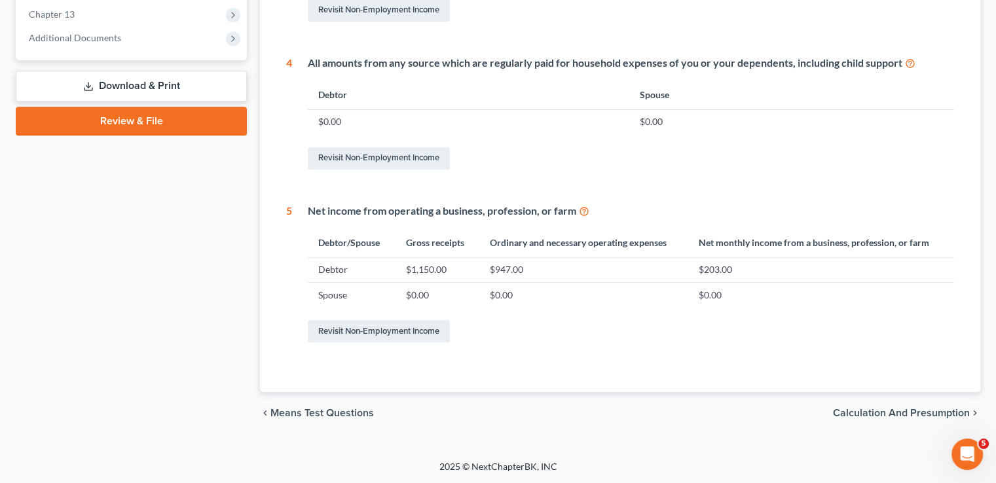
click at [879, 415] on span "Calculation and Presumption" at bounding box center [901, 413] width 137 height 10
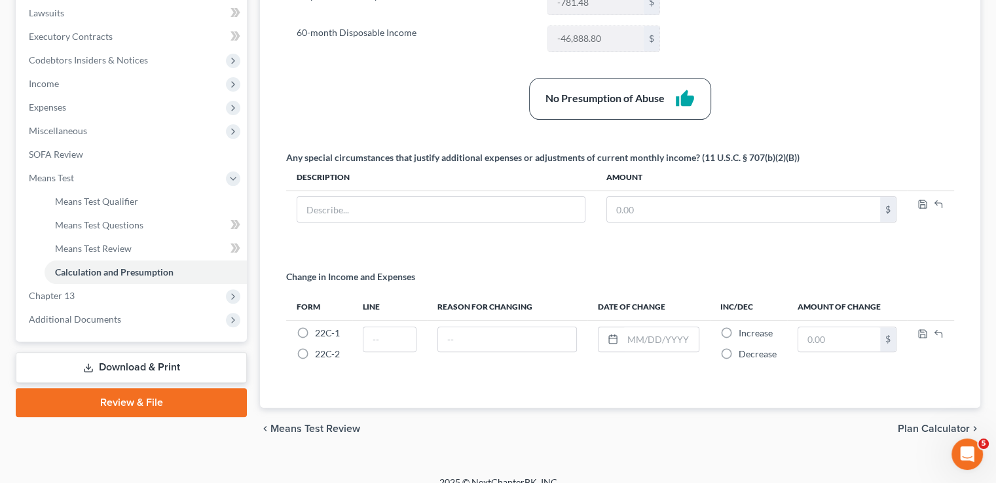
scroll to position [361, 0]
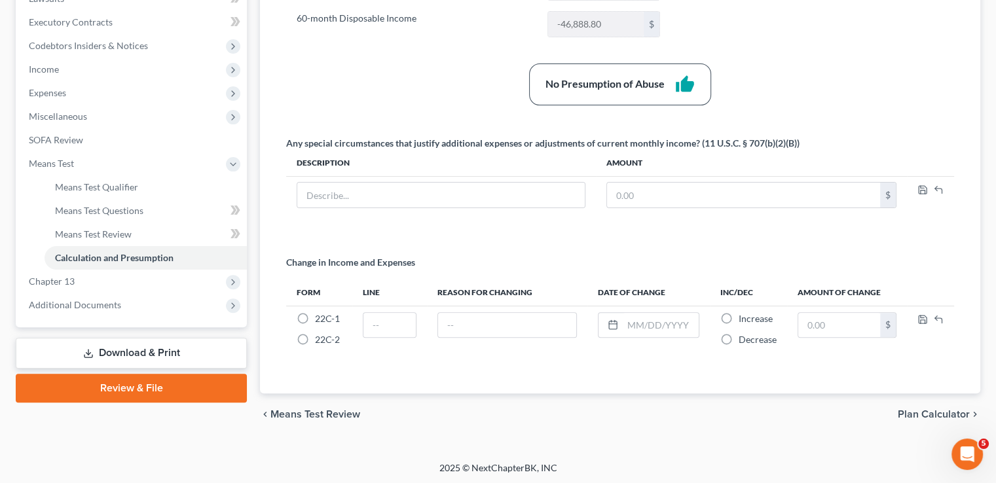
click at [136, 348] on link "Download & Print" at bounding box center [131, 353] width 231 height 31
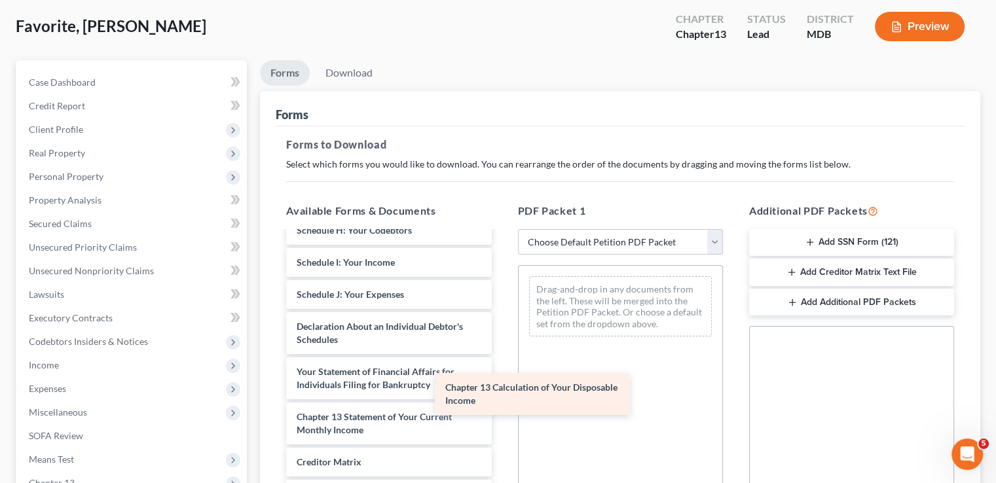
scroll to position [306, 0]
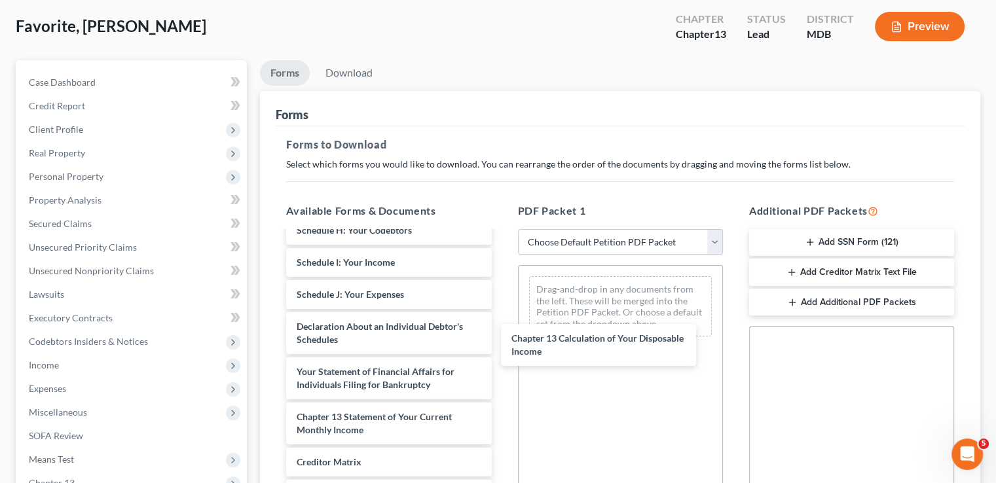
drag, startPoint x: 440, startPoint y: 412, endPoint x: 618, endPoint y: 373, distance: 182.4
click at [502, 333] on div "Chapter 13 Calculation of Your Disposable Income Voluntary Petition for Individ…" at bounding box center [389, 256] width 226 height 660
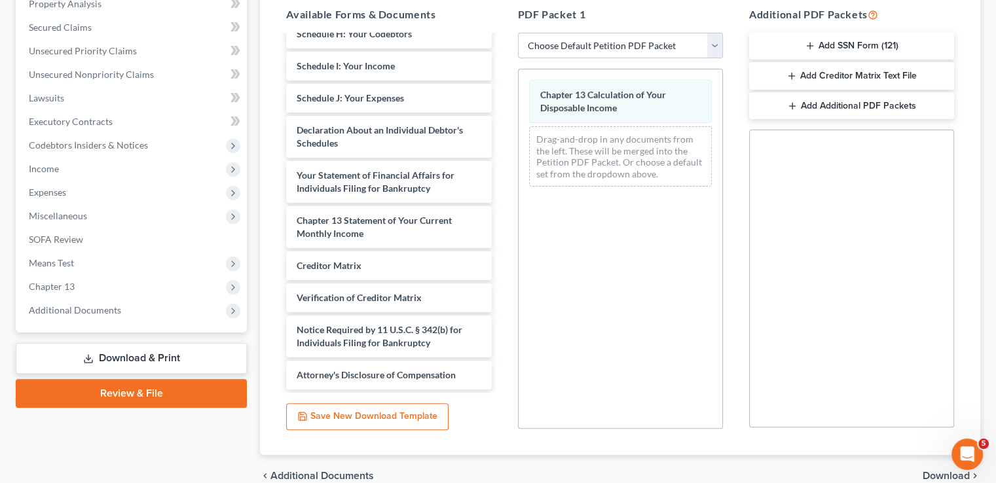
scroll to position [325, 0]
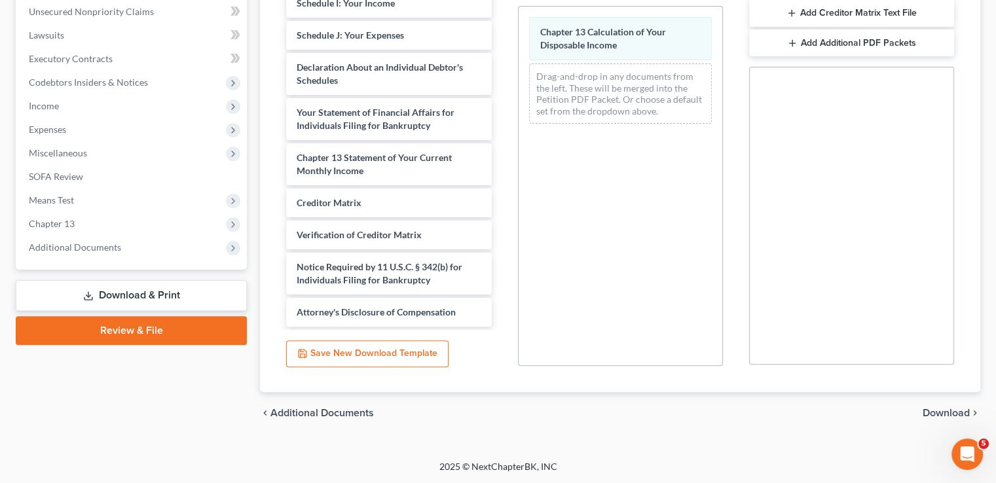
click at [951, 413] on span "Download" at bounding box center [945, 413] width 47 height 10
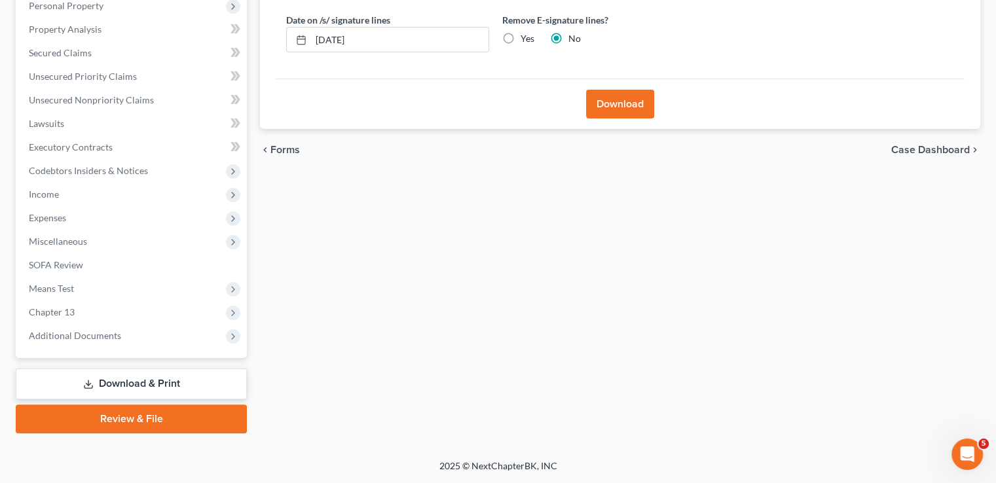
scroll to position [236, 0]
click at [616, 108] on button "Download" at bounding box center [620, 104] width 68 height 29
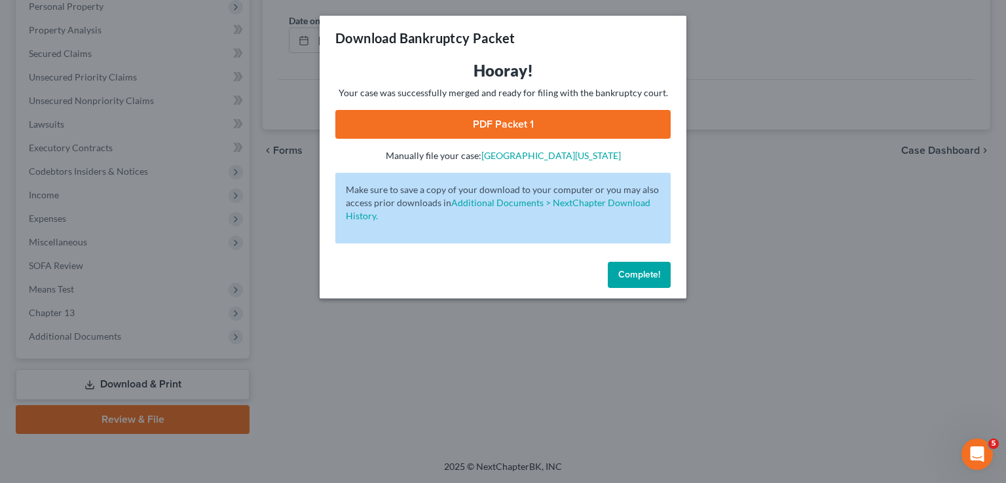
click at [494, 122] on link "PDF Packet 1" at bounding box center [502, 124] width 335 height 29
click at [521, 120] on link "PDF Packet 1" at bounding box center [502, 124] width 335 height 29
click at [648, 276] on span "Complete!" at bounding box center [639, 274] width 42 height 11
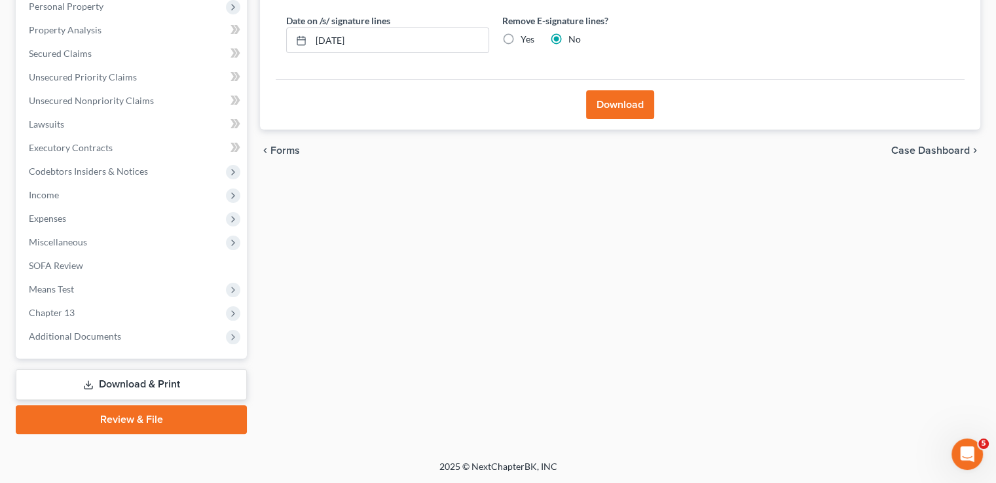
click at [168, 379] on link "Download & Print" at bounding box center [131, 384] width 231 height 31
click at [72, 286] on span "Means Test" at bounding box center [51, 288] width 45 height 11
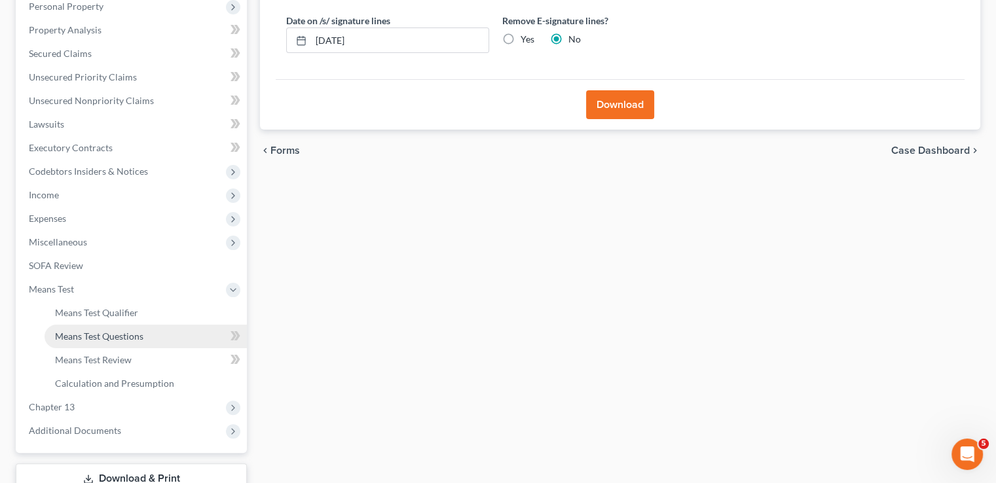
click at [92, 338] on span "Means Test Questions" at bounding box center [99, 336] width 88 height 11
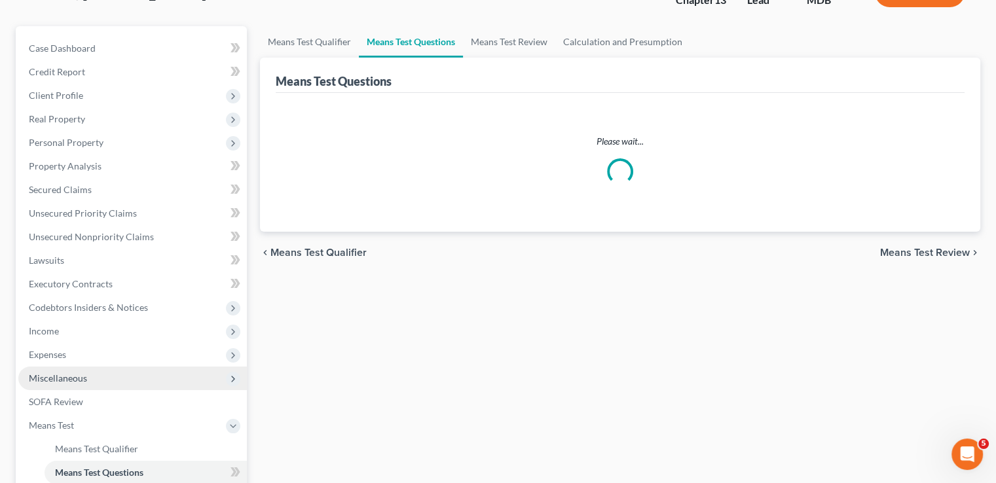
scroll to position [327, 0]
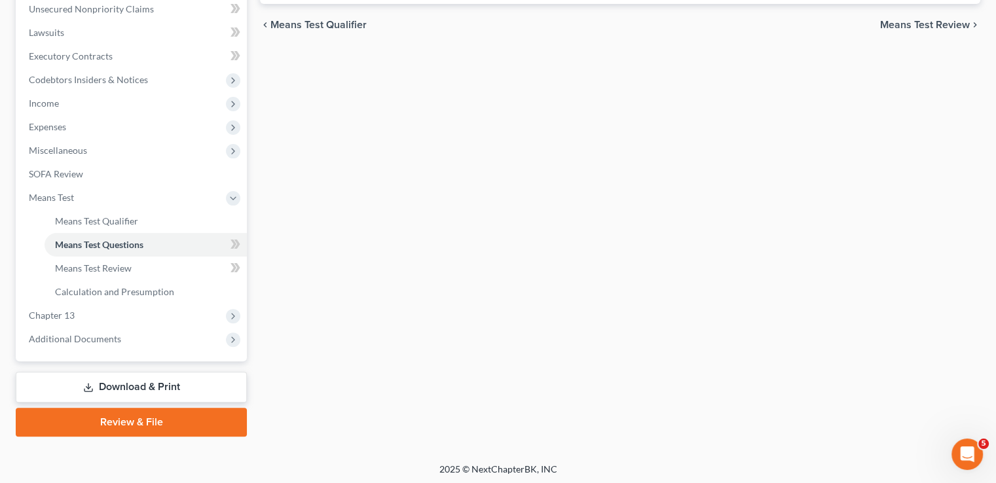
select select "1"
select select "0"
select select "60"
select select "1"
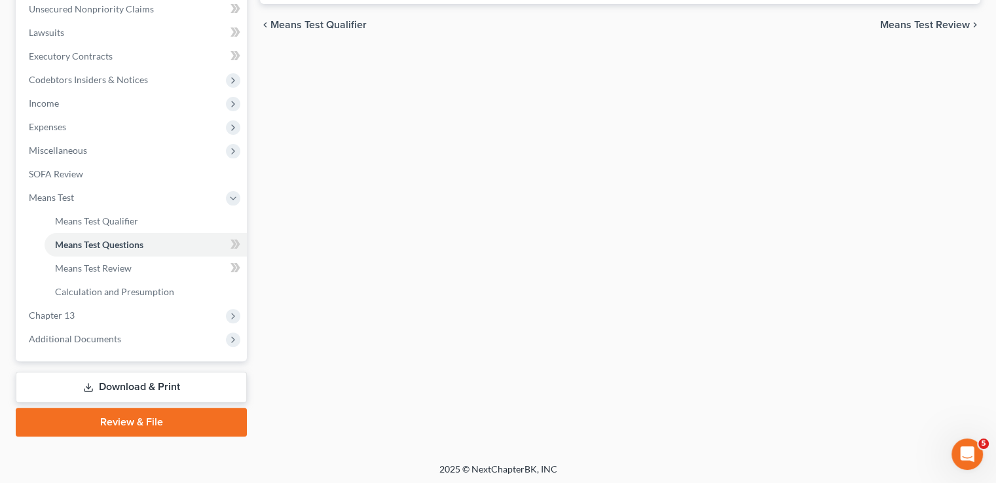
select select "60"
select select "2"
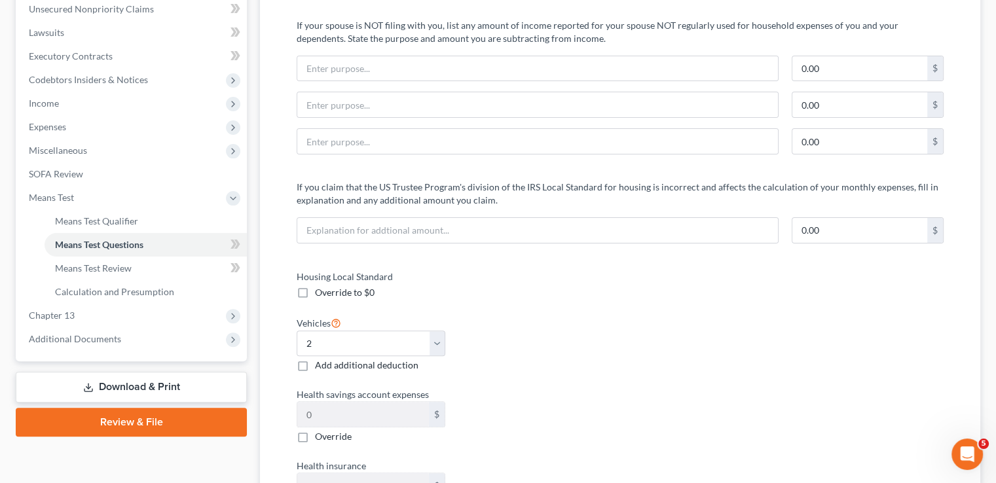
click at [143, 387] on link "Download & Print" at bounding box center [131, 387] width 231 height 31
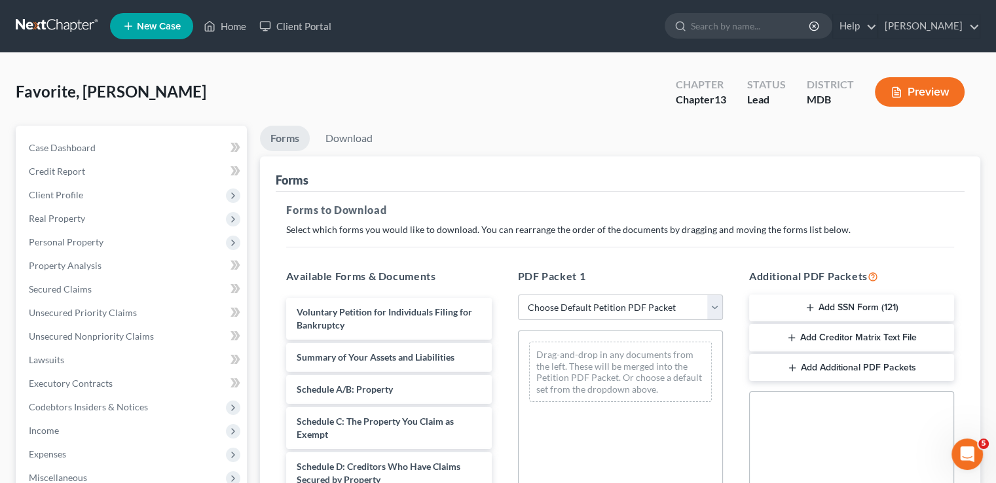
click at [636, 270] on h5 "PDF Packet 1" at bounding box center [620, 276] width 205 height 16
click at [630, 307] on select "Choose Default Petition PDF Packet Complete Bankruptcy Petition (all forms and …" at bounding box center [620, 308] width 205 height 26
select select "2"
click at [518, 295] on select "Choose Default Petition PDF Packet Complete Bankruptcy Petition (all forms and …" at bounding box center [620, 308] width 205 height 26
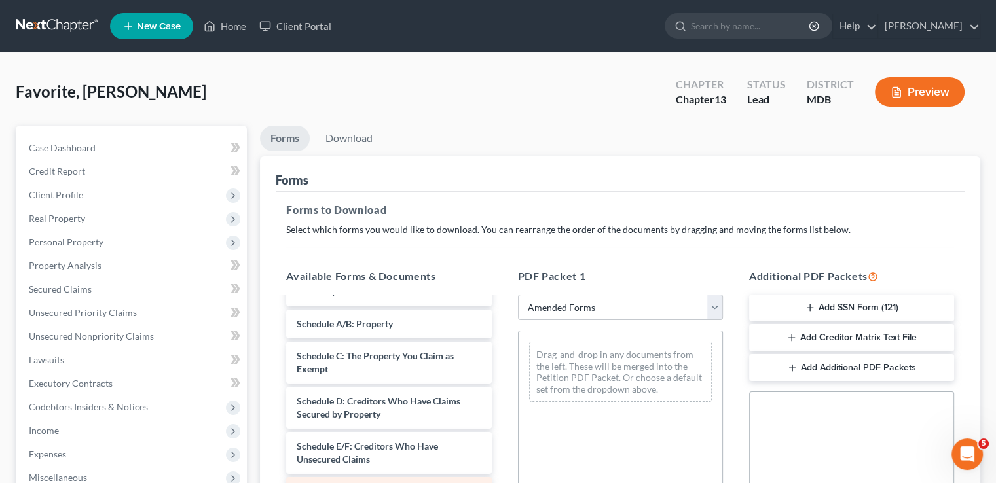
scroll to position [196, 0]
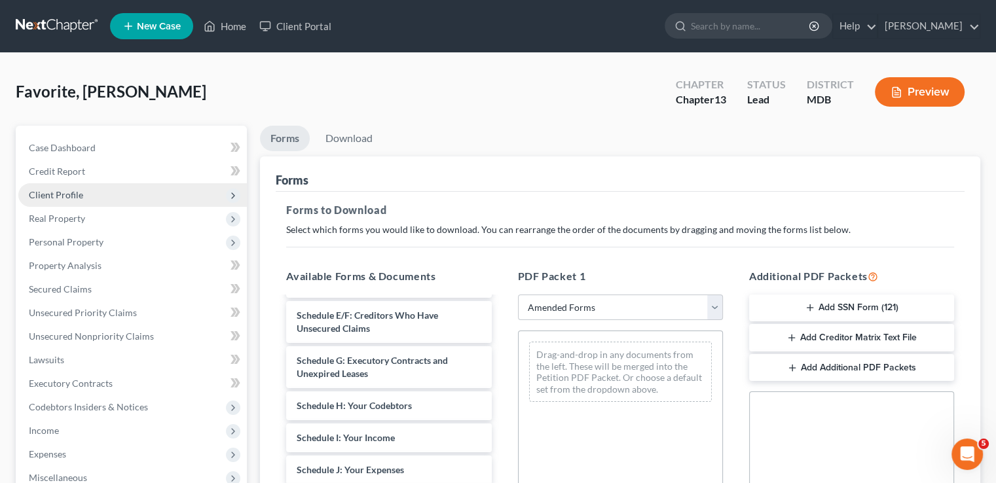
click at [68, 192] on span "Client Profile" at bounding box center [56, 194] width 54 height 11
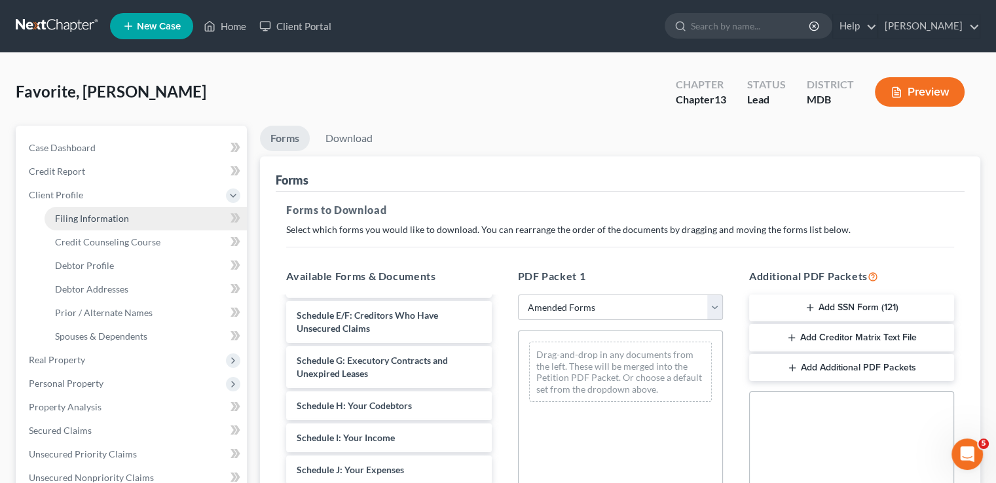
drag, startPoint x: 100, startPoint y: 215, endPoint x: 166, endPoint y: 217, distance: 66.8
click at [100, 215] on span "Filing Information" at bounding box center [92, 218] width 74 height 11
select select "1"
select select "0"
select select "3"
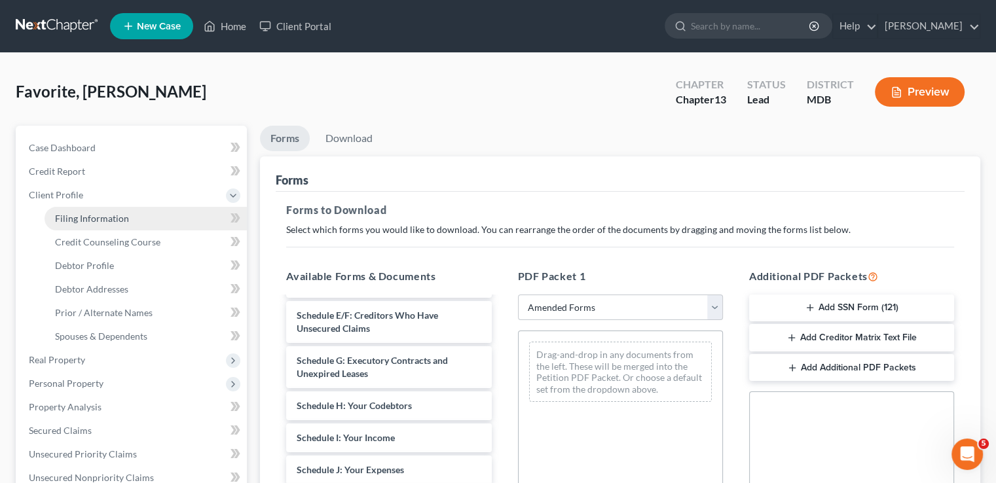
select select "21"
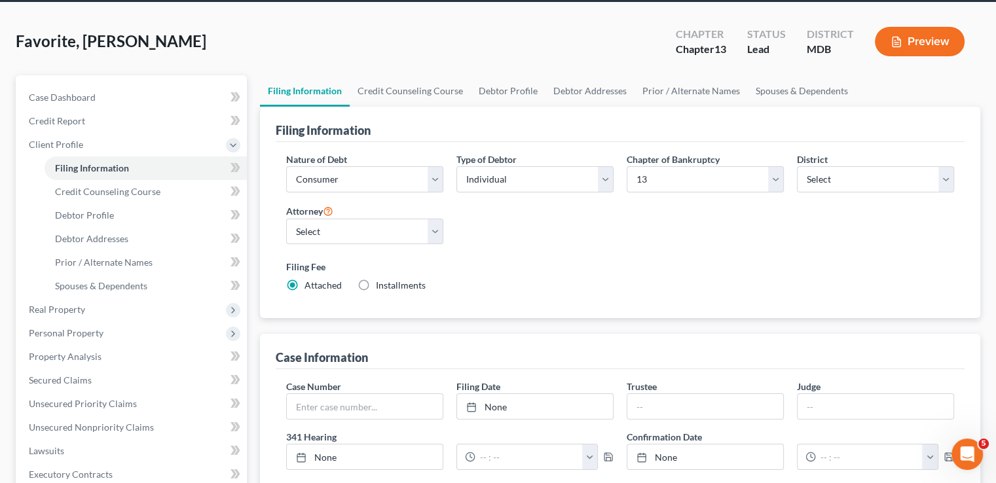
scroll to position [131, 0]
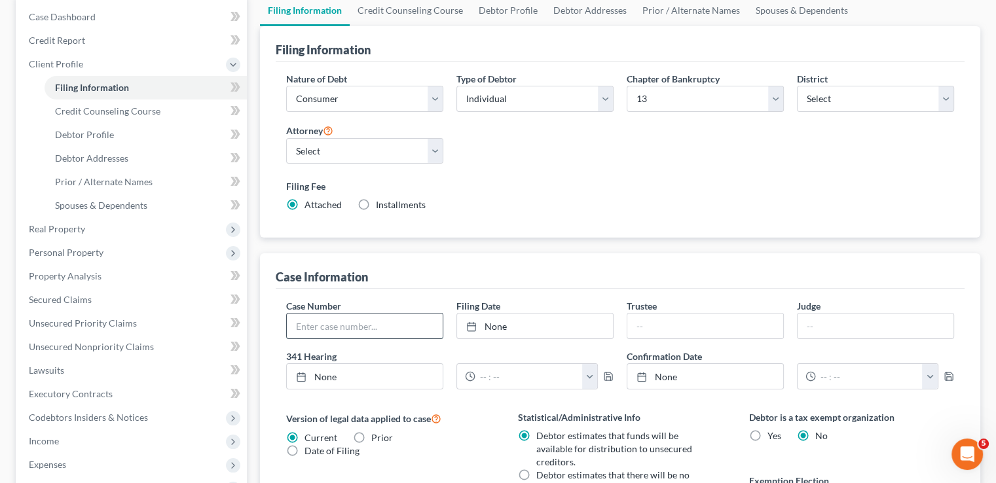
click at [348, 325] on input "text" at bounding box center [365, 326] width 156 height 25
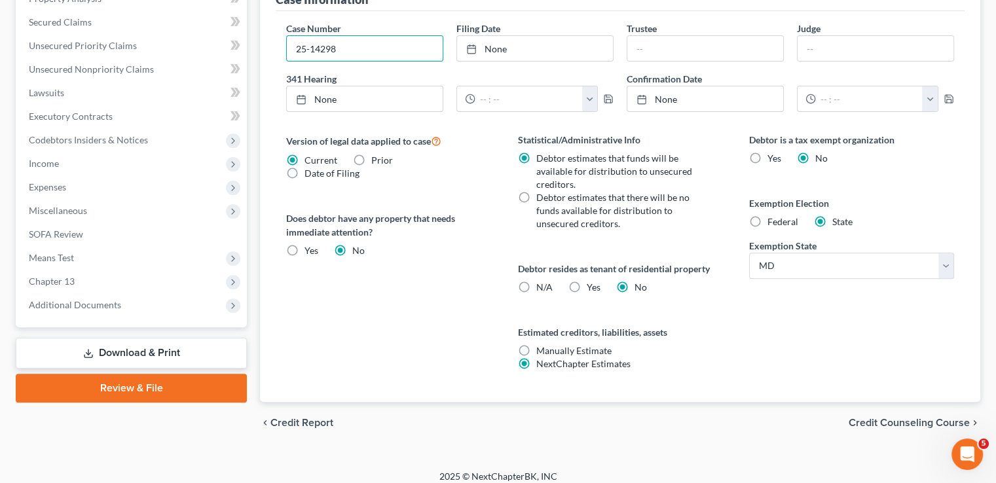
scroll to position [417, 0]
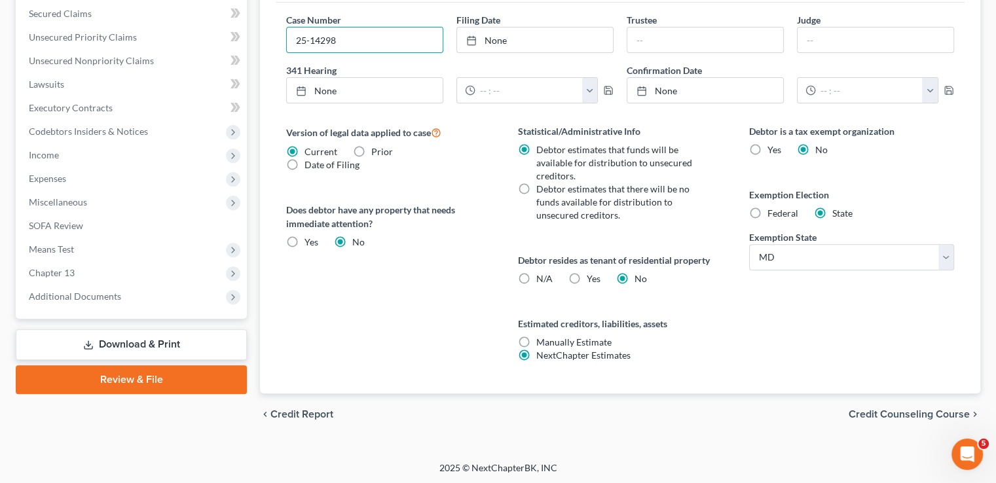
type input "25-14298"
click at [150, 340] on link "Download & Print" at bounding box center [131, 344] width 231 height 31
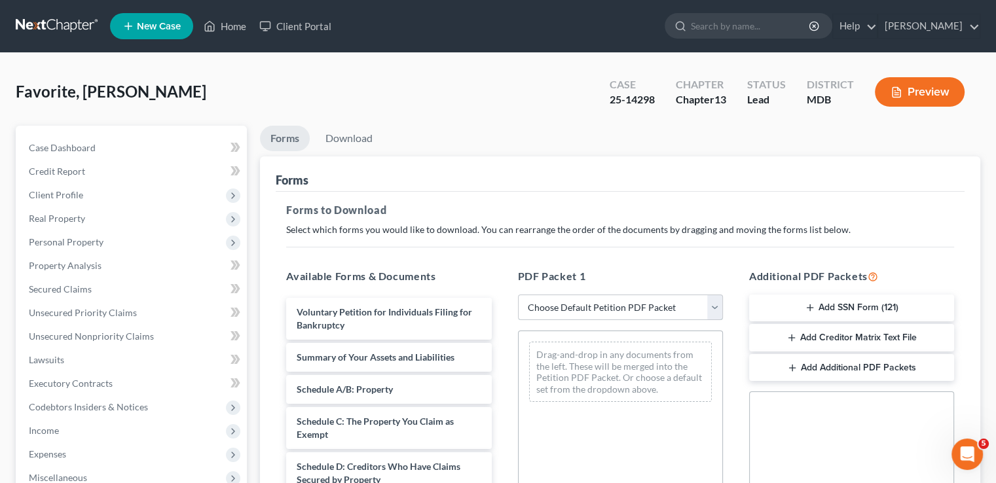
drag, startPoint x: 625, startPoint y: 310, endPoint x: 628, endPoint y: 295, distance: 15.3
click at [625, 310] on select "Choose Default Petition PDF Packet Complete Bankruptcy Petition (all forms and …" at bounding box center [620, 308] width 205 height 26
select select "2"
click at [518, 295] on select "Choose Default Petition PDF Packet Complete Bankruptcy Petition (all forms and …" at bounding box center [620, 308] width 205 height 26
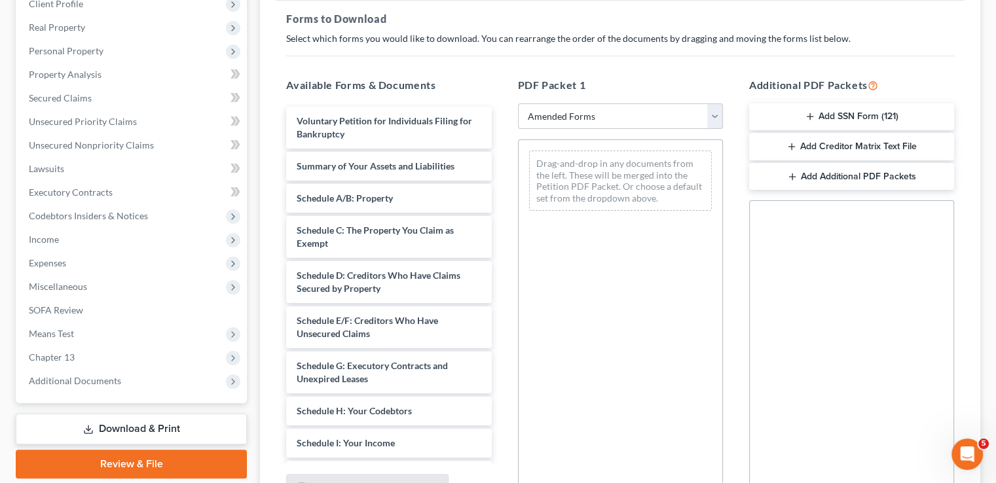
scroll to position [262, 0]
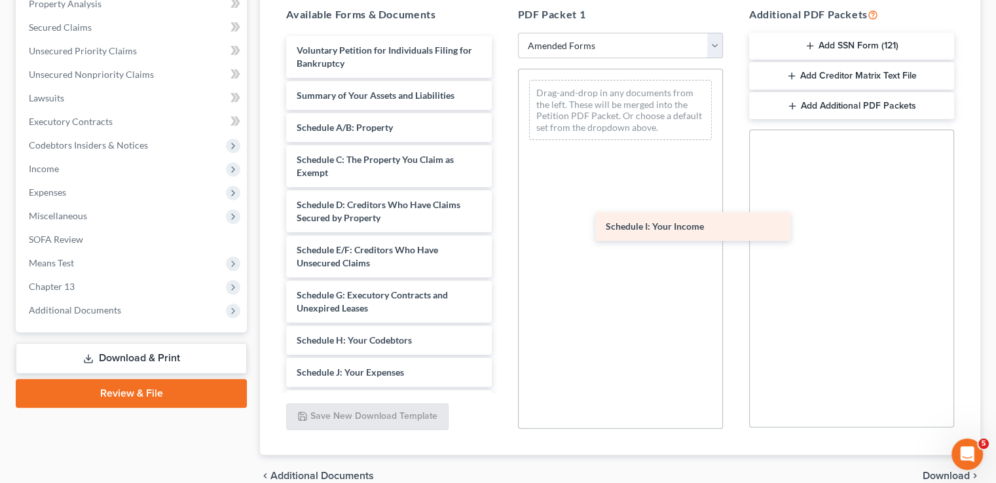
drag, startPoint x: 368, startPoint y: 372, endPoint x: 676, endPoint y: 227, distance: 340.6
click at [502, 227] on div "Schedule I: Your Income Voluntary Petition for Individuals Filing for Bankruptc…" at bounding box center [389, 372] width 226 height 673
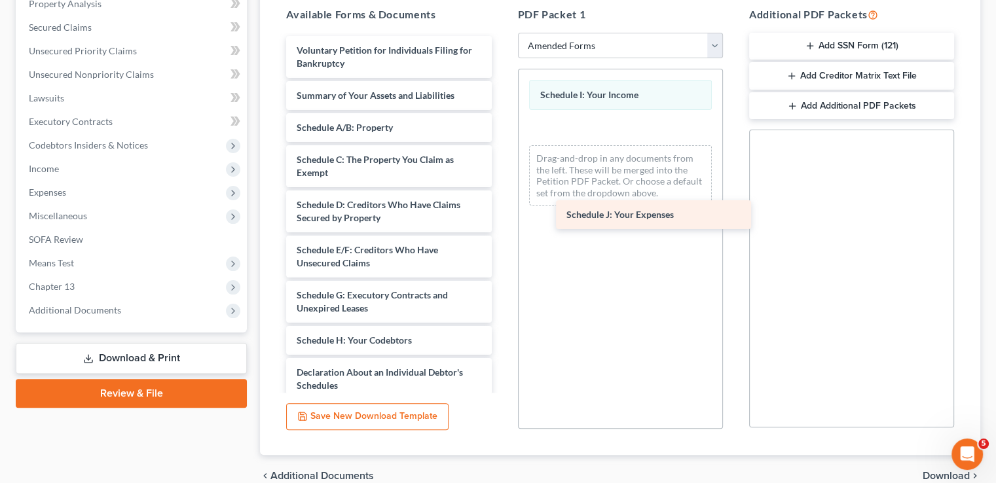
drag, startPoint x: 359, startPoint y: 374, endPoint x: 629, endPoint y: 218, distance: 311.8
click at [502, 218] on div "Schedule J: Your Expenses Voluntary Petition for Individuals Filing for Bankrup…" at bounding box center [389, 356] width 226 height 641
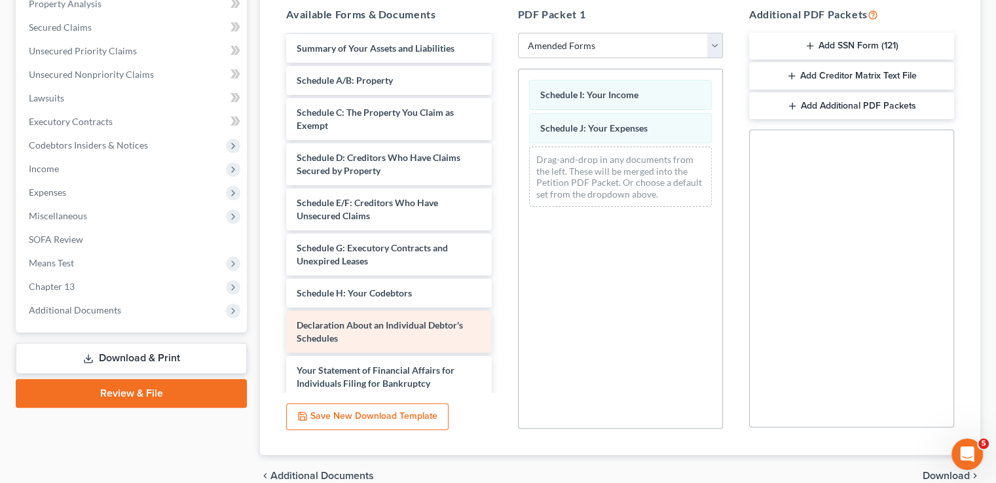
scroll to position [65, 0]
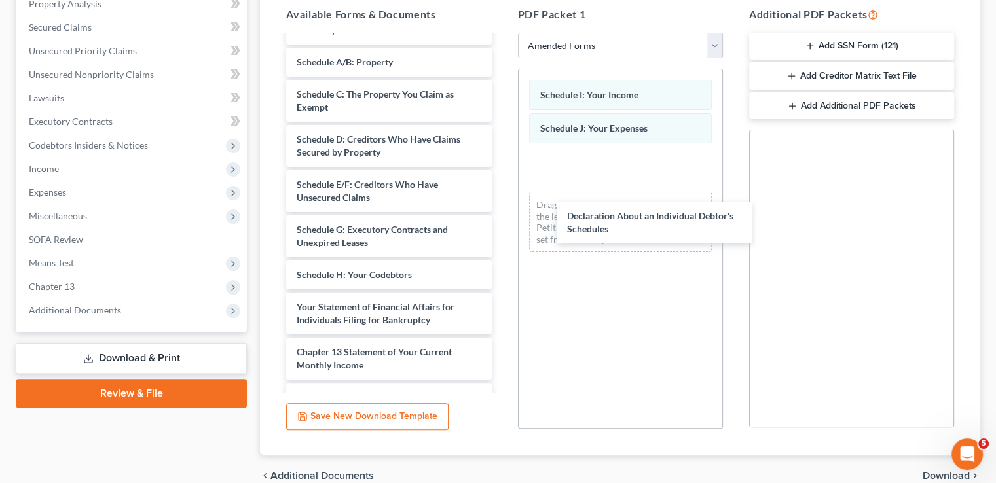
drag, startPoint x: 371, startPoint y: 316, endPoint x: 571, endPoint y: 276, distance: 203.6
click at [502, 226] on div "Declaration About an Individual Debtor's Schedules Voluntary Petition for Indiv…" at bounding box center [389, 269] width 226 height 596
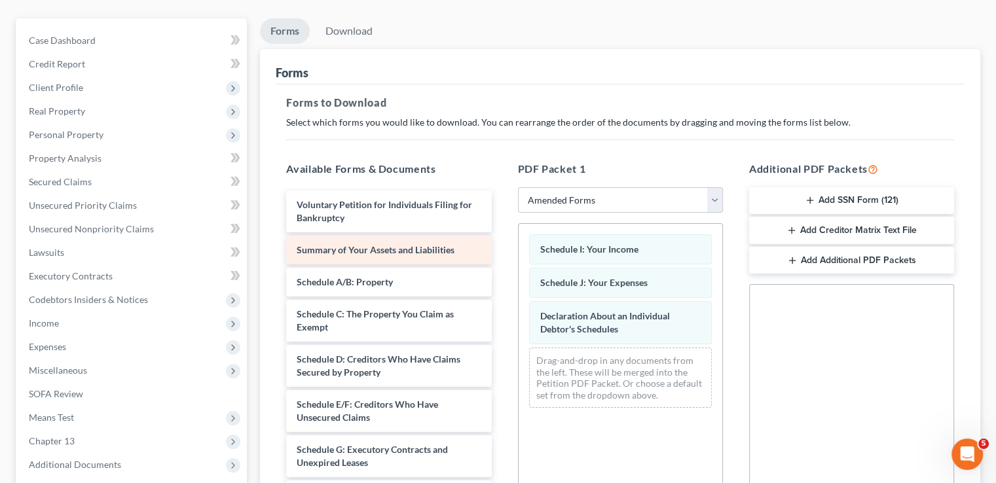
scroll to position [0, 0]
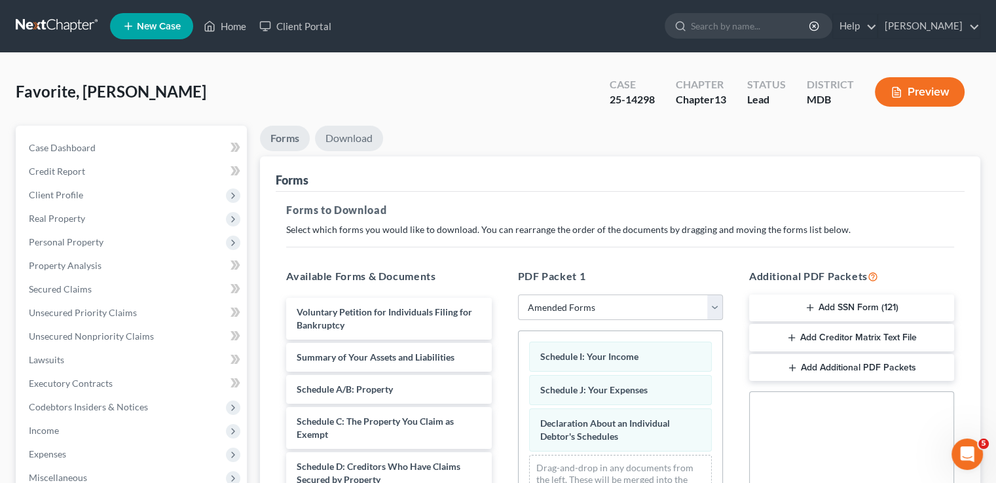
click at [348, 141] on link "Download" at bounding box center [349, 139] width 68 height 26
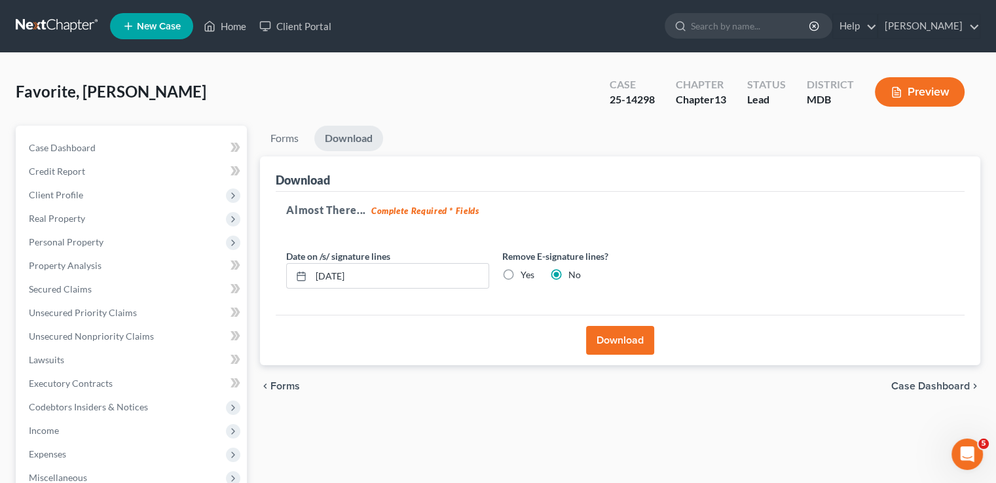
click at [625, 338] on button "Download" at bounding box center [620, 340] width 68 height 29
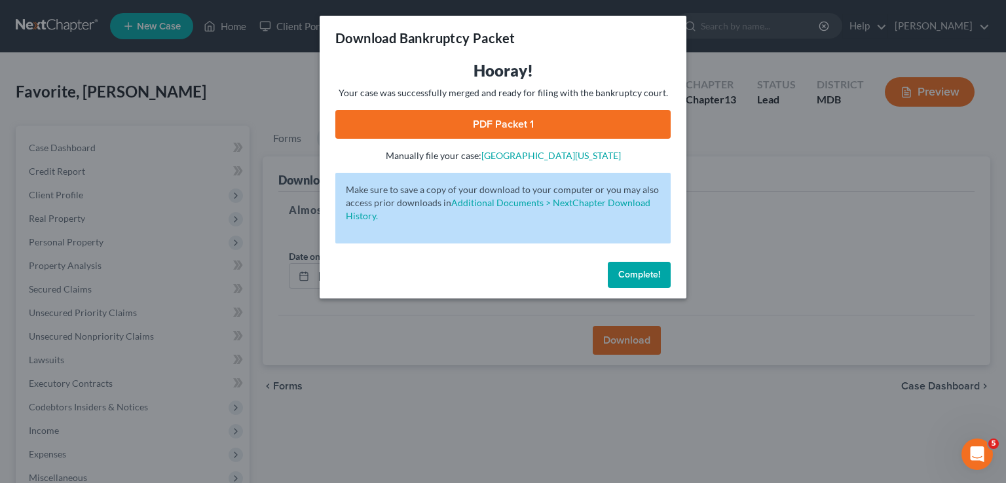
click at [547, 129] on link "PDF Packet 1" at bounding box center [502, 124] width 335 height 29
click at [642, 277] on span "Complete!" at bounding box center [639, 274] width 42 height 11
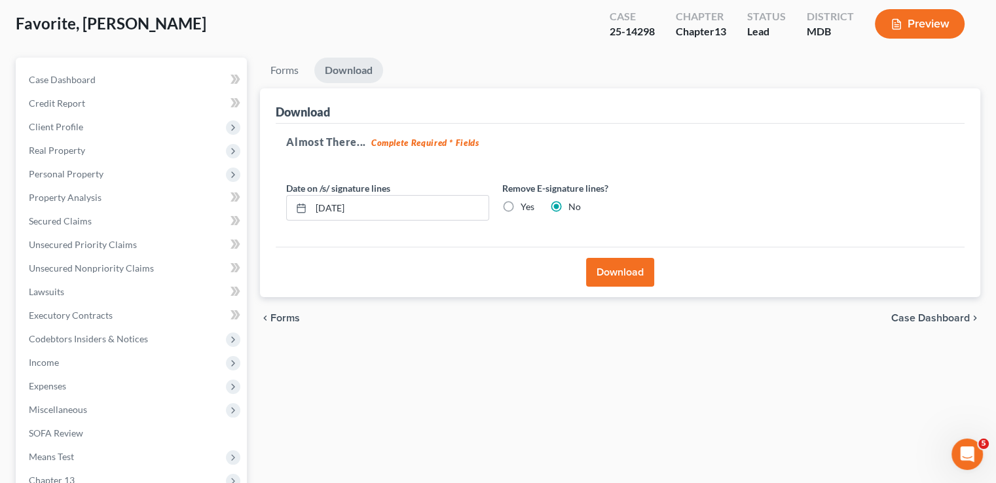
scroll to position [236, 0]
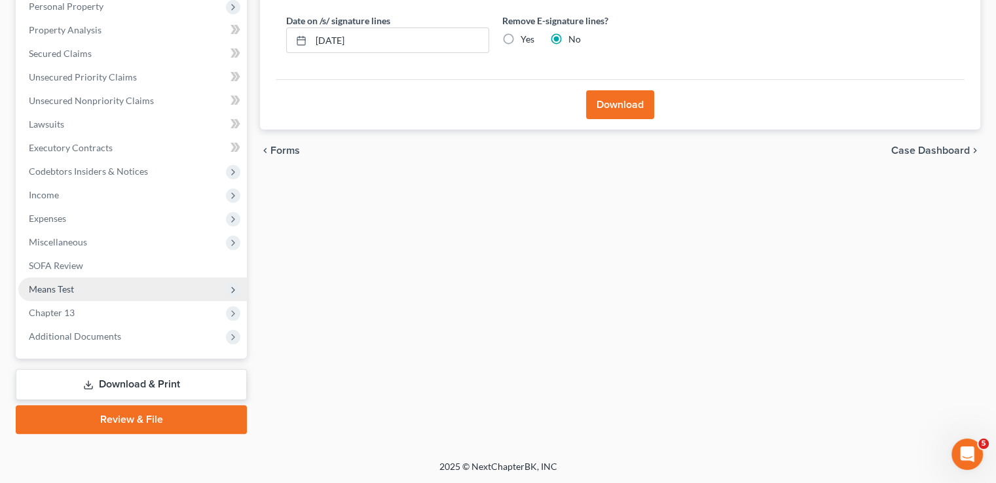
click at [76, 292] on span "Means Test" at bounding box center [132, 290] width 228 height 24
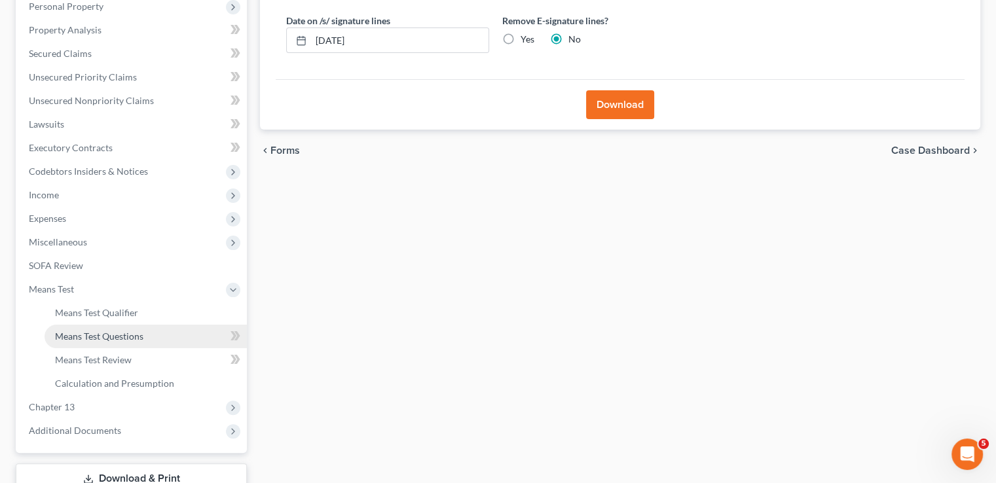
click at [85, 333] on span "Means Test Questions" at bounding box center [99, 336] width 88 height 11
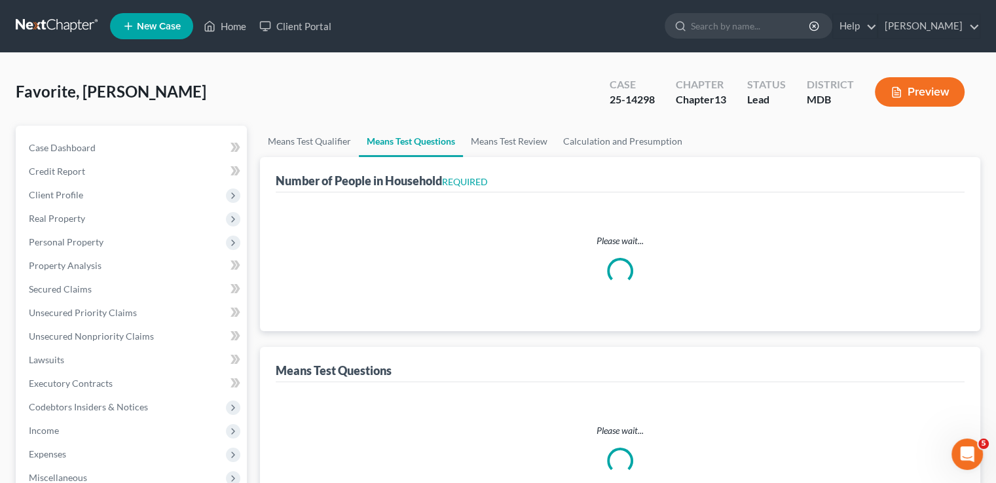
select select "0"
select select "60"
select select "1"
select select "60"
select select "2"
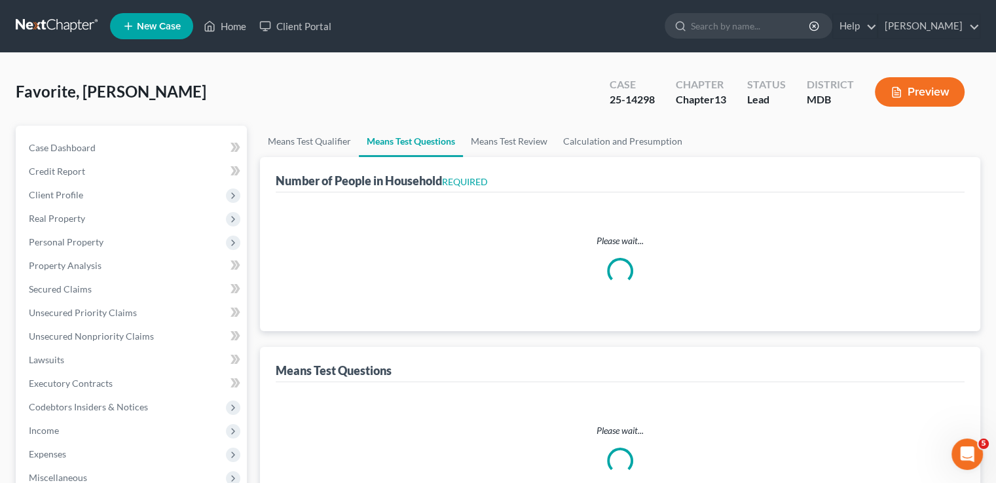
select select "1"
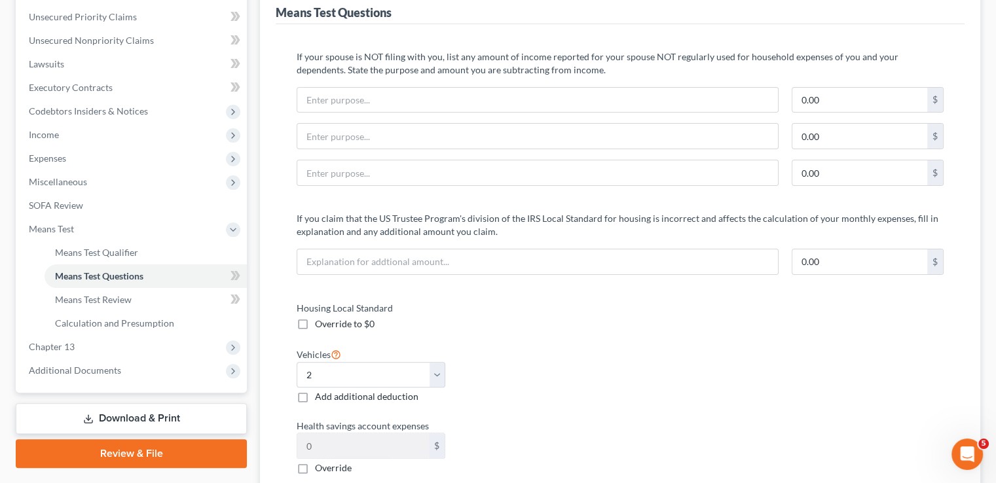
scroll to position [327, 0]
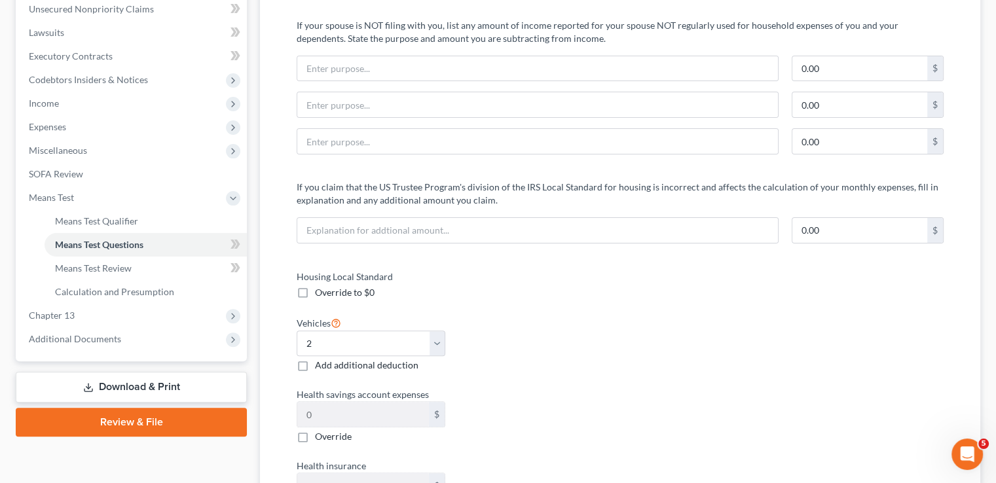
click at [137, 386] on link "Download & Print" at bounding box center [131, 387] width 231 height 31
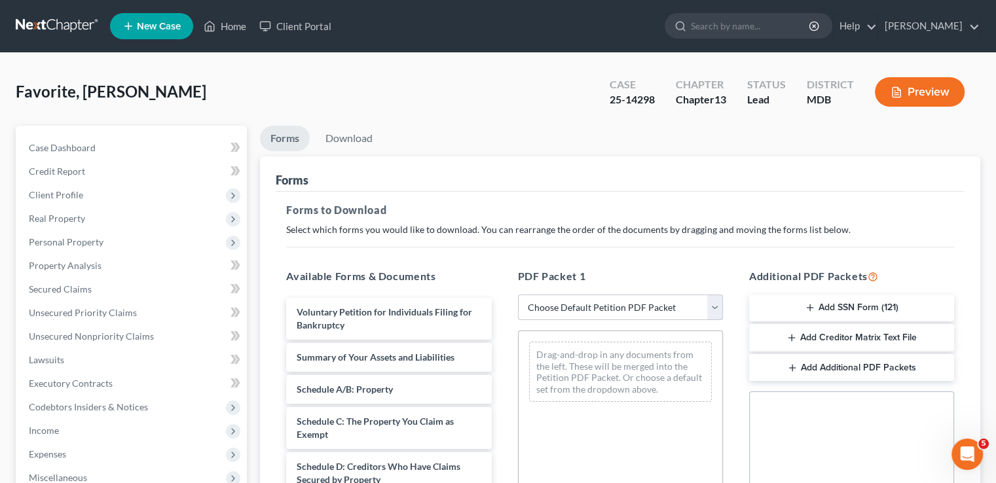
click at [635, 308] on select "Choose Default Petition PDF Packet Complete Bankruptcy Petition (all forms and …" at bounding box center [620, 308] width 205 height 26
select select "2"
click at [518, 295] on select "Choose Default Petition PDF Packet Complete Bankruptcy Petition (all forms and …" at bounding box center [620, 308] width 205 height 26
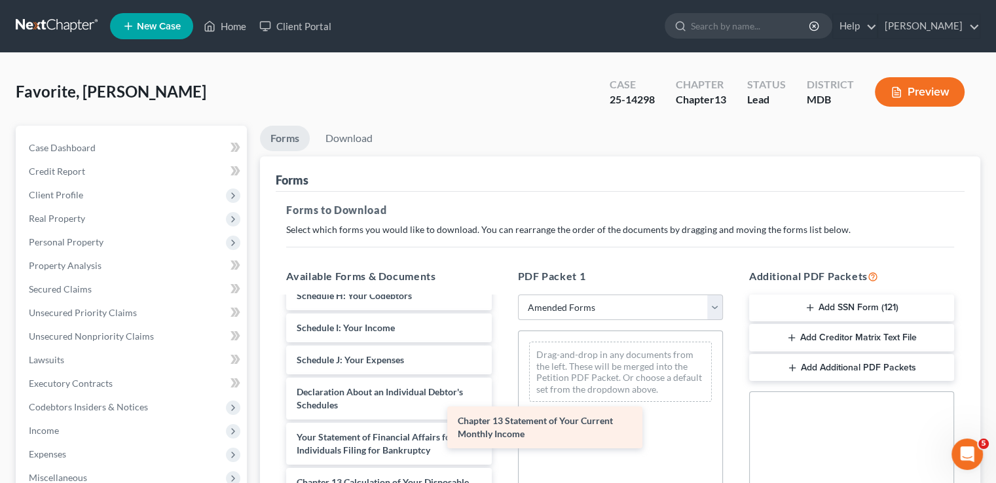
scroll to position [306, 0]
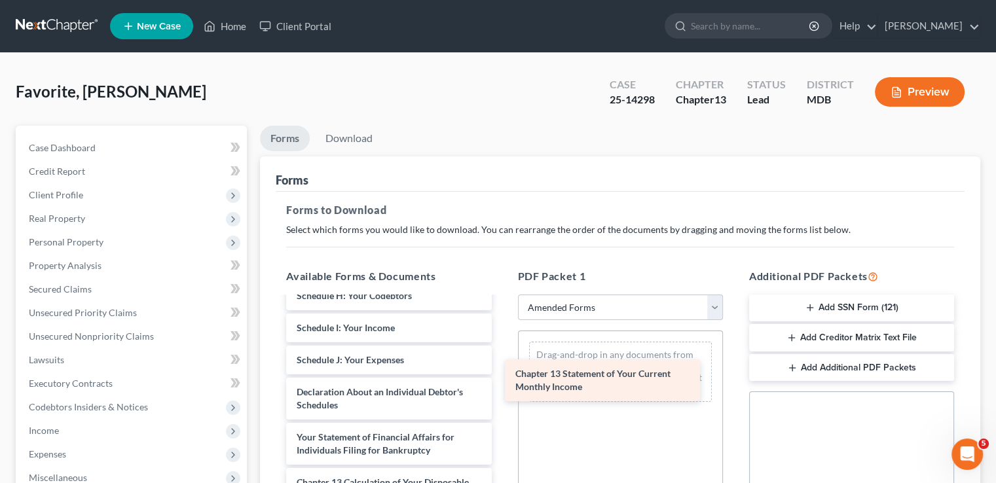
drag, startPoint x: 381, startPoint y: 438, endPoint x: 600, endPoint y: 375, distance: 227.5
click at [502, 375] on div "Chapter 13 Statement of Your Current Monthly Income Voluntary Petition for Indi…" at bounding box center [389, 321] width 226 height 660
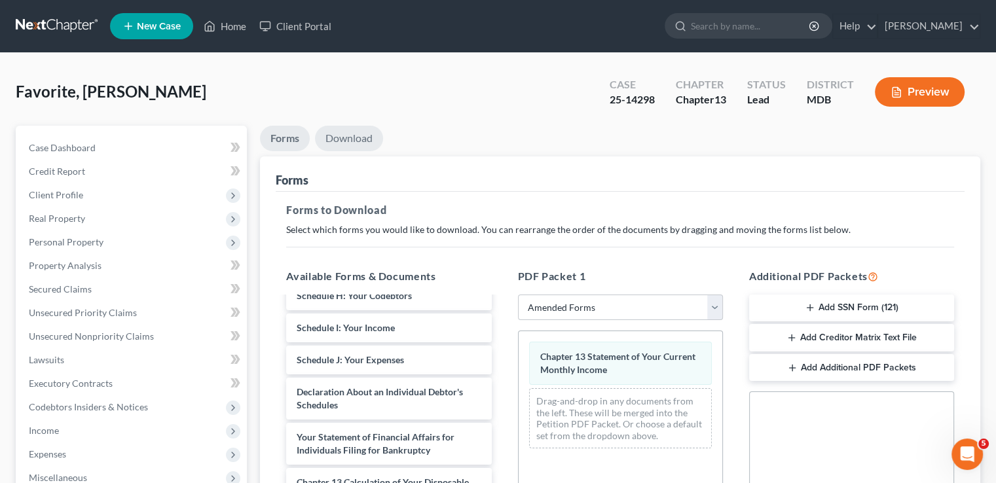
click at [356, 136] on link "Download" at bounding box center [349, 139] width 68 height 26
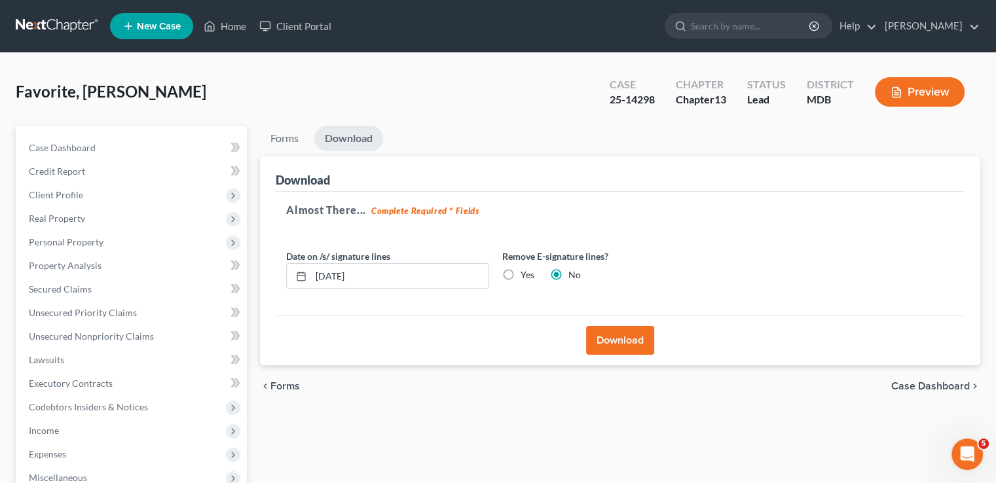
click at [634, 338] on button "Download" at bounding box center [620, 340] width 68 height 29
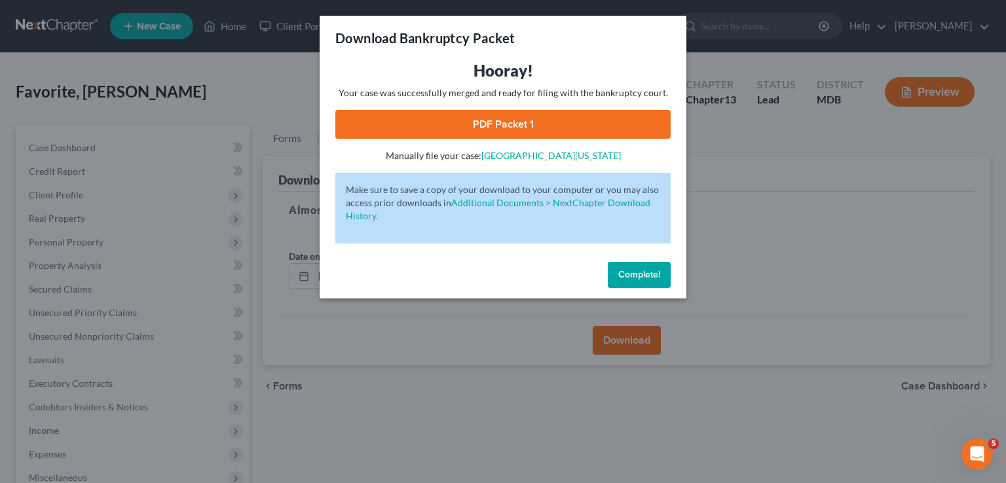
click at [564, 123] on link "PDF Packet 1" at bounding box center [502, 124] width 335 height 29
click at [519, 122] on link "PDF Packet 1" at bounding box center [502, 124] width 335 height 29
click at [645, 280] on span "Complete!" at bounding box center [639, 274] width 42 height 11
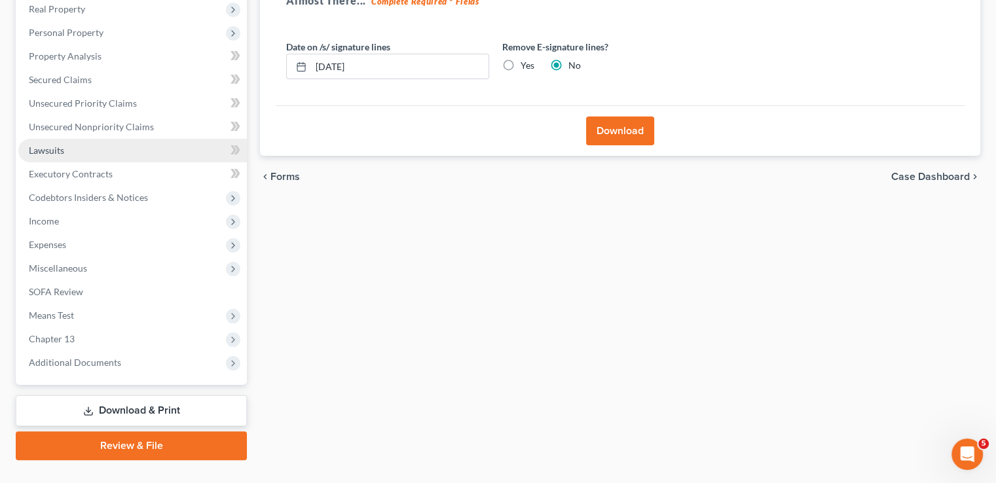
scroll to position [236, 0]
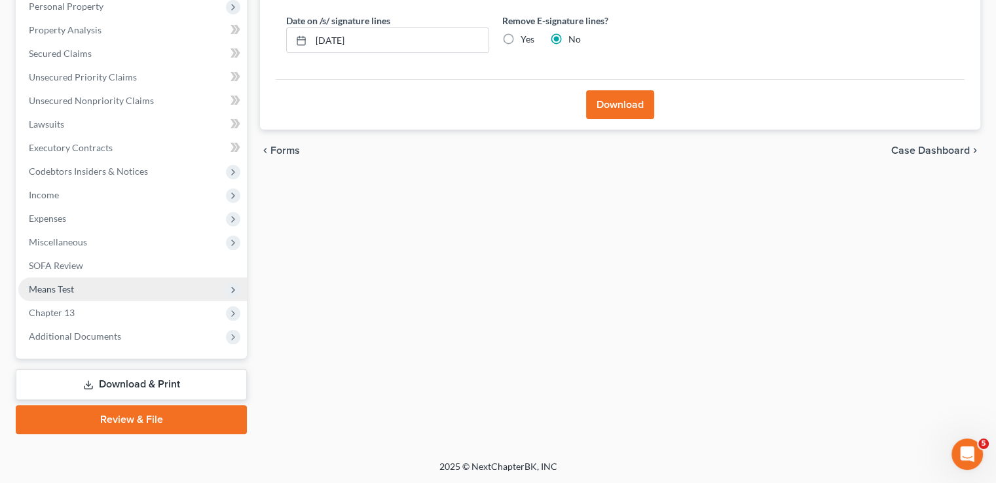
click at [81, 289] on span "Means Test" at bounding box center [132, 290] width 228 height 24
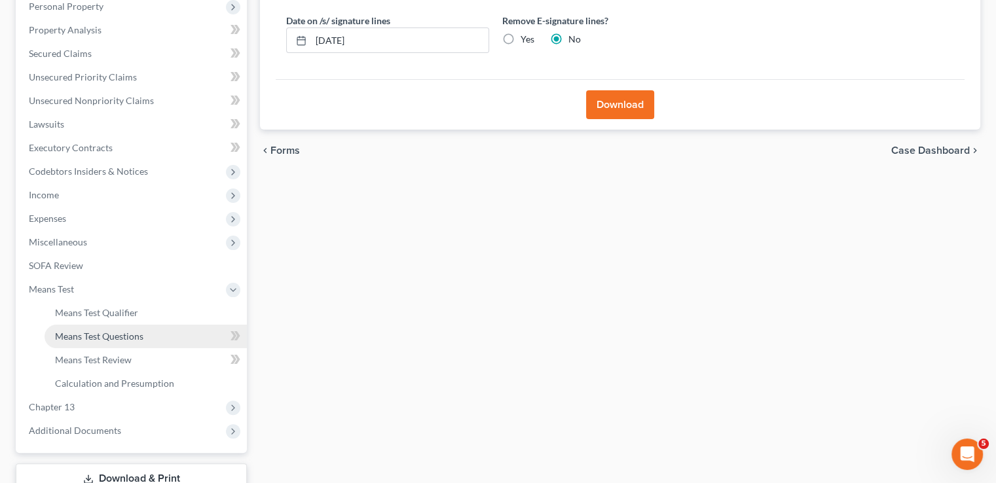
click at [93, 332] on span "Means Test Questions" at bounding box center [99, 336] width 88 height 11
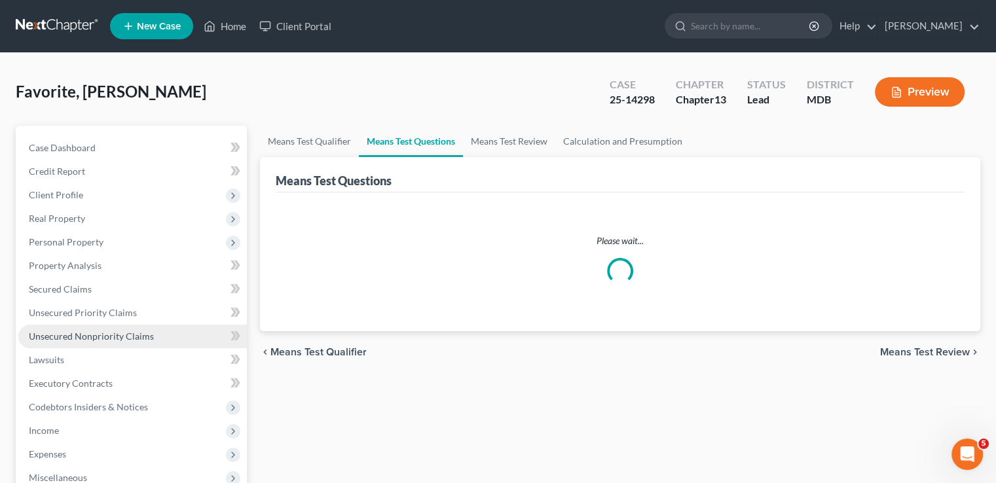
scroll to position [65, 0]
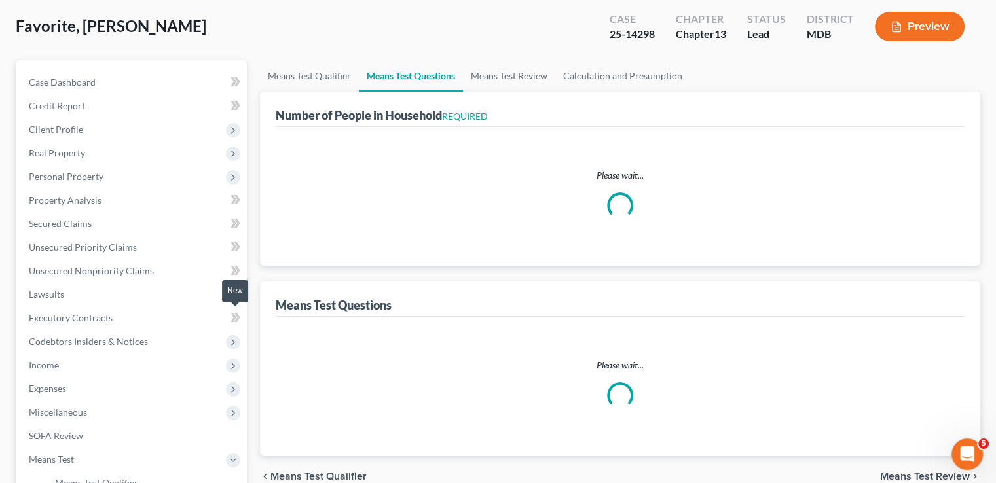
select select "0"
select select "60"
select select "1"
select select "60"
select select "2"
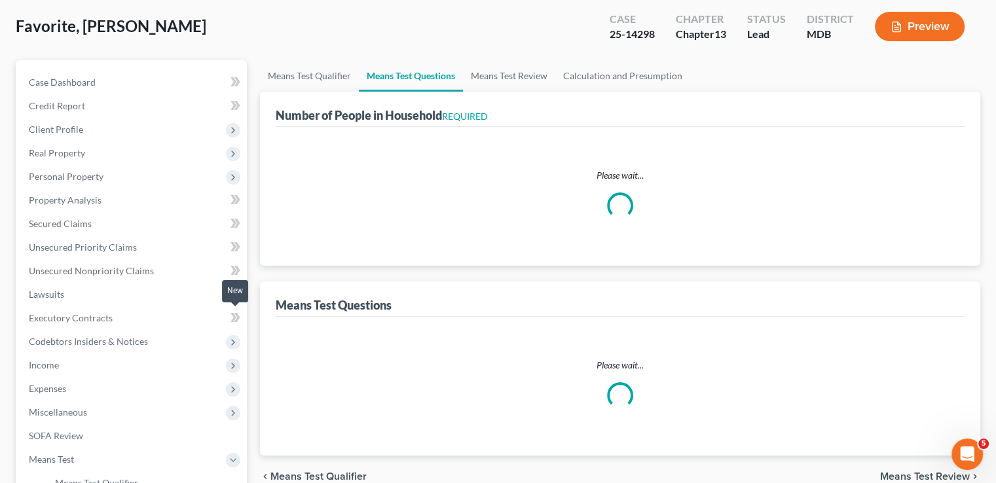
select select "1"
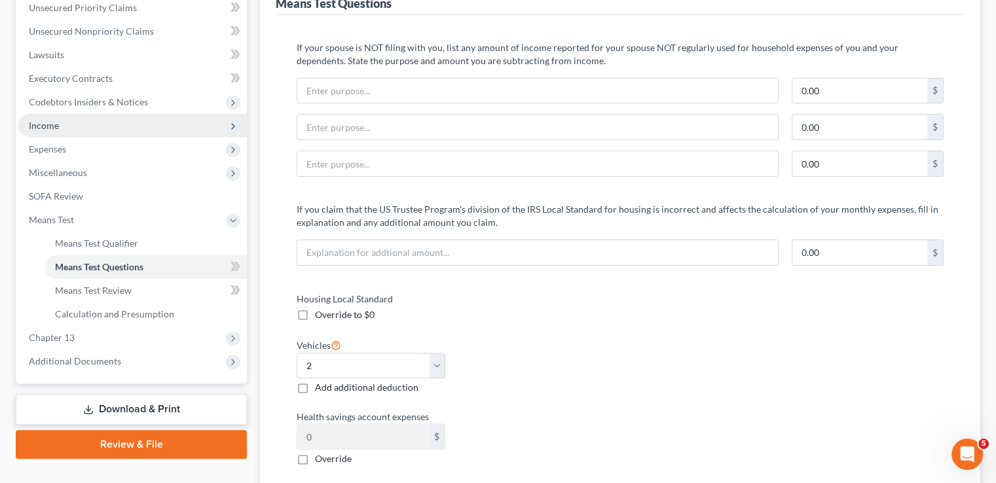
scroll to position [327, 0]
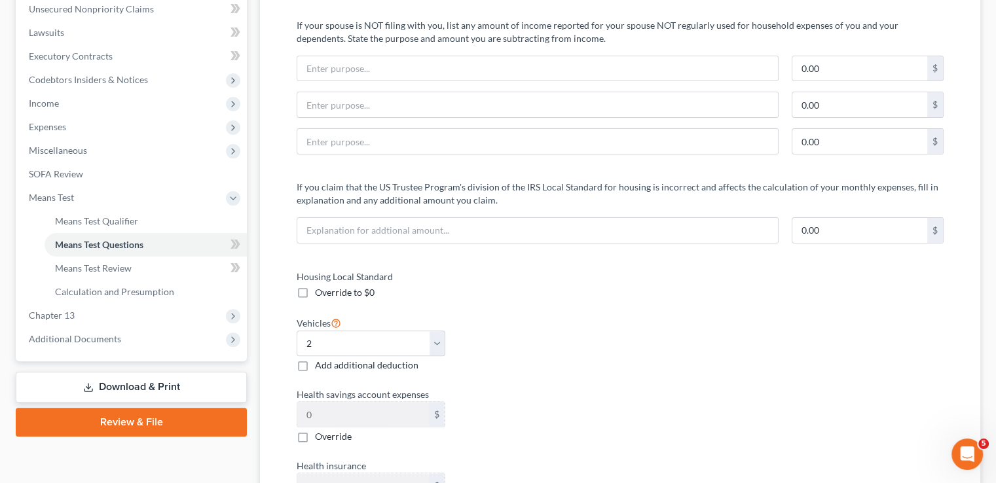
click at [171, 390] on link "Download & Print" at bounding box center [131, 387] width 231 height 31
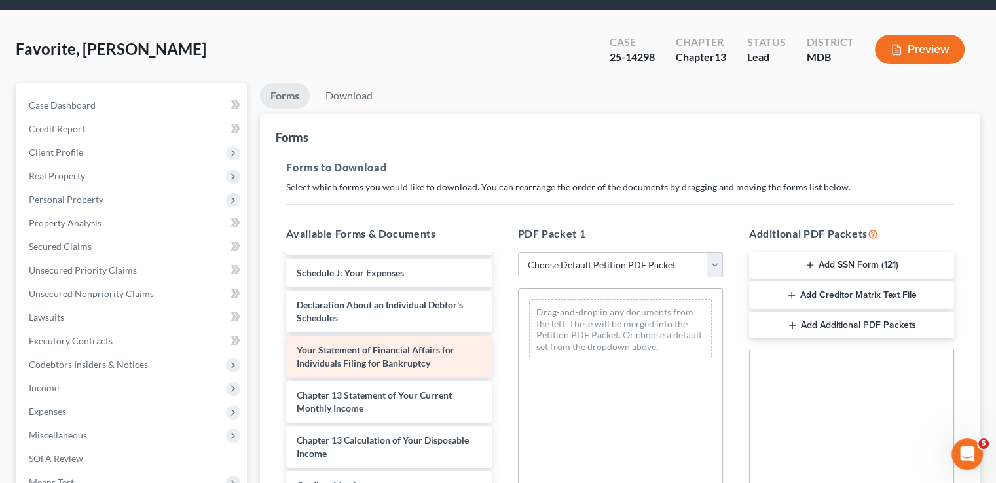
scroll to position [65, 0]
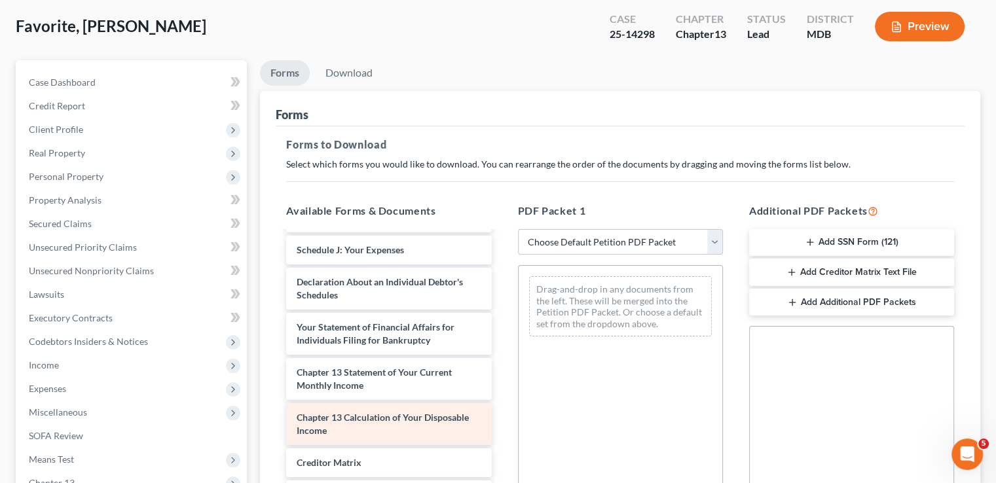
click at [385, 422] on div "Chapter 13 Calculation of Your Disposable Income" at bounding box center [388, 424] width 205 height 42
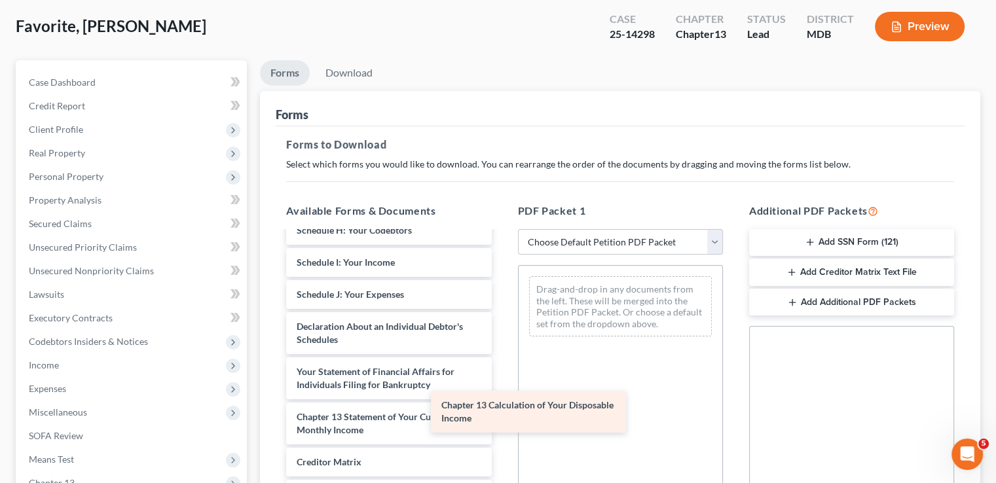
scroll to position [306, 0]
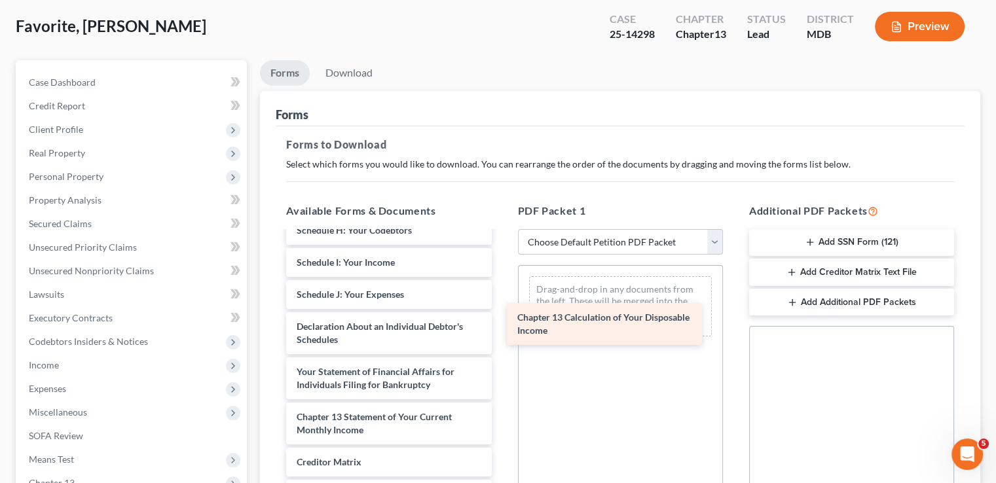
drag, startPoint x: 387, startPoint y: 420, endPoint x: 608, endPoint y: 321, distance: 241.8
click at [502, 321] on div "Chapter 13 Calculation of Your Disposable Income Voluntary Petition for Individ…" at bounding box center [389, 256] width 226 height 660
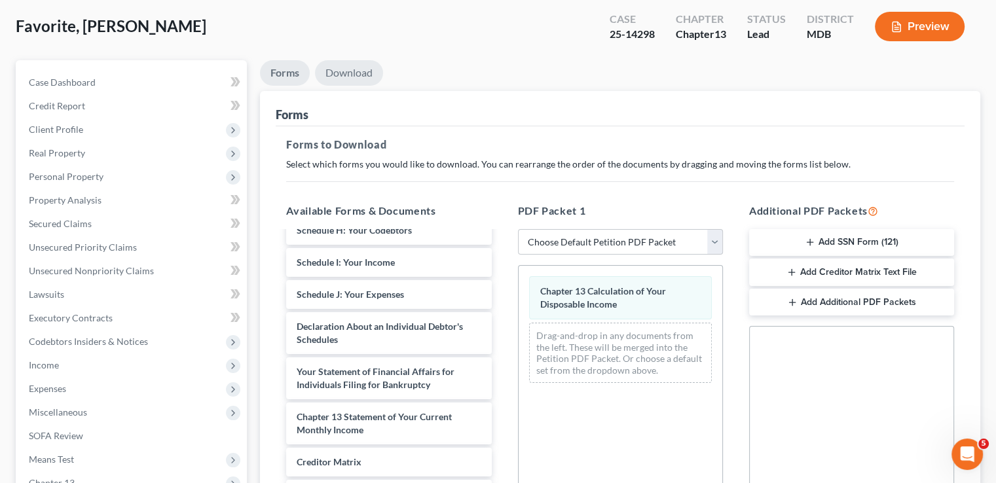
click at [356, 69] on link "Download" at bounding box center [349, 73] width 68 height 26
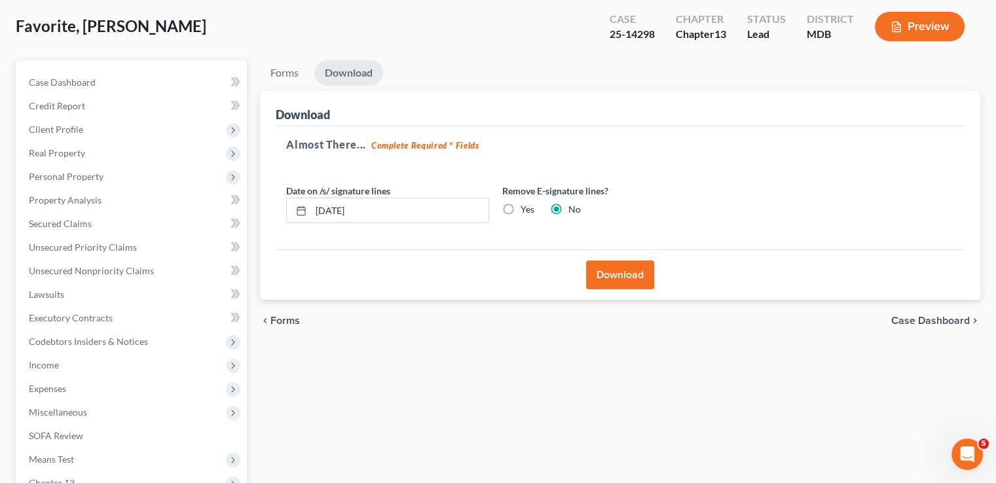
click at [621, 272] on button "Download" at bounding box center [620, 275] width 68 height 29
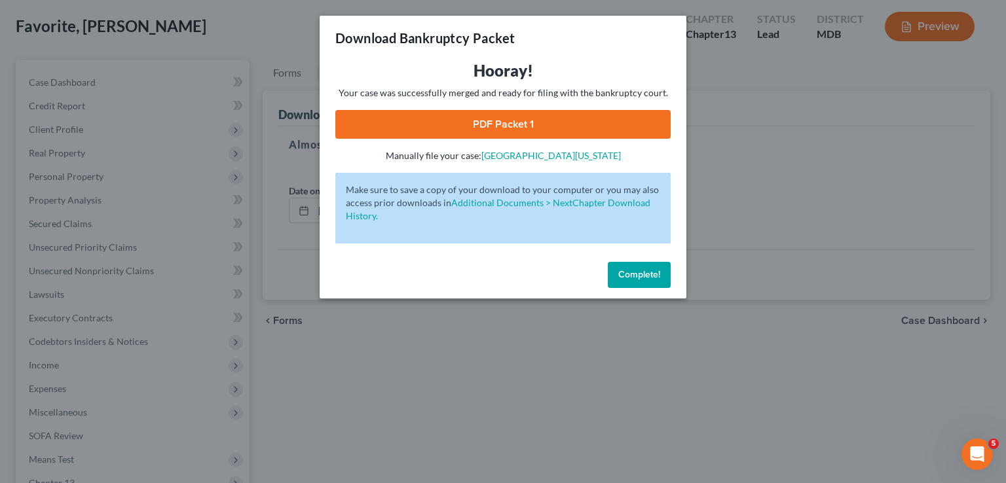
click at [527, 122] on link "PDF Packet 1" at bounding box center [502, 124] width 335 height 29
click at [653, 276] on span "Complete!" at bounding box center [639, 274] width 42 height 11
